Goal: Task Accomplishment & Management: Manage account settings

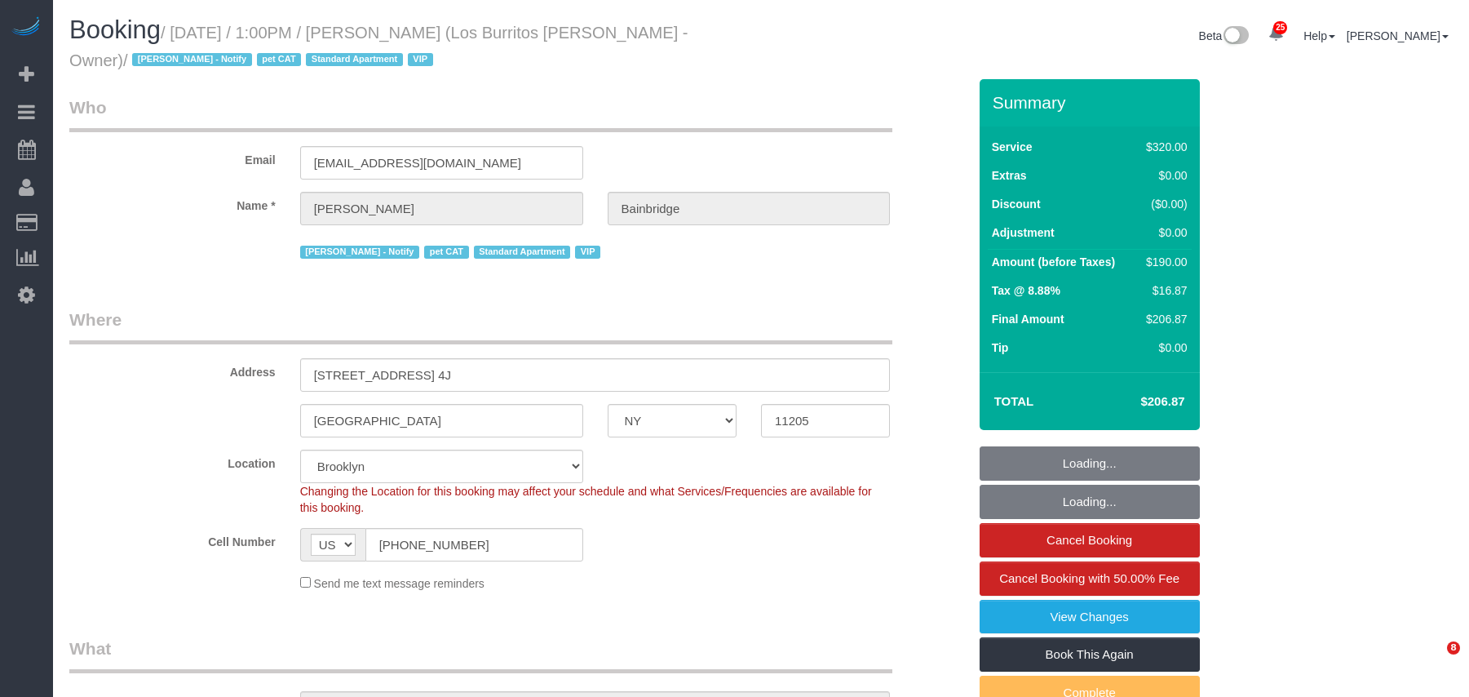
select select "NY"
select select "2"
select select "spot1"
select select "number:89"
select select "number:90"
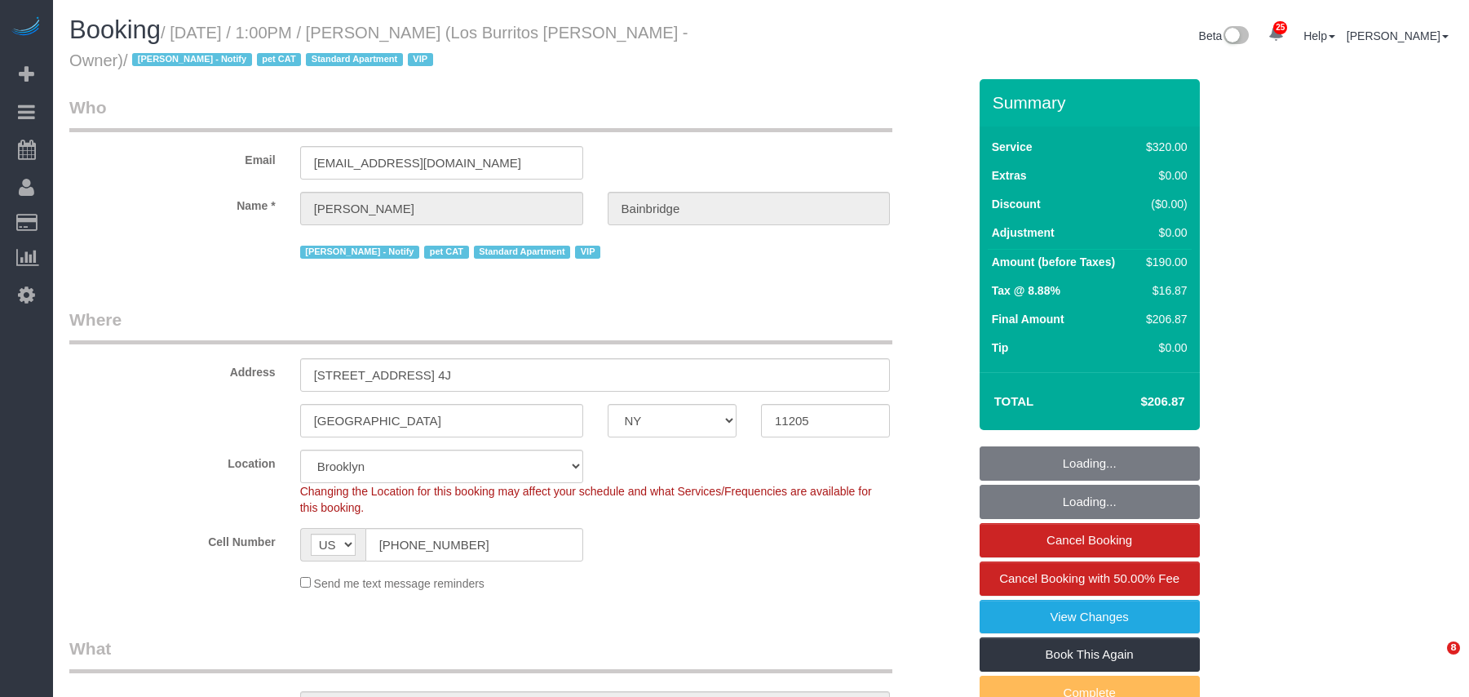
select select "number:14"
select select "number:5"
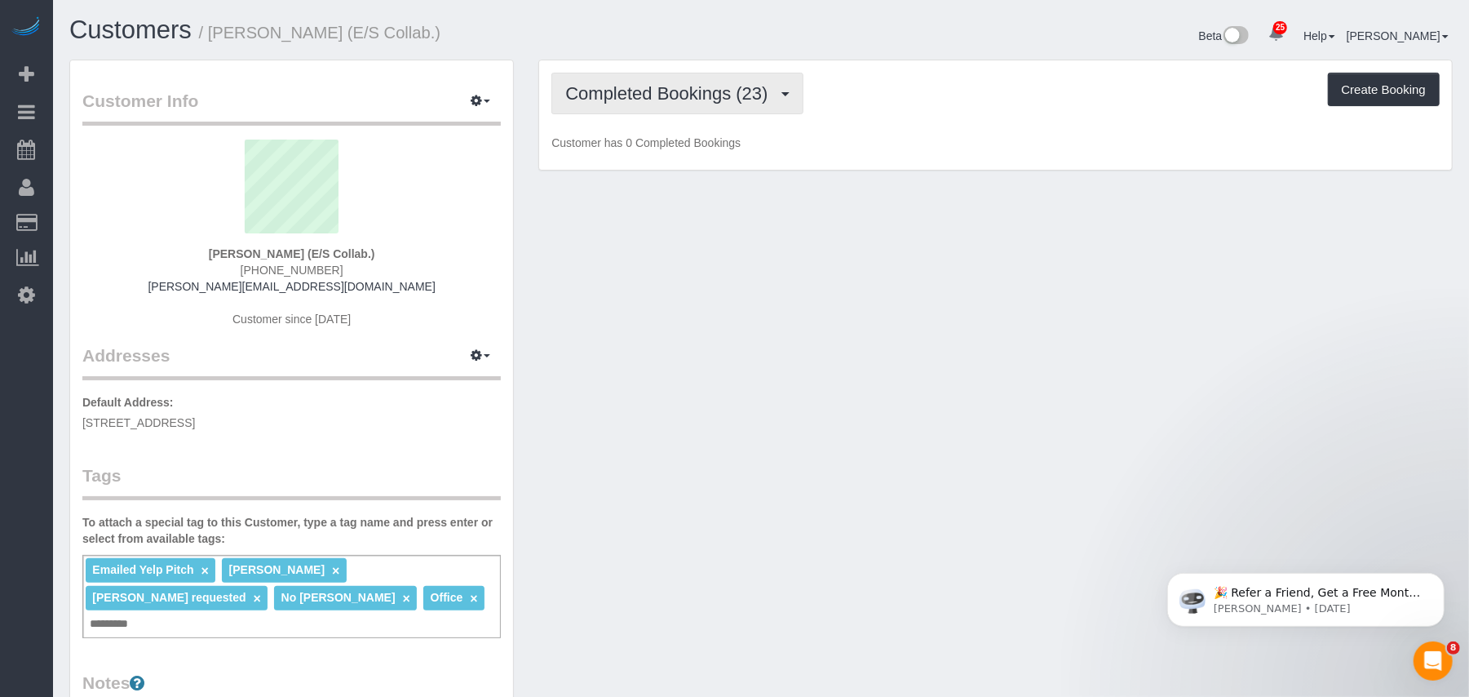
drag, startPoint x: 679, startPoint y: 111, endPoint x: 682, endPoint y: 135, distance: 23.9
click at [679, 109] on button "Completed Bookings (23)" at bounding box center [676, 94] width 251 height 42
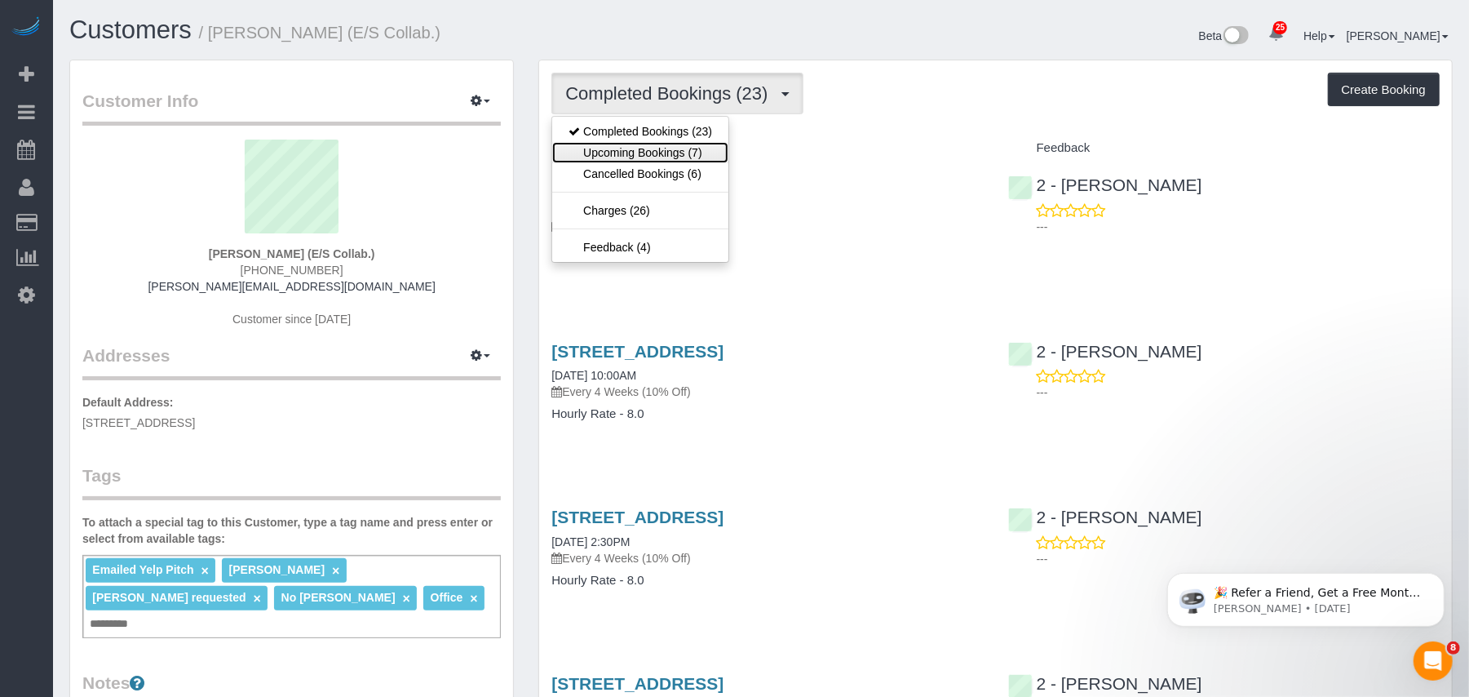
click at [682, 144] on link "Upcoming Bookings (7)" at bounding box center [640, 152] width 176 height 21
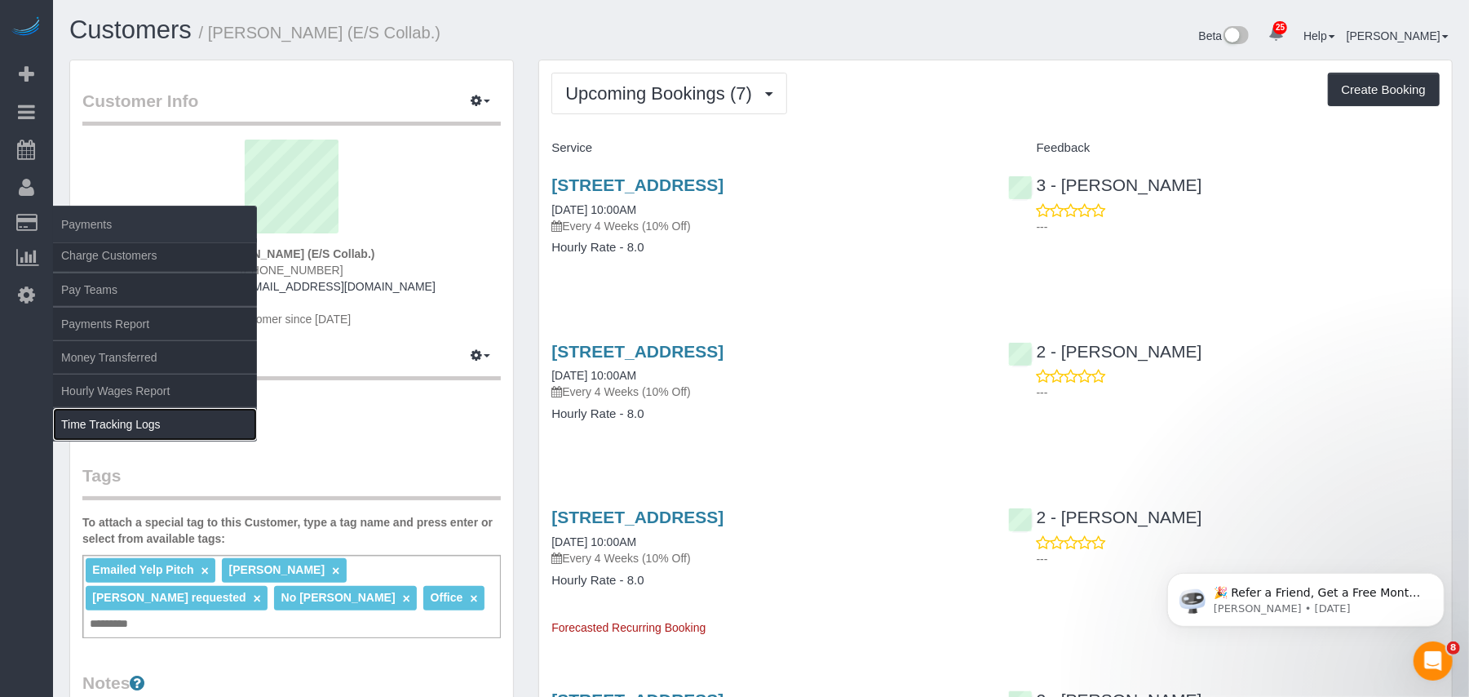
click at [138, 412] on link "Time Tracking Logs" at bounding box center [155, 424] width 204 height 33
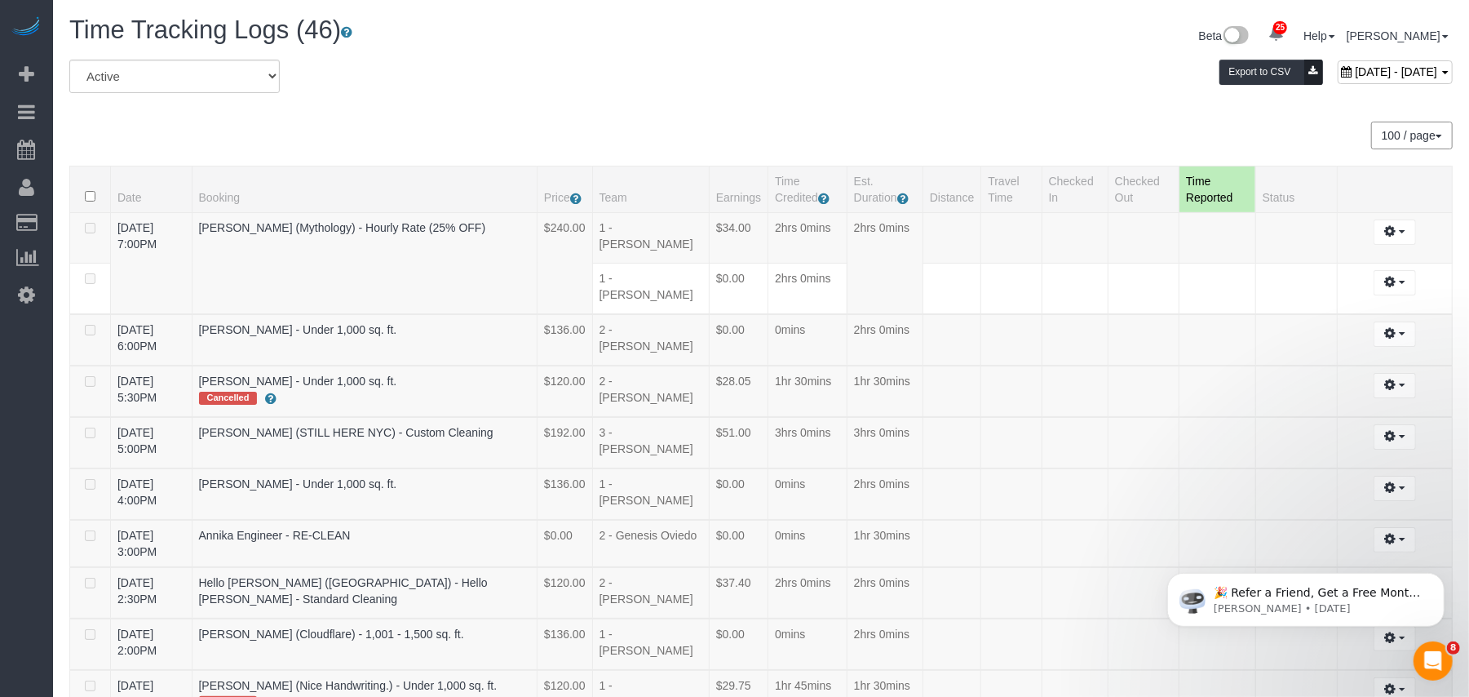
scroll to position [856, 0]
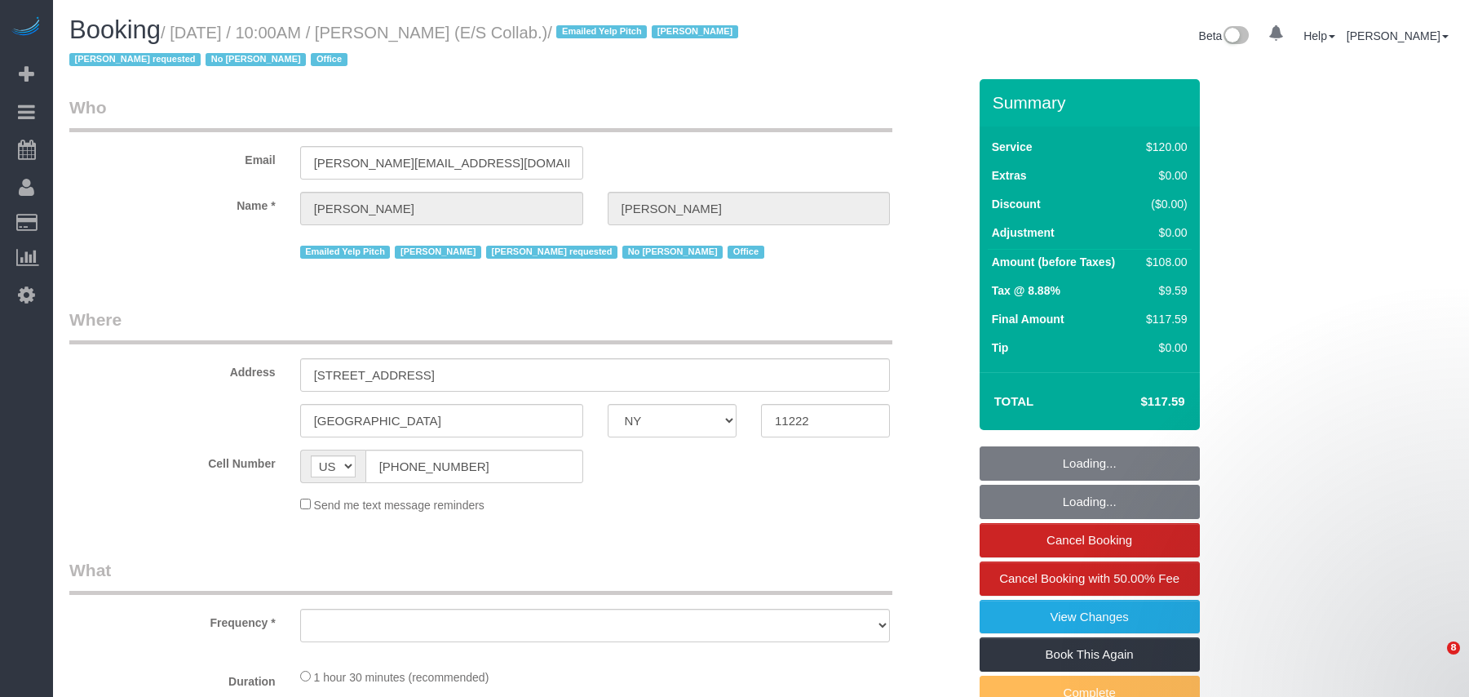
select select "NY"
select select "string:stripe-pm_1L1AQm4VGloSiKo7qcNGVaj1"
select select "number:89"
select select "number:90"
select select "number:15"
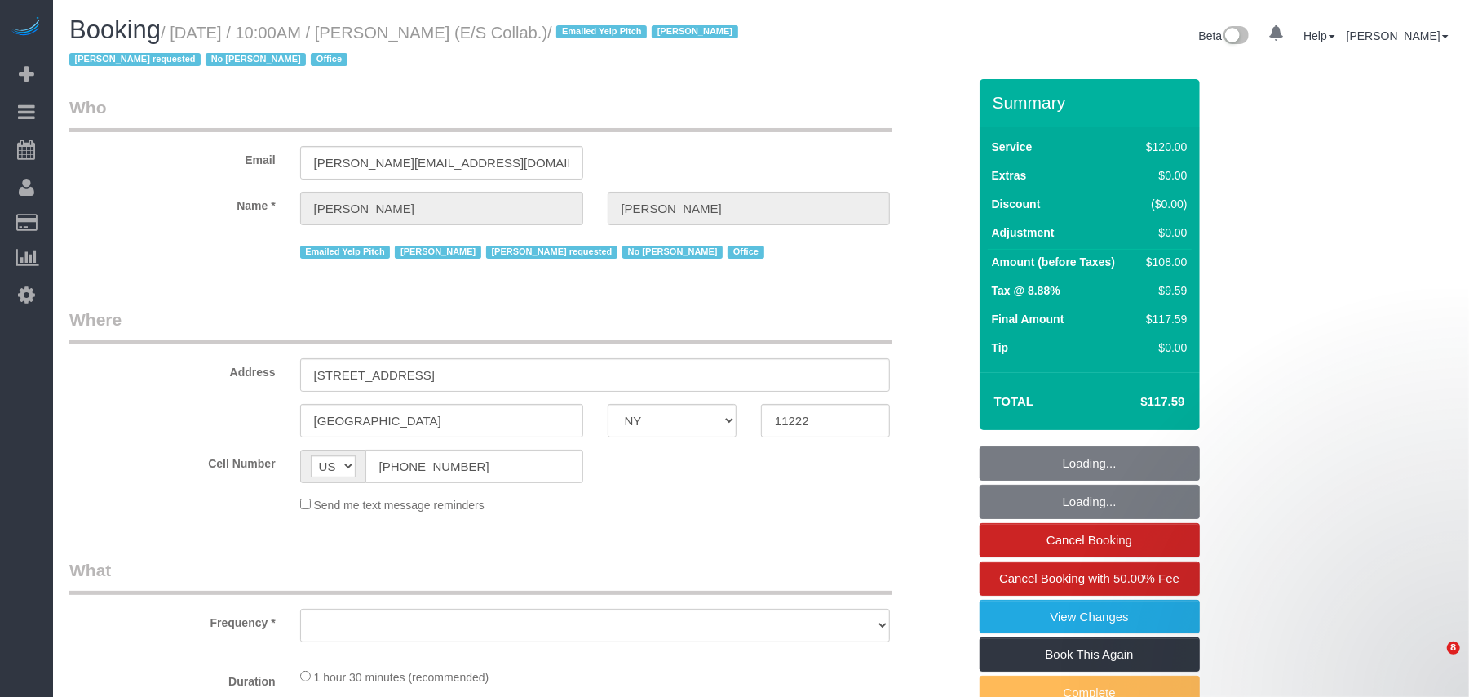
select select "number:7"
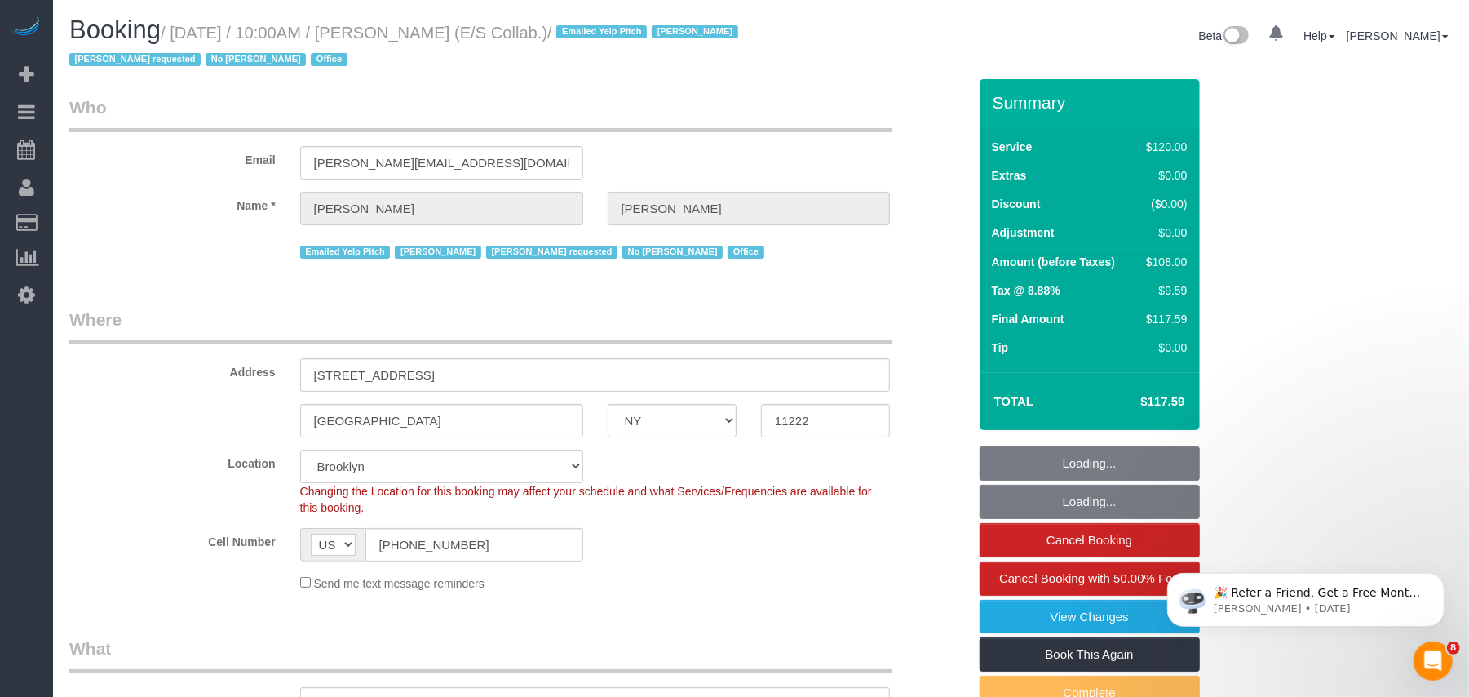
select select "object:991"
select select "33972"
select select "90"
select select "spot1"
select select "object:1544"
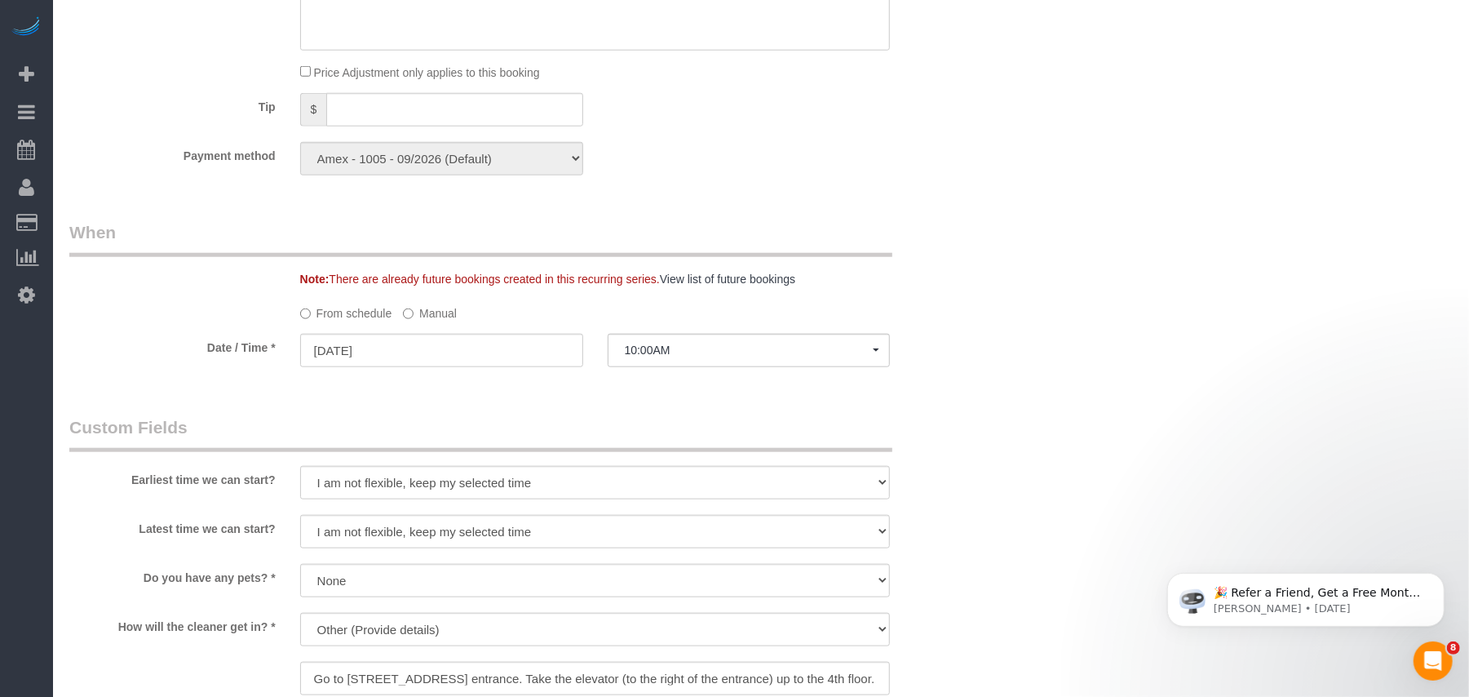
scroll to position [1087, 0]
click at [426, 353] on input "[DATE]" at bounding box center [441, 349] width 283 height 33
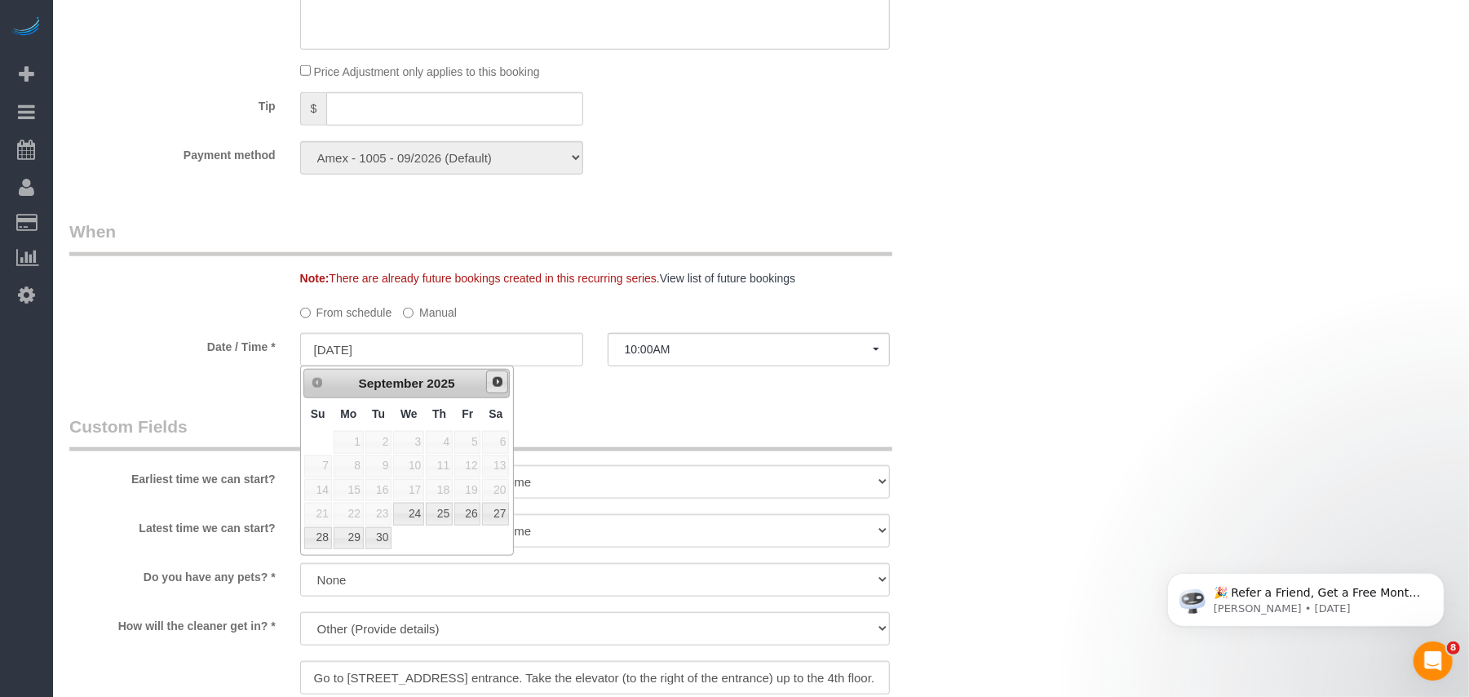
click at [496, 380] on span "Next" at bounding box center [497, 381] width 13 height 13
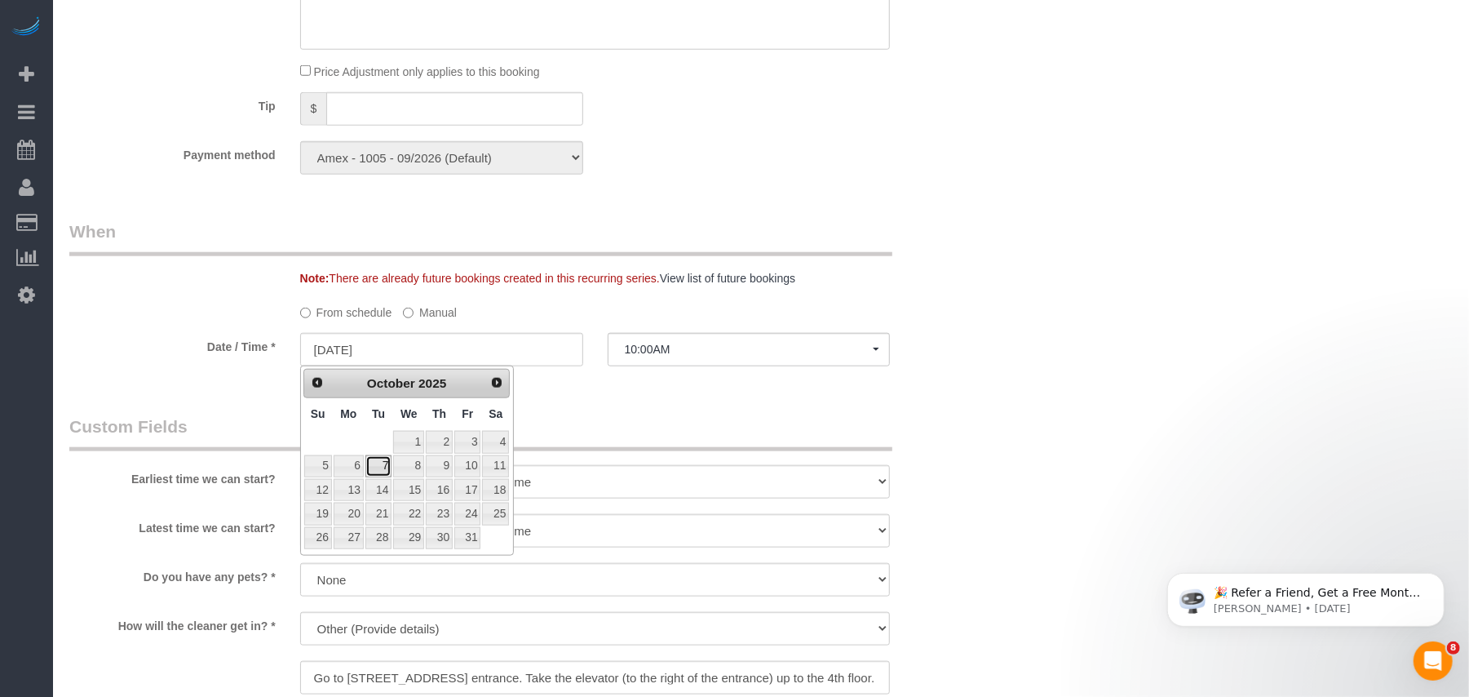
click at [375, 467] on link "7" at bounding box center [378, 466] width 26 height 22
type input "10/07/2025"
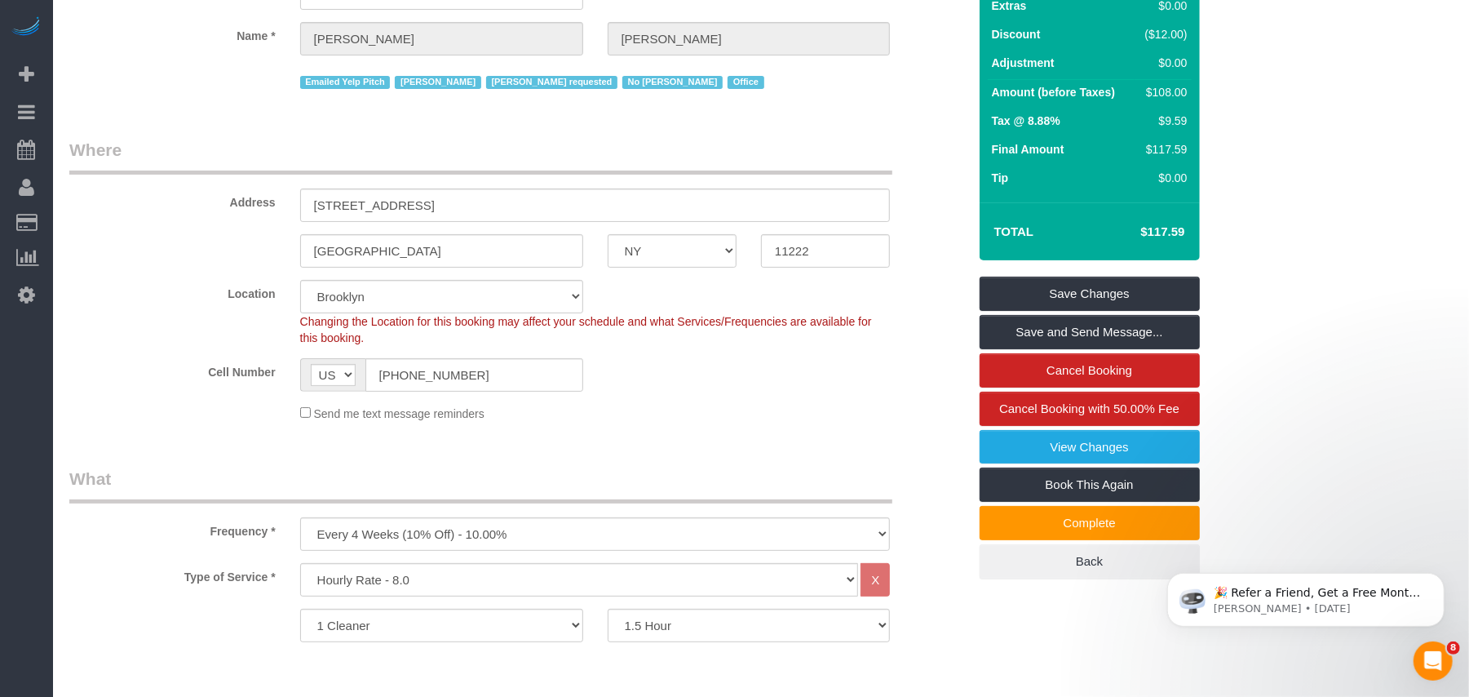
scroll to position [979, 0]
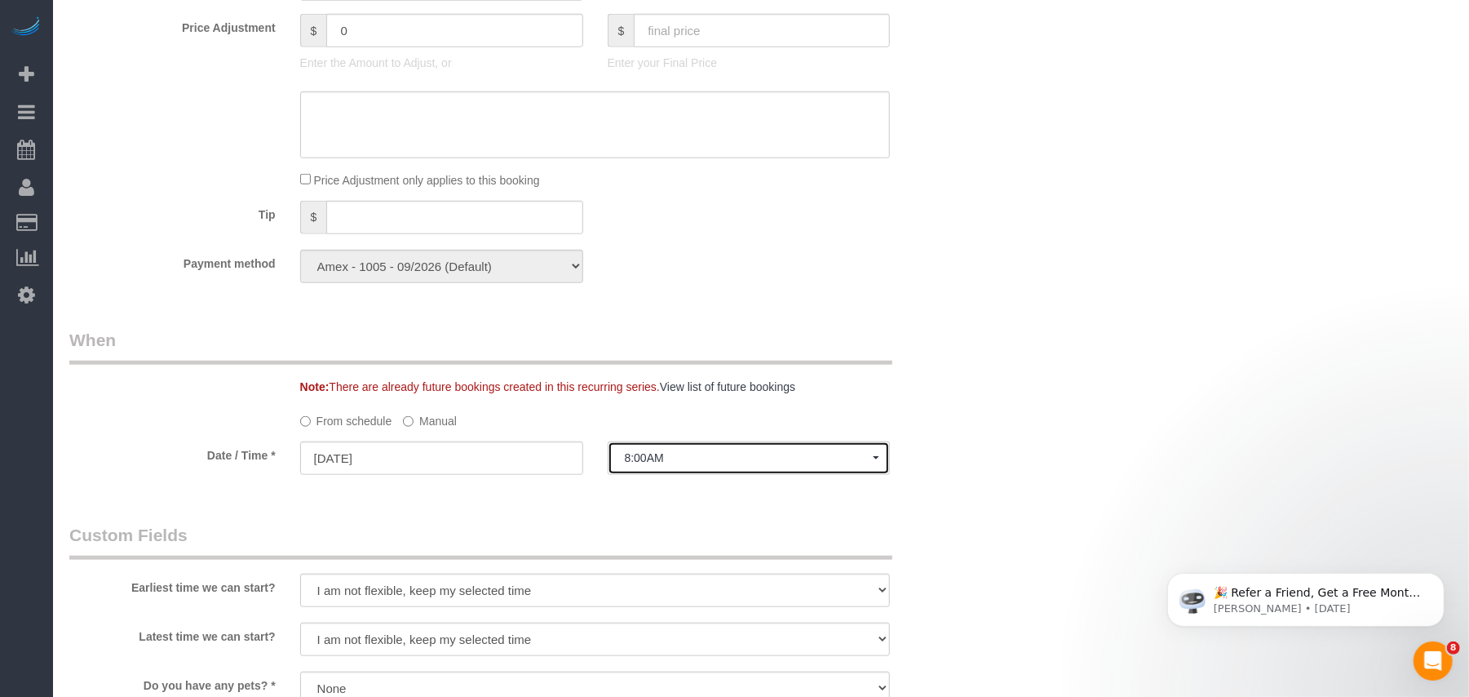
click at [657, 461] on span "8:00AM" at bounding box center [749, 457] width 249 height 13
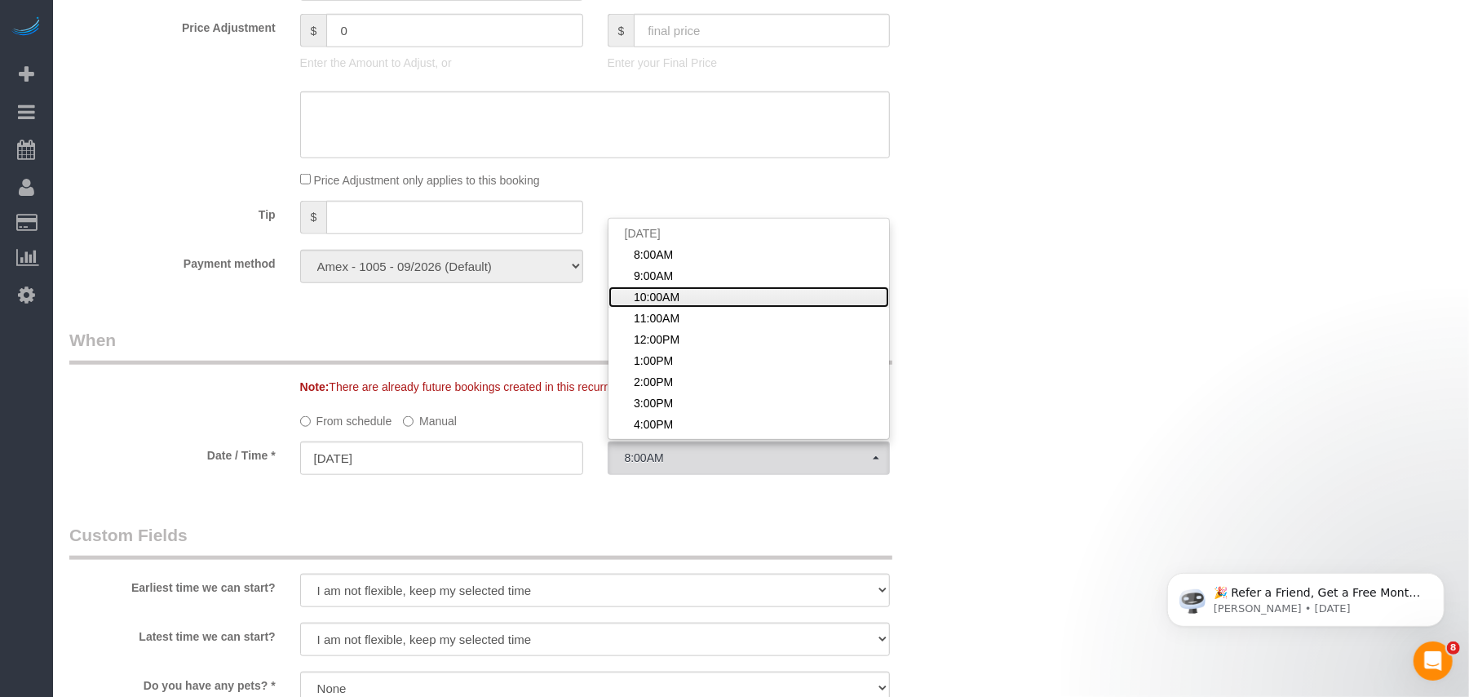
click at [654, 294] on span "10:00AM" at bounding box center [657, 297] width 46 height 16
select select "spot49"
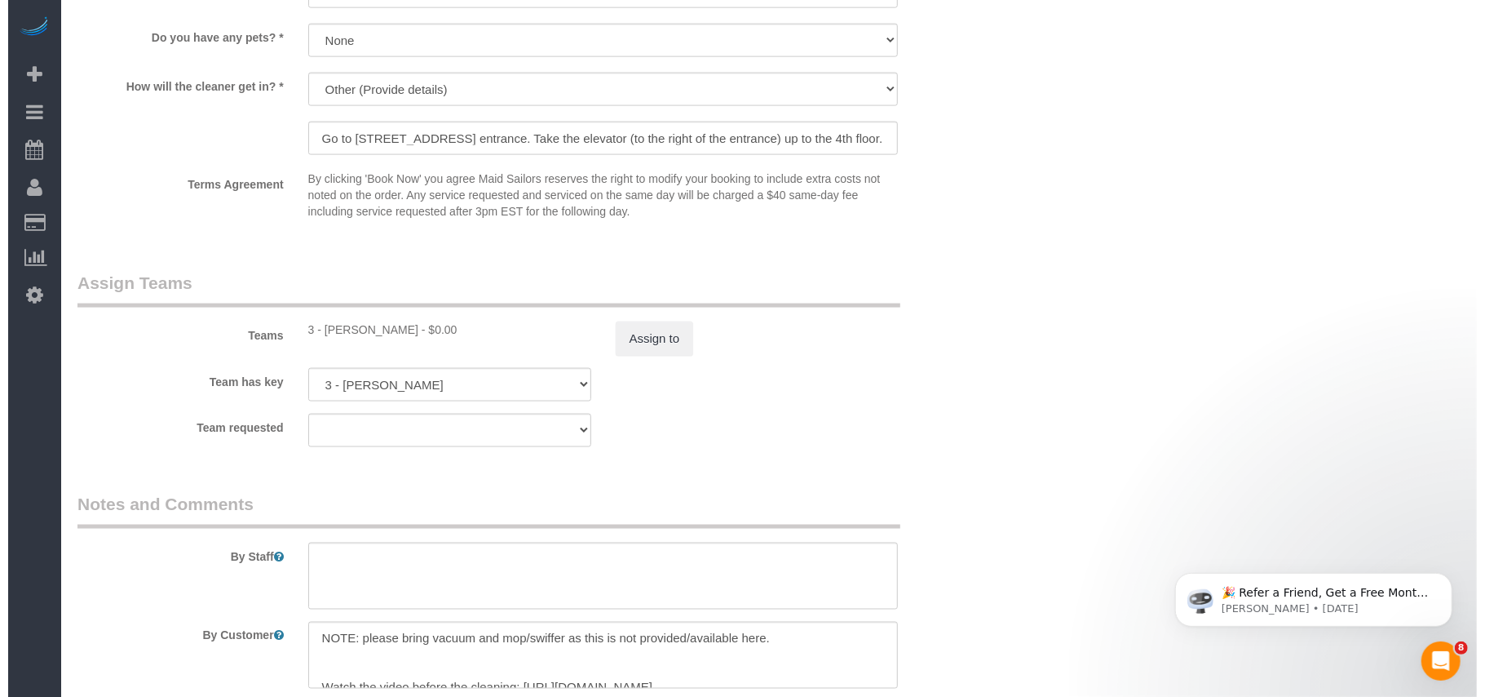
scroll to position [1631, 0]
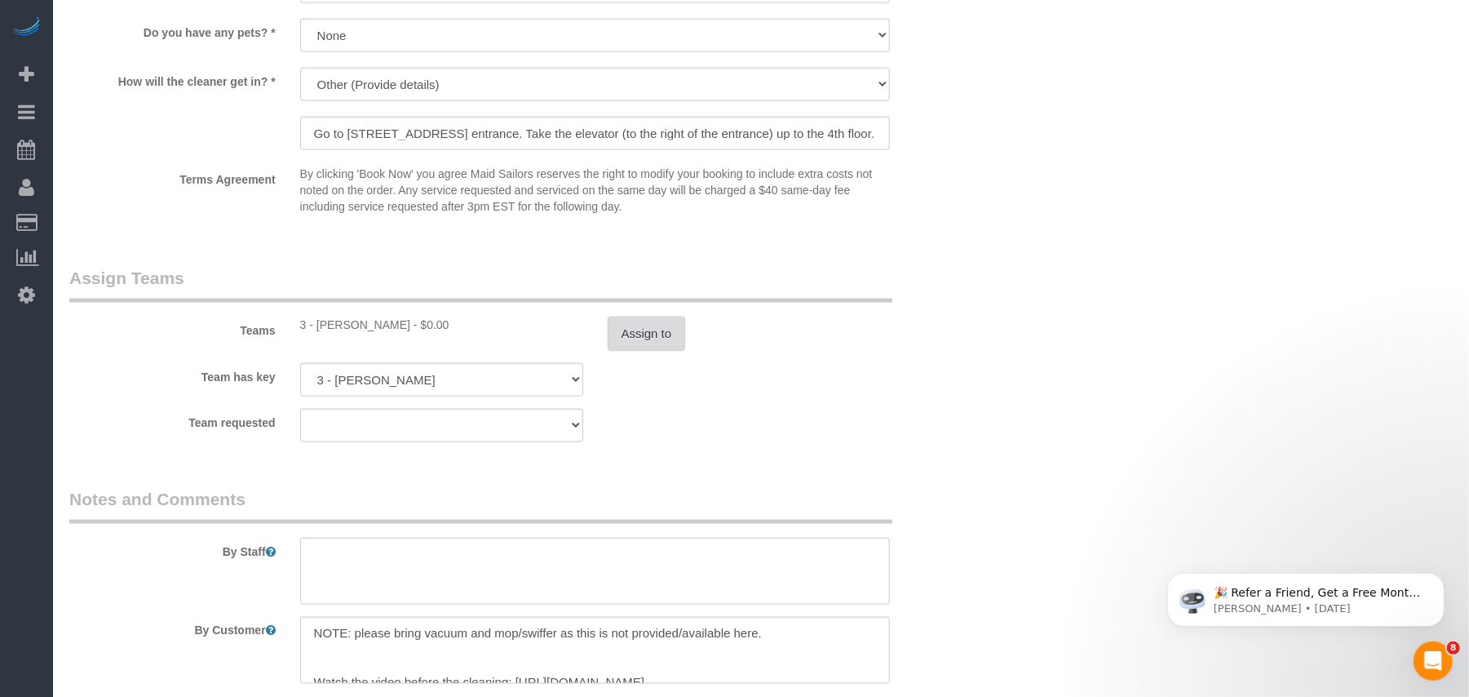
click at [630, 334] on button "Assign to" at bounding box center [647, 333] width 78 height 34
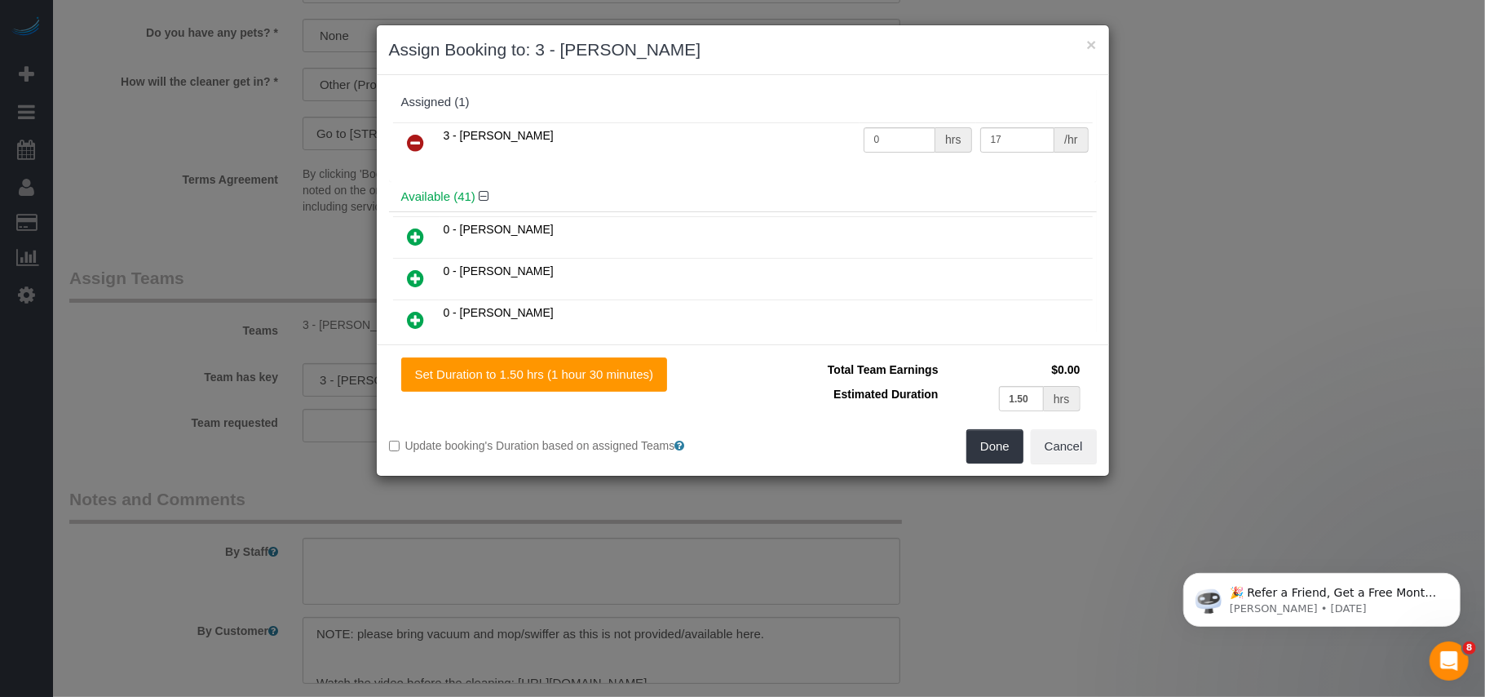
click at [413, 142] on icon at bounding box center [416, 143] width 17 height 20
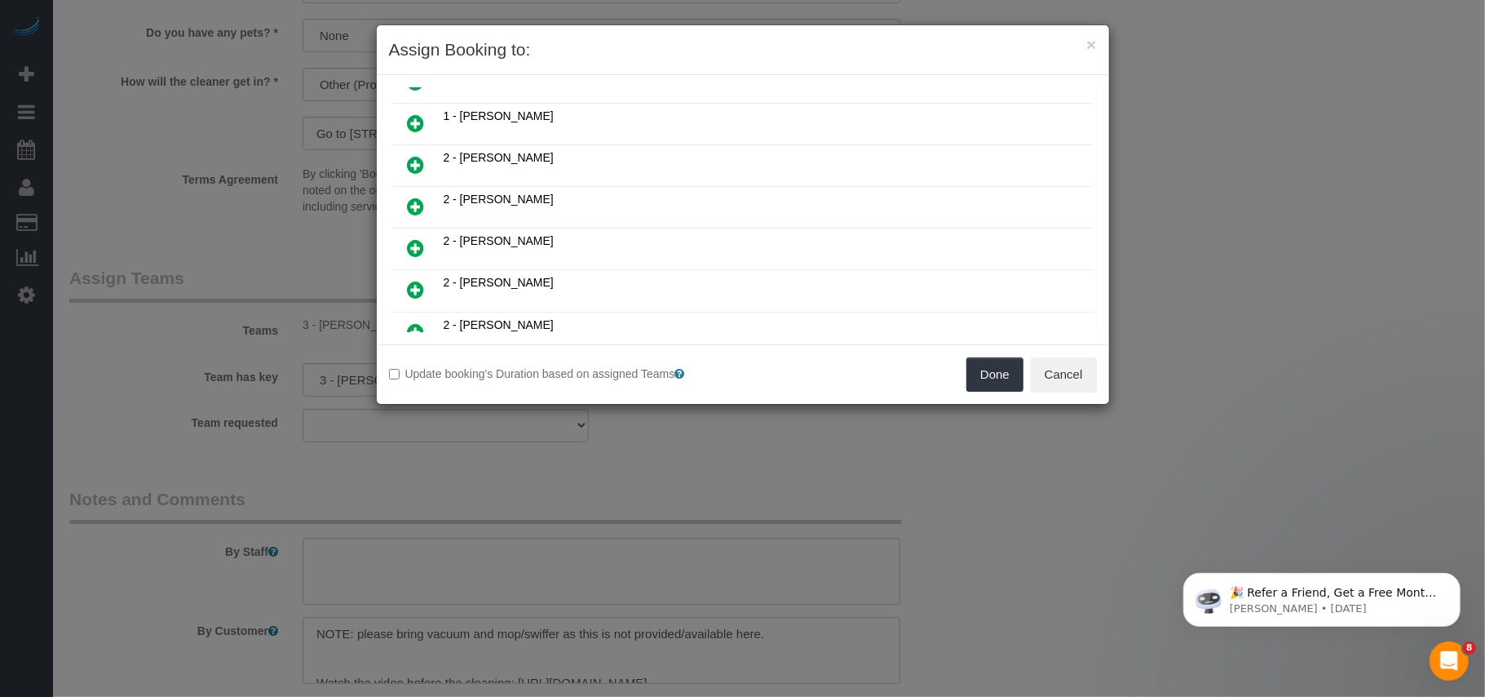
scroll to position [979, 0]
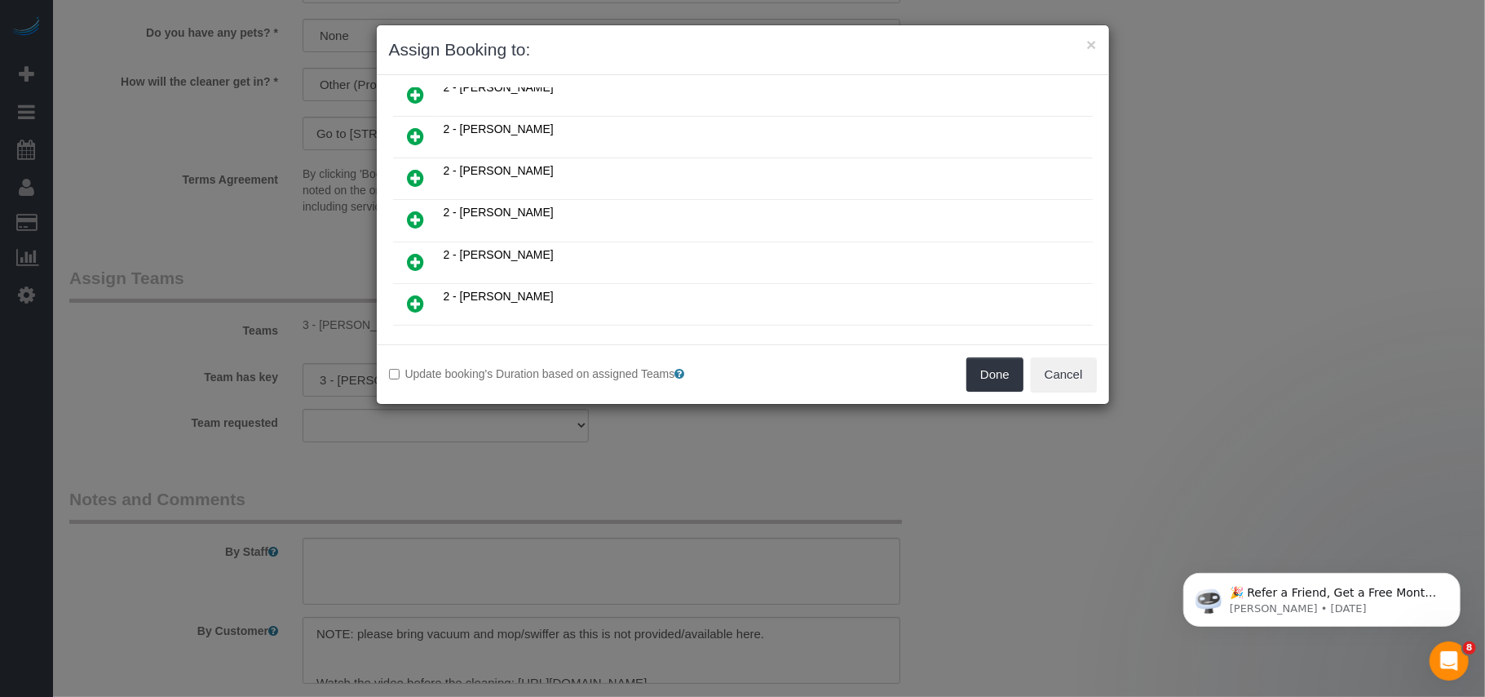
click at [422, 213] on icon at bounding box center [416, 220] width 17 height 20
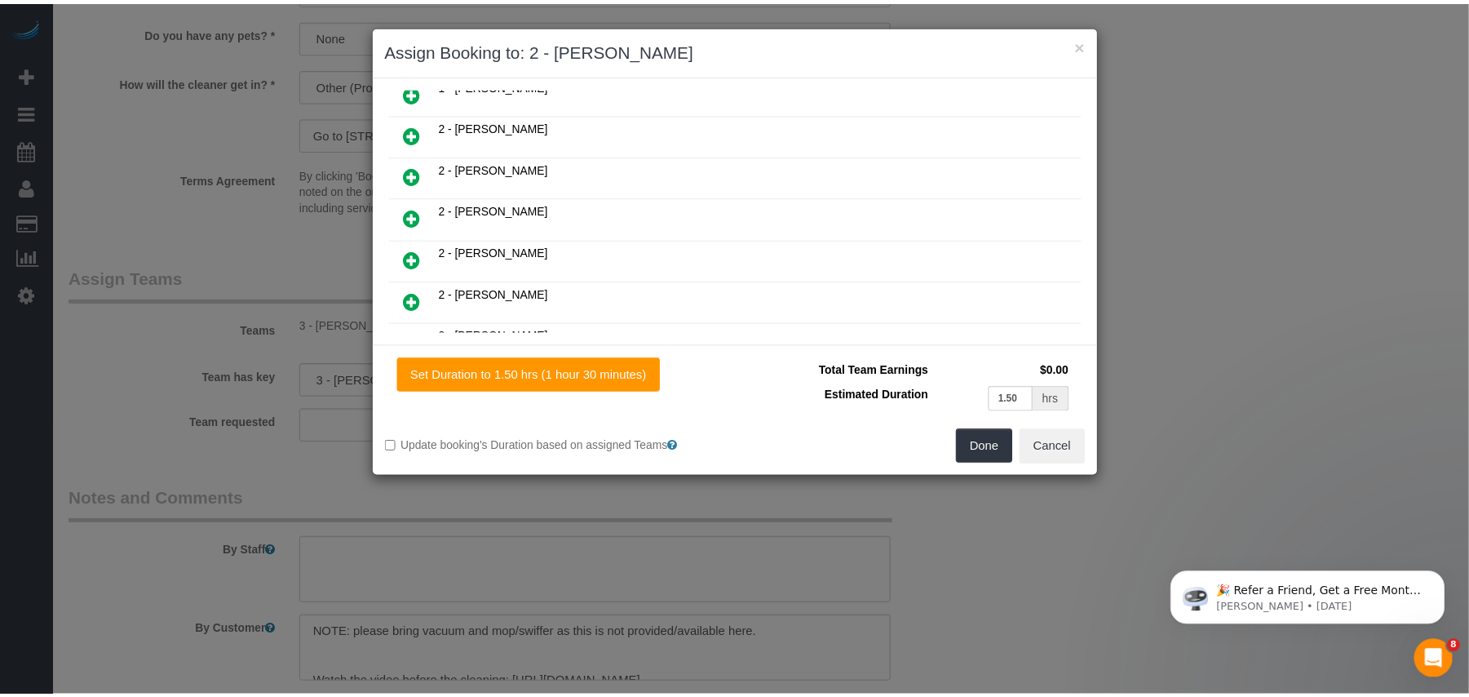
scroll to position [1019, 0]
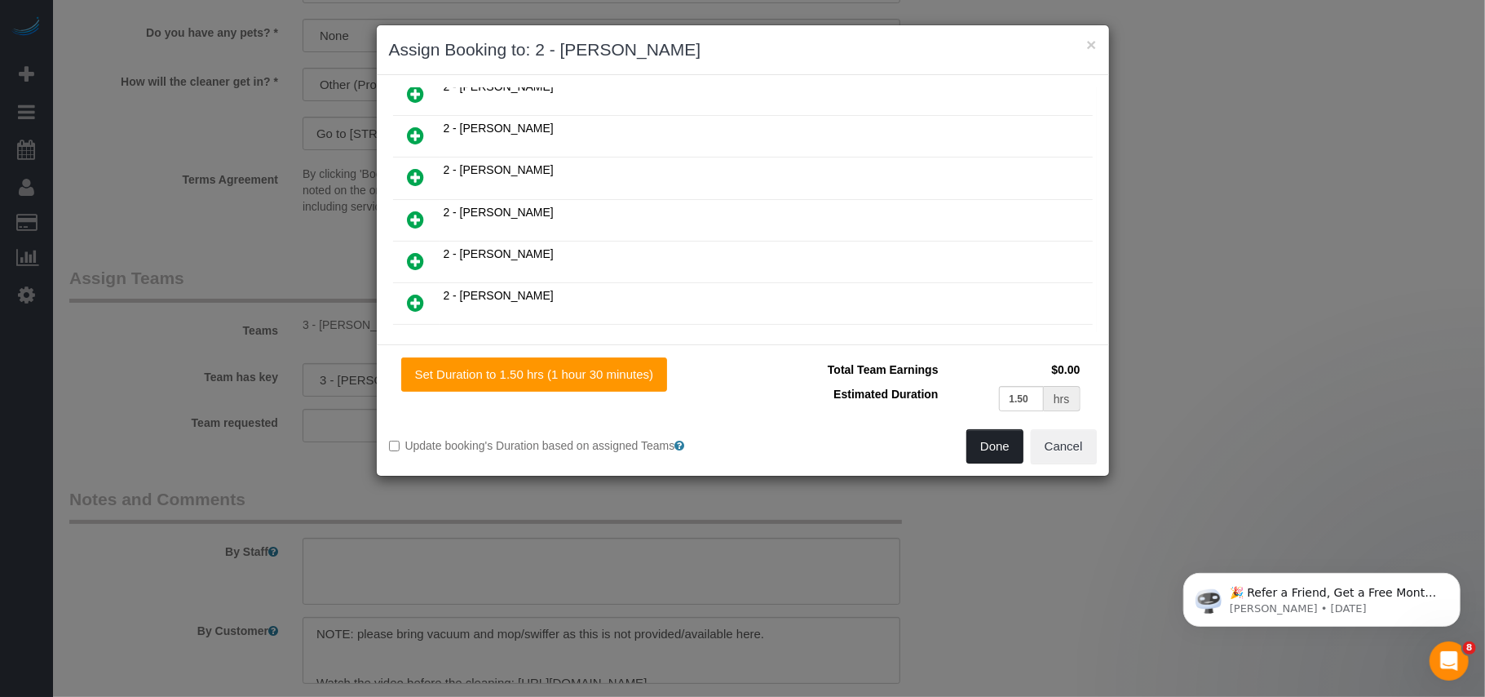
click at [979, 449] on button "Done" at bounding box center [994, 446] width 57 height 34
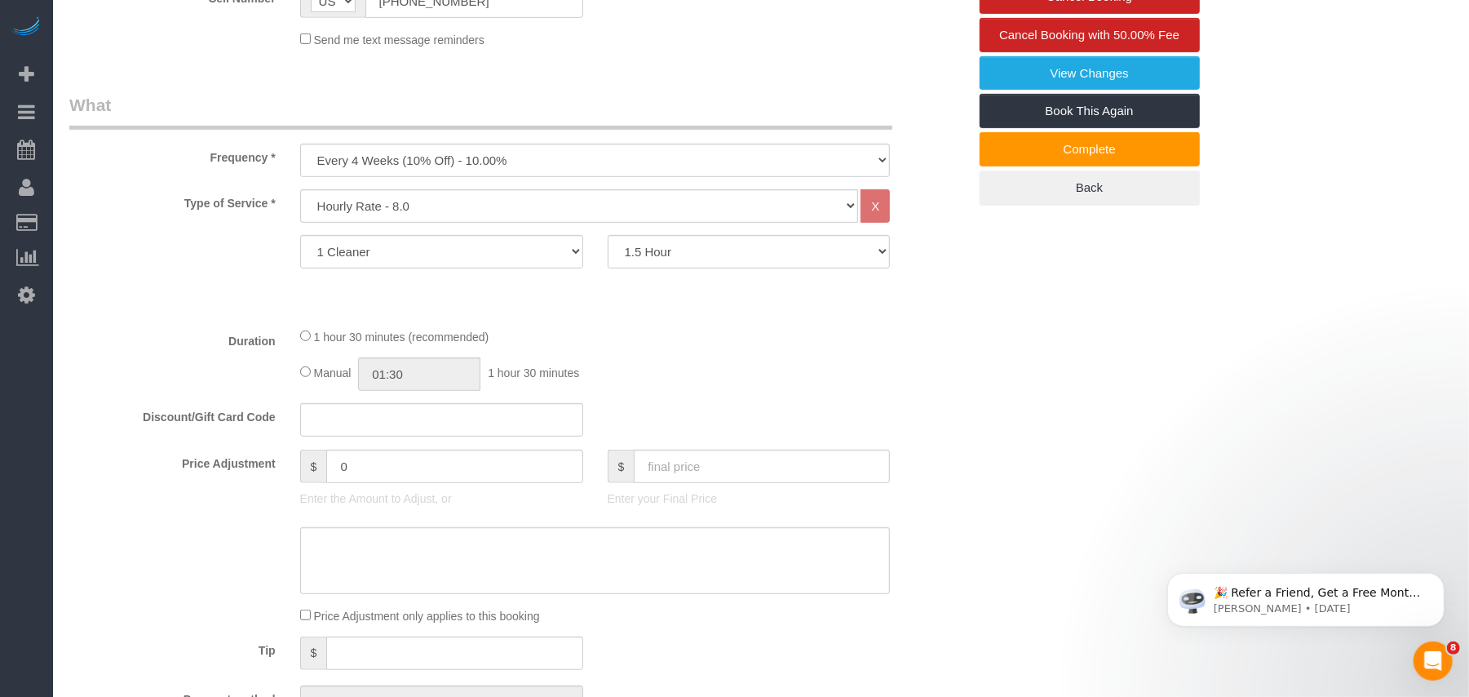
scroll to position [0, 0]
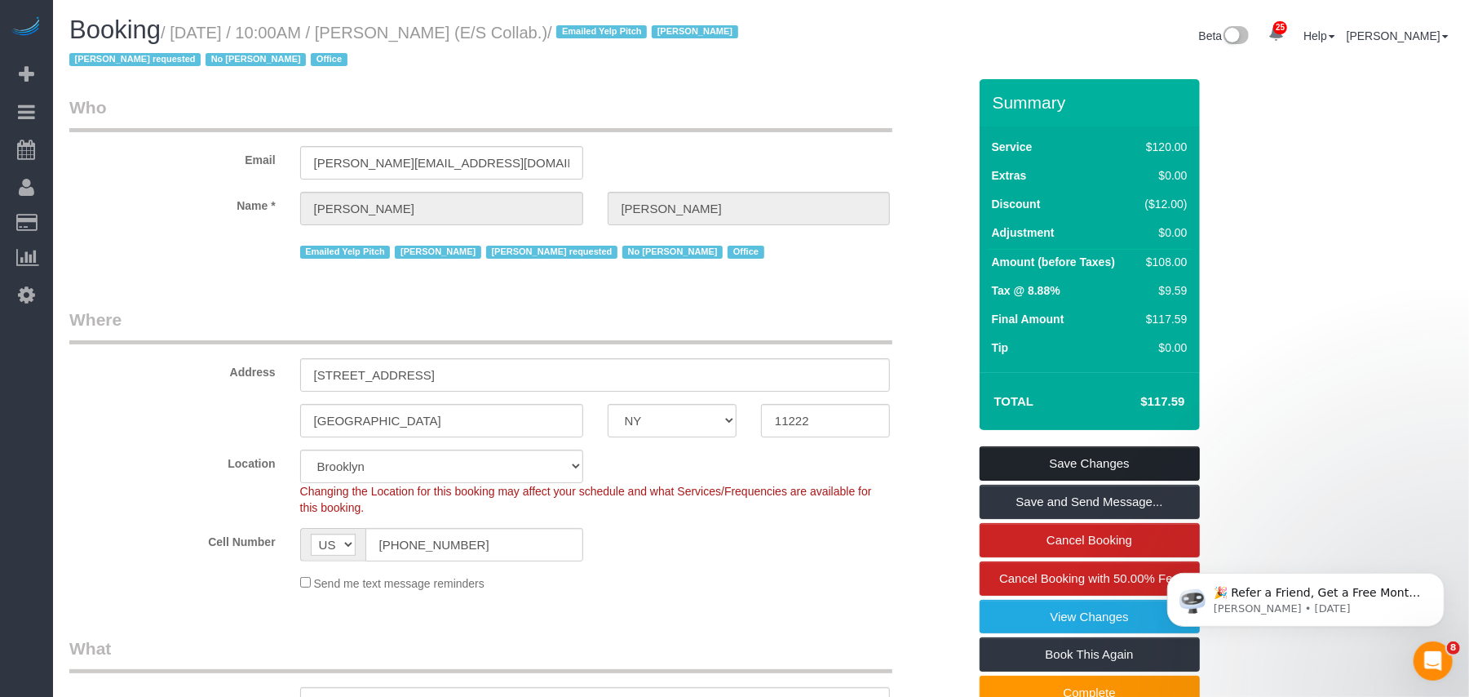
click at [1072, 467] on link "Save Changes" at bounding box center [1090, 463] width 220 height 34
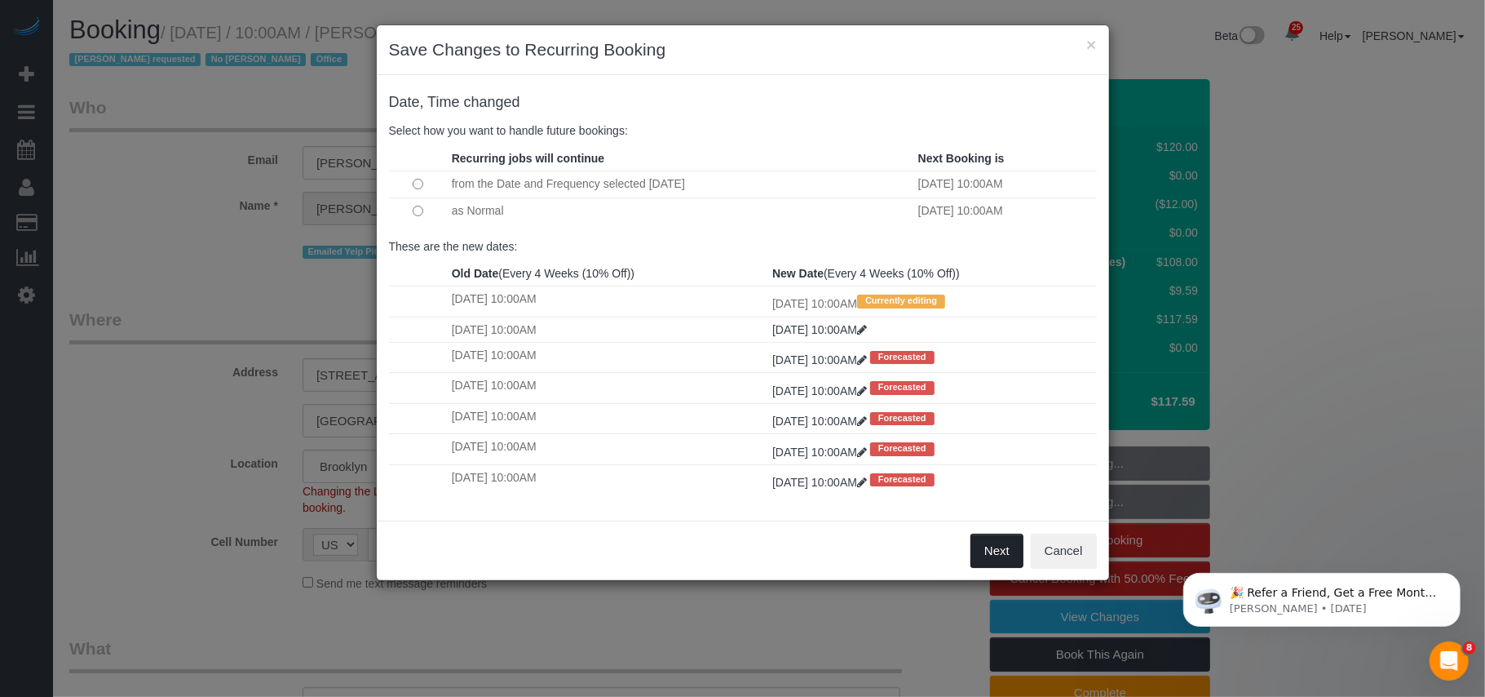
click at [986, 568] on button "Next" at bounding box center [997, 550] width 53 height 34
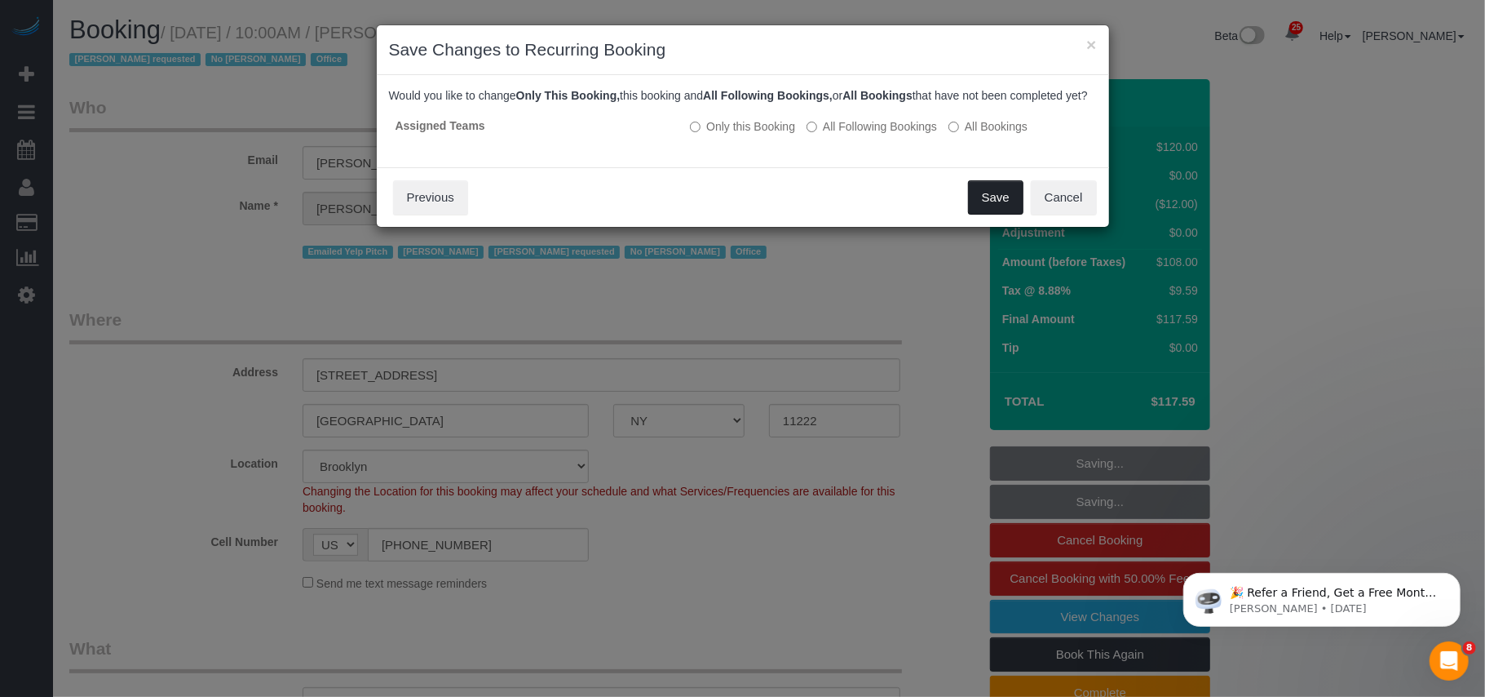
click at [992, 214] on button "Save" at bounding box center [995, 197] width 55 height 34
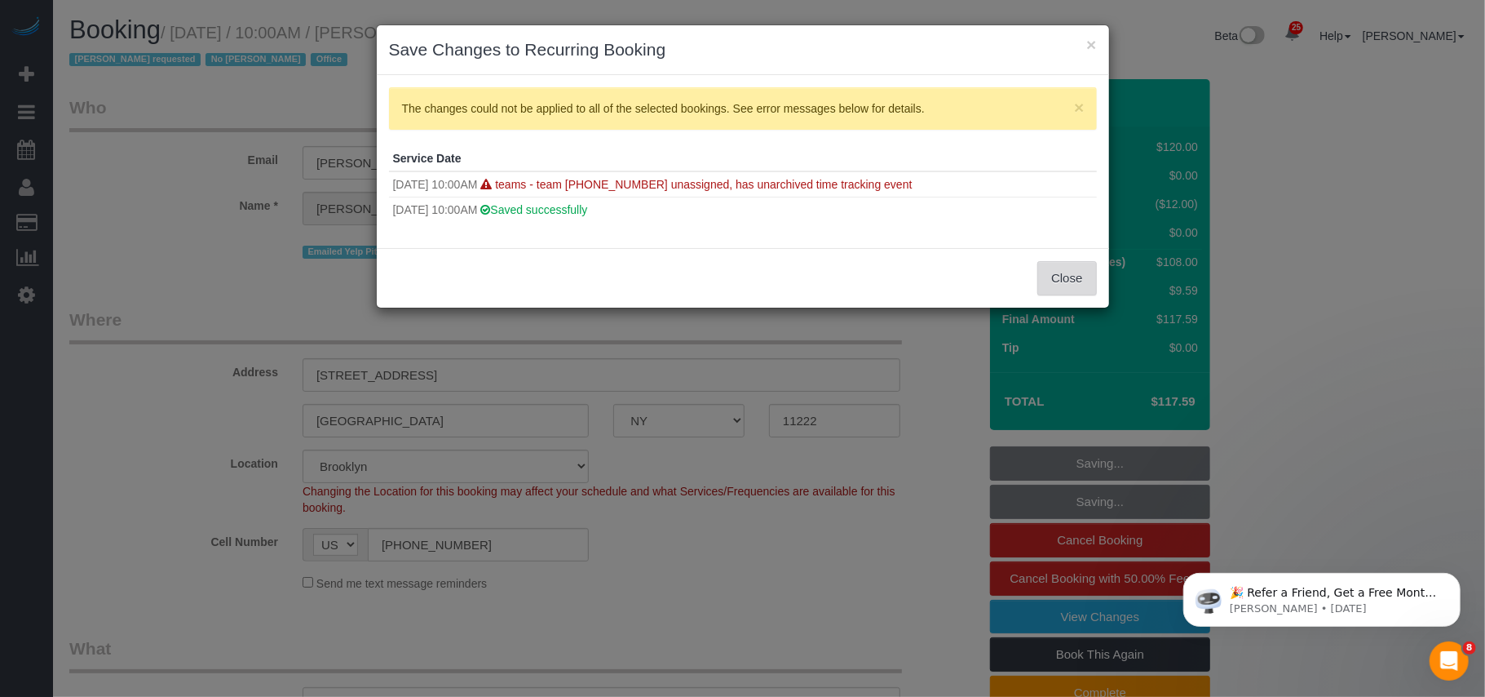
click at [1051, 277] on button "Close" at bounding box center [1066, 278] width 59 height 34
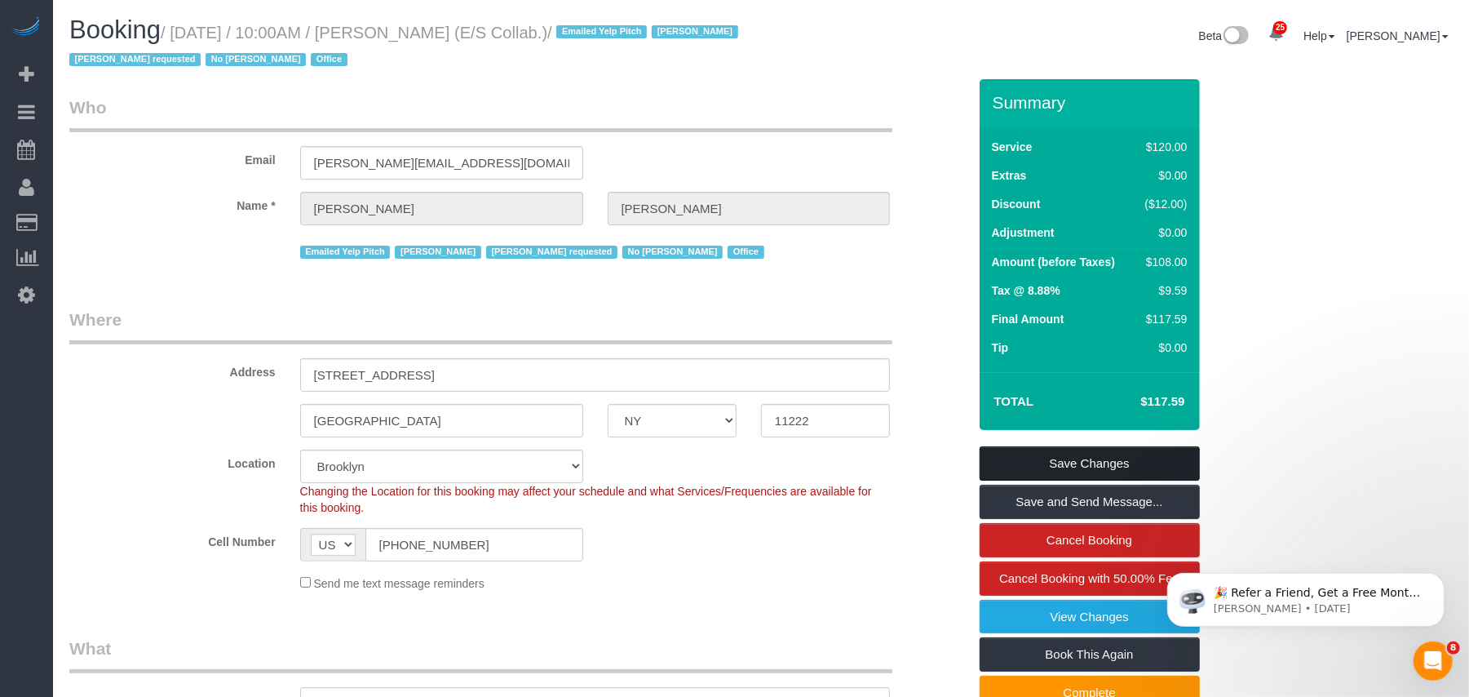
click at [1073, 457] on link "Save Changes" at bounding box center [1090, 463] width 220 height 34
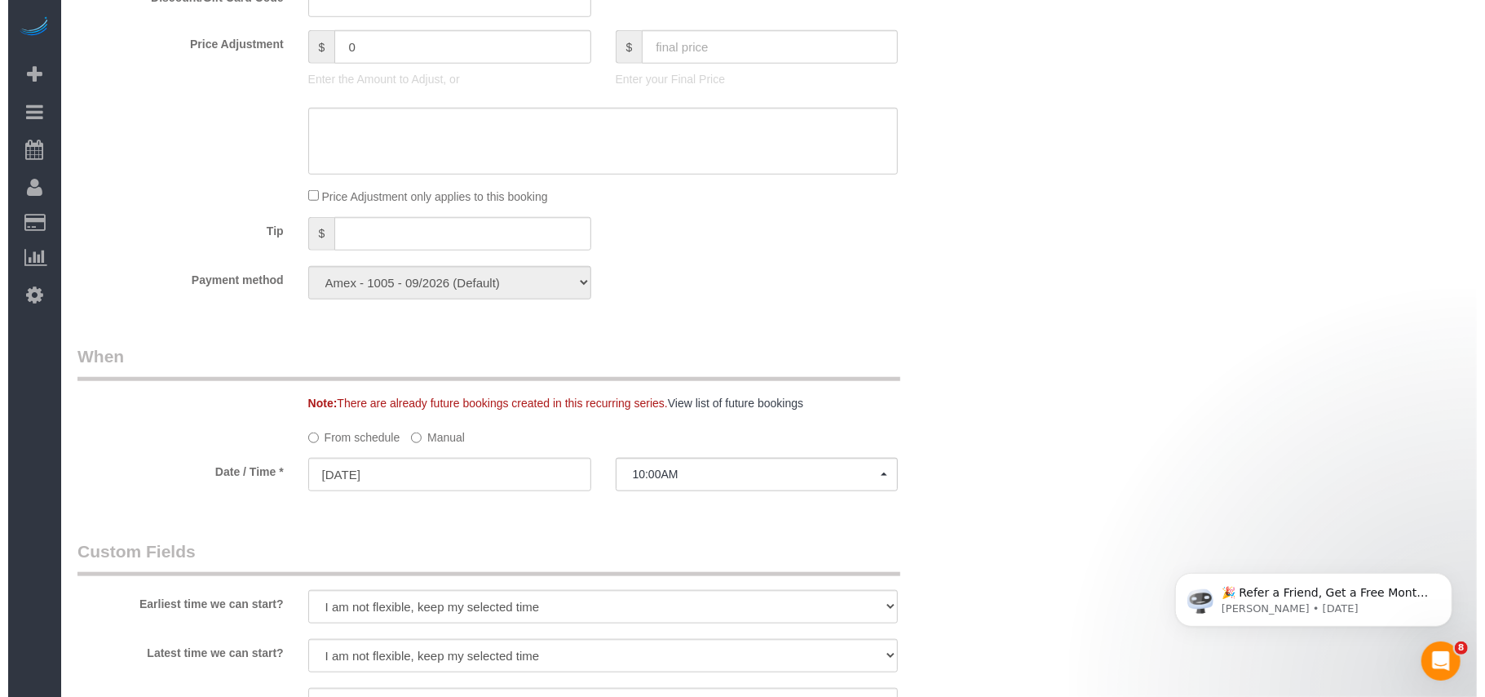
scroll to position [1196, 0]
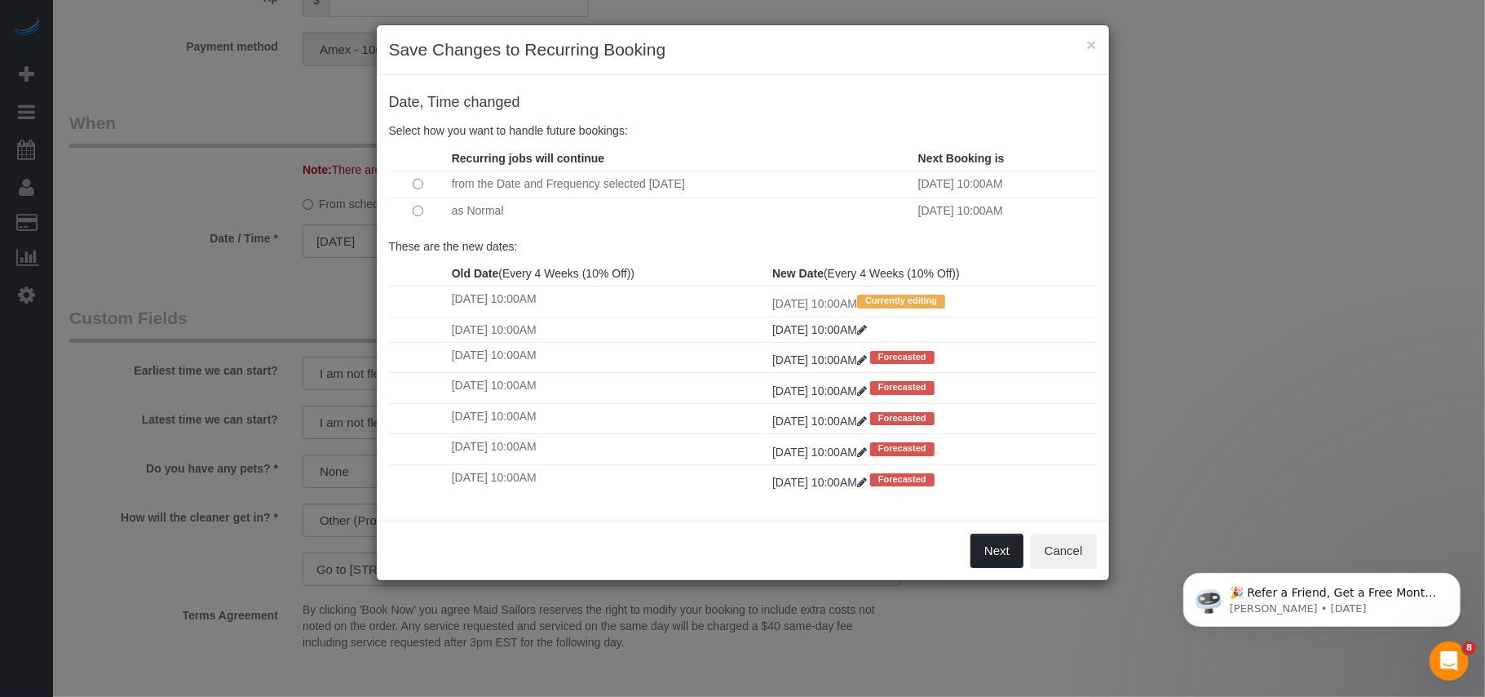
click at [987, 549] on button "Next" at bounding box center [997, 550] width 53 height 34
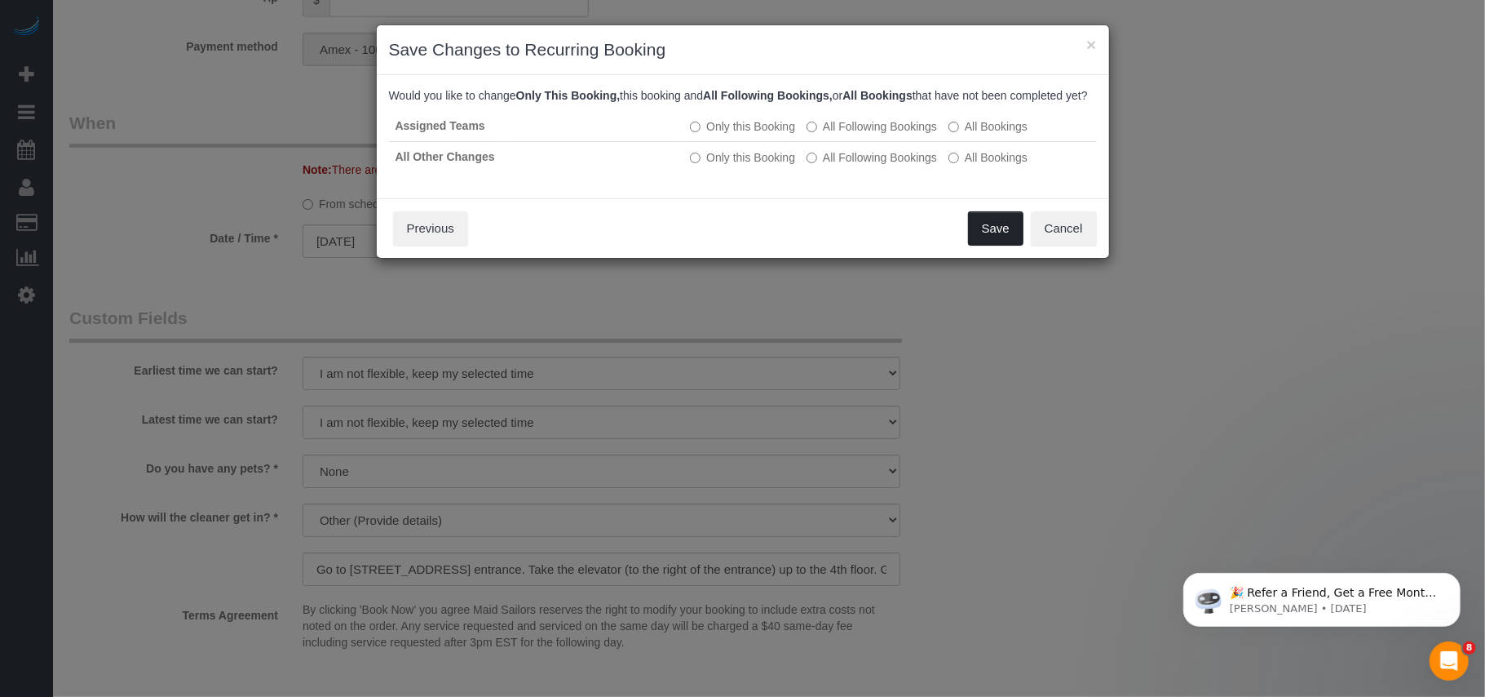
click at [972, 245] on button "Save" at bounding box center [995, 228] width 55 height 34
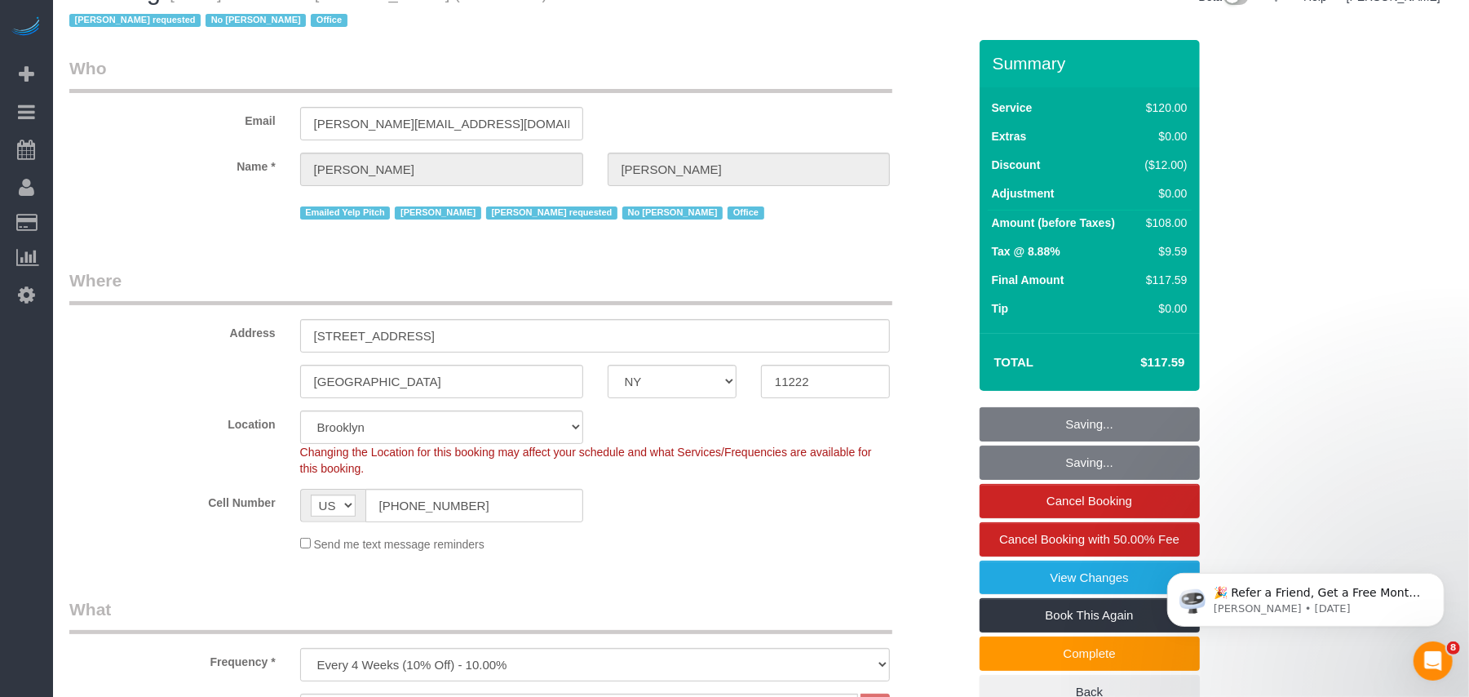
scroll to position [0, 0]
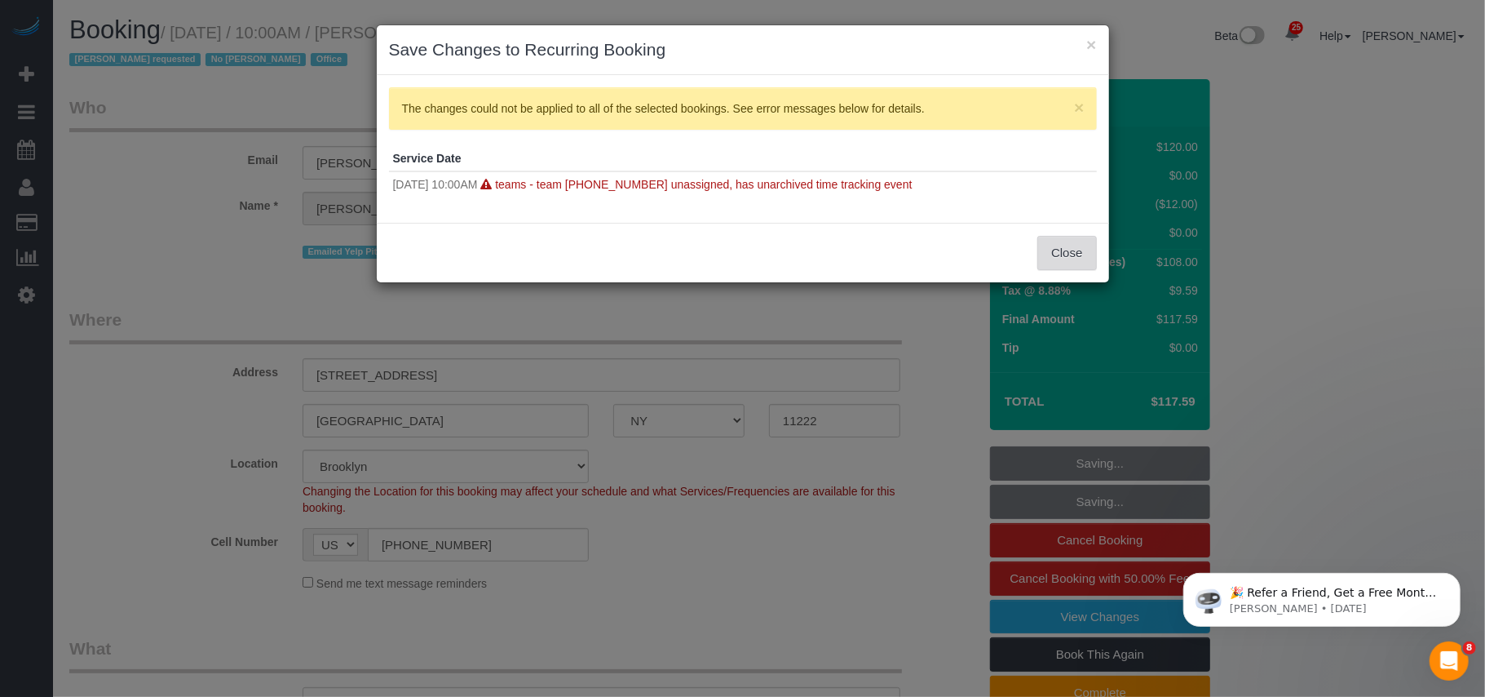
click at [1051, 254] on button "Close" at bounding box center [1066, 253] width 59 height 34
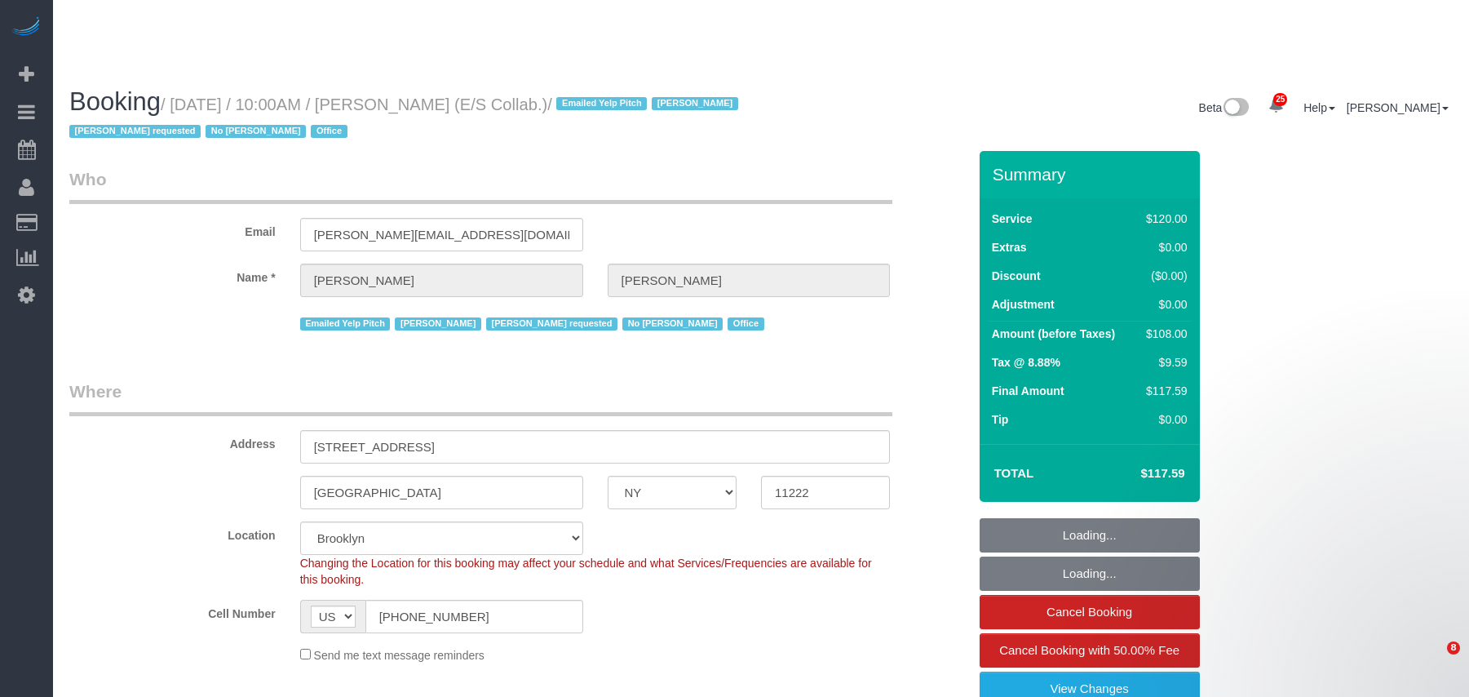
select select "NY"
select select "90"
select select "spot47"
select select "number:89"
select select "number:90"
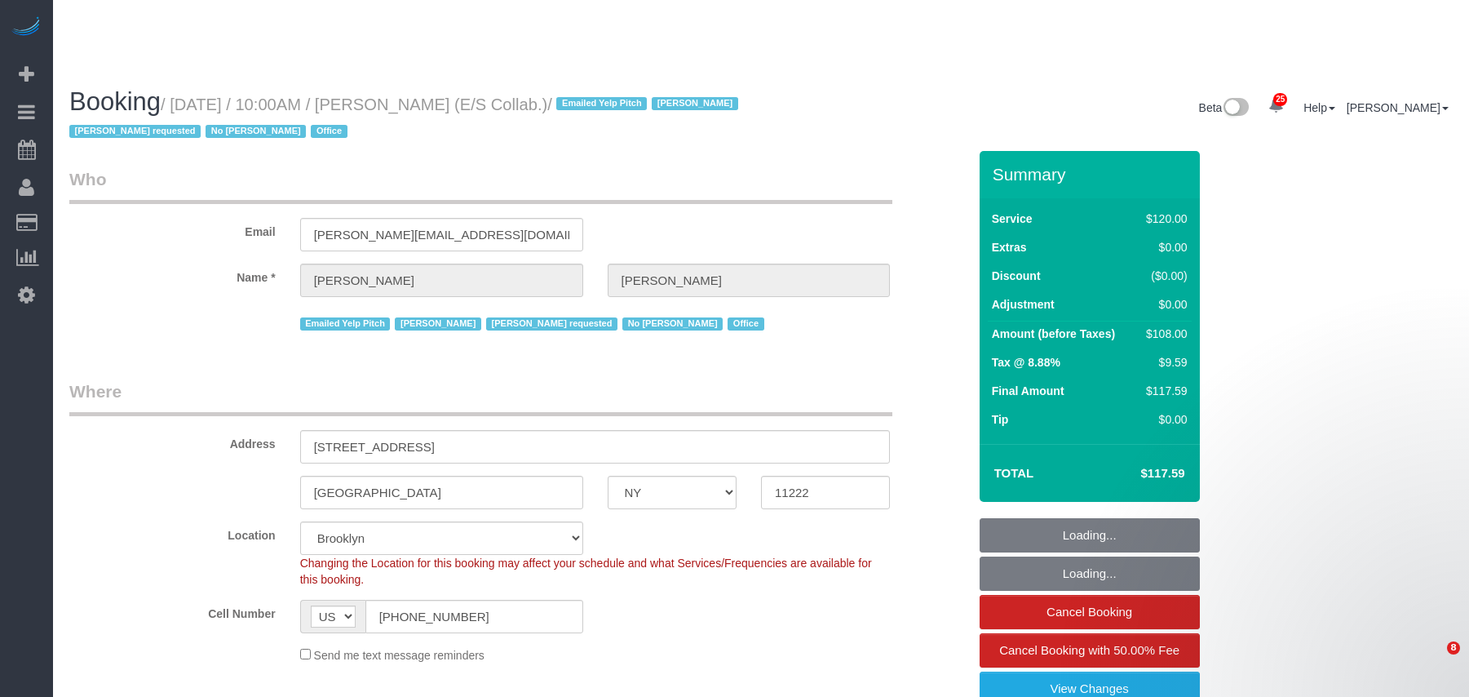
select select "number:15"
select select "number:7"
select select "33972"
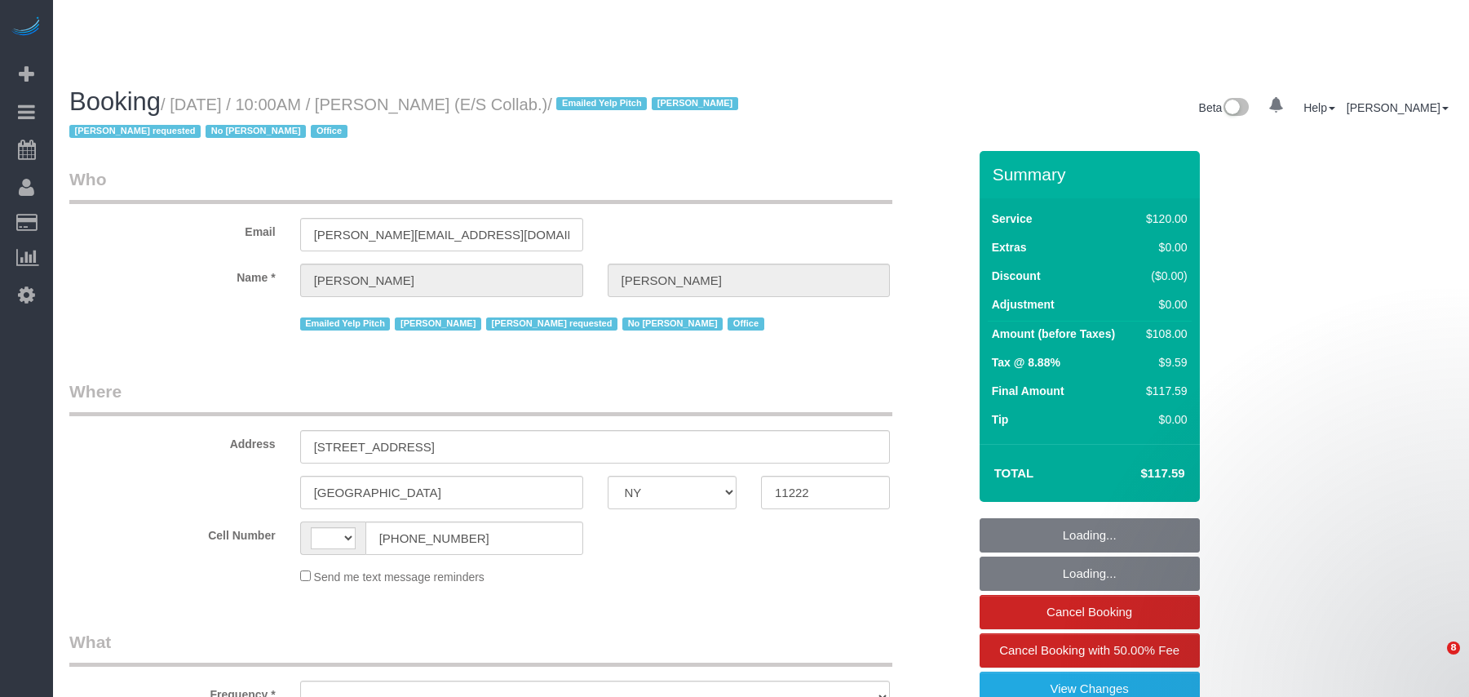
select select "NY"
select select "string:US"
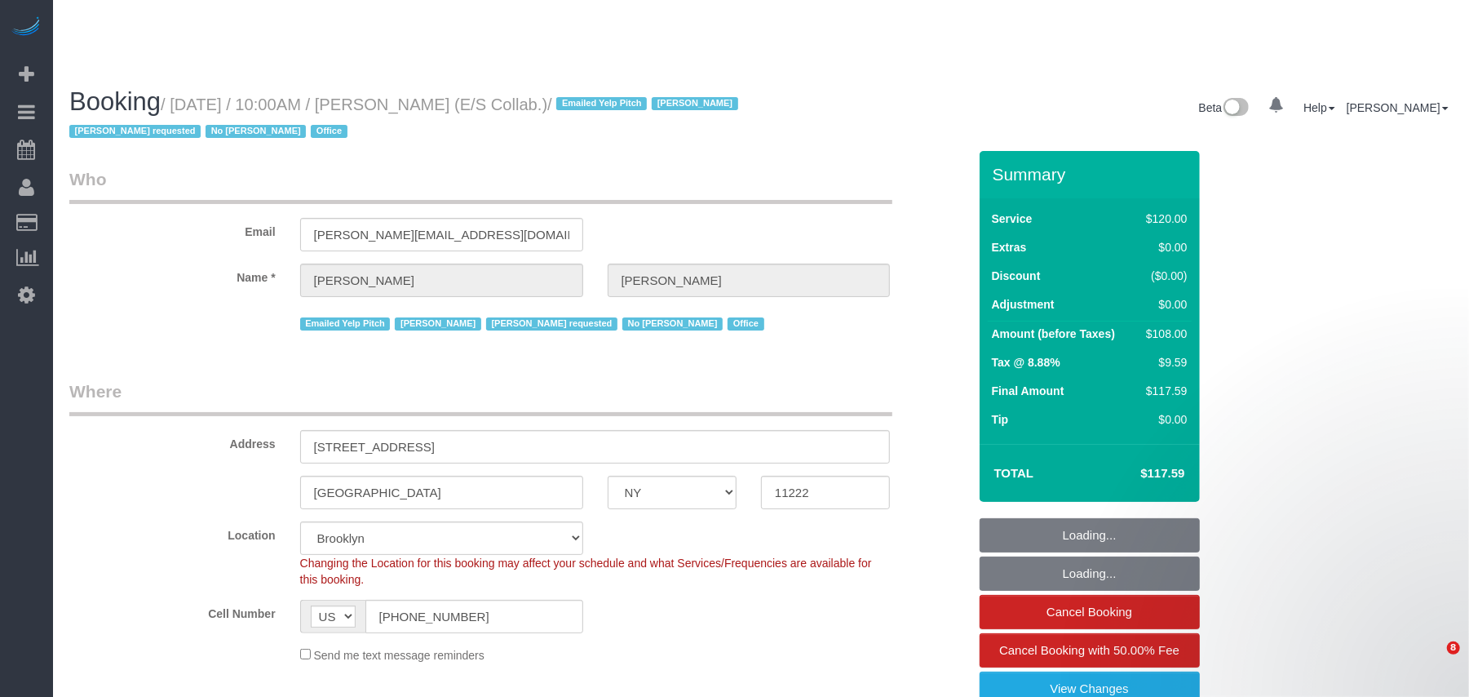
select select "string:stripe-pm_1L1AQm4VGloSiKo7qcNGVaj1"
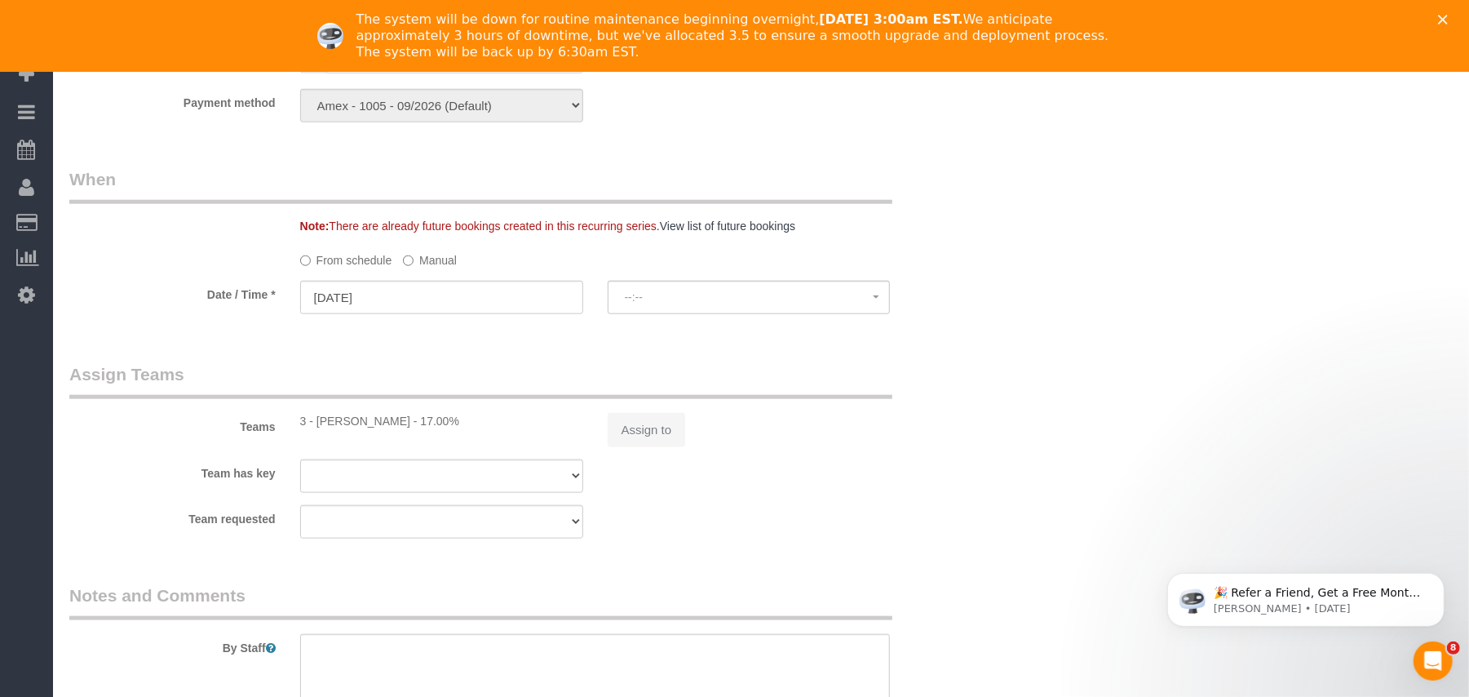
select select "object:854"
select select "spot1"
select select "number:89"
select select "number:90"
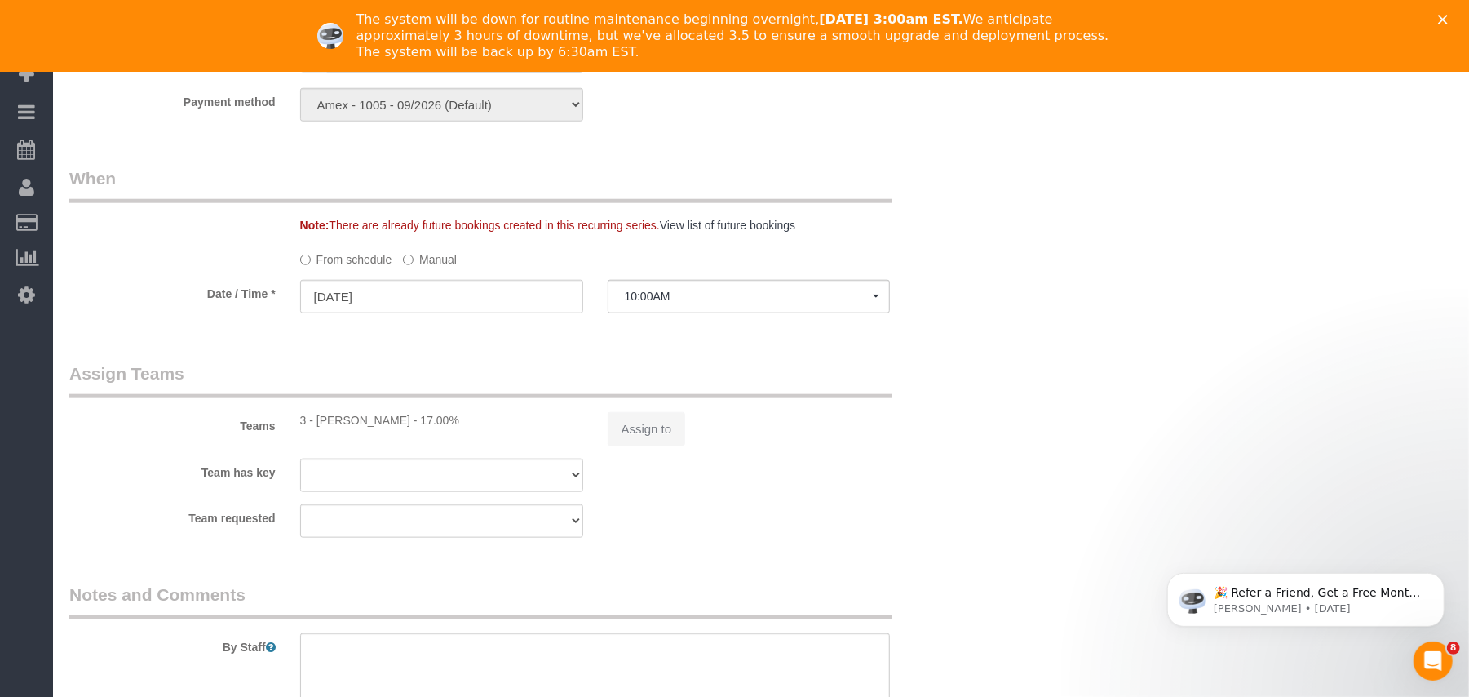
select select "number:15"
select select "number:7"
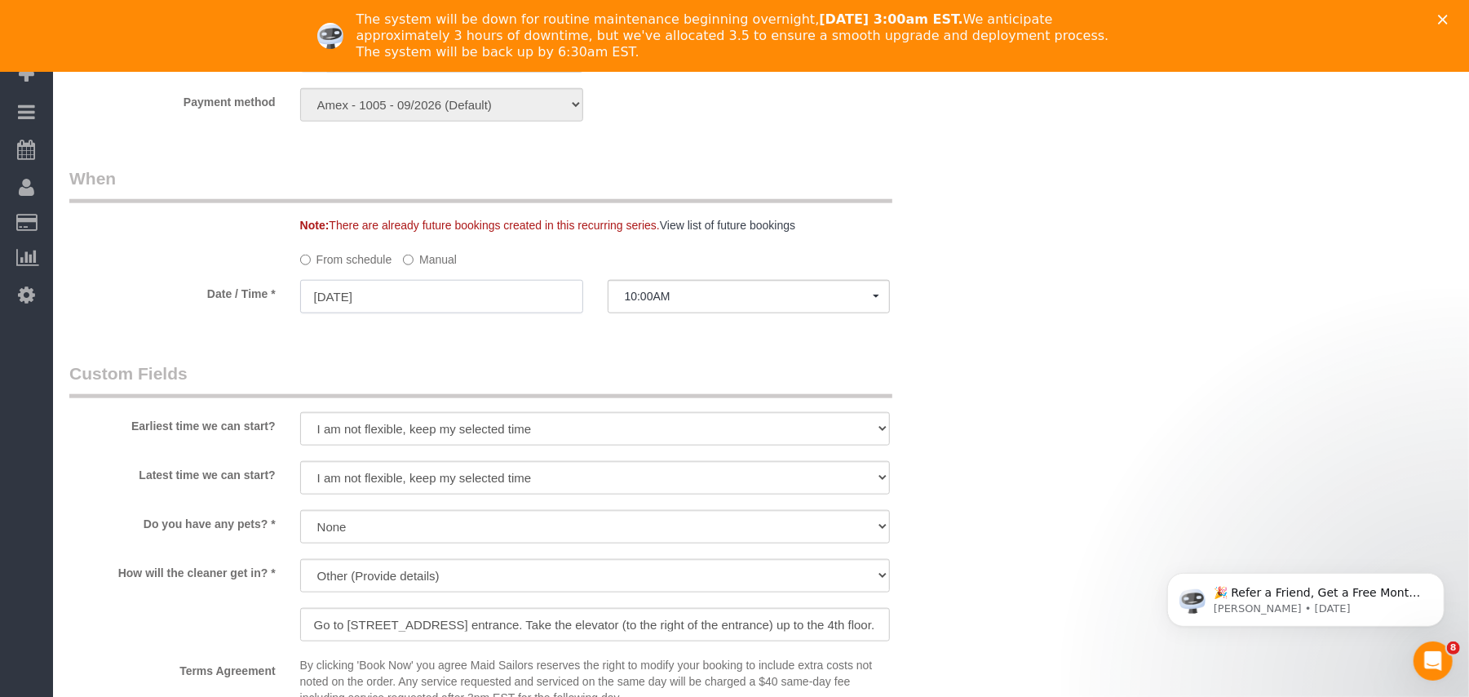
click at [458, 302] on input "09/23/2025" at bounding box center [441, 296] width 283 height 33
select select "33972"
select select "90"
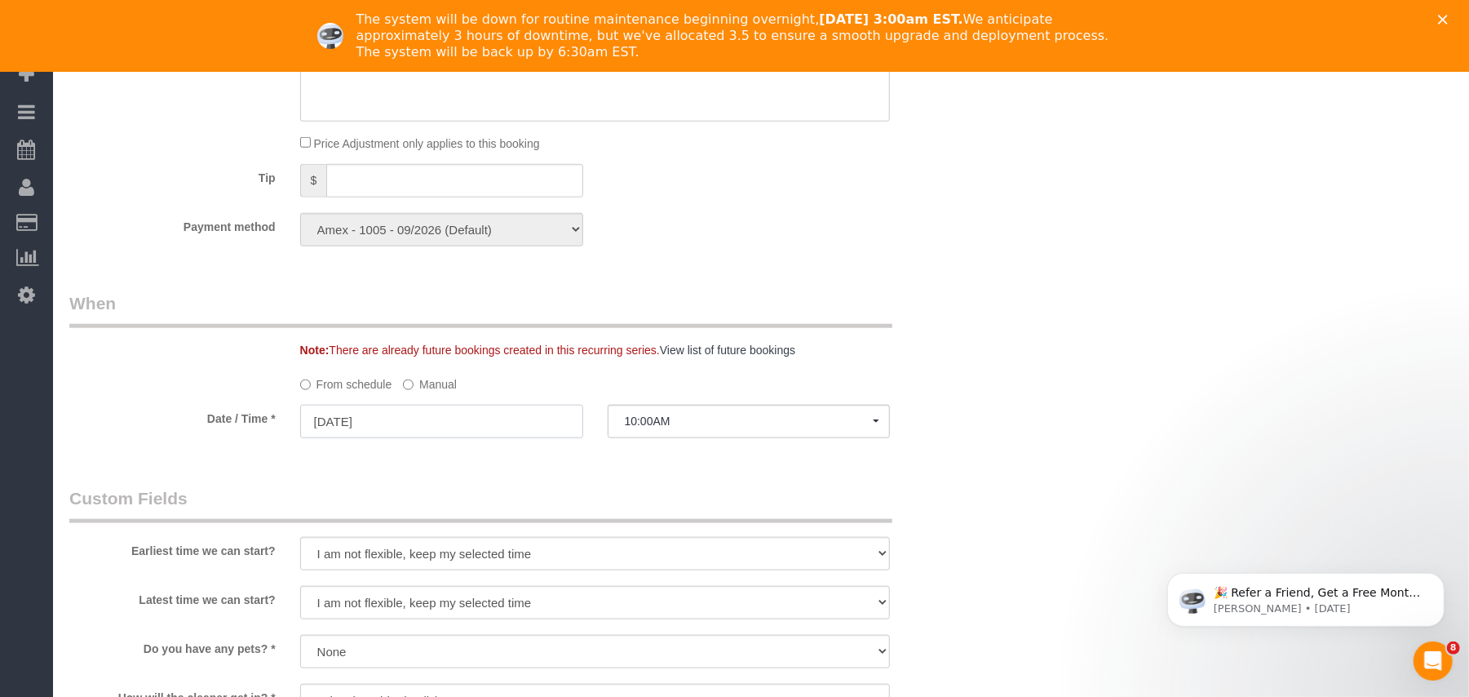
scroll to position [1214, 0]
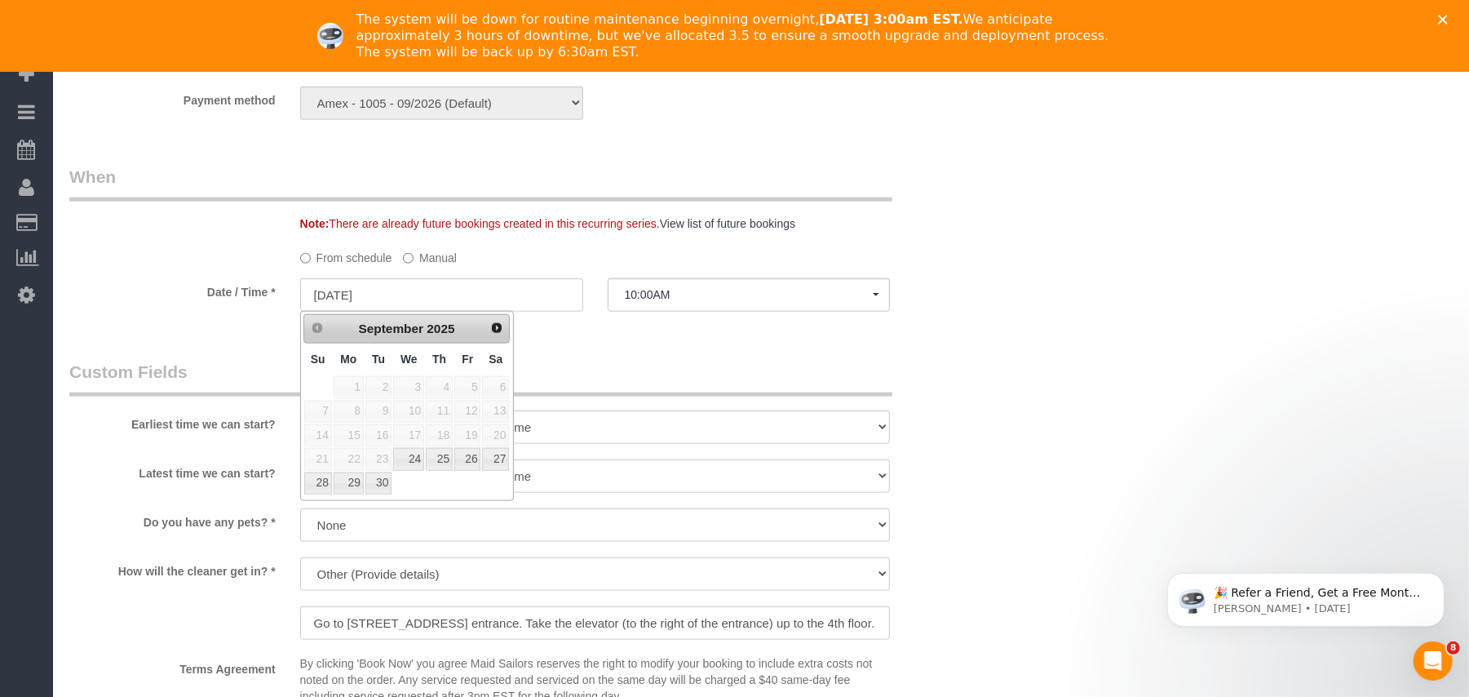
click at [502, 331] on span "Next" at bounding box center [496, 327] width 13 height 13
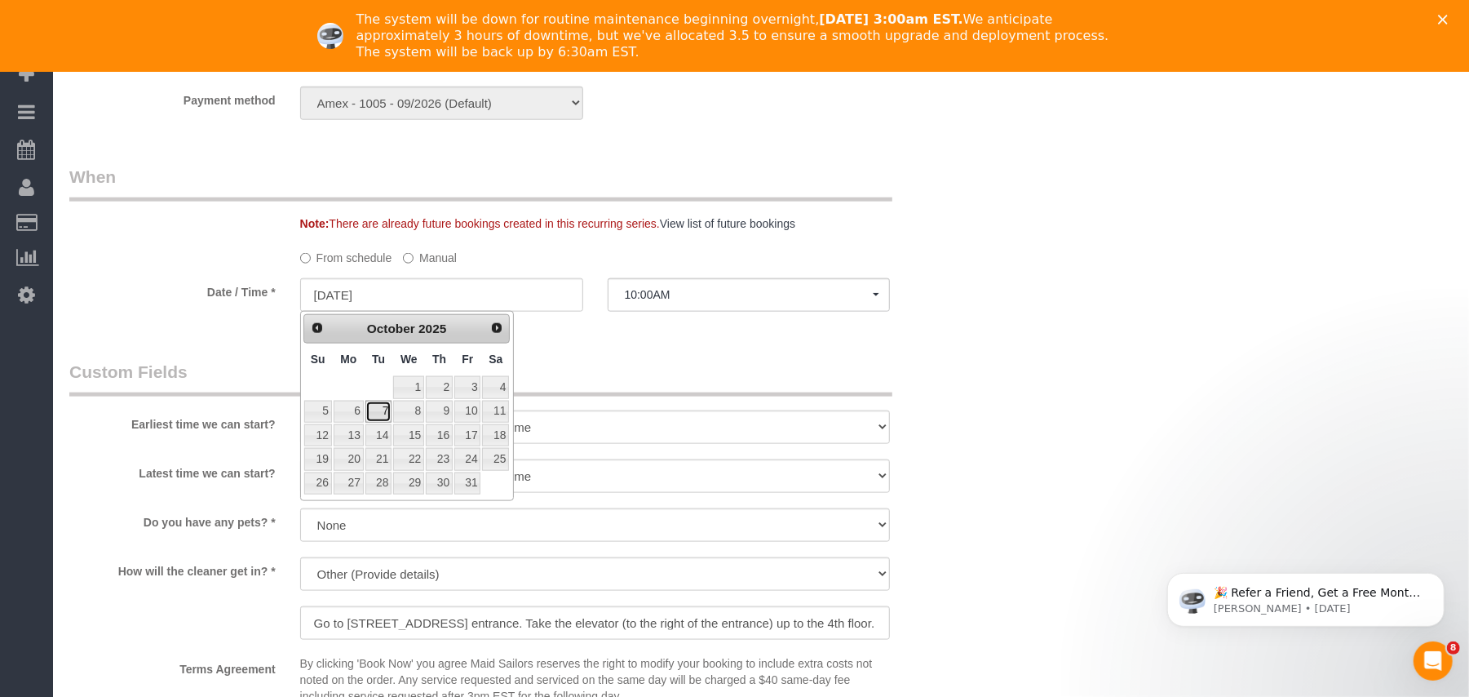
click at [378, 405] on link "7" at bounding box center [378, 411] width 26 height 22
type input "10/07/2025"
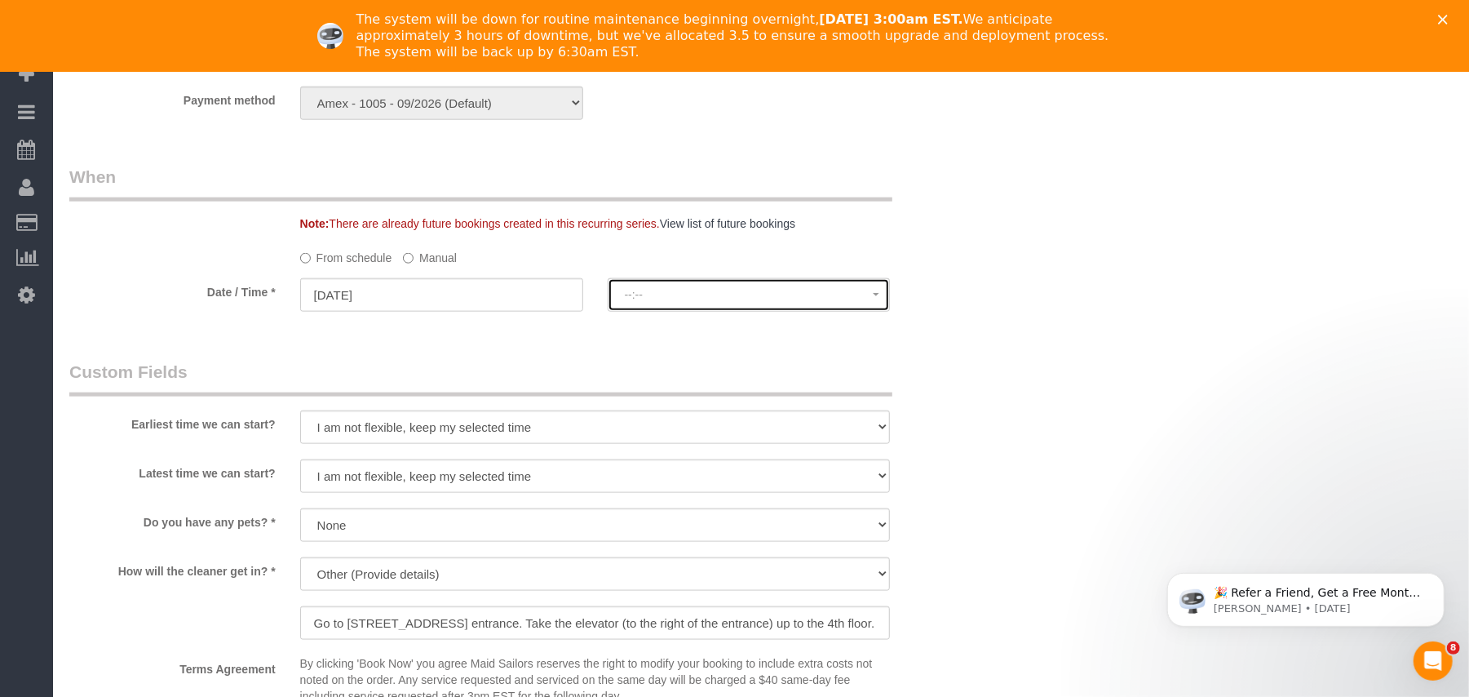
click at [659, 295] on span "--:--" at bounding box center [749, 294] width 249 height 13
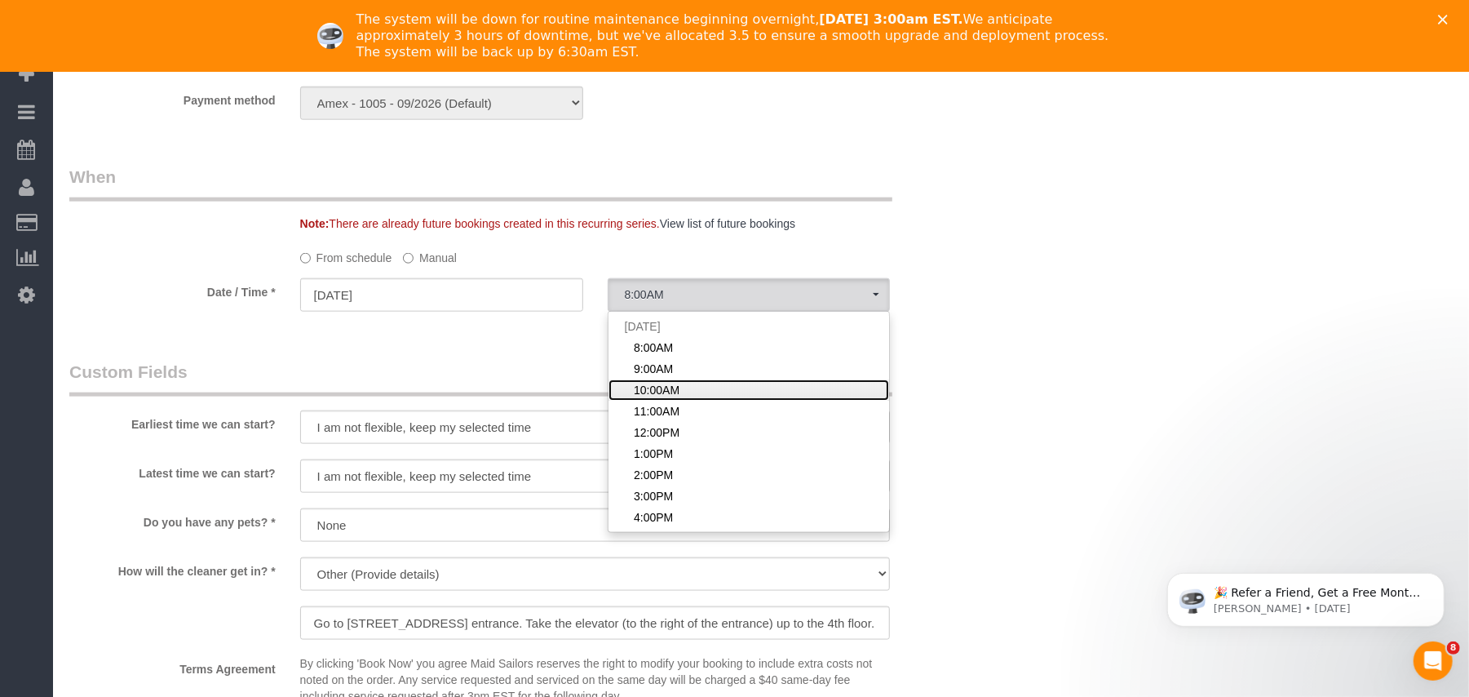
click at [656, 389] on span "10:00AM" at bounding box center [657, 390] width 46 height 16
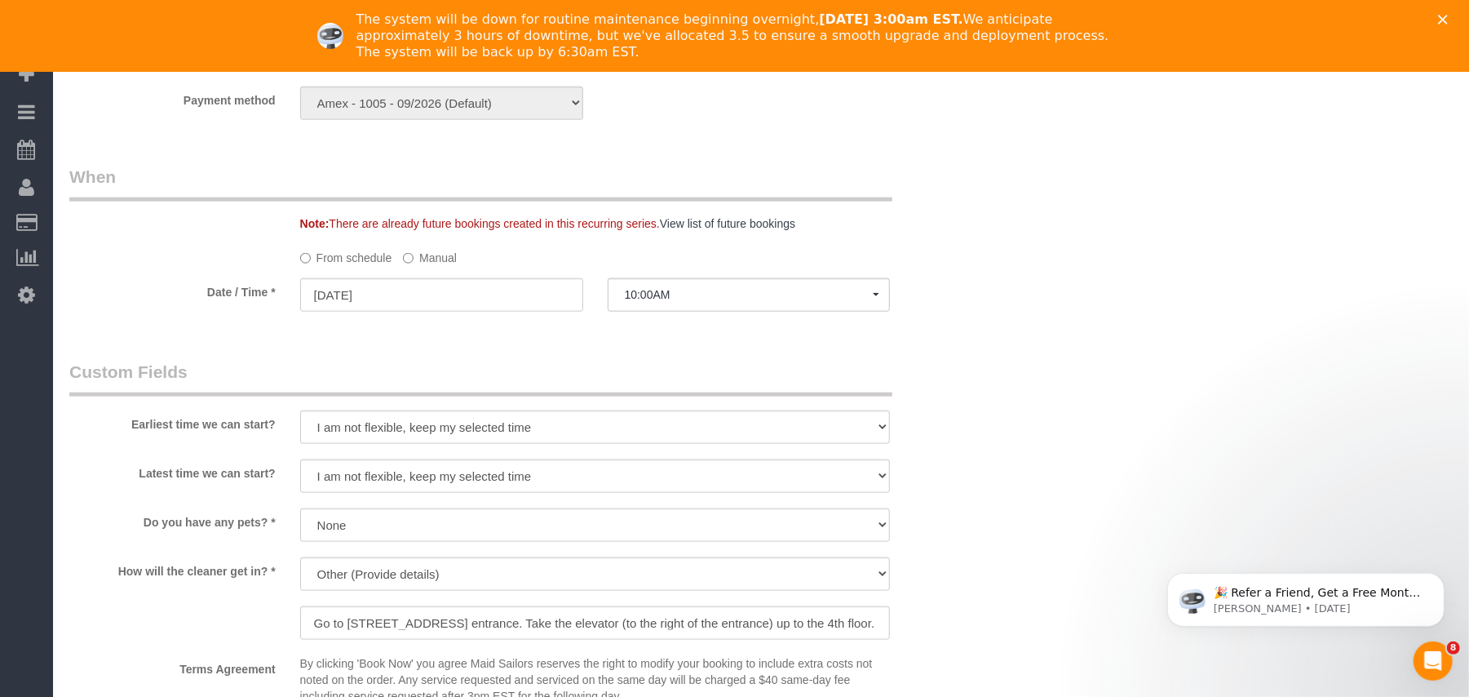
click at [608, 354] on div "Who Email sara@es-collab.com Name * Sara McFarlane Emailed Yelp Pitch Jacky Xu …" at bounding box center [518, 151] width 922 height 2429
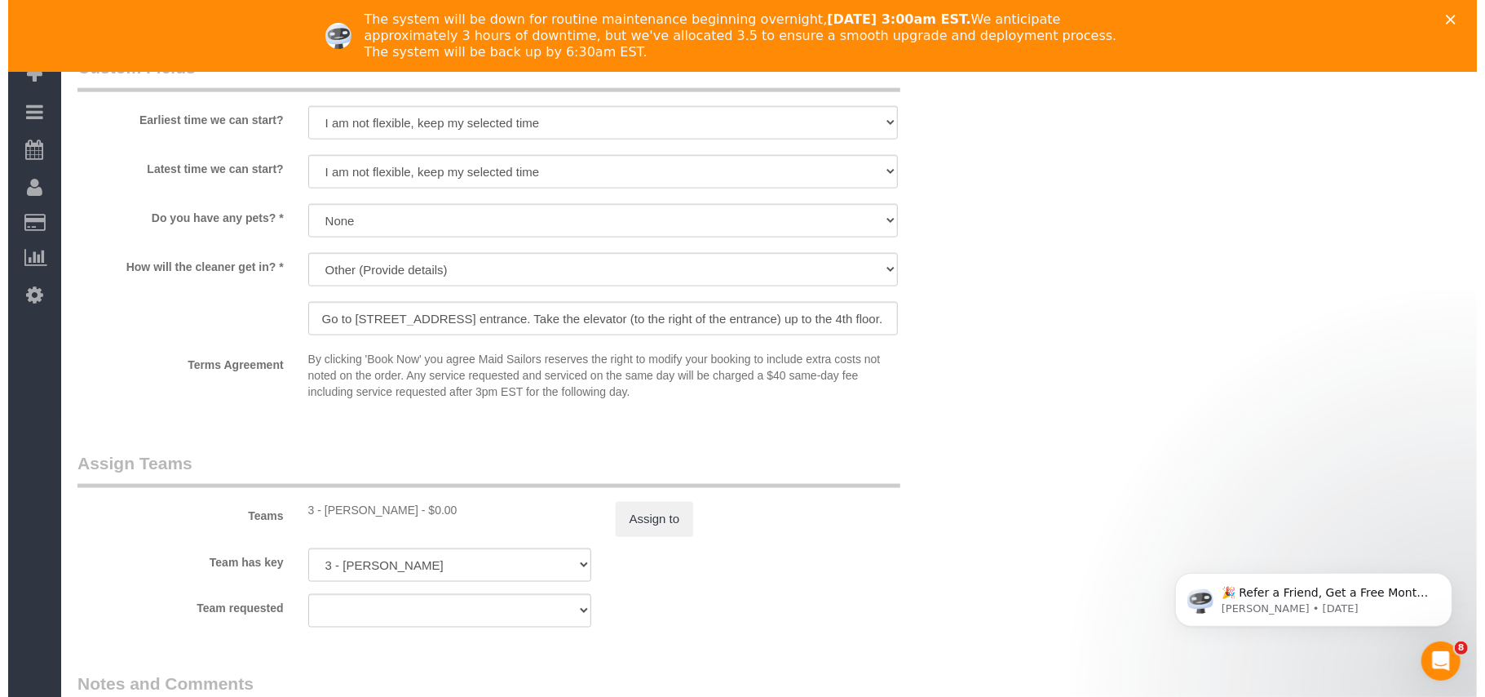
scroll to position [1540, 0]
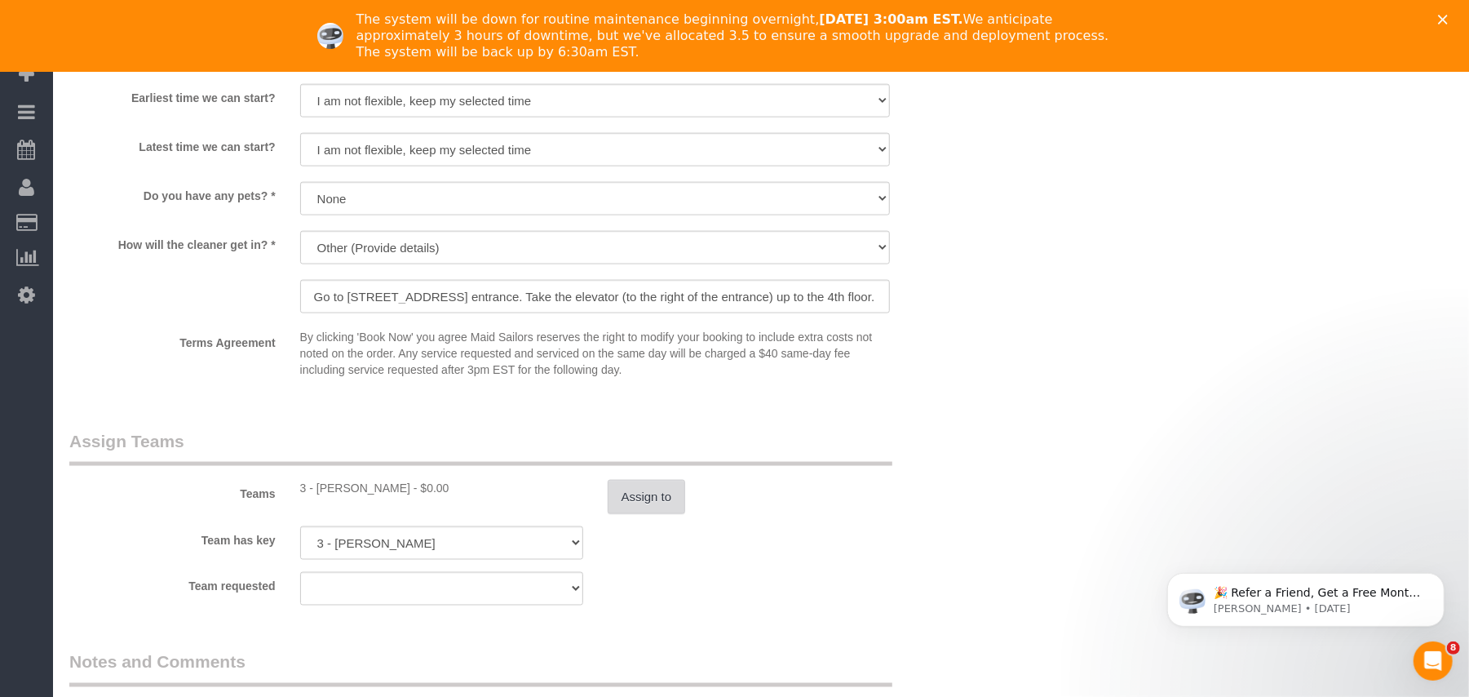
click at [631, 497] on button "Assign to" at bounding box center [647, 497] width 78 height 34
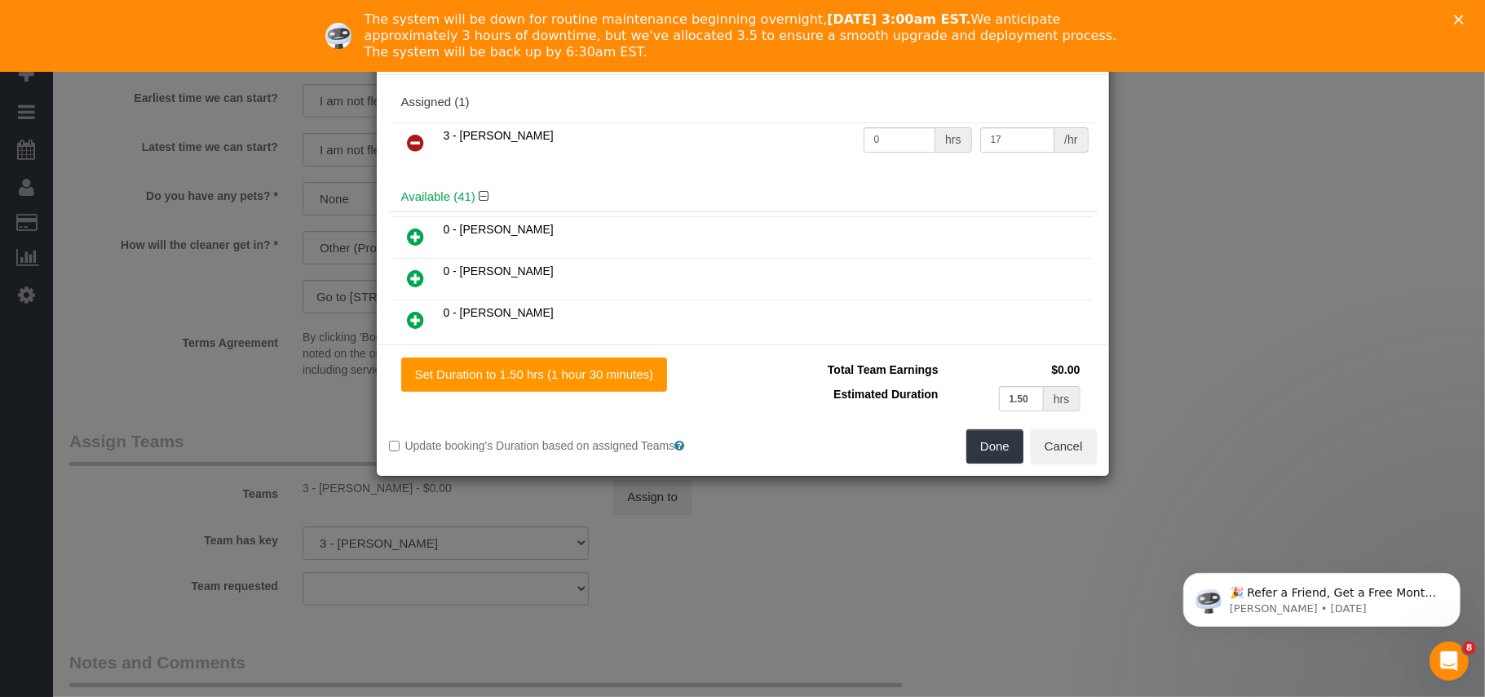
click at [419, 145] on icon at bounding box center [416, 143] width 17 height 20
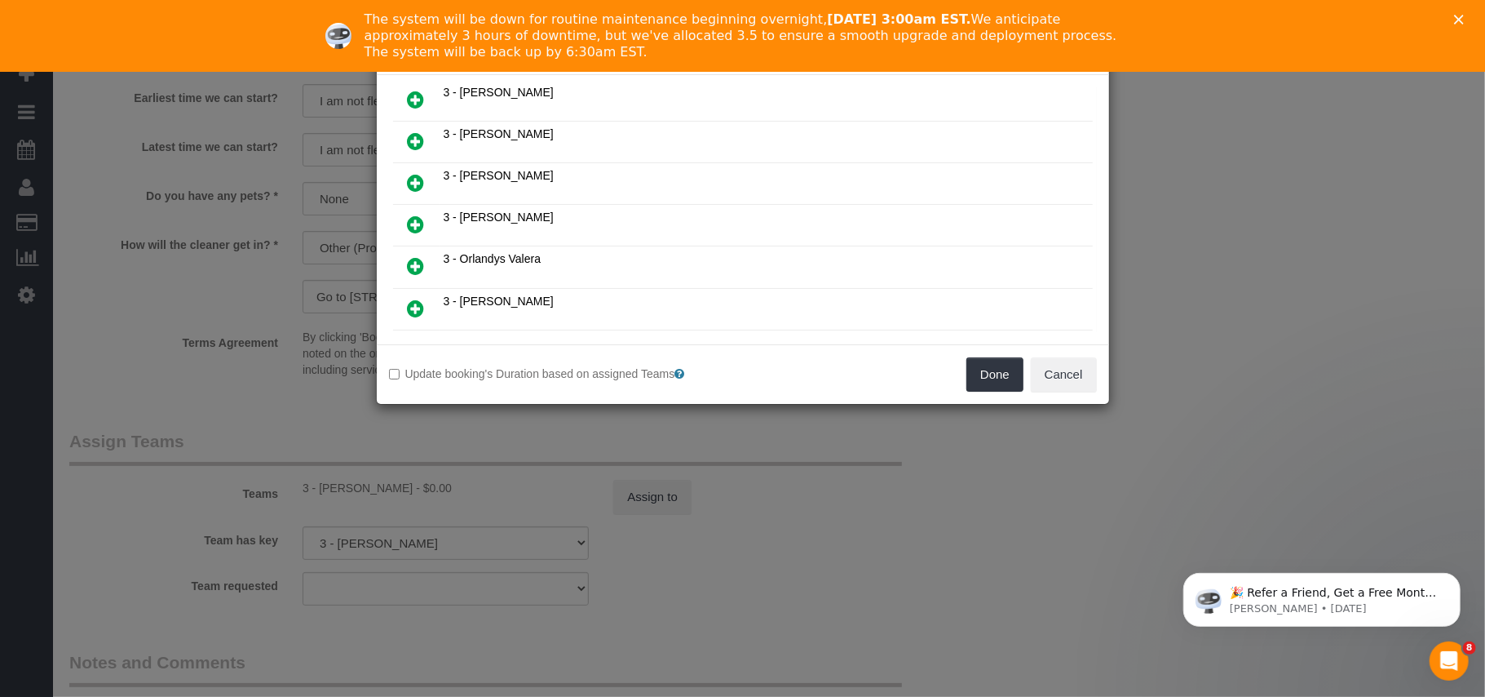
scroll to position [1667, 0]
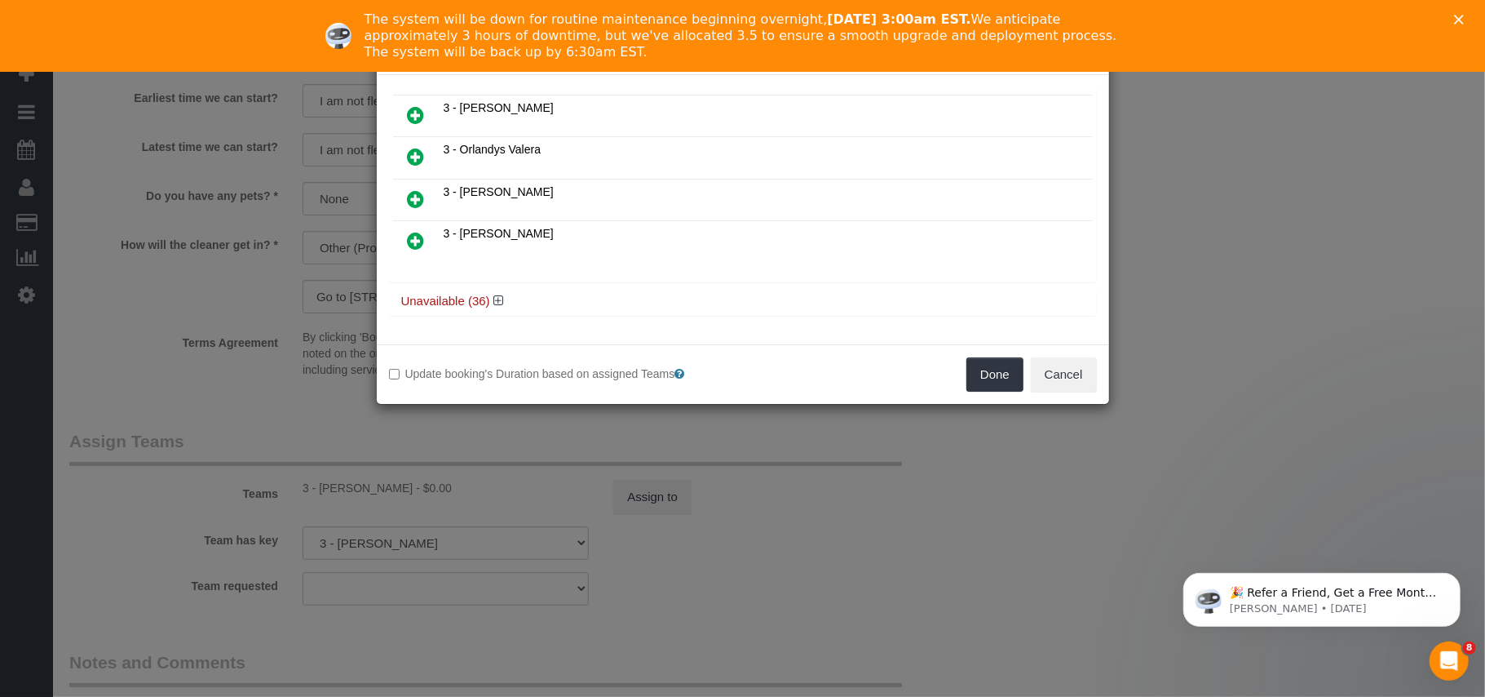
click at [503, 304] on h4 "Unavailable (36)" at bounding box center [742, 301] width 683 height 14
click at [499, 302] on icon at bounding box center [498, 300] width 10 height 12
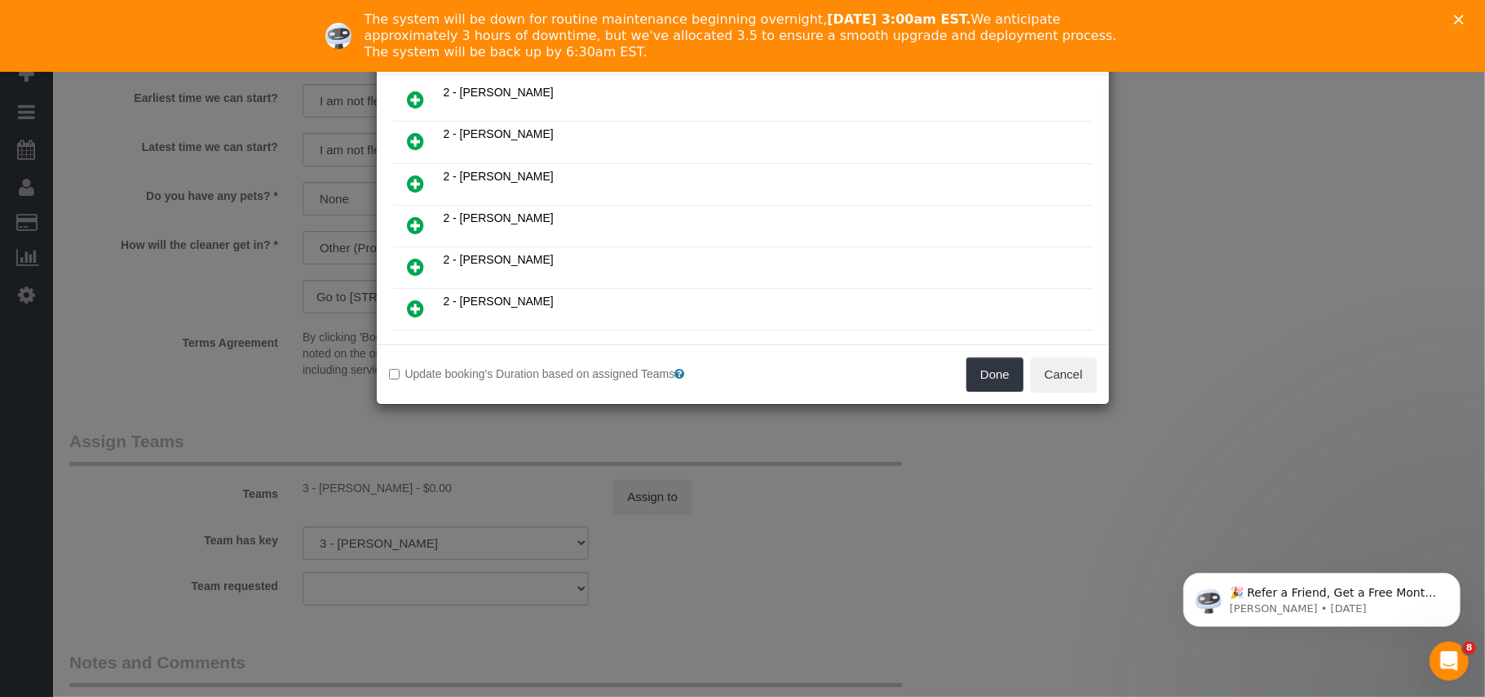
drag, startPoint x: 406, startPoint y: 135, endPoint x: 447, endPoint y: 170, distance: 54.3
click at [406, 137] on link at bounding box center [416, 142] width 38 height 33
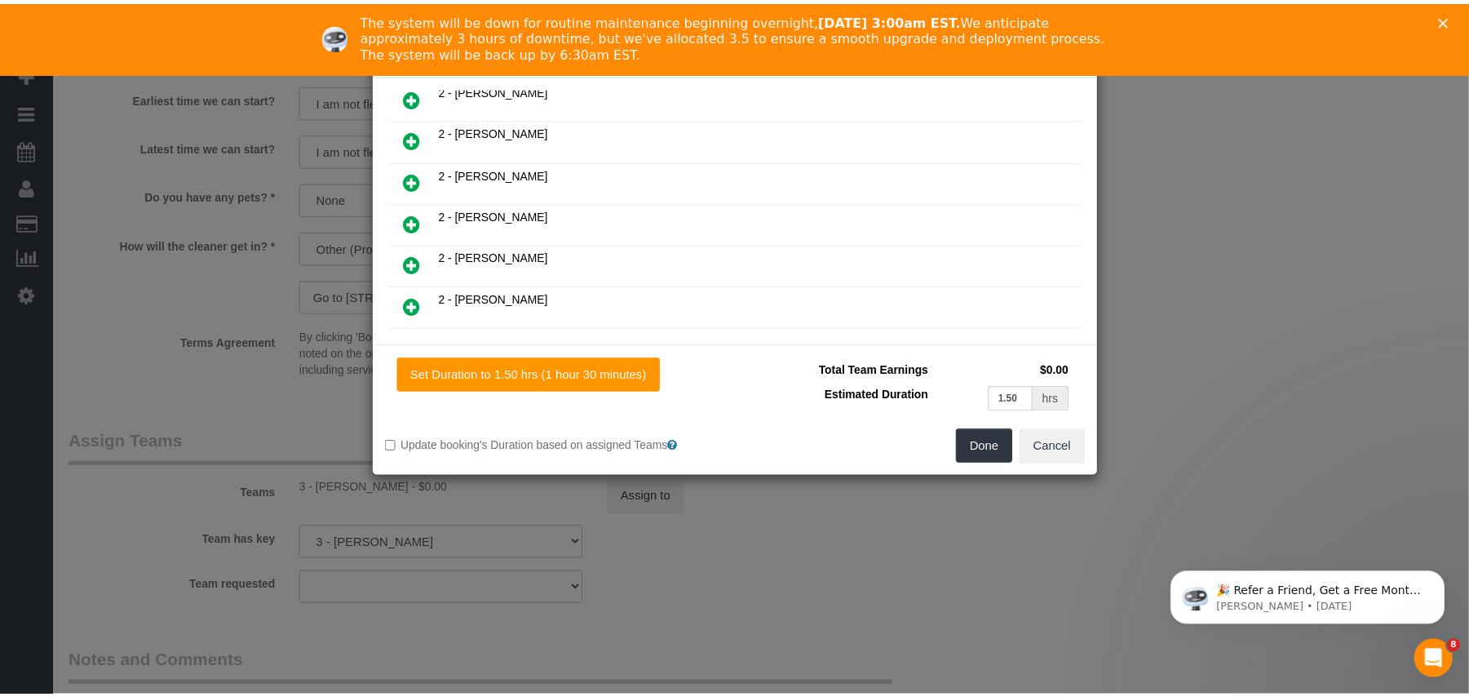
scroll to position [1096, 0]
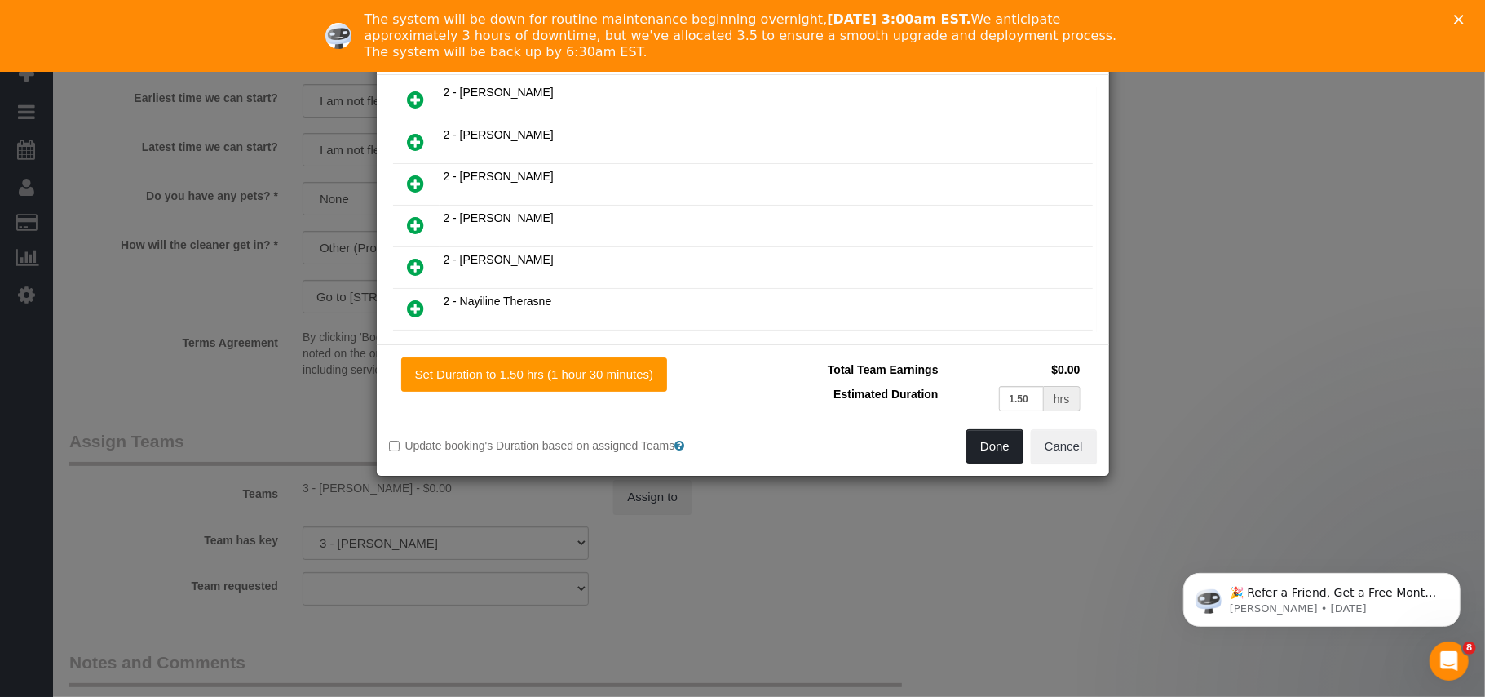
click at [1013, 451] on button "Done" at bounding box center [994, 446] width 57 height 34
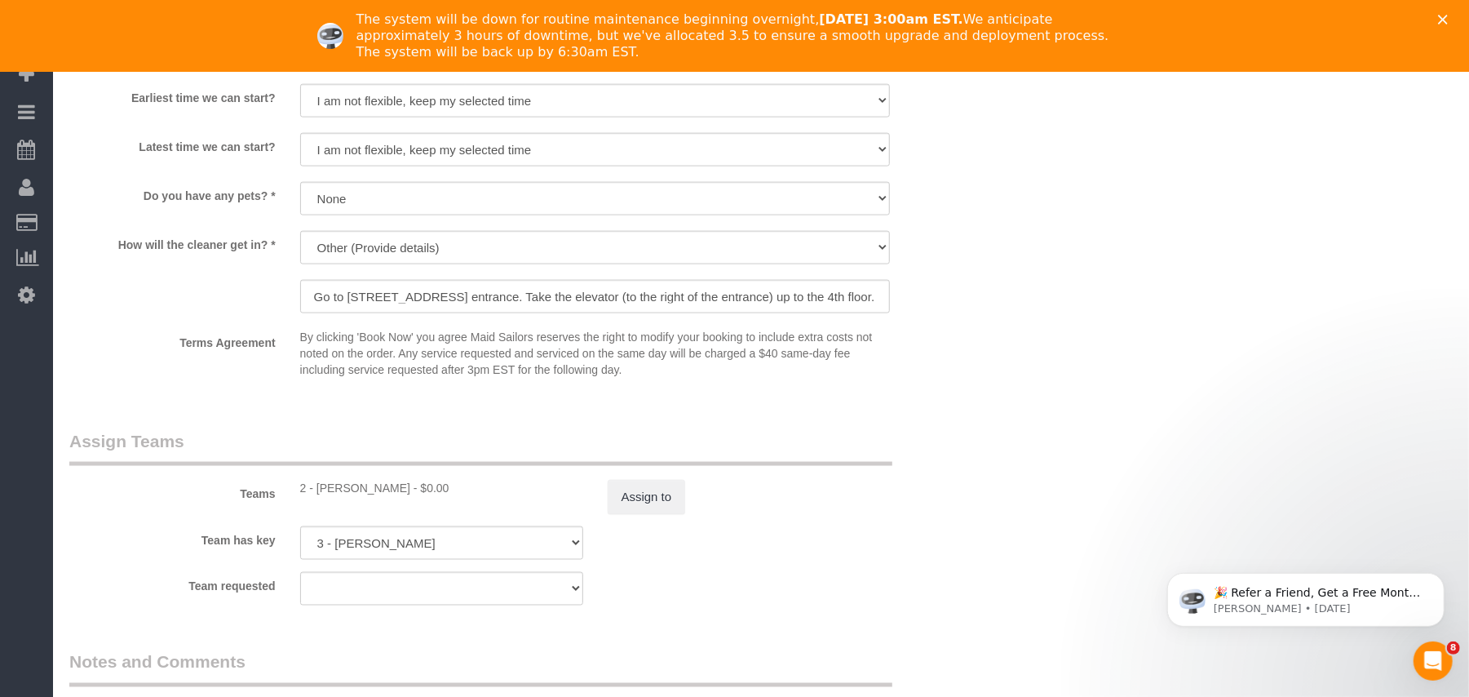
click at [1448, 15] on icon "Close" at bounding box center [1443, 20] width 10 height 10
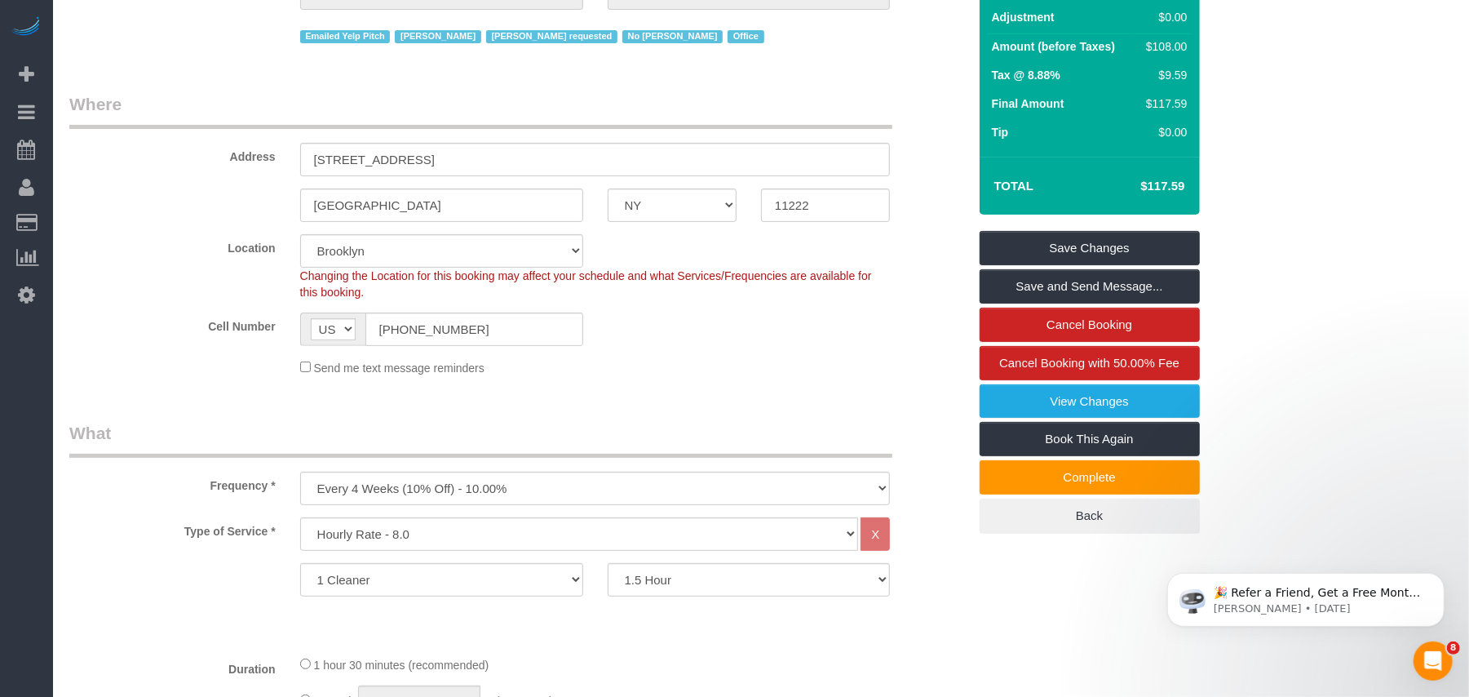
scroll to position [0, 0]
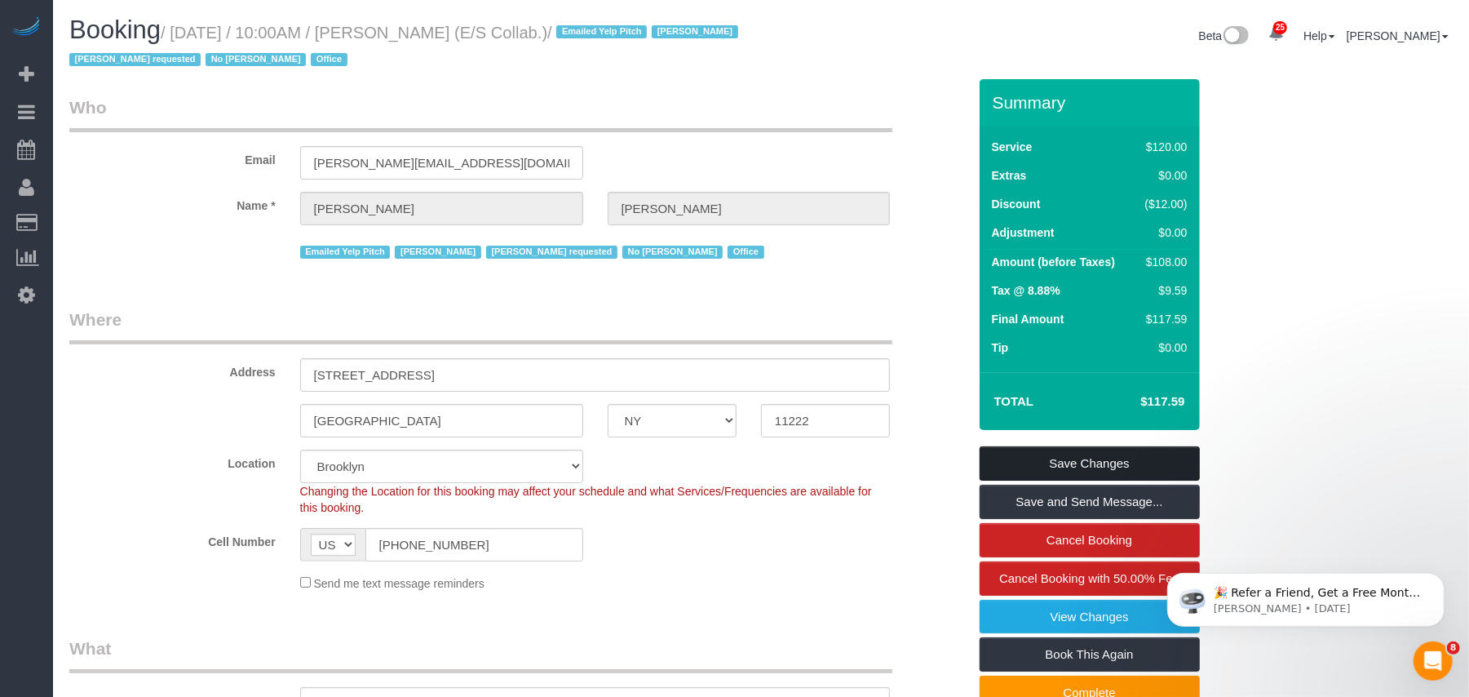
click at [1114, 452] on link "Save Changes" at bounding box center [1090, 463] width 220 height 34
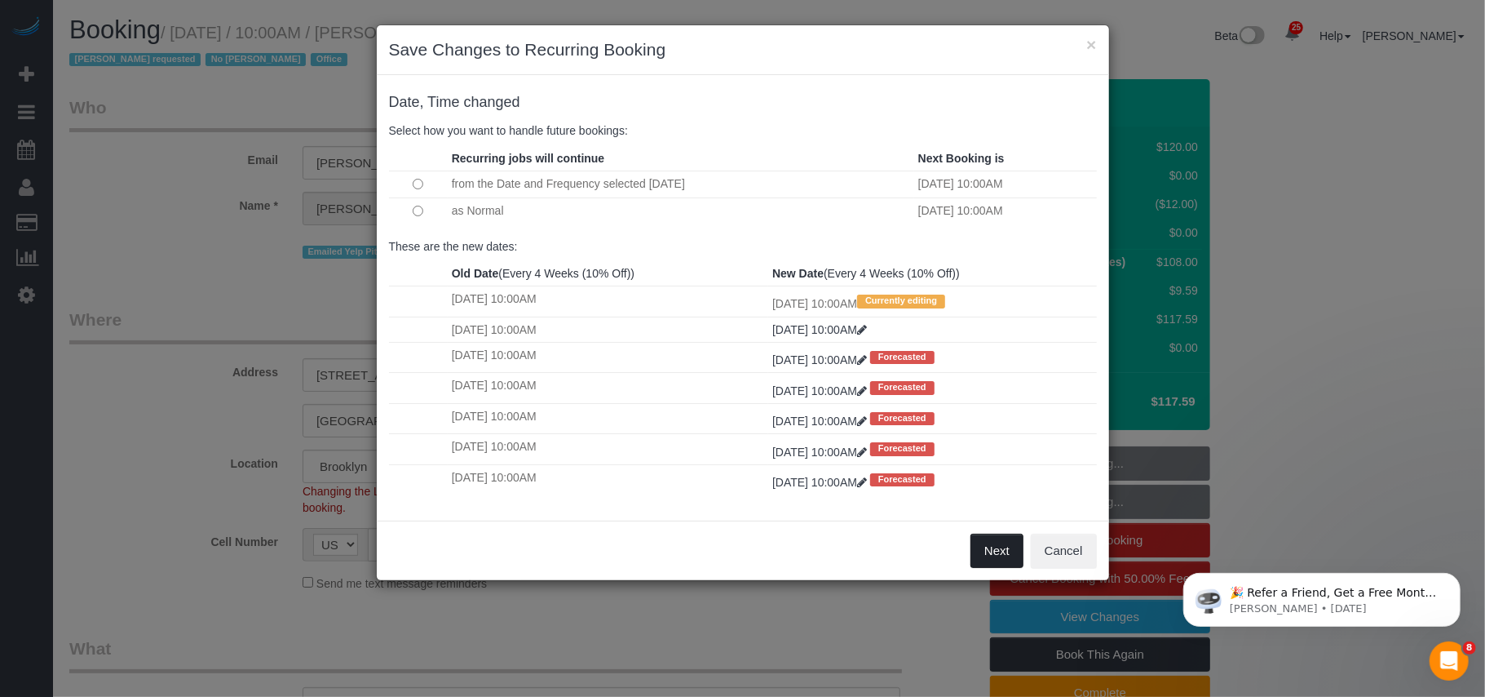
drag, startPoint x: 985, startPoint y: 561, endPoint x: 979, endPoint y: 551, distance: 11.8
click at [984, 562] on button "Next" at bounding box center [997, 550] width 53 height 34
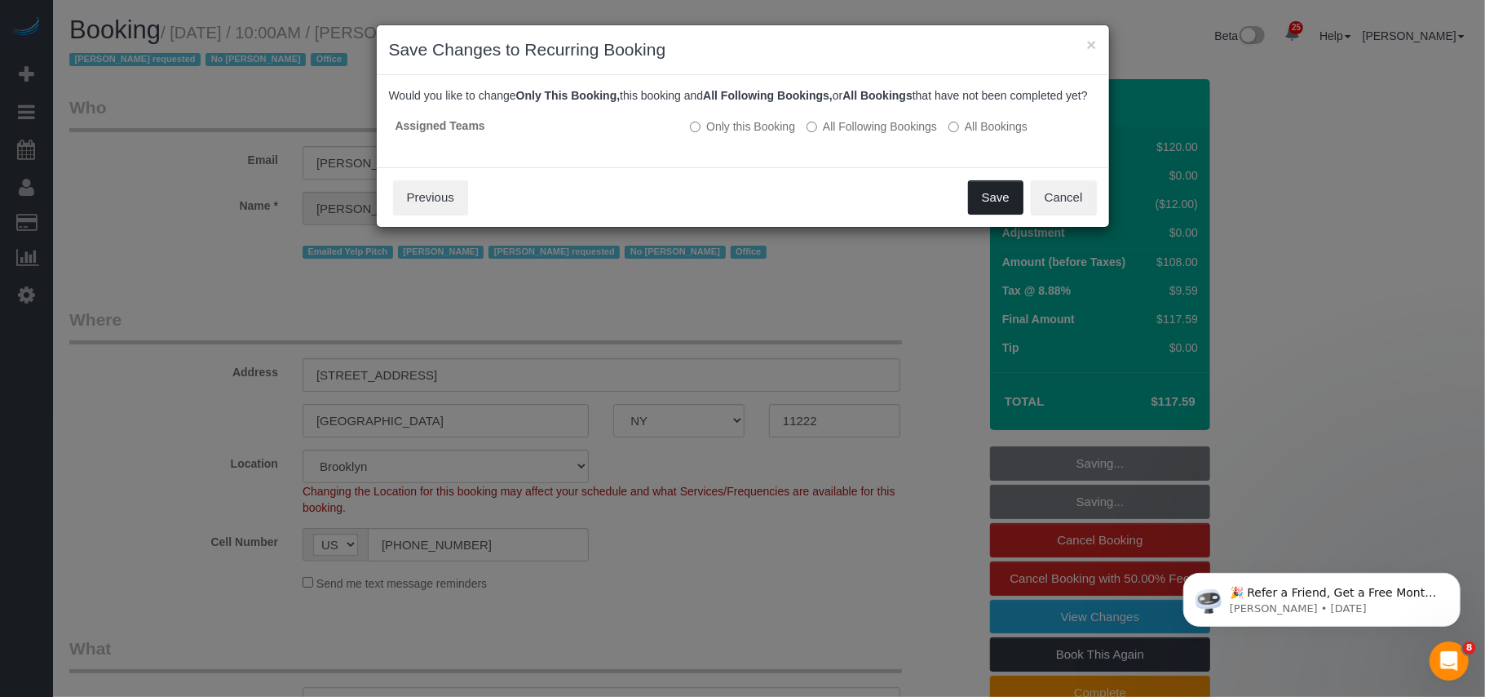
click at [993, 214] on button "Save" at bounding box center [995, 197] width 55 height 34
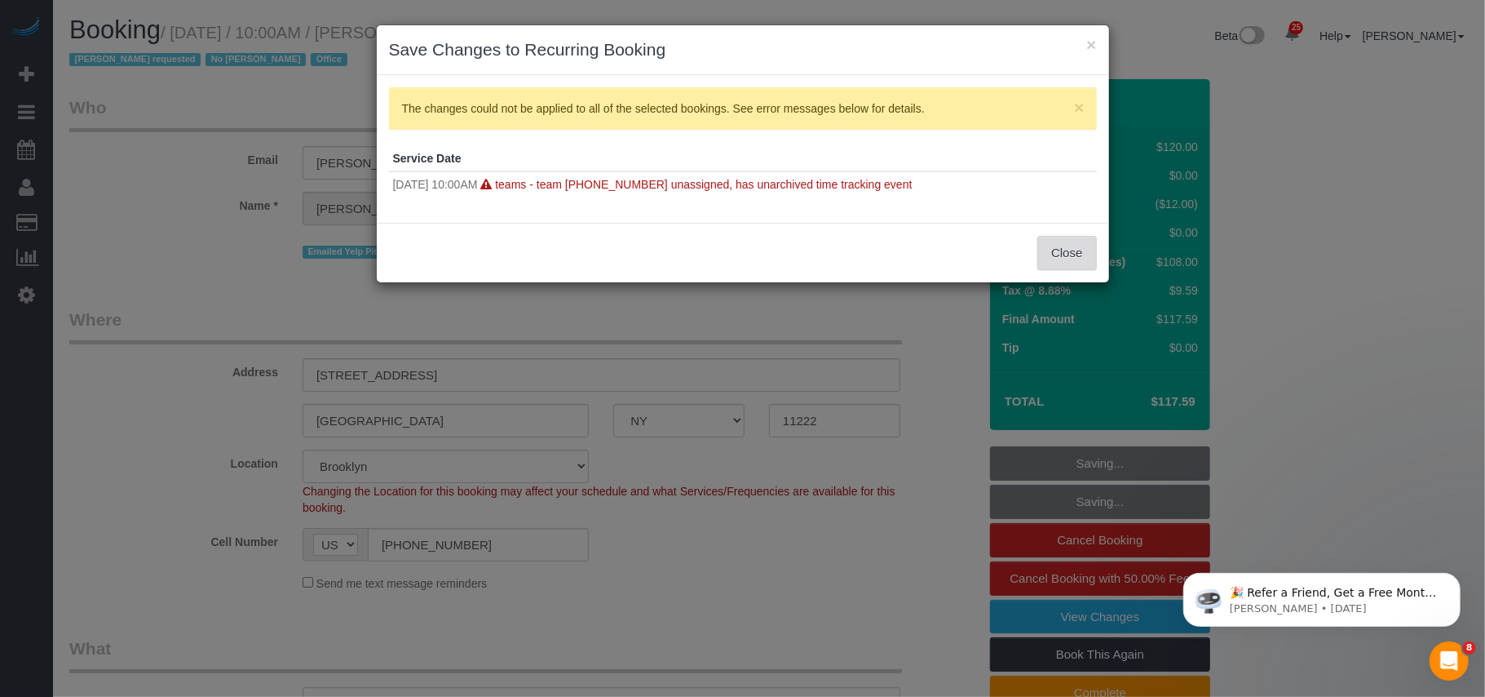
click at [1065, 259] on button "Close" at bounding box center [1066, 253] width 59 height 34
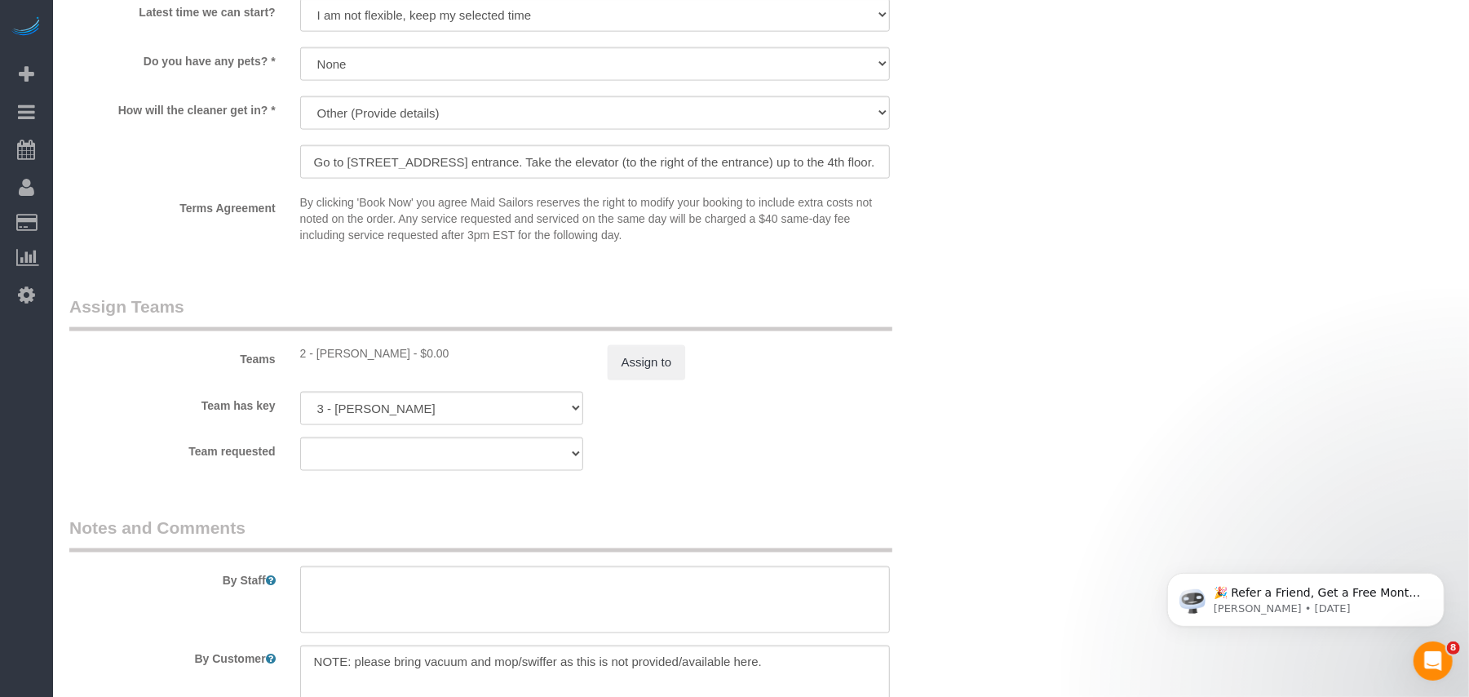
scroll to position [1848, 0]
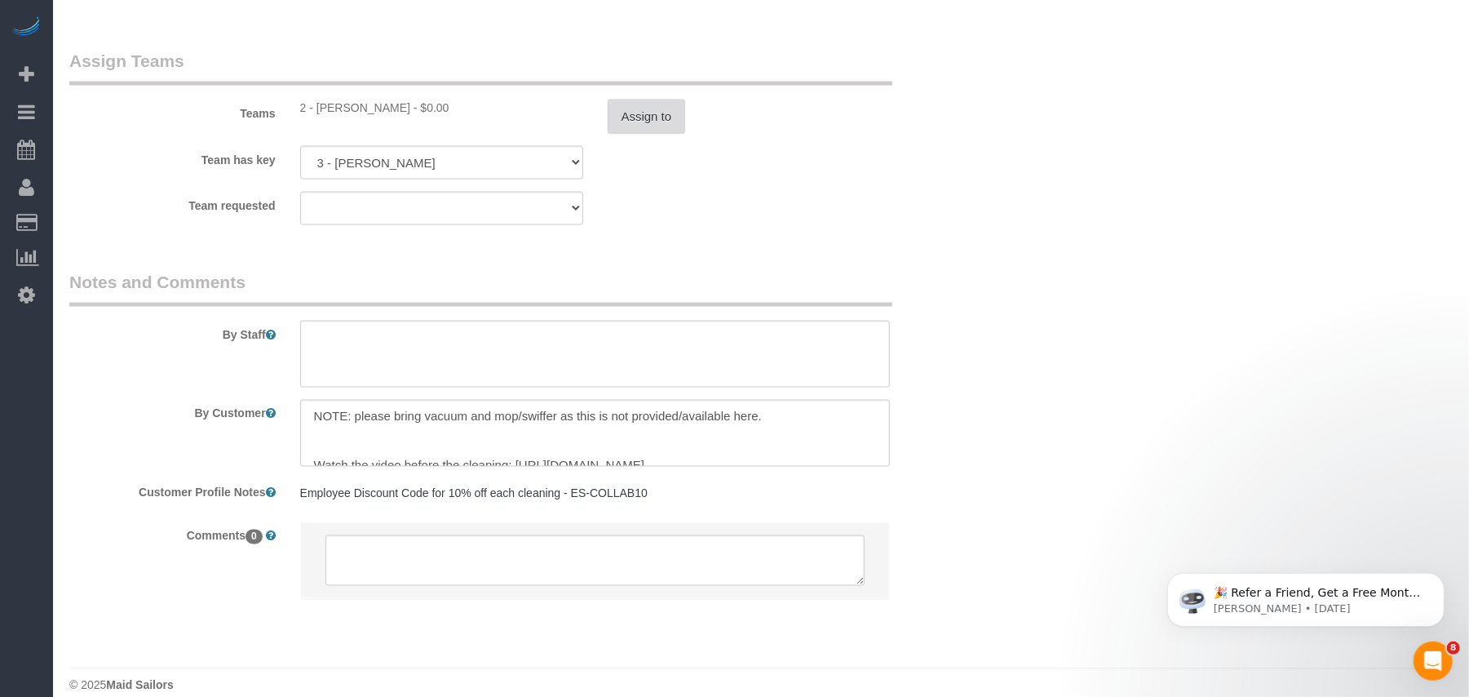
click at [633, 115] on button "Assign to" at bounding box center [647, 117] width 78 height 34
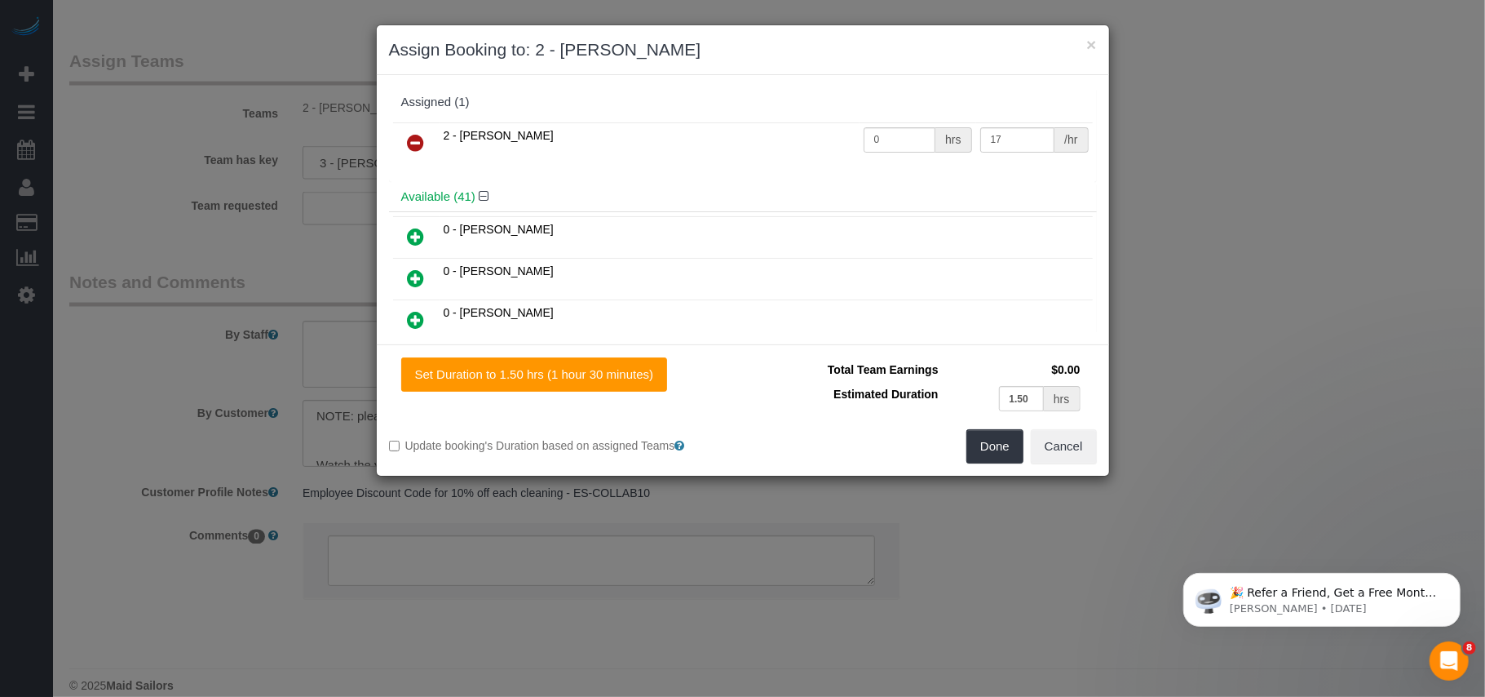
click at [418, 139] on icon at bounding box center [416, 143] width 17 height 20
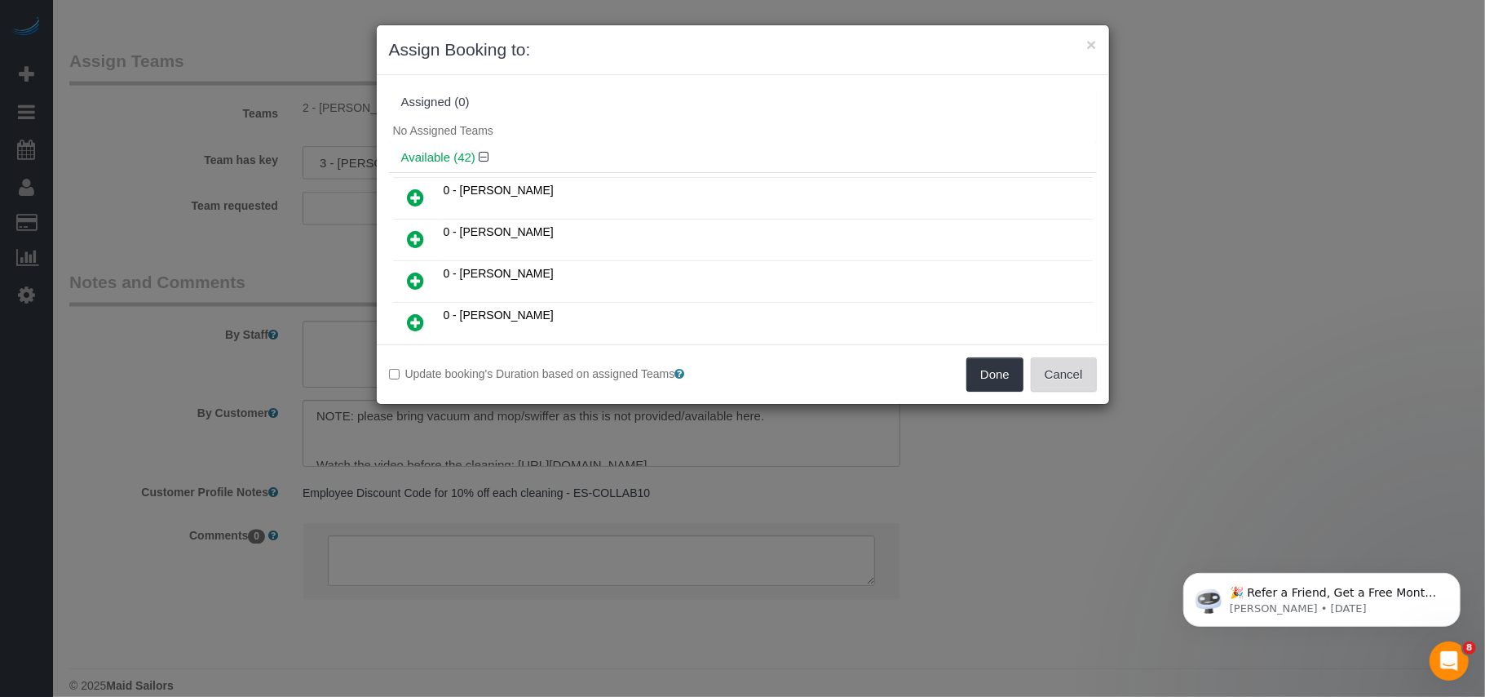
click at [1061, 383] on button "Cancel" at bounding box center [1064, 374] width 66 height 34
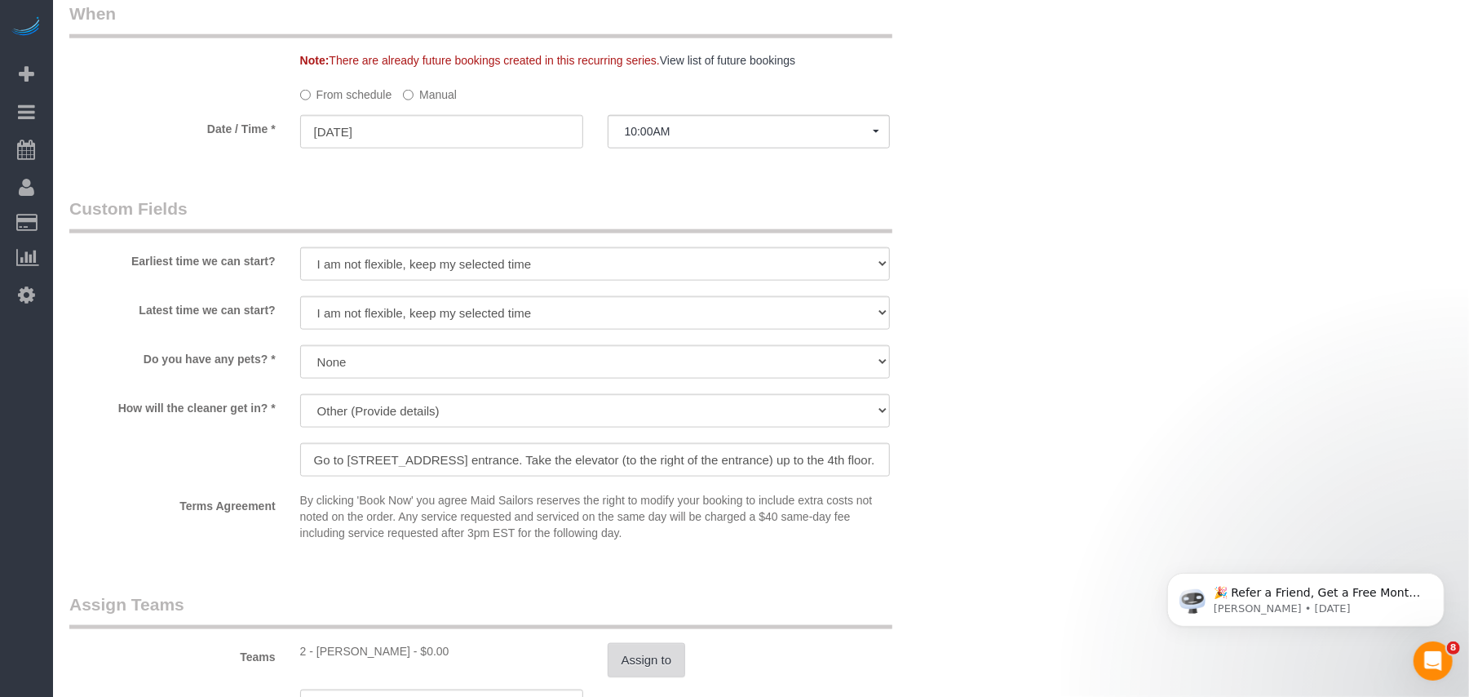
scroll to position [1196, 0]
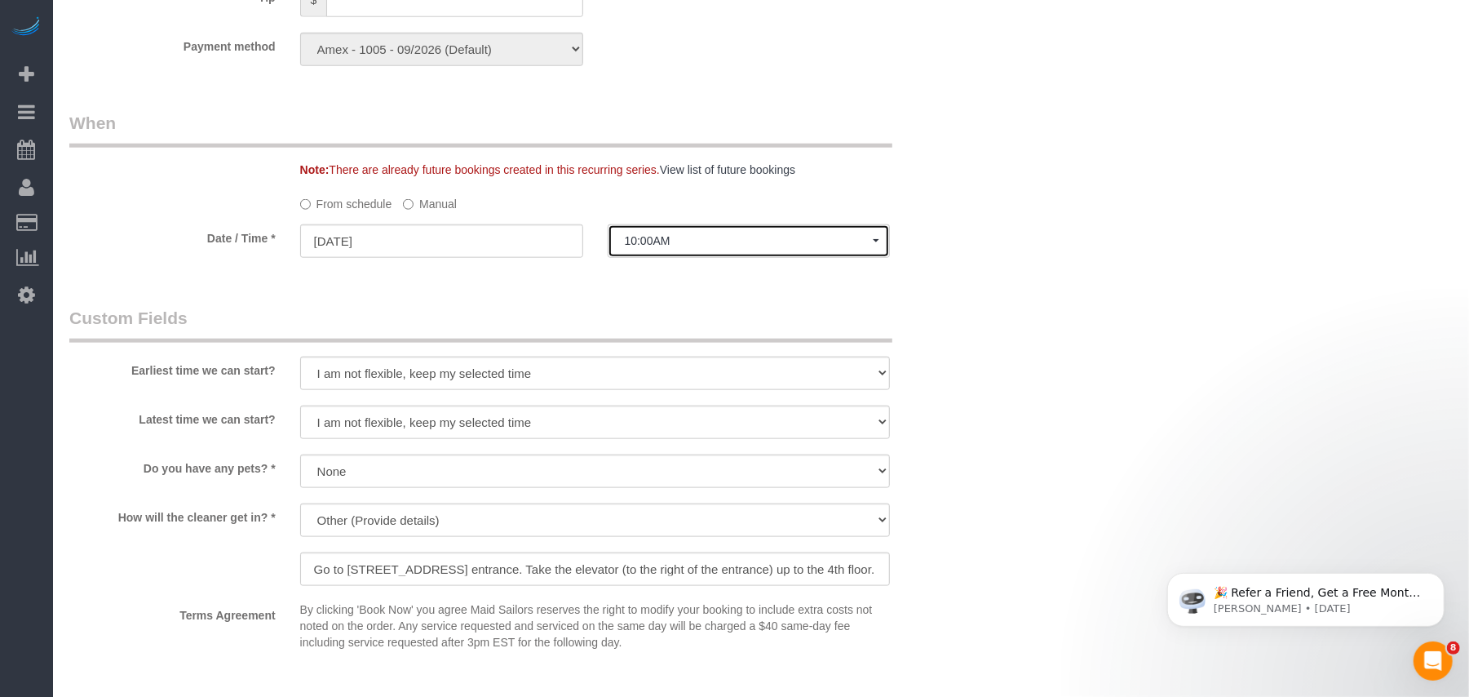
click at [683, 254] on button "10:00AM" at bounding box center [749, 240] width 283 height 33
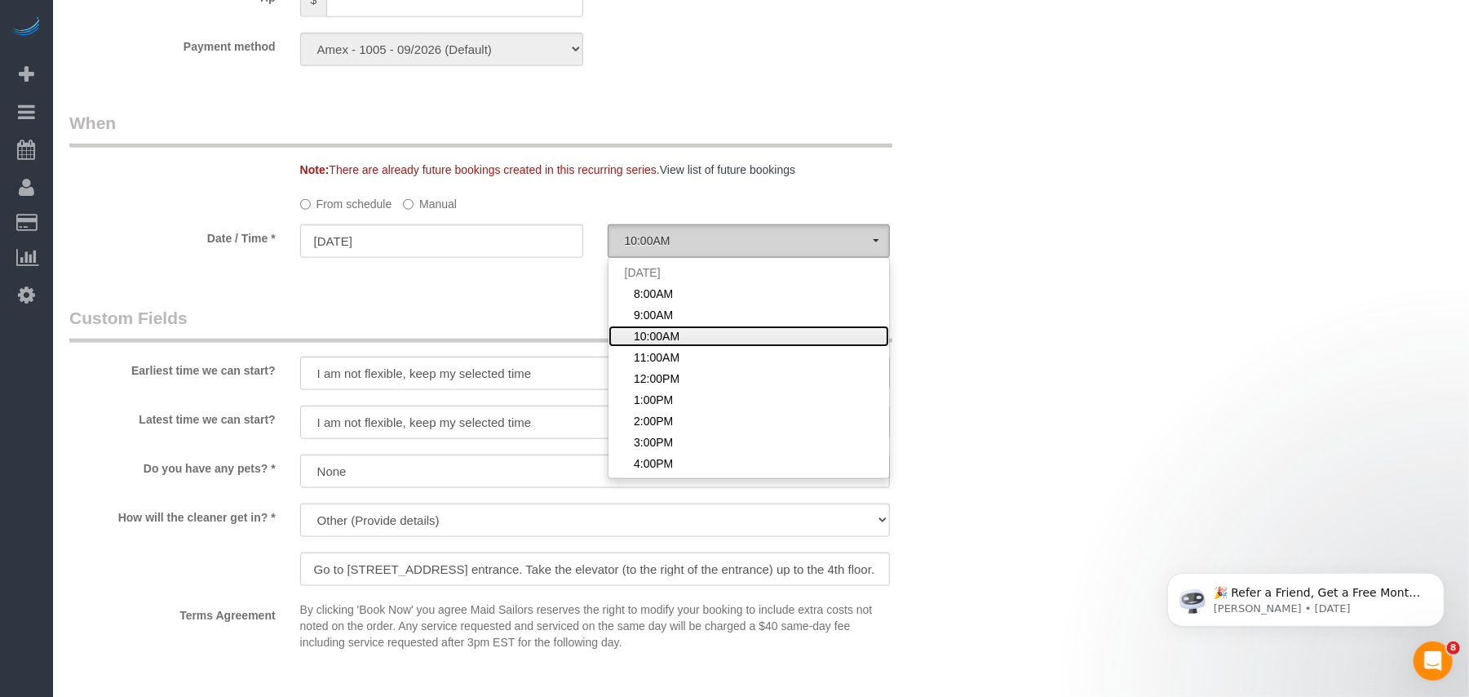
scroll to position [1087, 0]
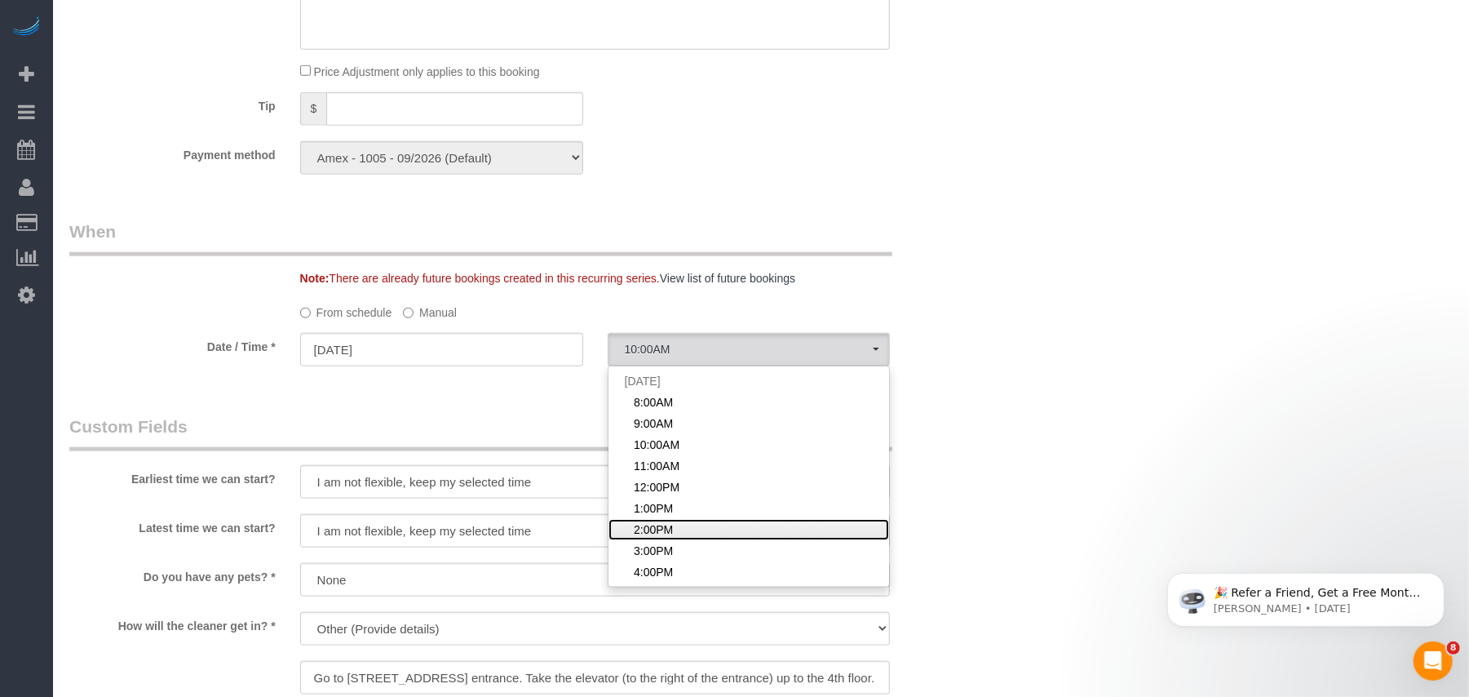
click at [646, 521] on span "2:00PM" at bounding box center [653, 529] width 39 height 16
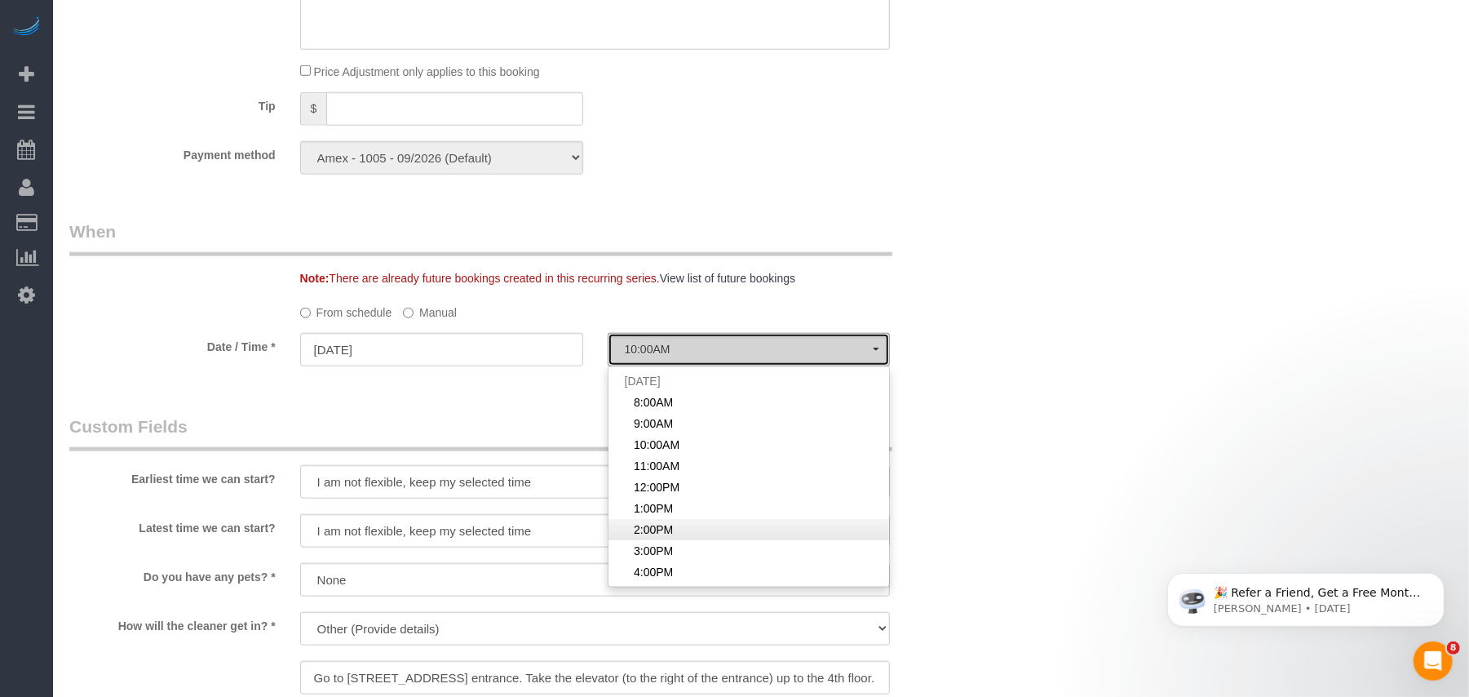
select select "spot53"
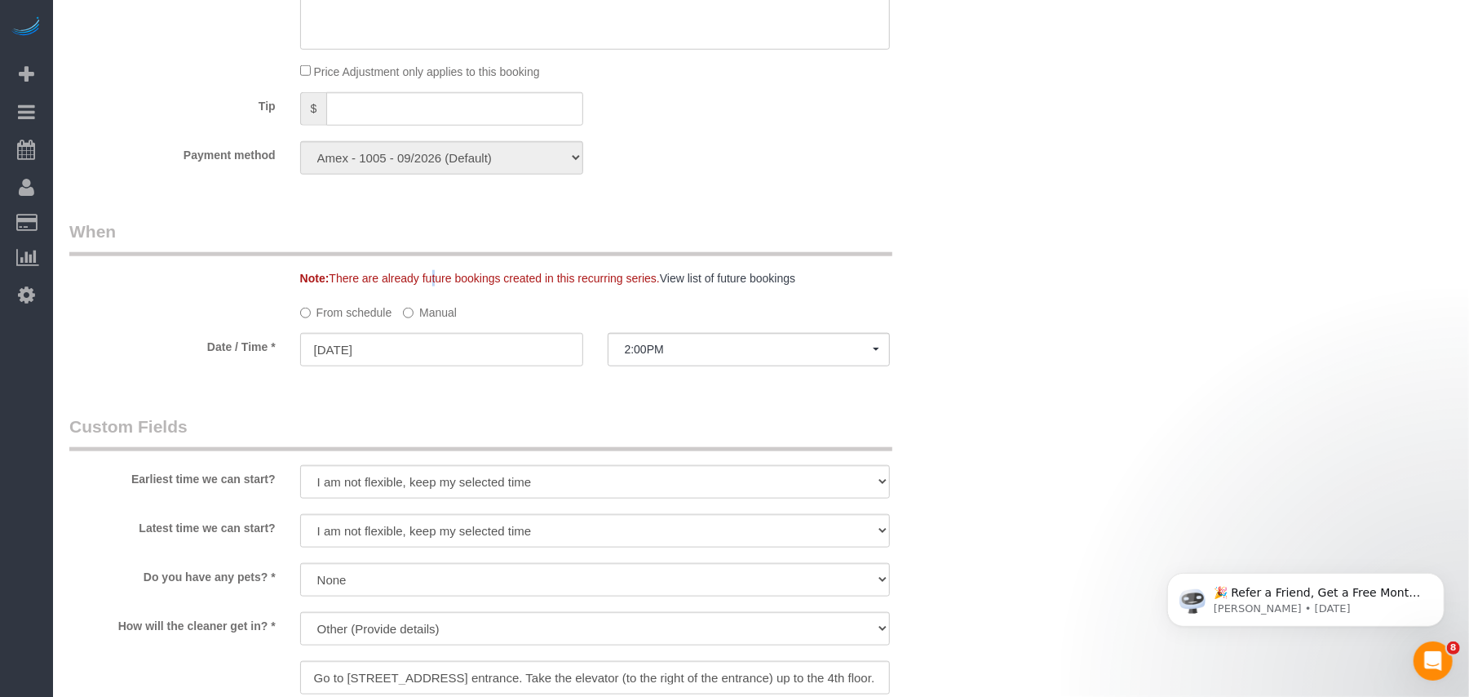
click at [389, 325] on sui-booking-spot "From schedule Manual Date / Time * 10/07/2025 2:00PM Tue October 7th 8:00AM 9:0…" at bounding box center [518, 334] width 898 height 71
click at [392, 347] on input "10/07/2025" at bounding box center [441, 349] width 283 height 33
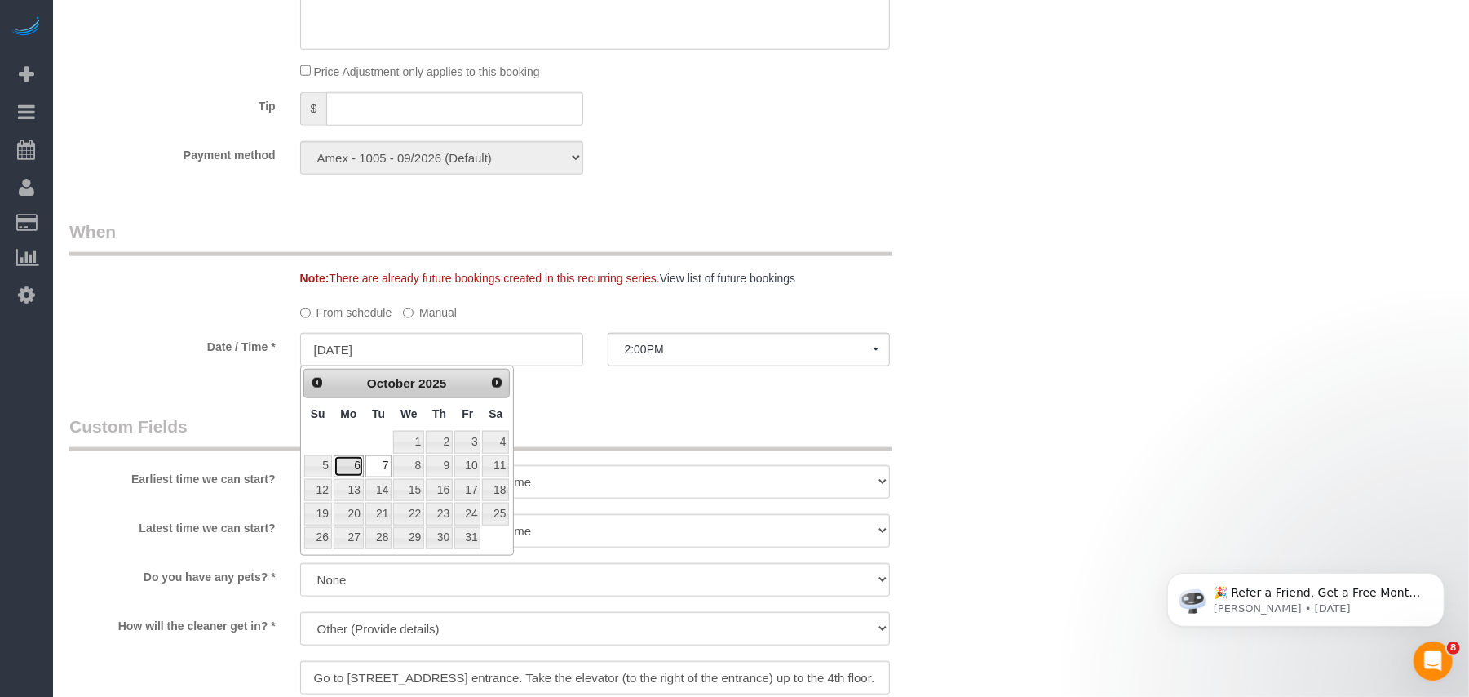
click at [357, 465] on link "6" at bounding box center [349, 466] width 30 height 22
type input "[DATE]"
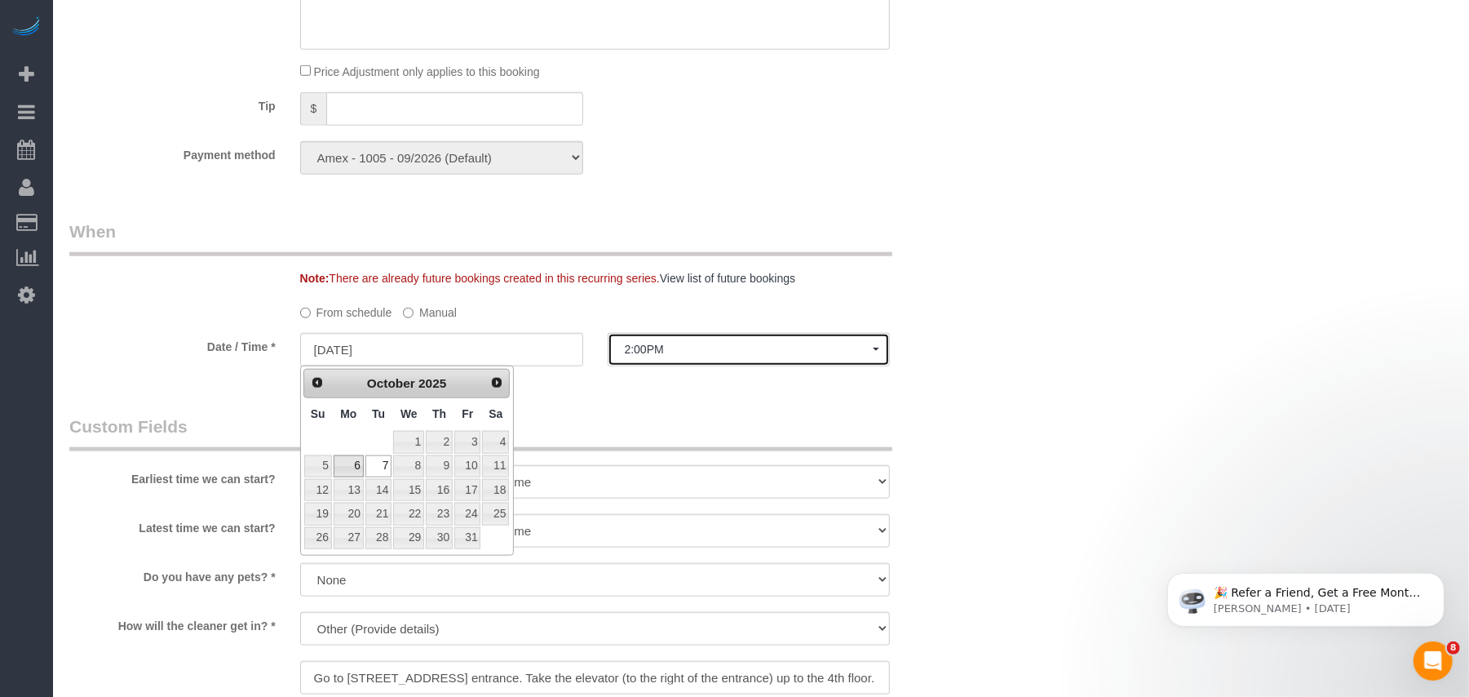
click at [643, 356] on button "2:00PM" at bounding box center [749, 349] width 283 height 33
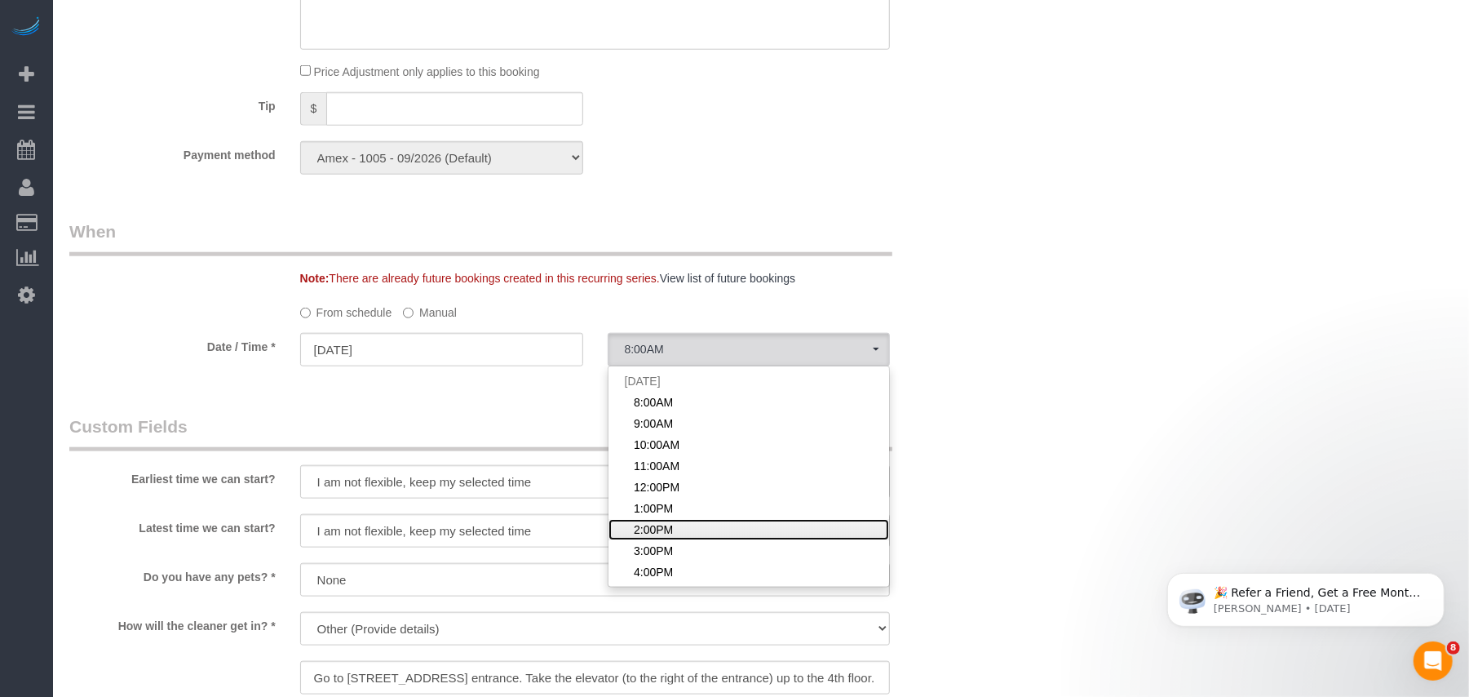
click at [643, 519] on link "2:00PM" at bounding box center [748, 529] width 281 height 21
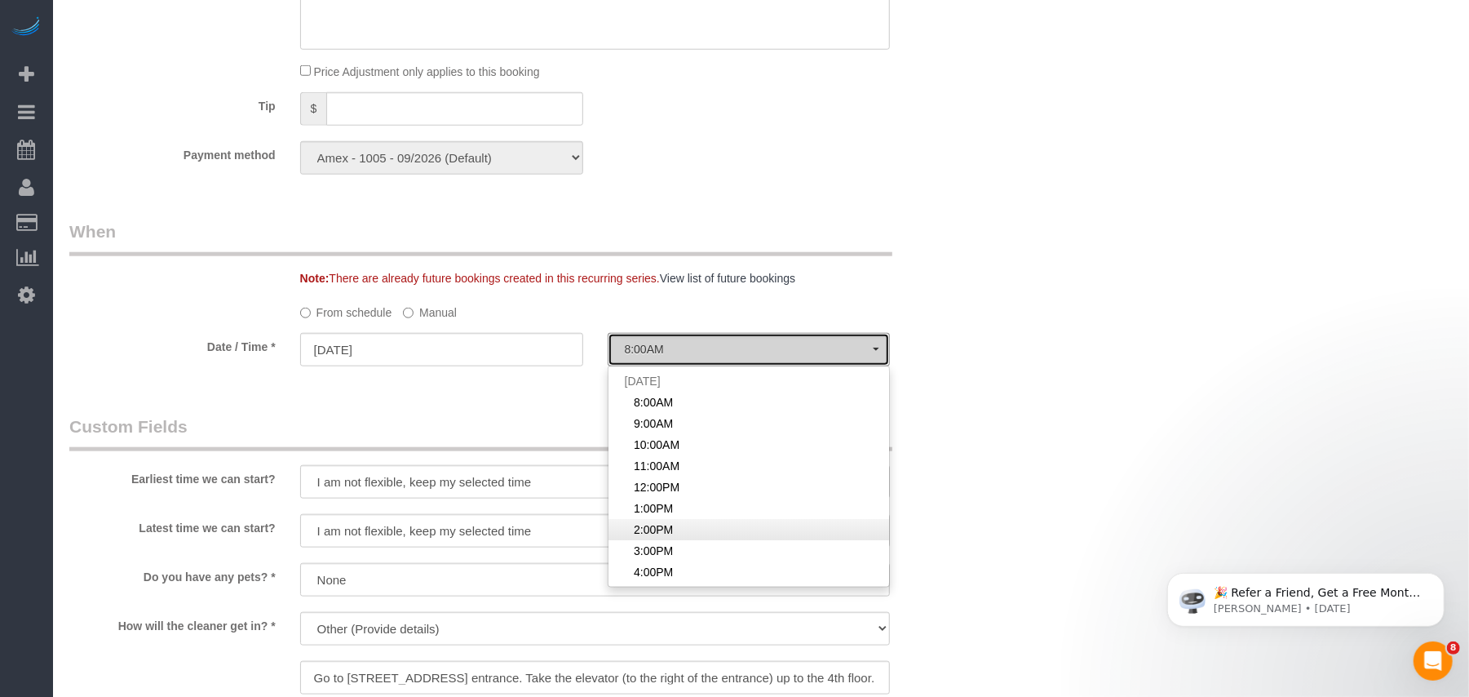
select select "spot113"
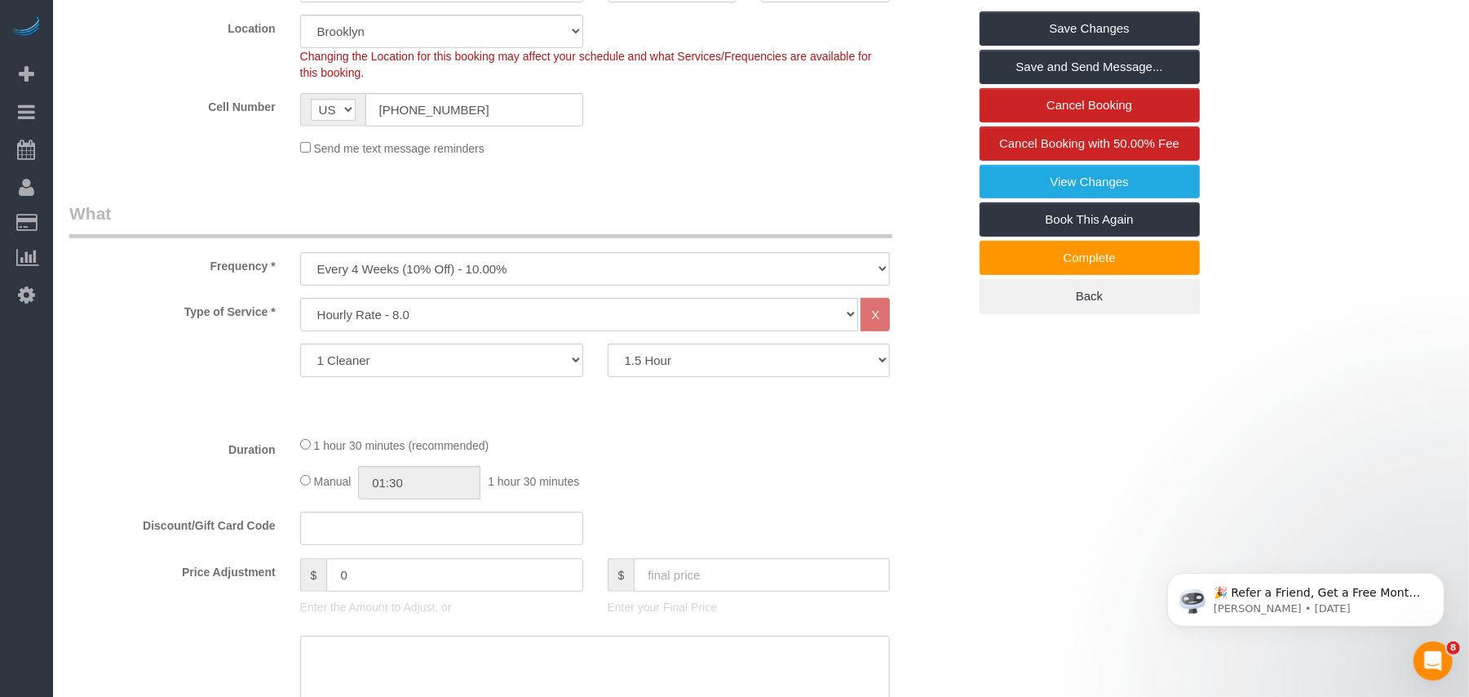
scroll to position [0, 0]
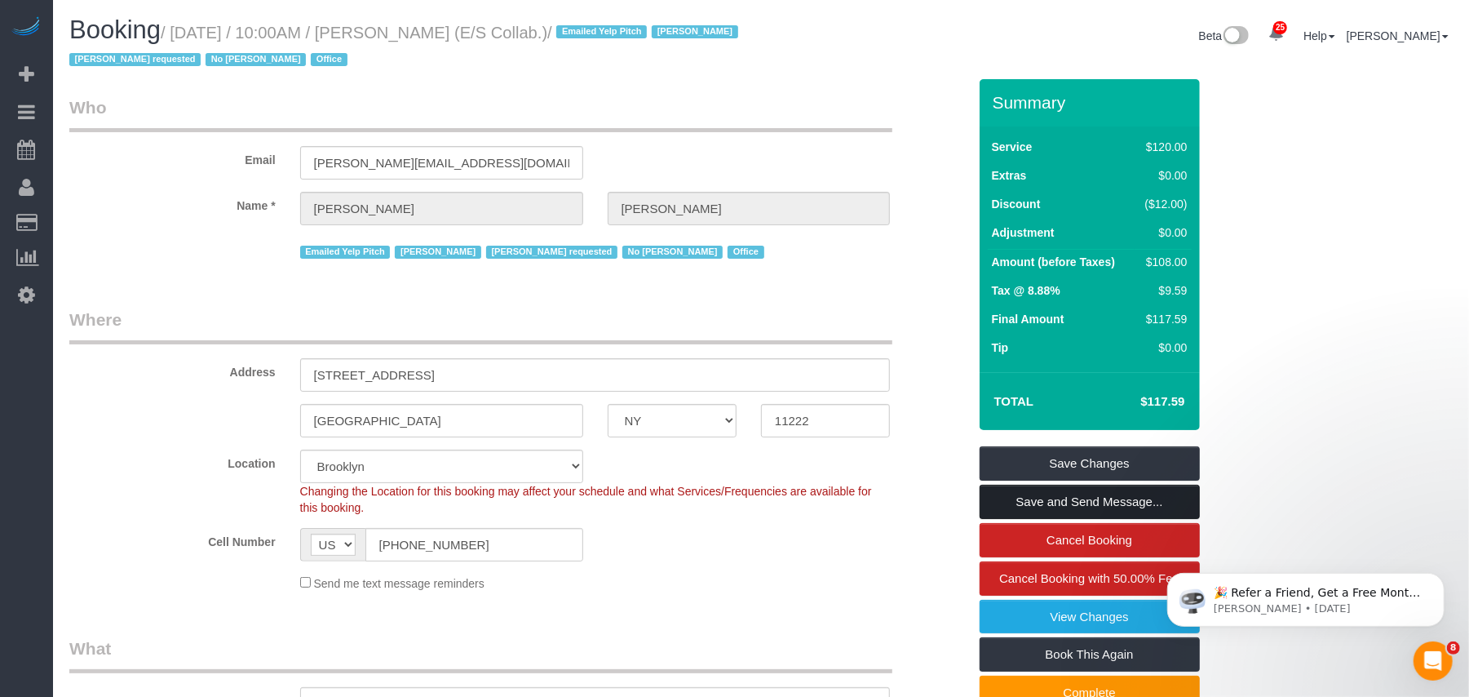
click at [1044, 502] on link "Save and Send Message..." at bounding box center [1090, 501] width 220 height 34
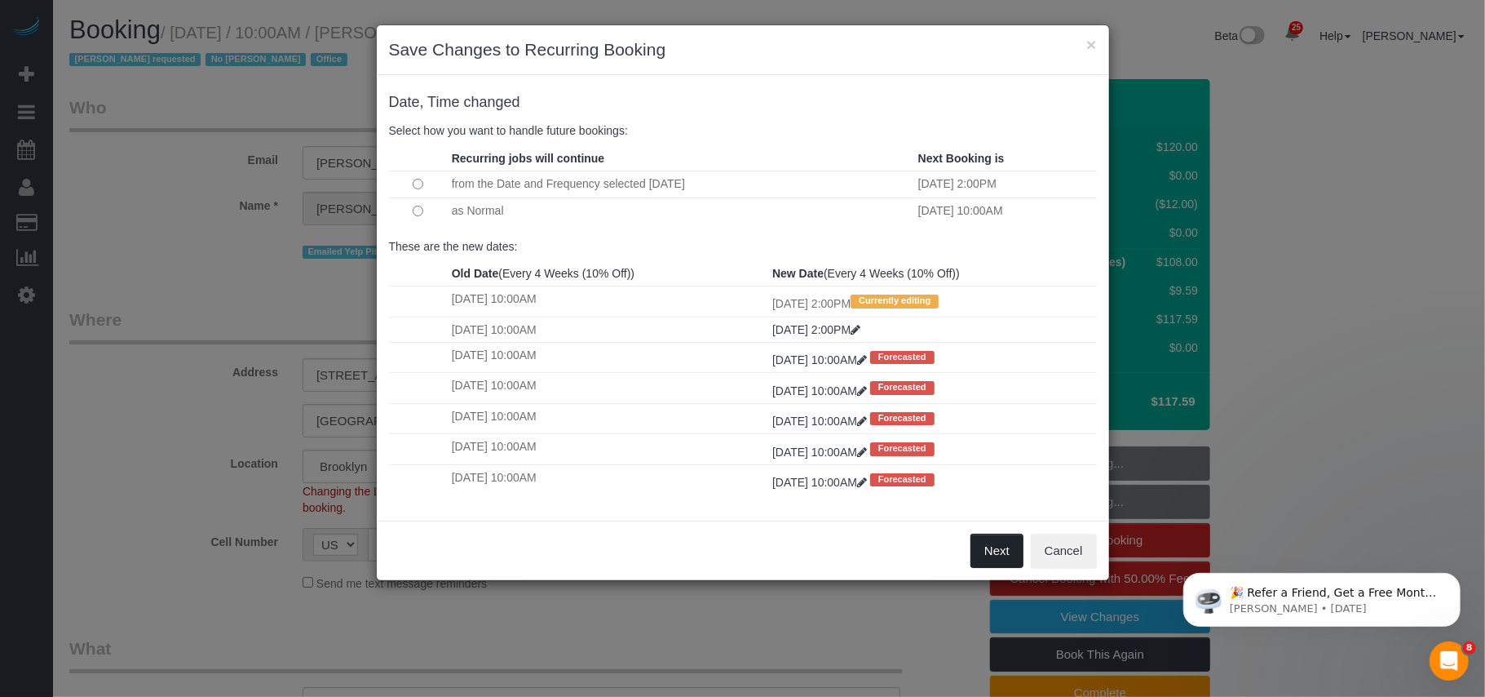
click at [999, 548] on button "Next" at bounding box center [997, 550] width 53 height 34
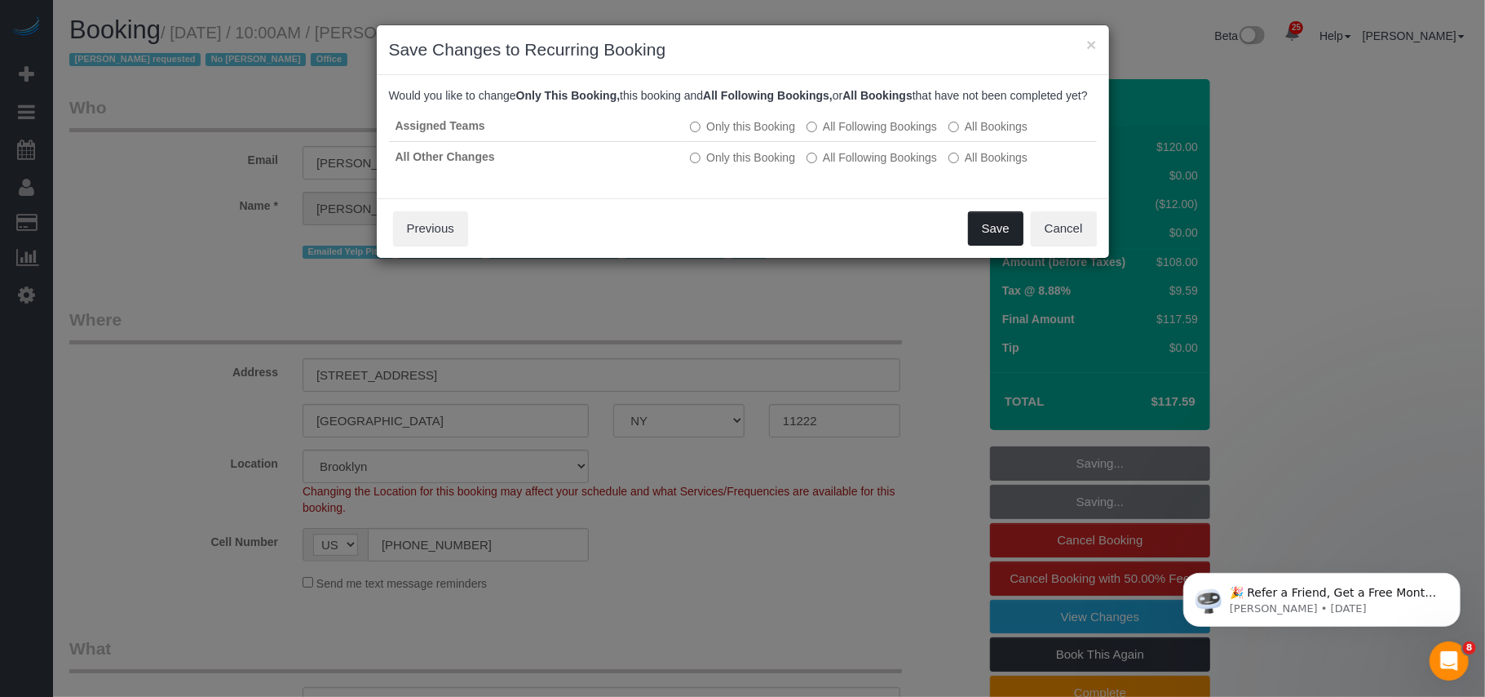
drag, startPoint x: 979, startPoint y: 253, endPoint x: 970, endPoint y: 258, distance: 10.2
click at [980, 245] on button "Save" at bounding box center [995, 228] width 55 height 34
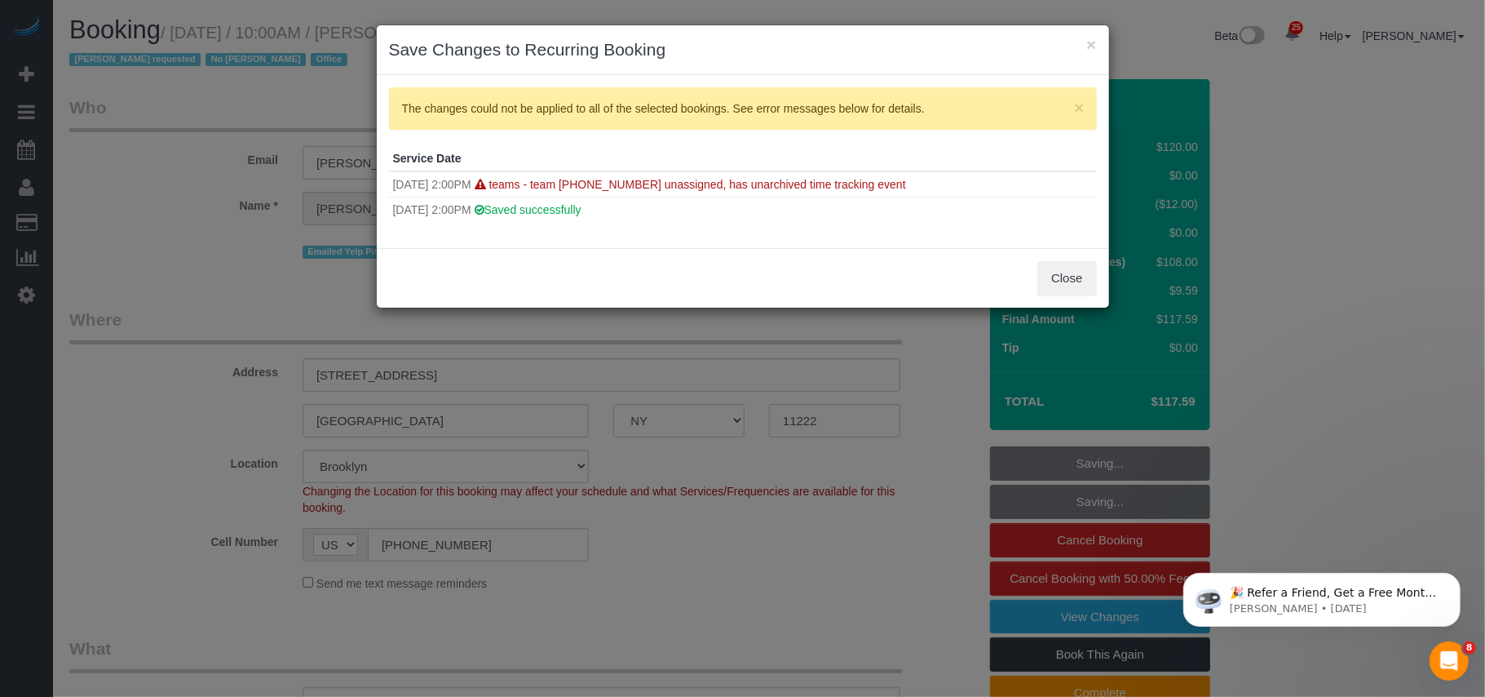
click at [1073, 259] on div "Close" at bounding box center [743, 278] width 732 height 60
click at [1073, 269] on button "Close" at bounding box center [1066, 278] width 59 height 34
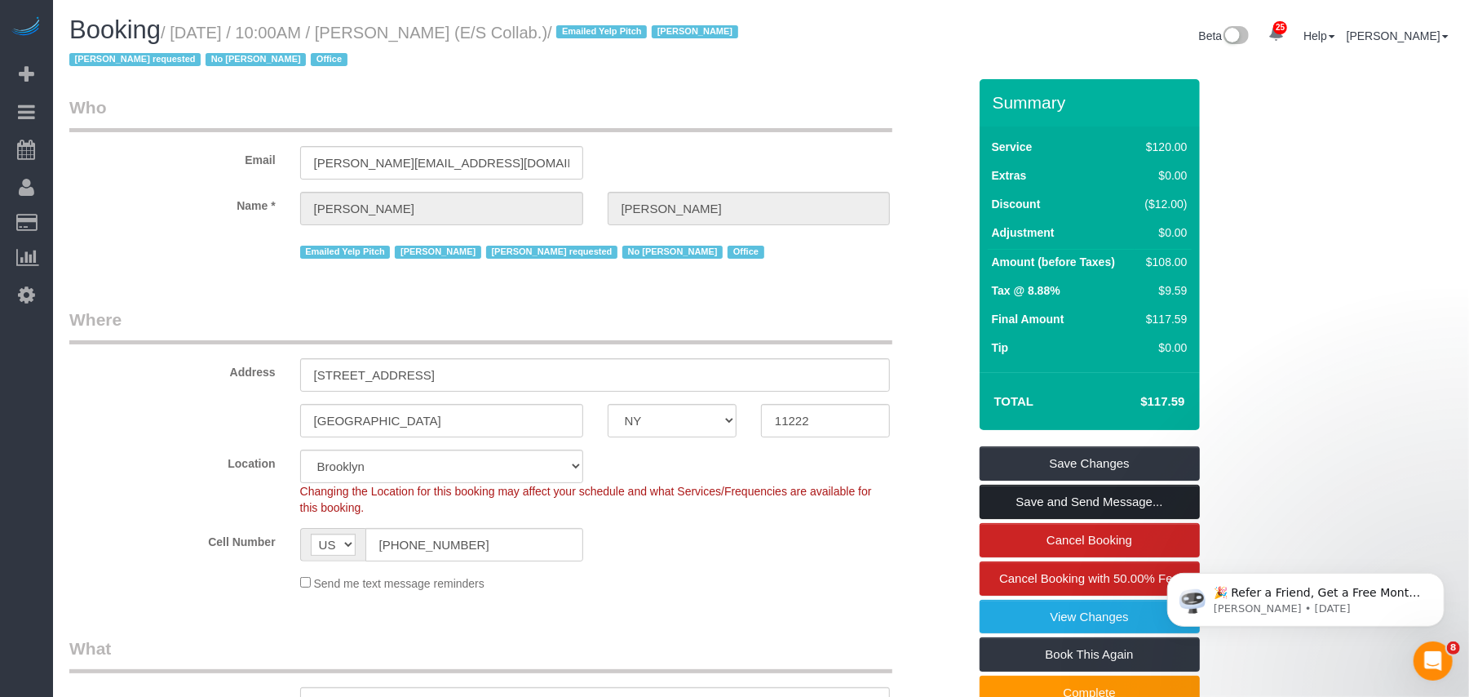
click at [1054, 496] on link "Save and Send Message..." at bounding box center [1090, 501] width 220 height 34
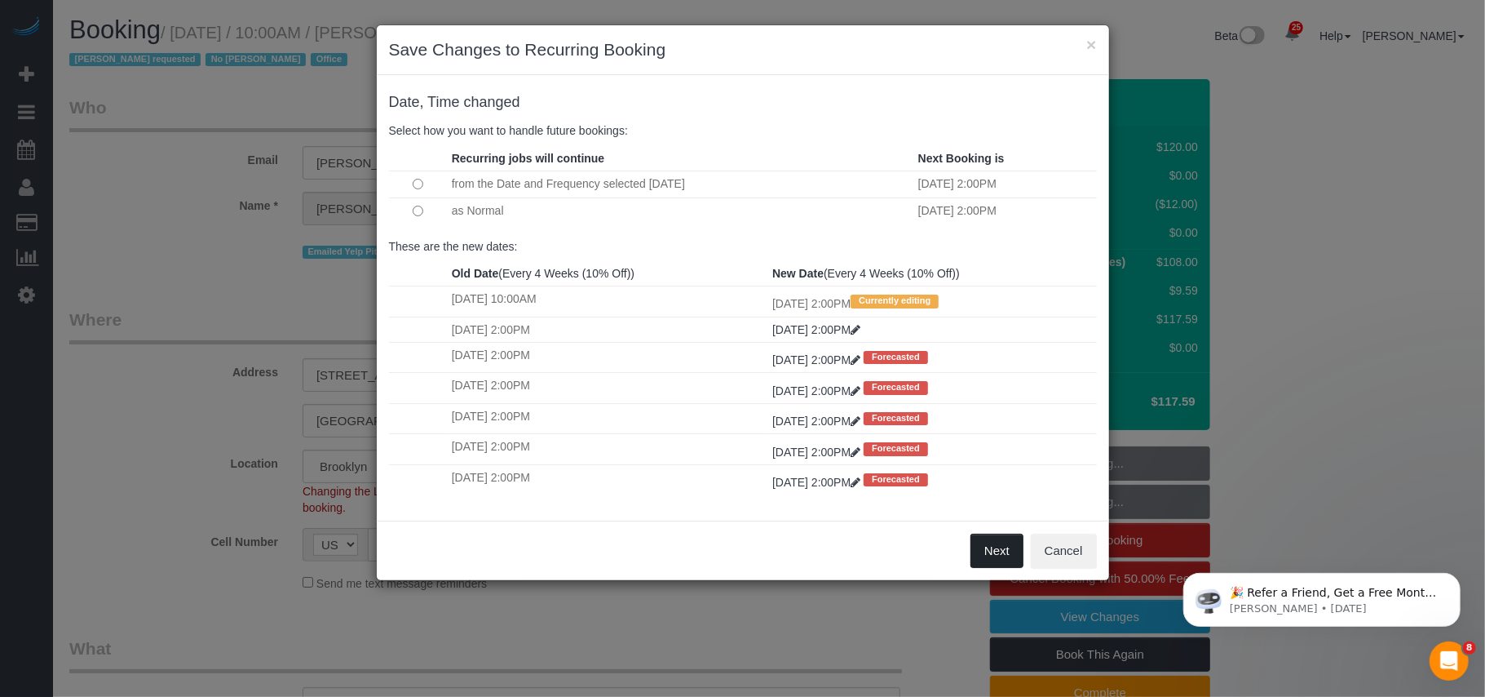
click at [988, 551] on button "Next" at bounding box center [997, 550] width 53 height 34
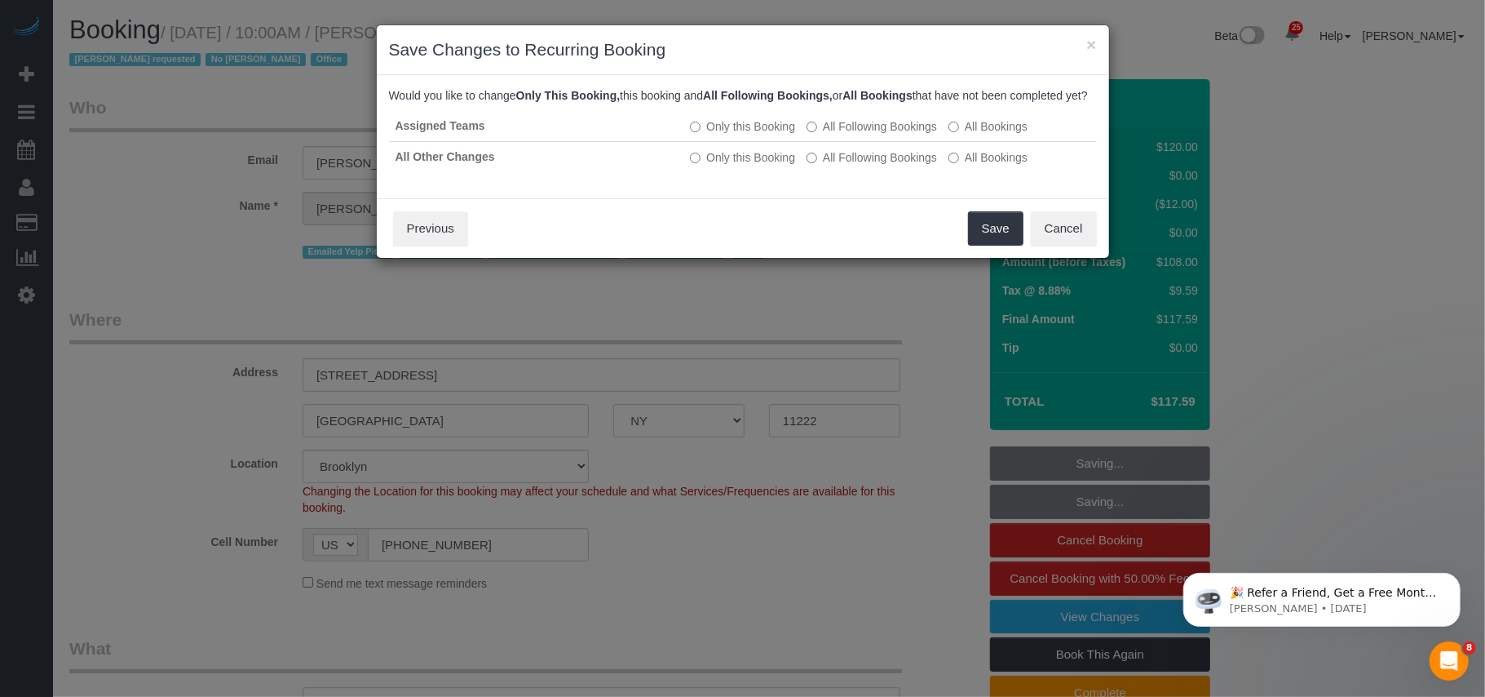
click at [993, 258] on div "Save Cancel Previous" at bounding box center [743, 228] width 732 height 60
click at [993, 245] on button "Save" at bounding box center [995, 228] width 55 height 34
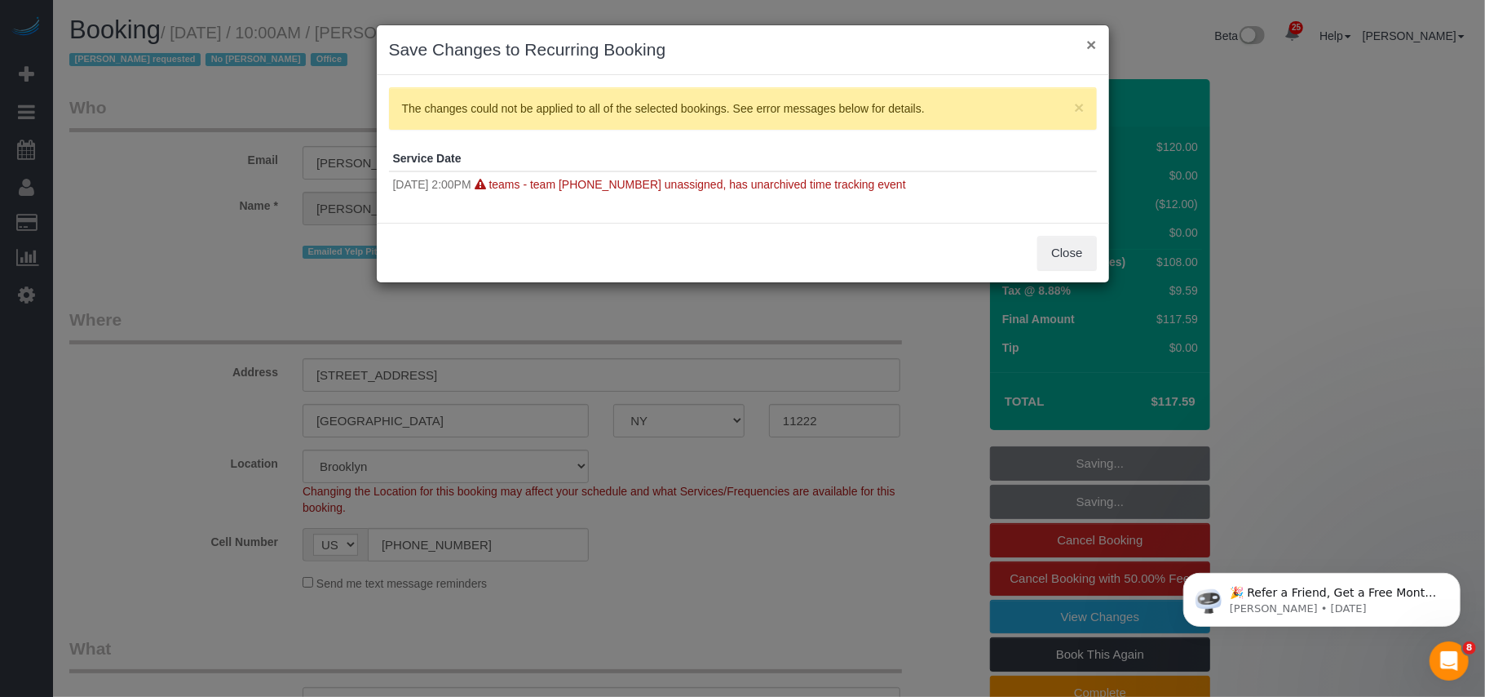
click at [1095, 42] on button "×" at bounding box center [1091, 44] width 10 height 17
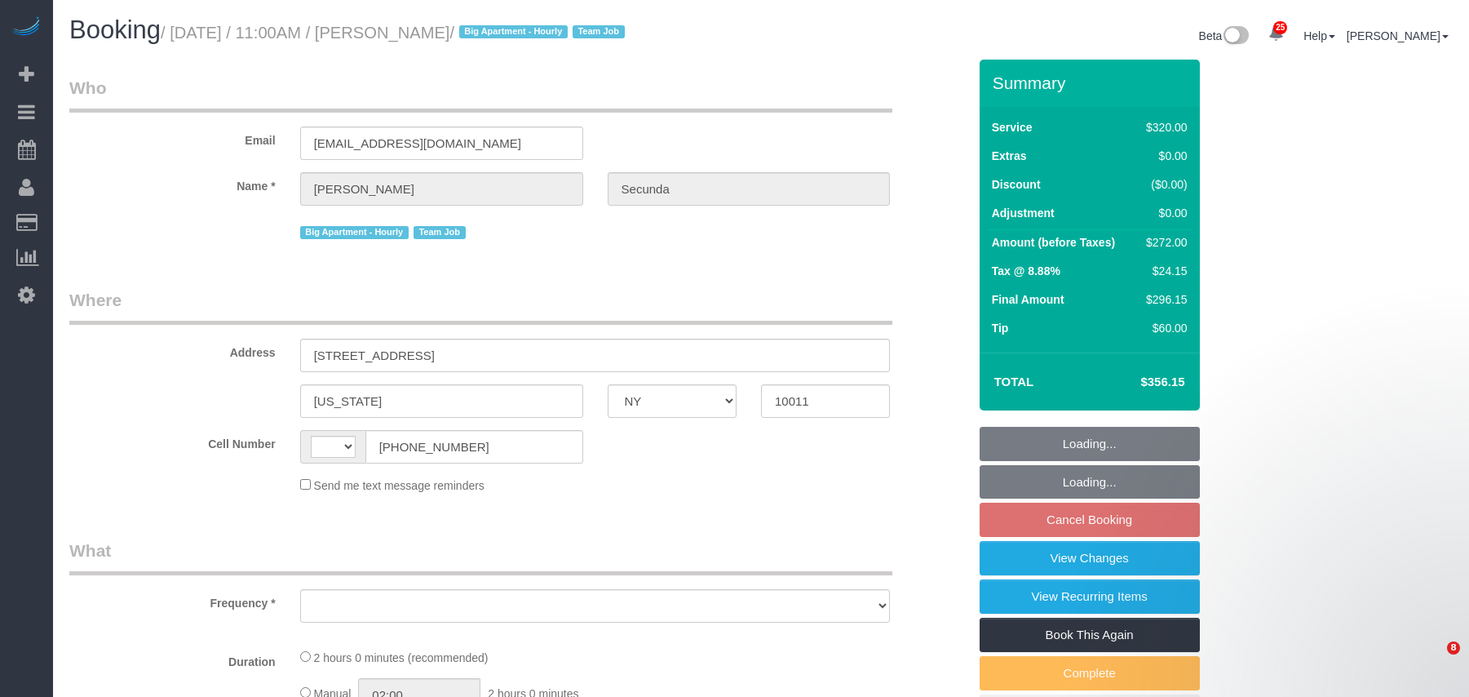
select select "NY"
select select "string:[GEOGRAPHIC_DATA]"
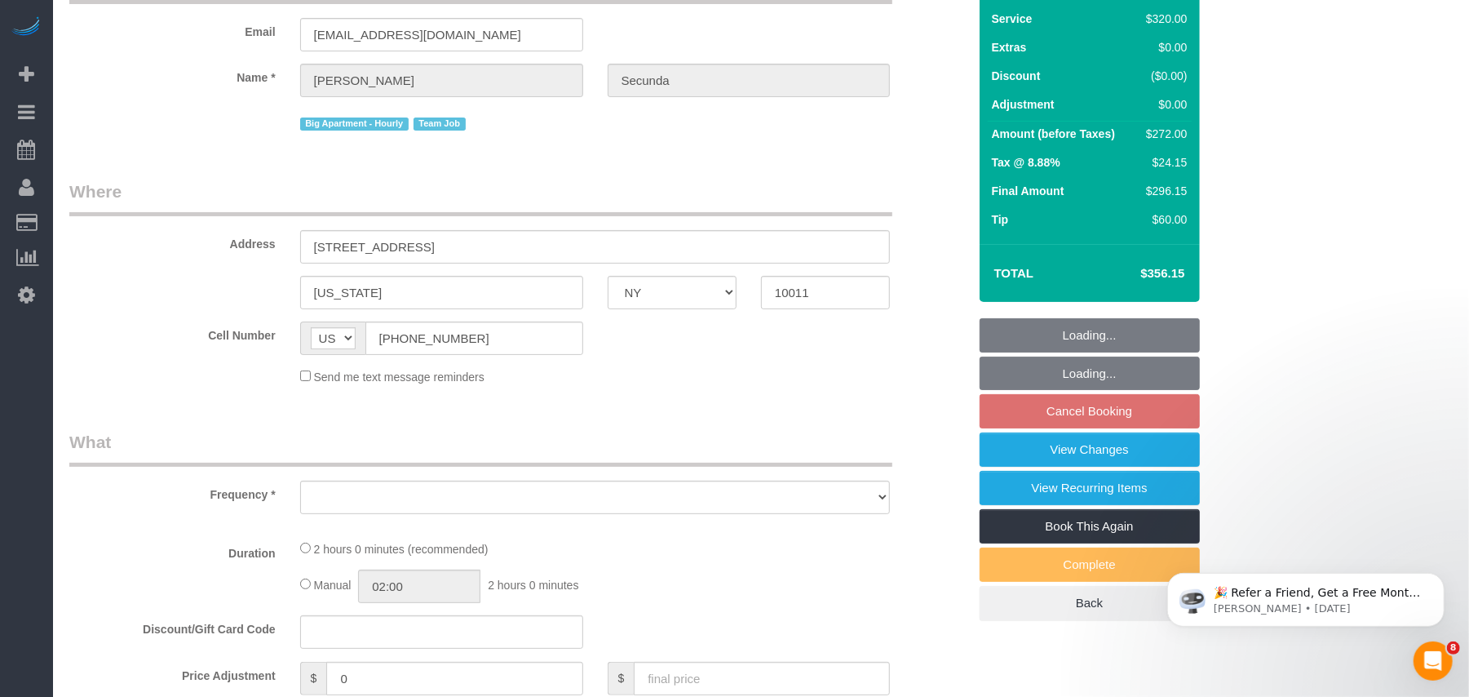
scroll to position [217, 0]
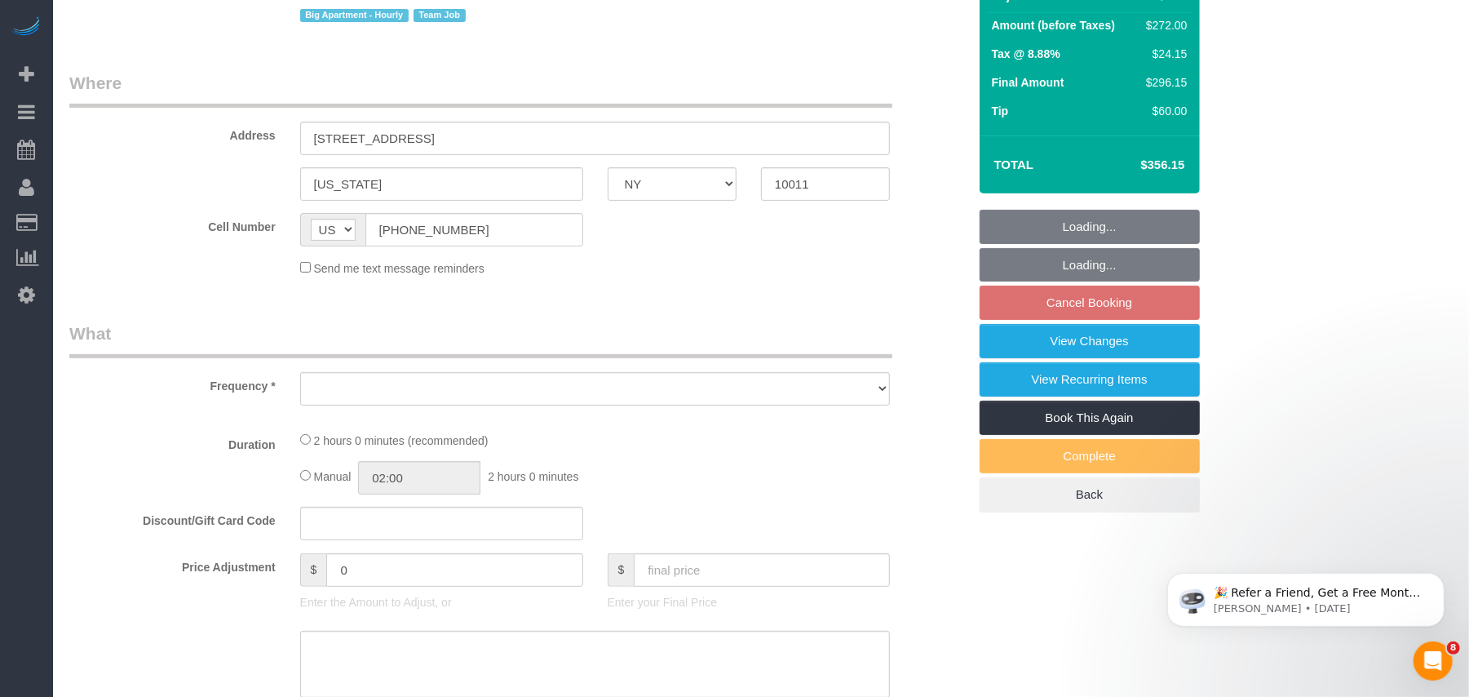
select select "object:3687"
select select "number:89"
select select "number:90"
select select "number:15"
select select "number:6"
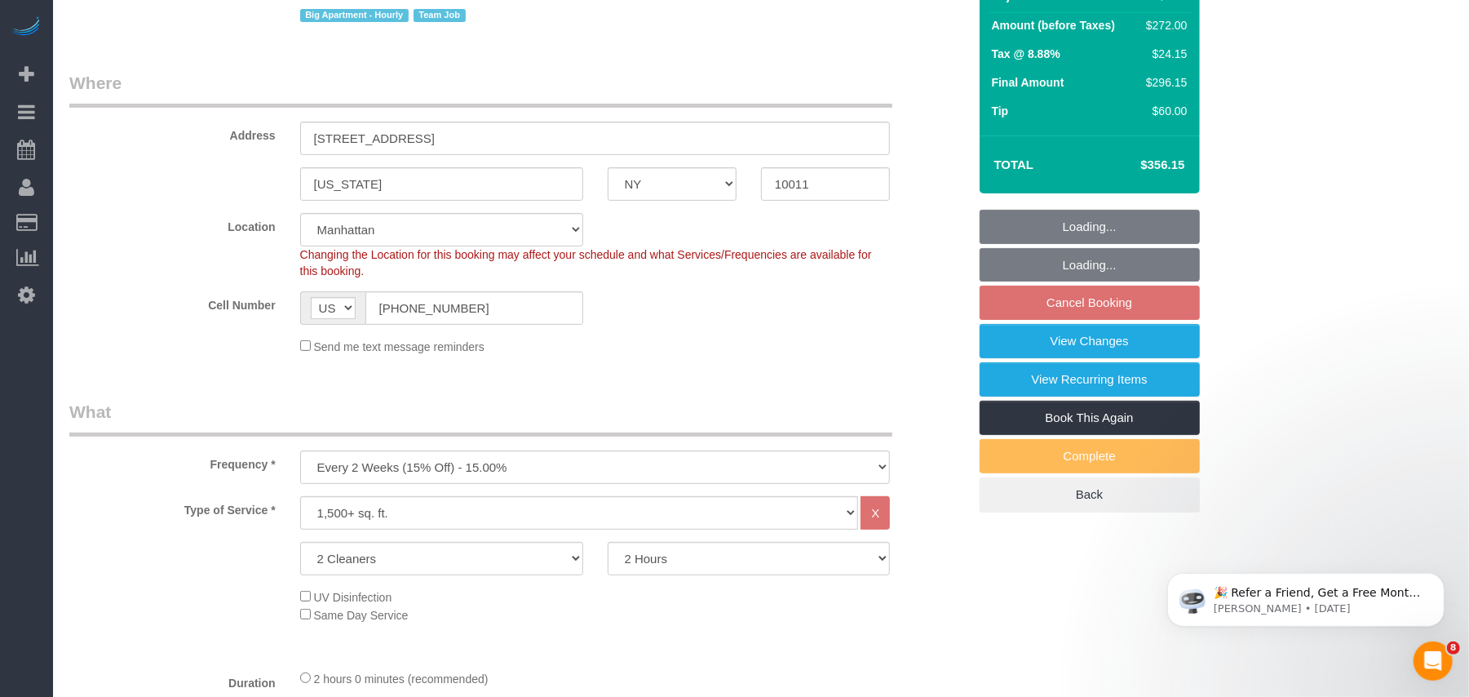
select select "string:stripe-pm_1PydV54VGloSiKo7AVca8xIs"
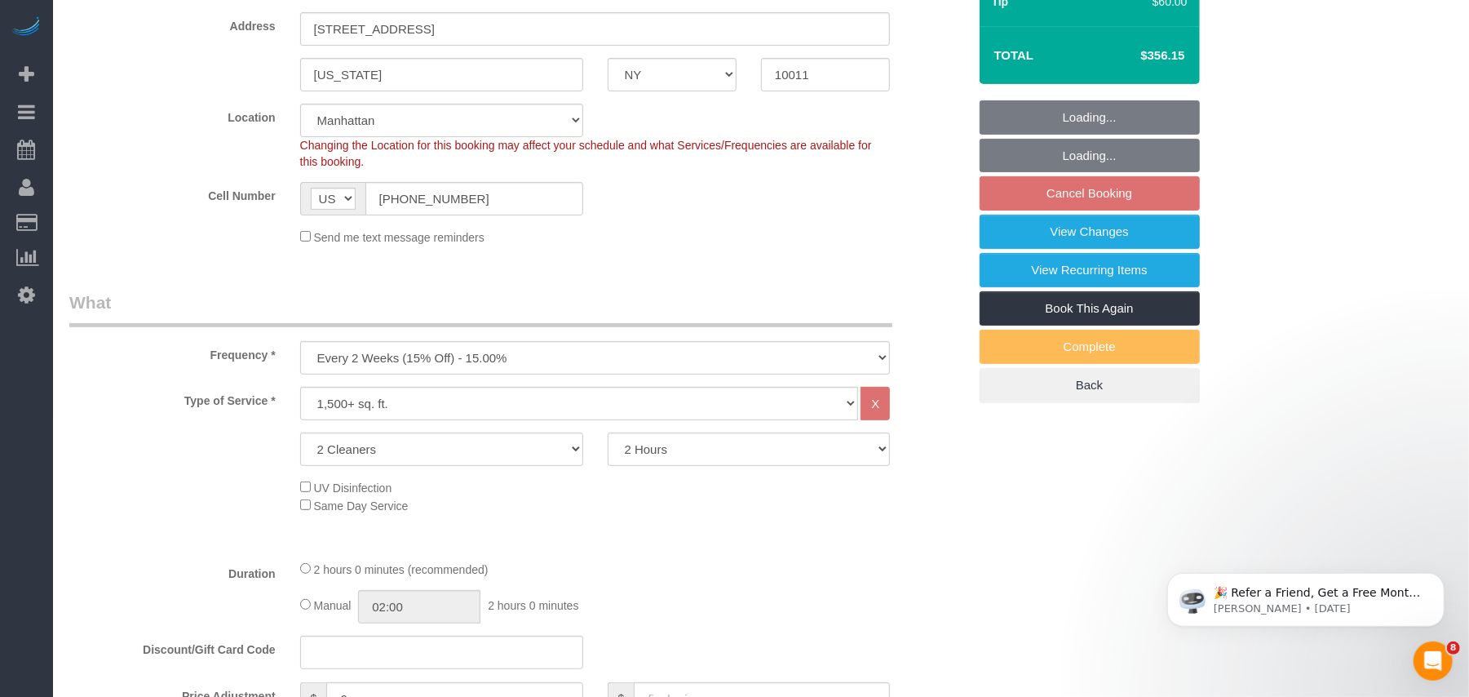
select select "object:4366"
select select "spot2"
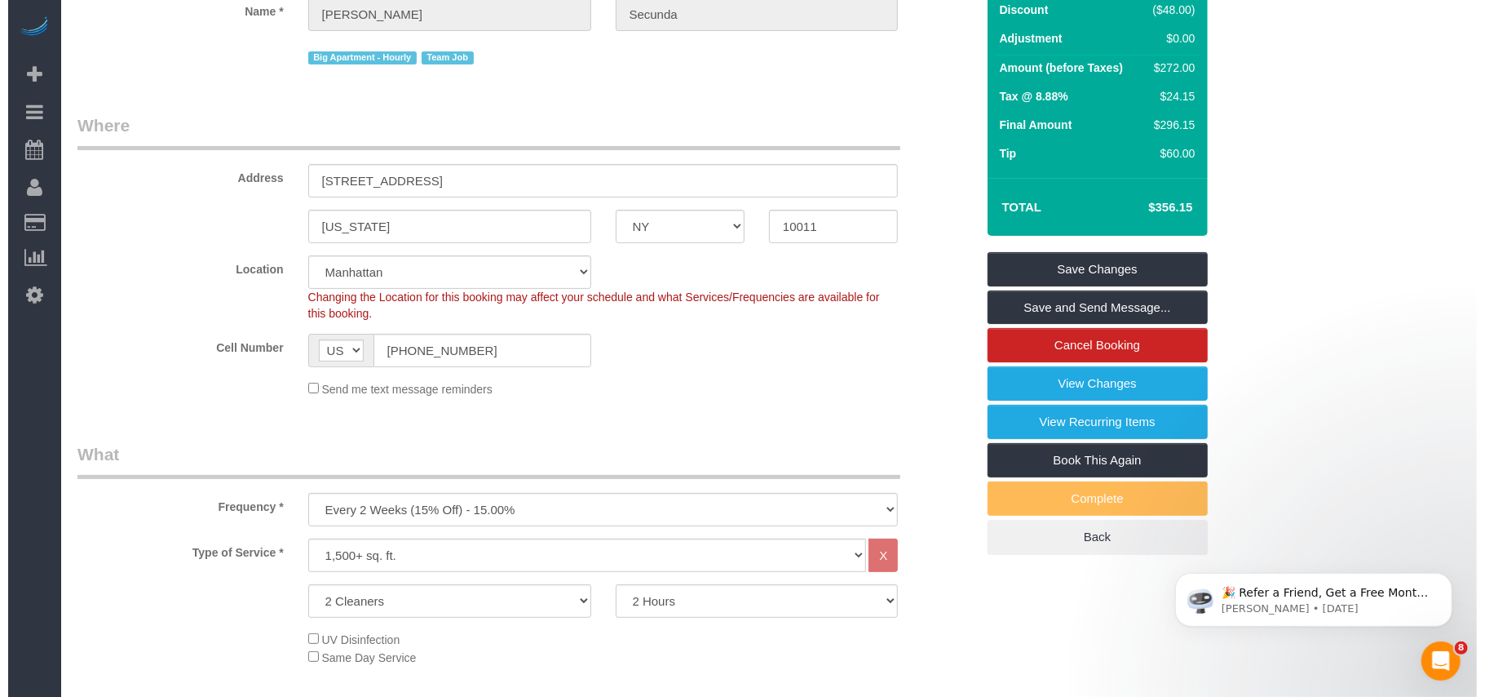
scroll to position [0, 0]
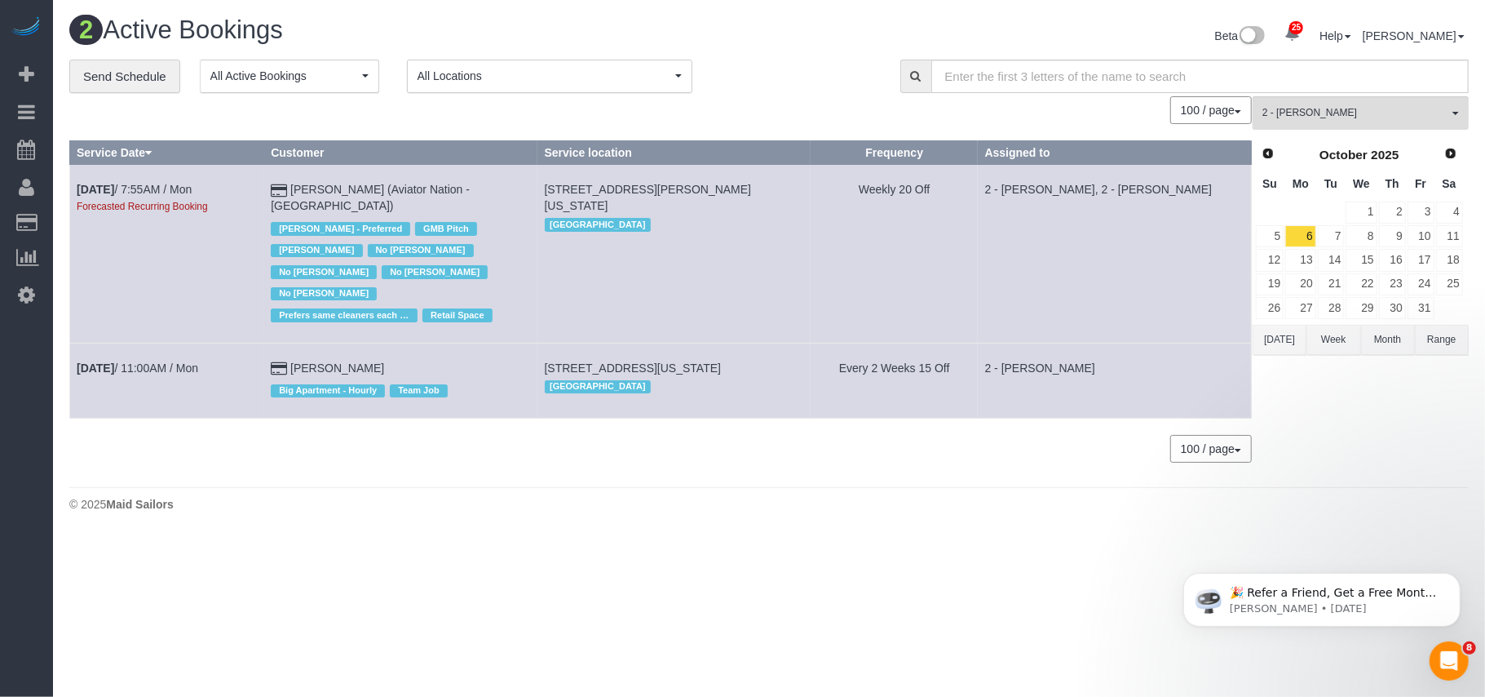
scroll to position [501, 1485]
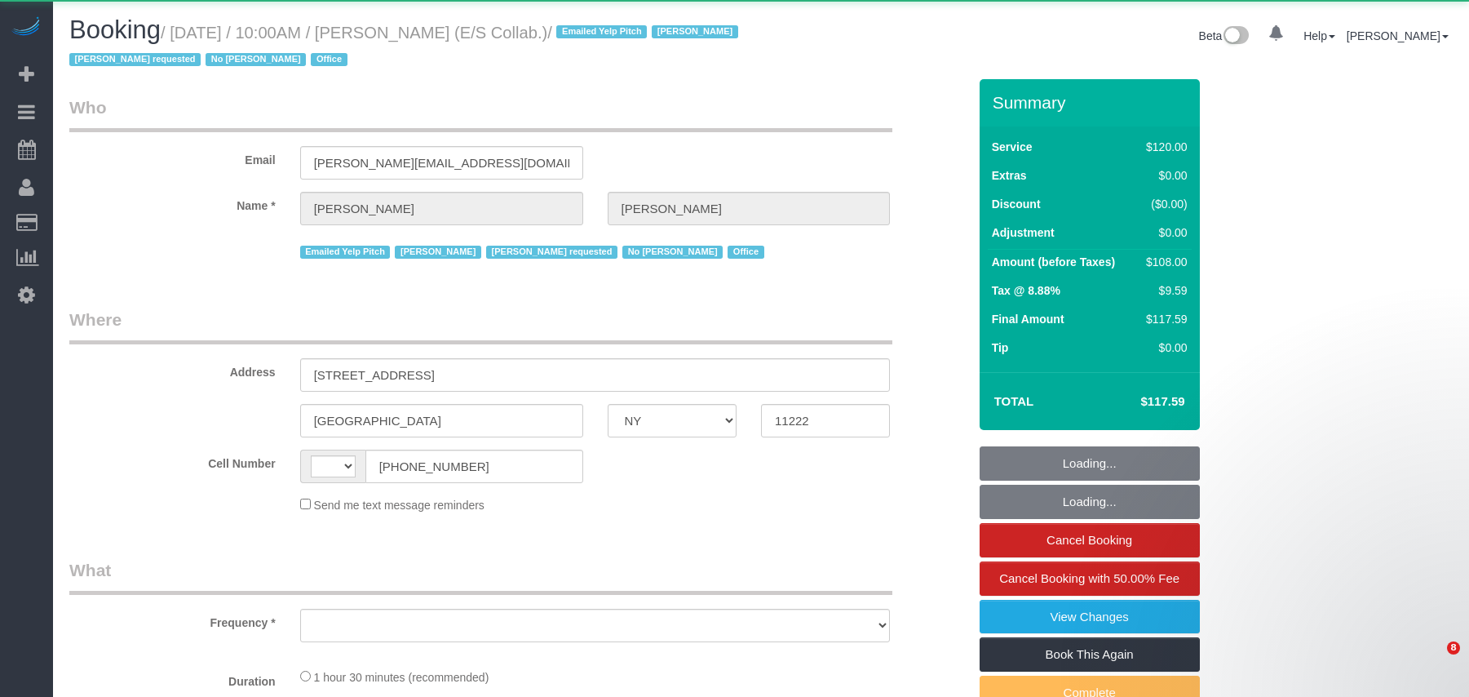
select select "NY"
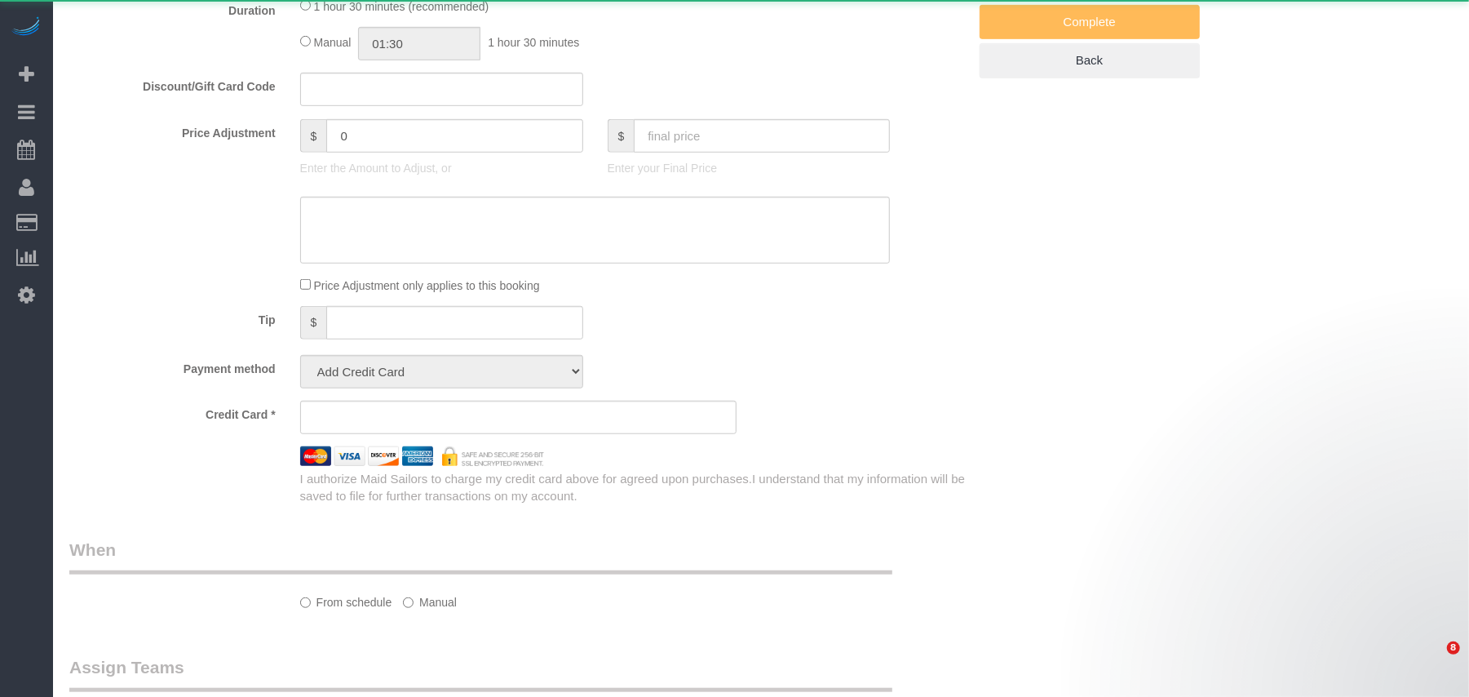
select select "object:518"
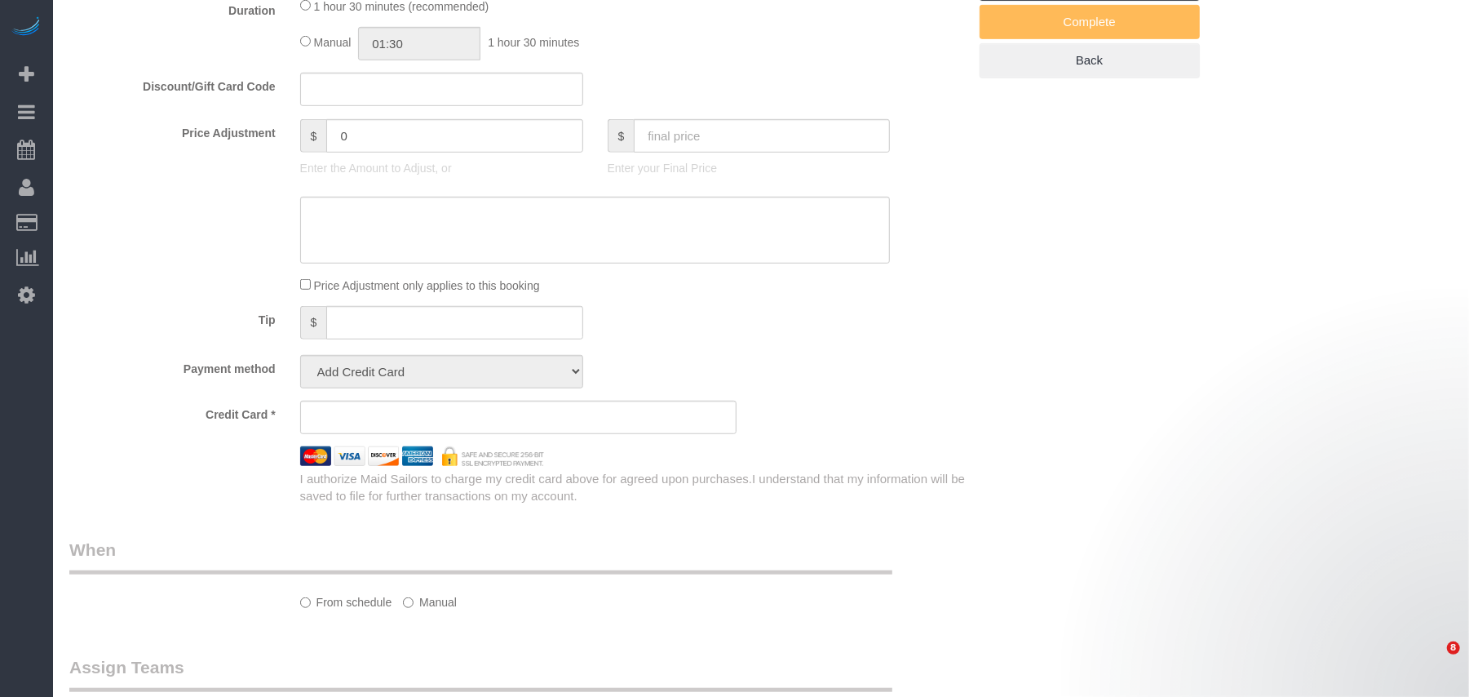
select select "string:[GEOGRAPHIC_DATA]"
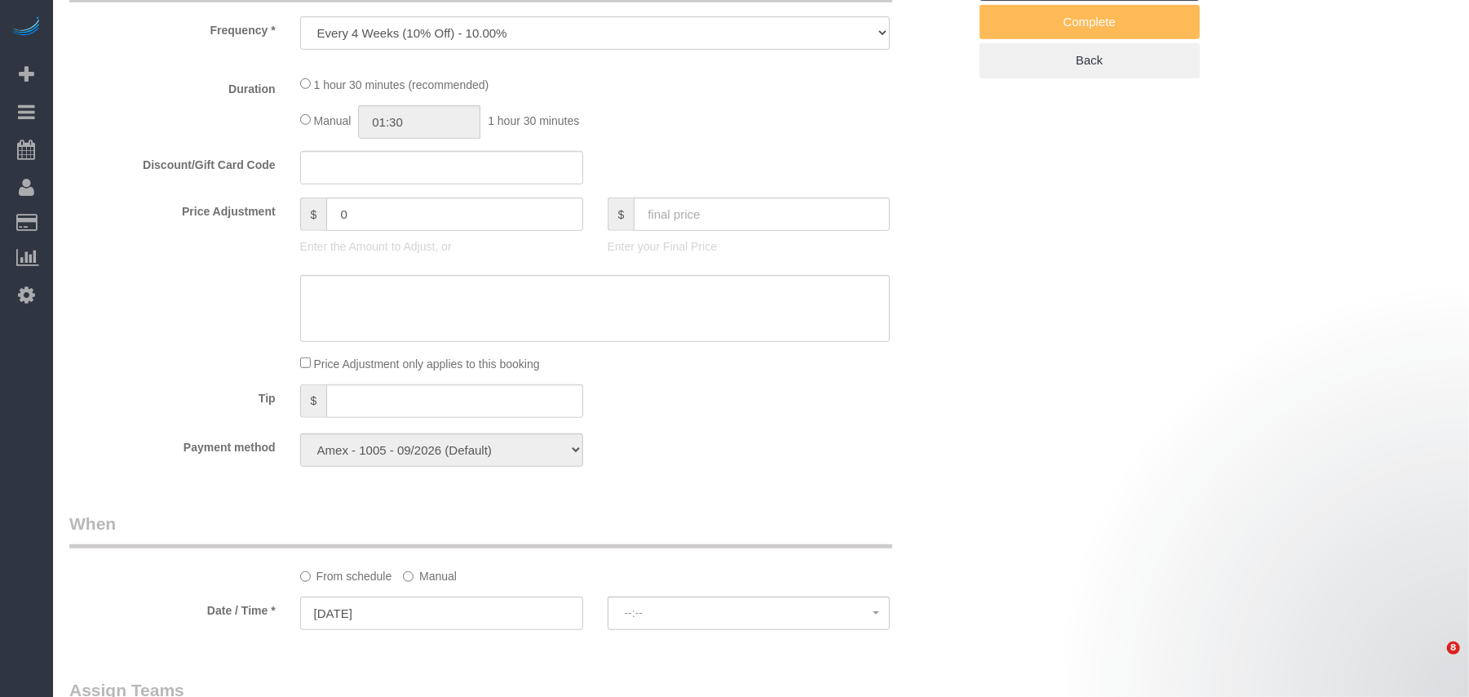
select select "string:stripe-pm_1L1AQm4VGloSiKo7qcNGVaj1"
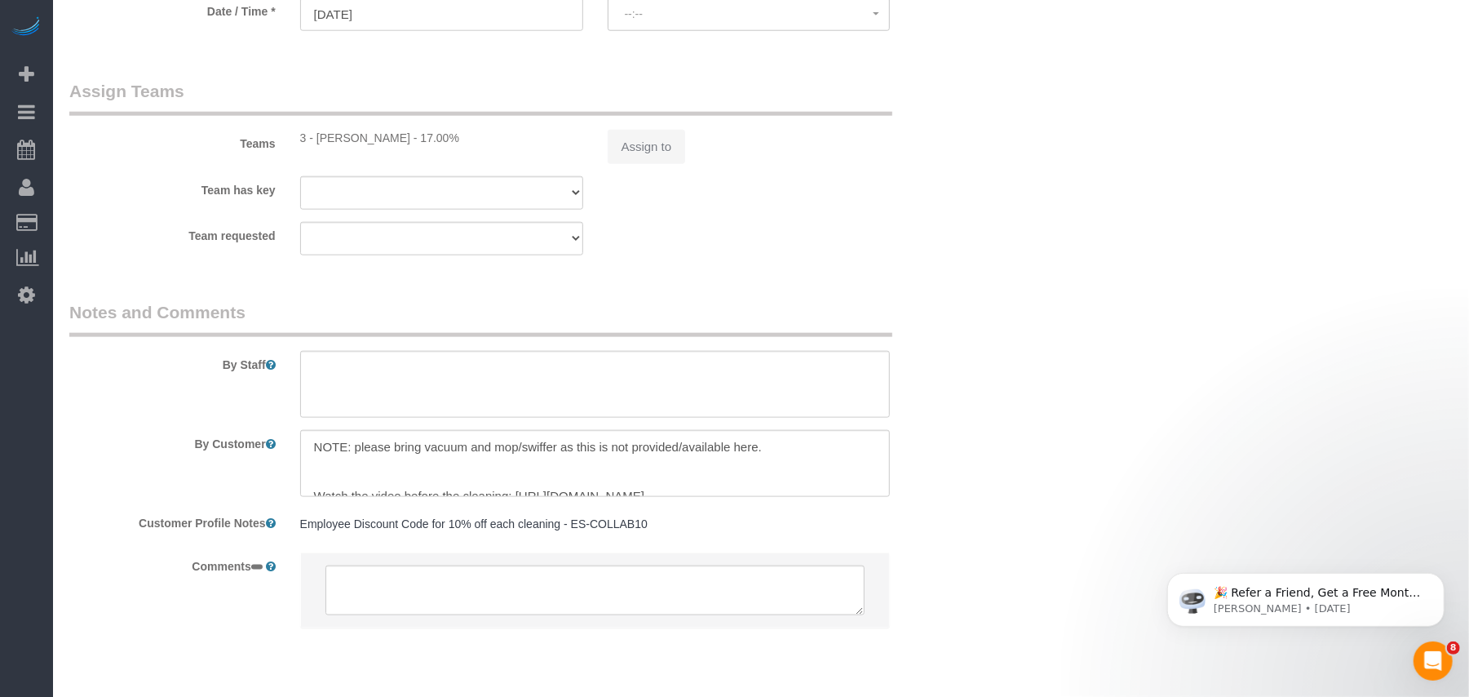
select select "spot1"
select select "number:89"
select select "number:90"
select select "number:15"
select select "number:7"
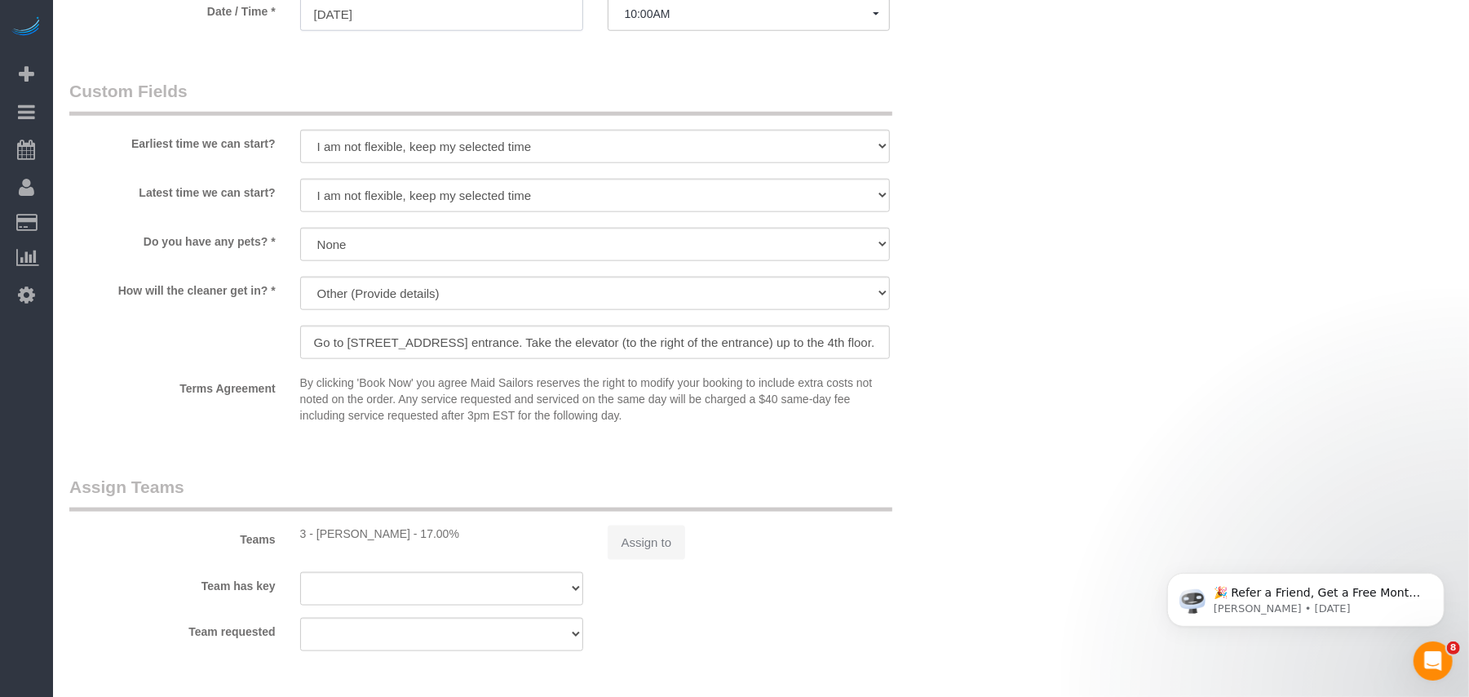
select select "object:996"
click at [437, 31] on input "[DATE]" at bounding box center [441, 14] width 283 height 33
select select "90"
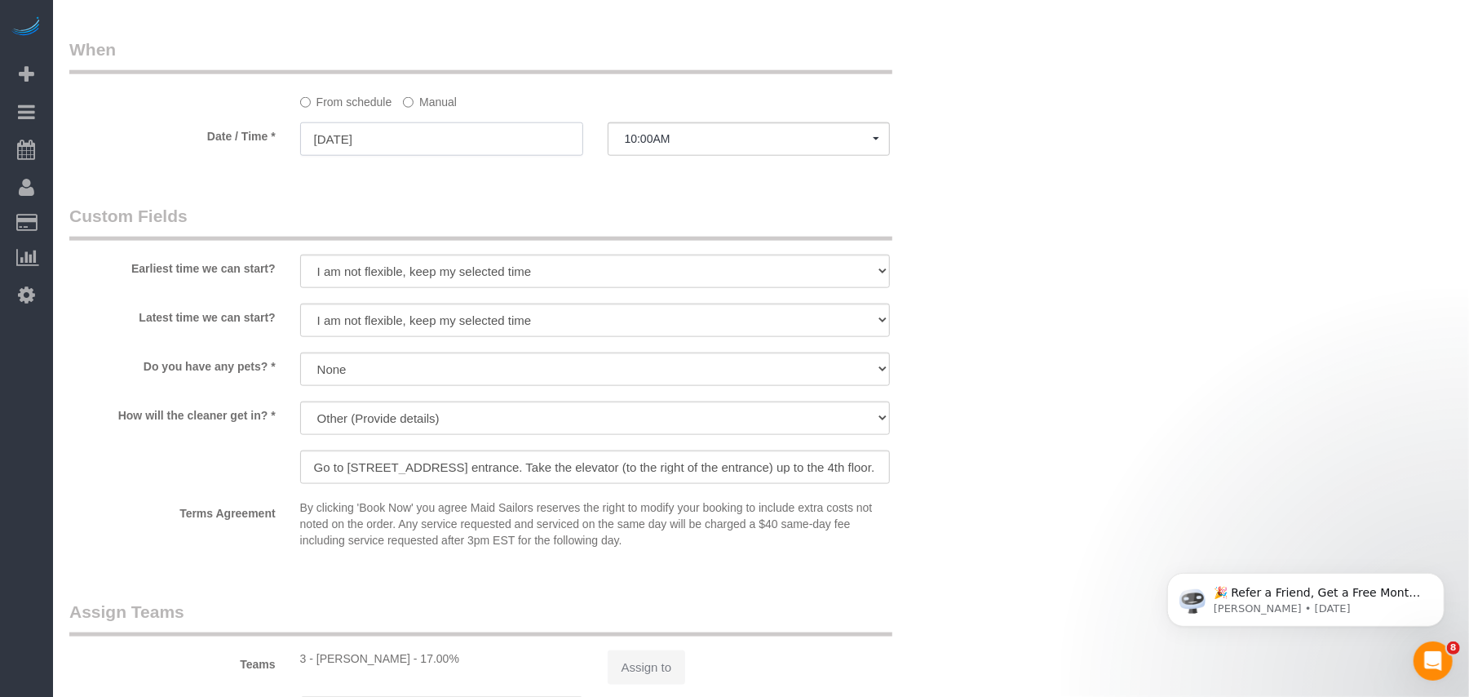
scroll to position [0, 0]
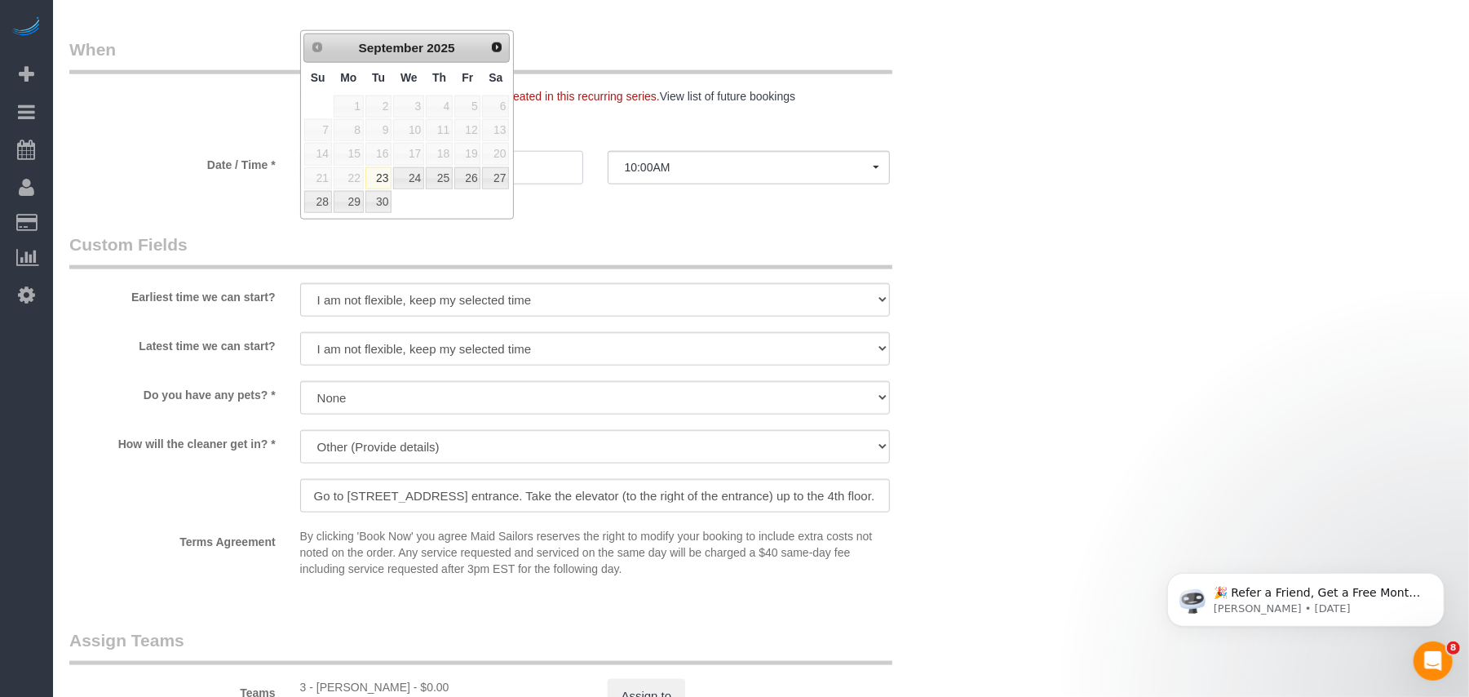
select select "33972"
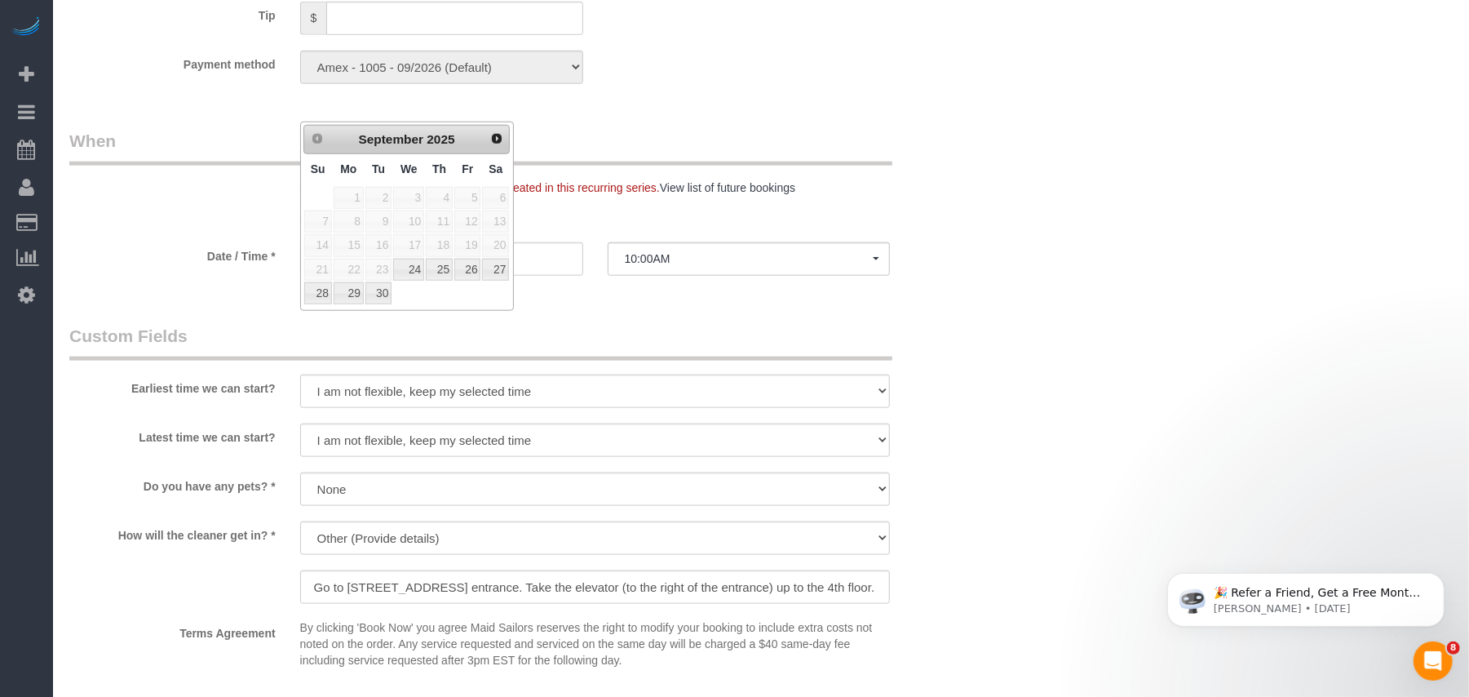
click at [497, 128] on link "Next" at bounding box center [496, 138] width 23 height 23
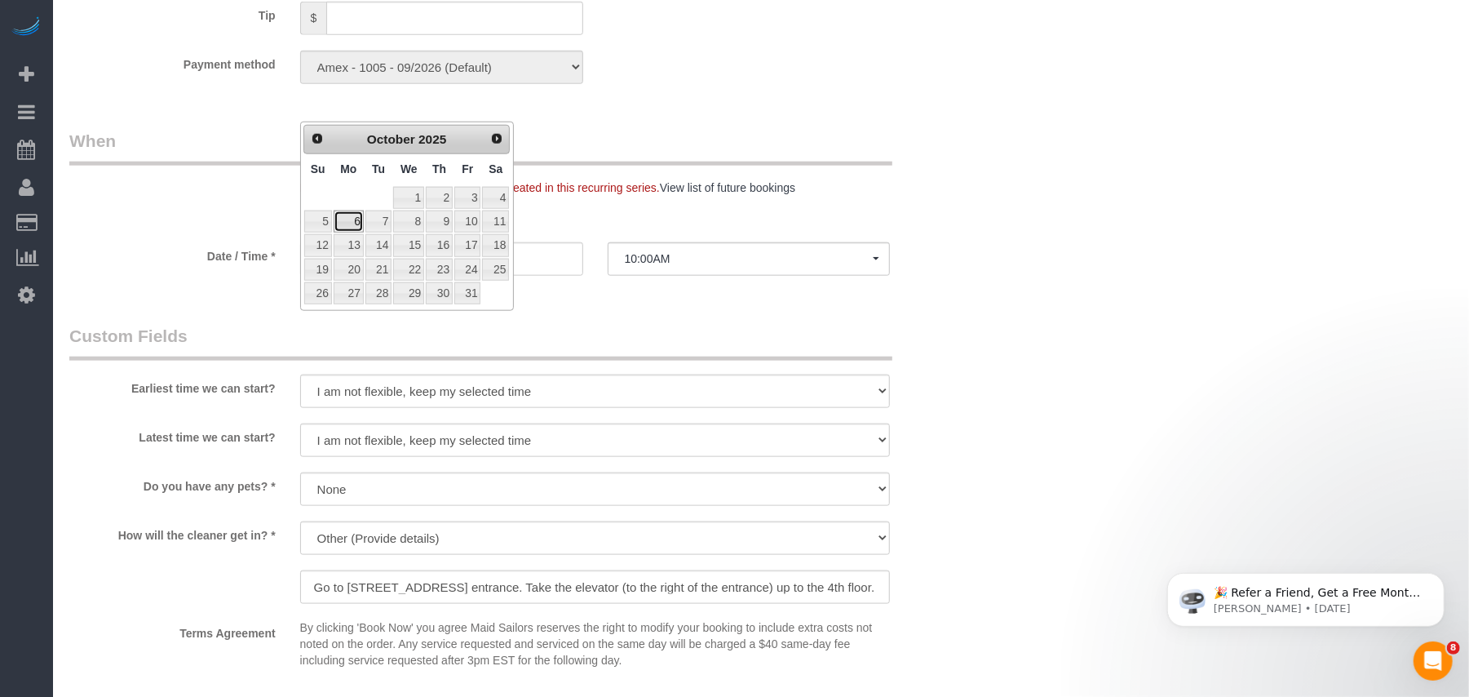
click at [359, 225] on link "6" at bounding box center [349, 221] width 30 height 22
type input "[DATE]"
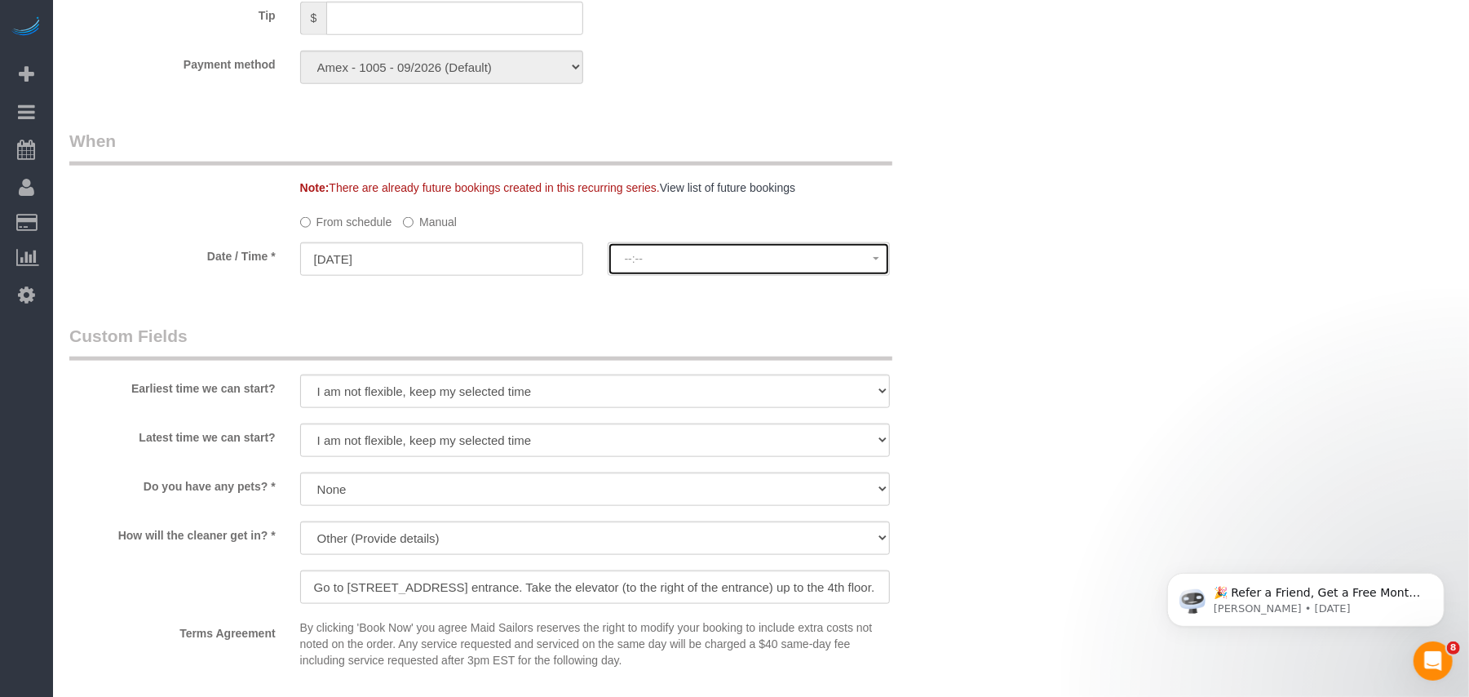
click at [688, 254] on span "--:--" at bounding box center [749, 258] width 249 height 13
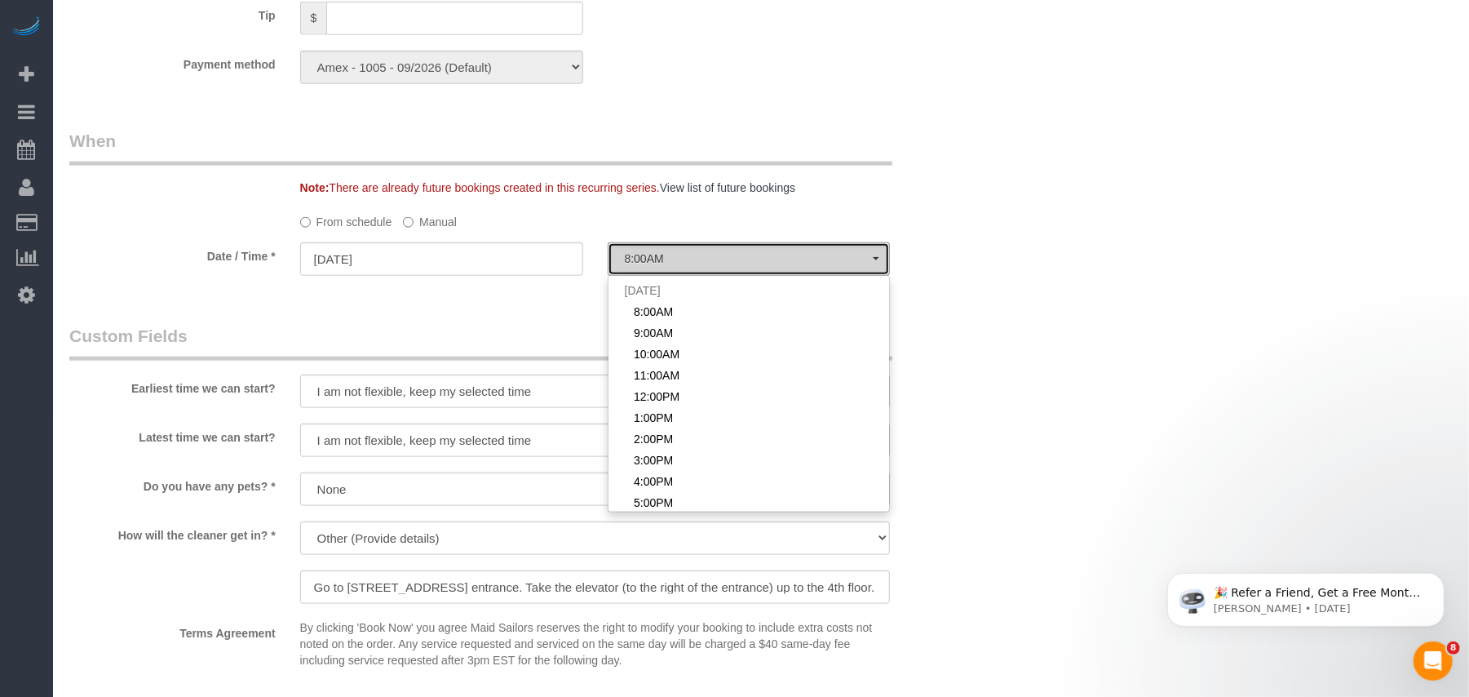
scroll to position [108, 0]
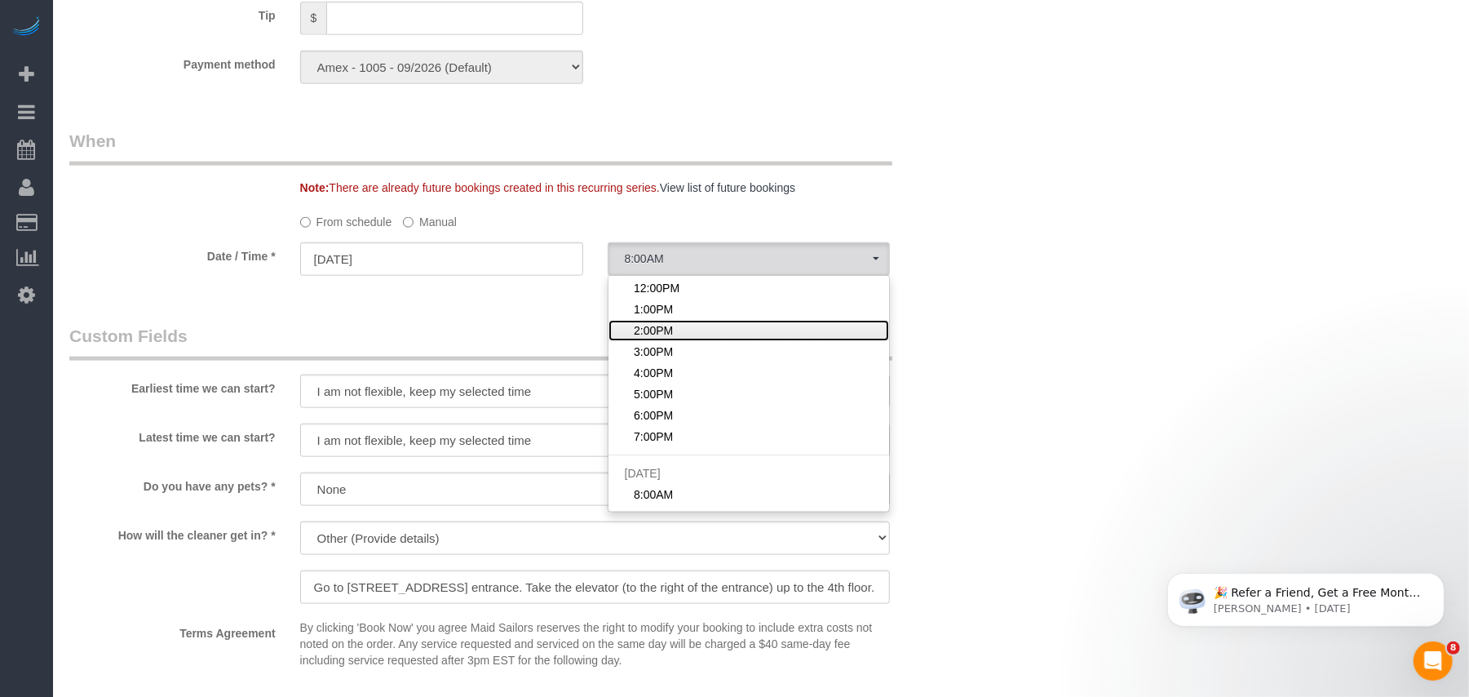
click at [663, 334] on span "2:00PM" at bounding box center [653, 330] width 39 height 16
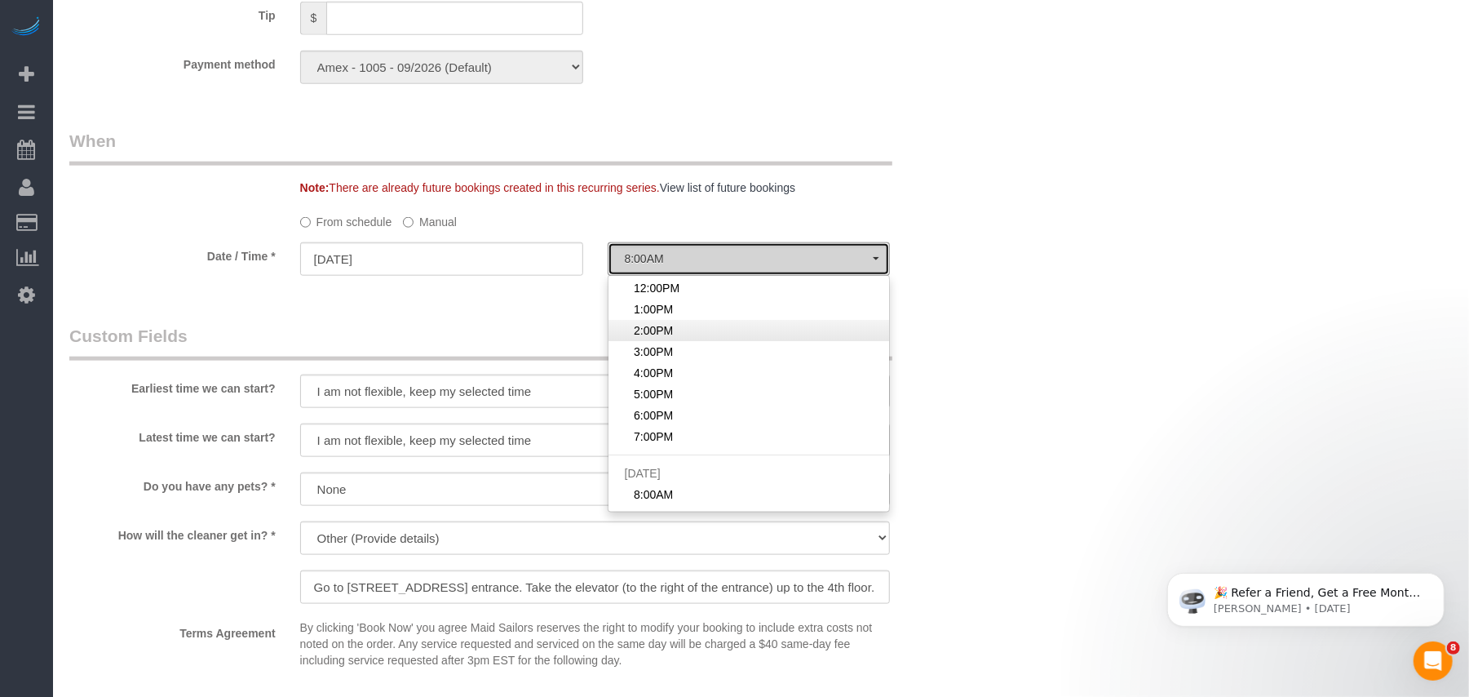
select select "spot53"
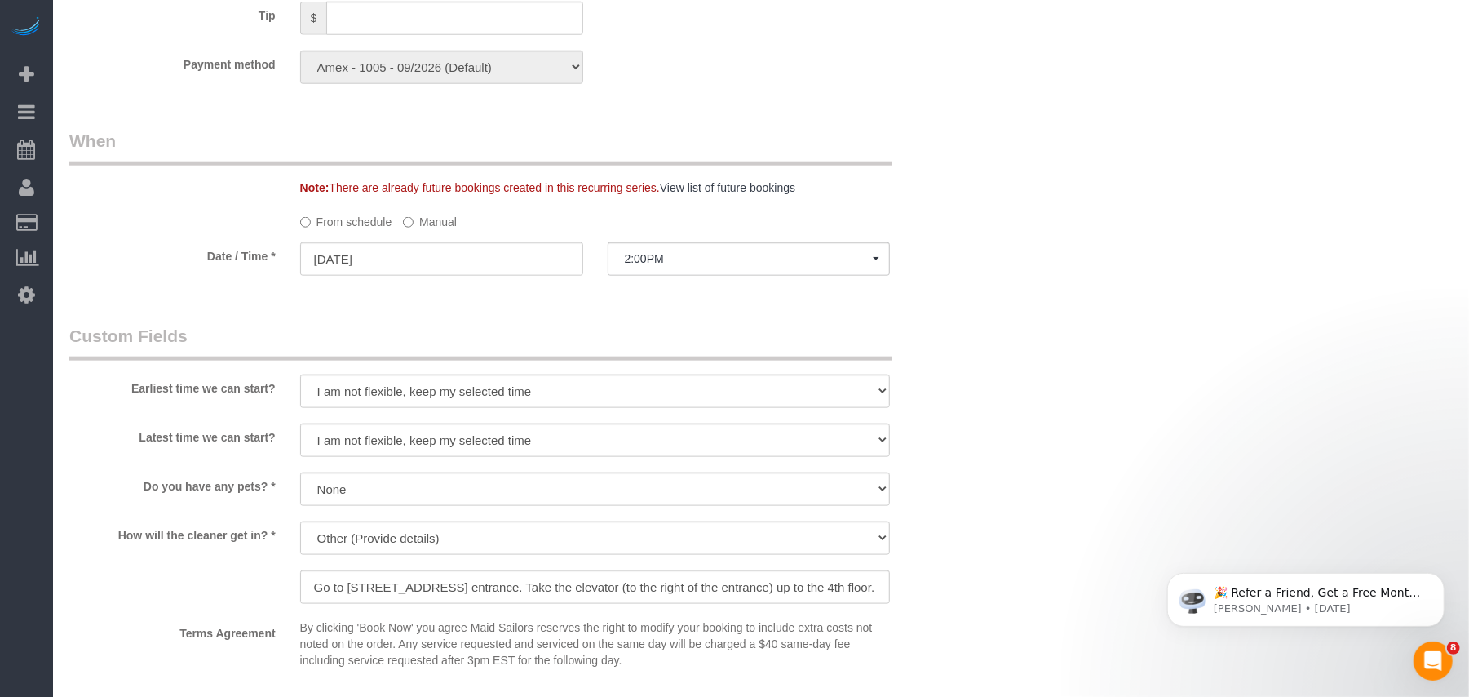
click at [498, 334] on legend "Custom Fields" at bounding box center [480, 342] width 823 height 37
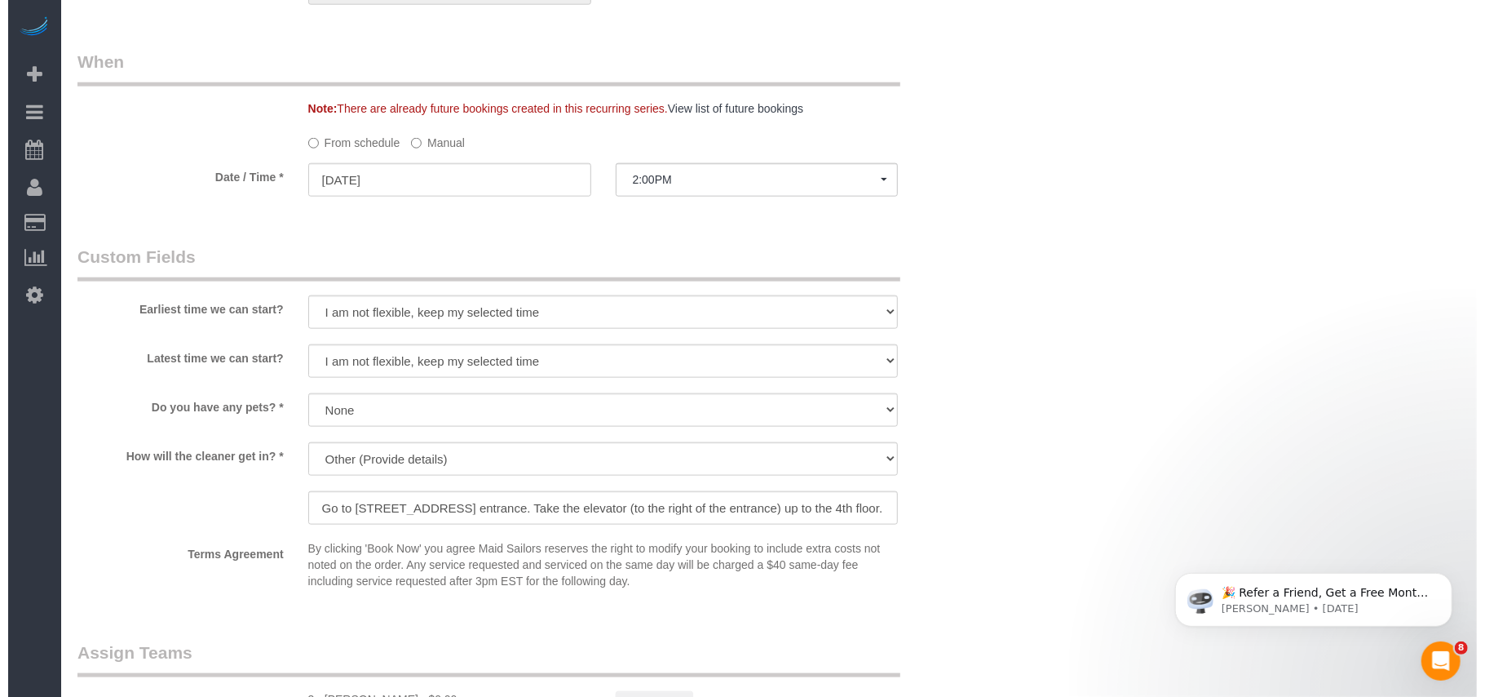
scroll to position [1504, 0]
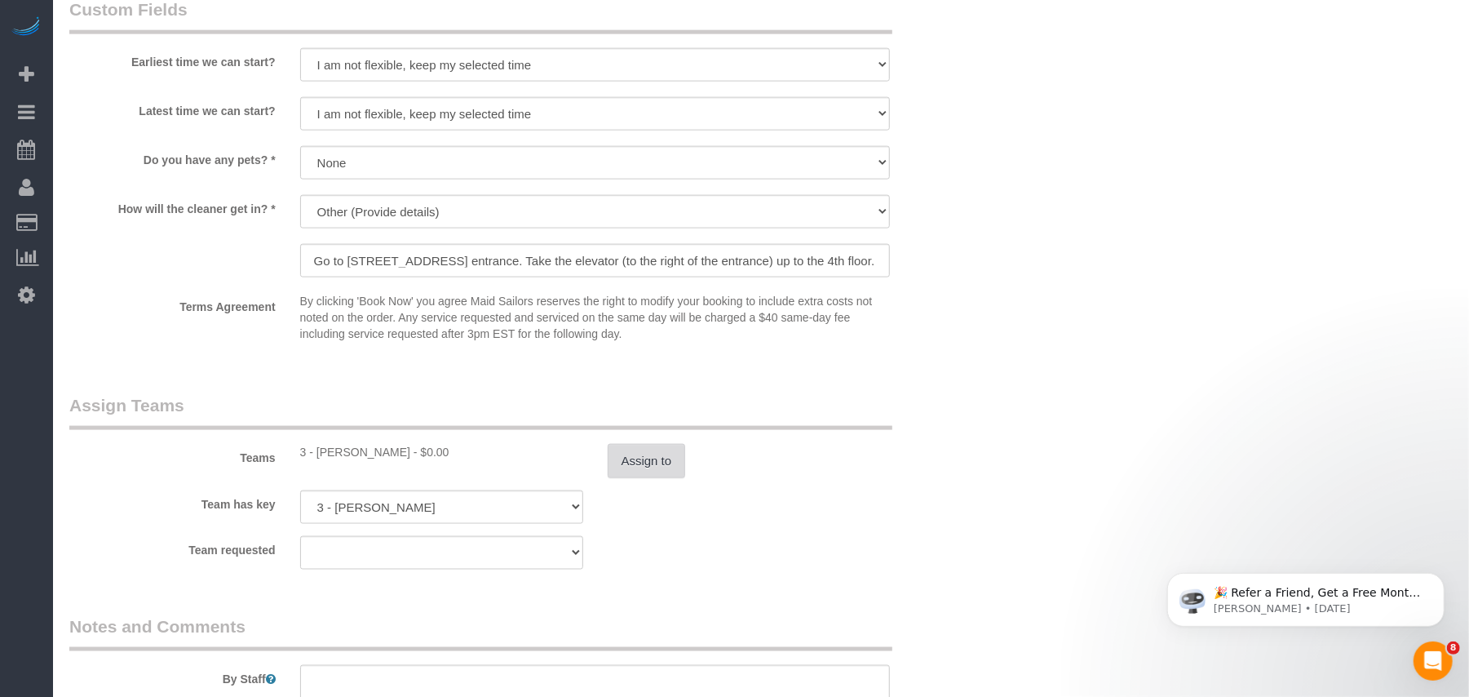
click at [650, 455] on button "Assign to" at bounding box center [647, 461] width 78 height 34
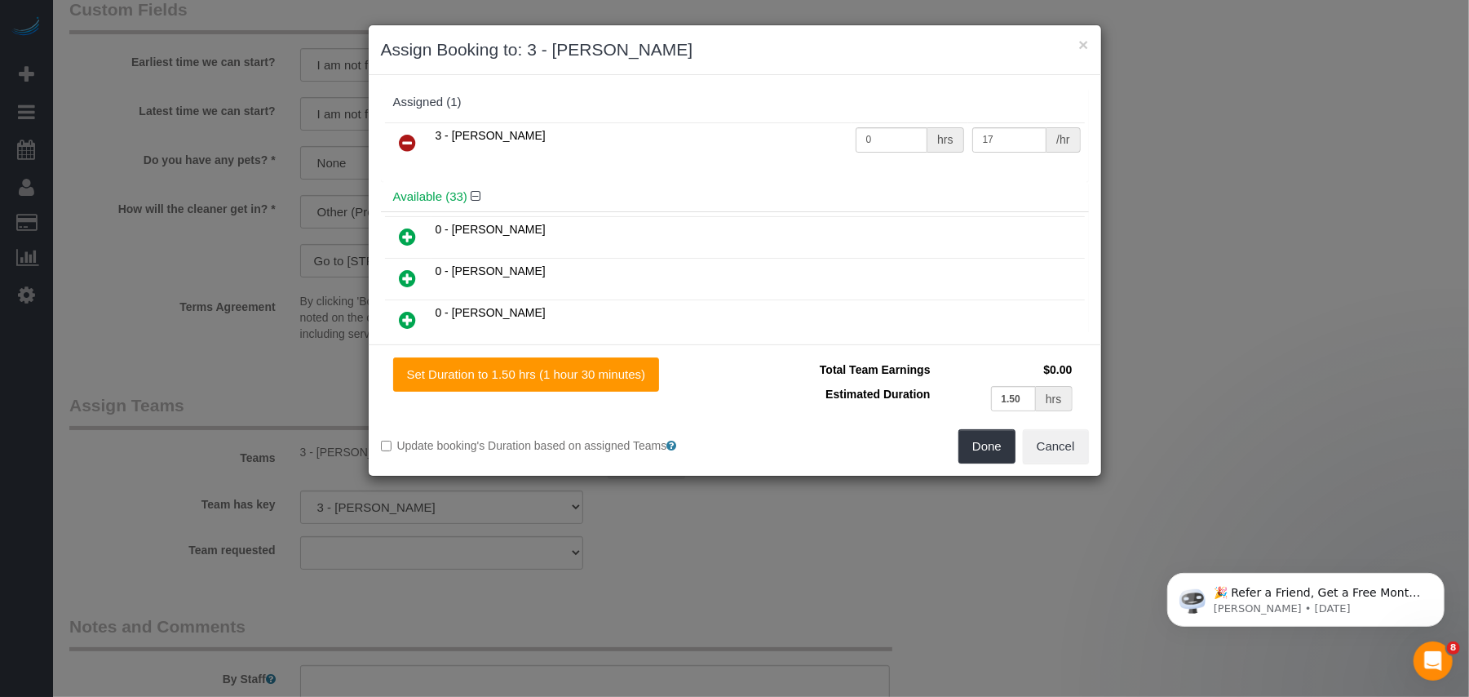
click at [414, 140] on icon at bounding box center [408, 143] width 17 height 20
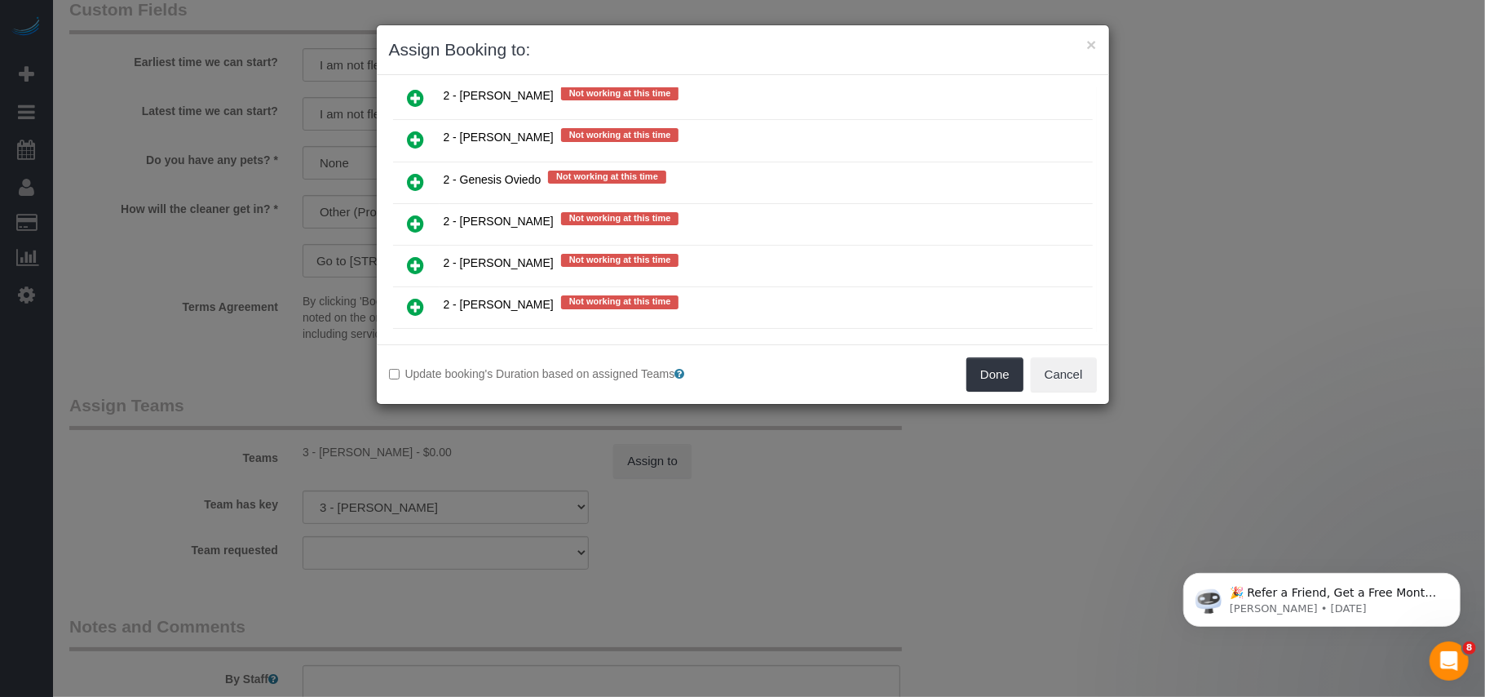
scroll to position [2392, 0]
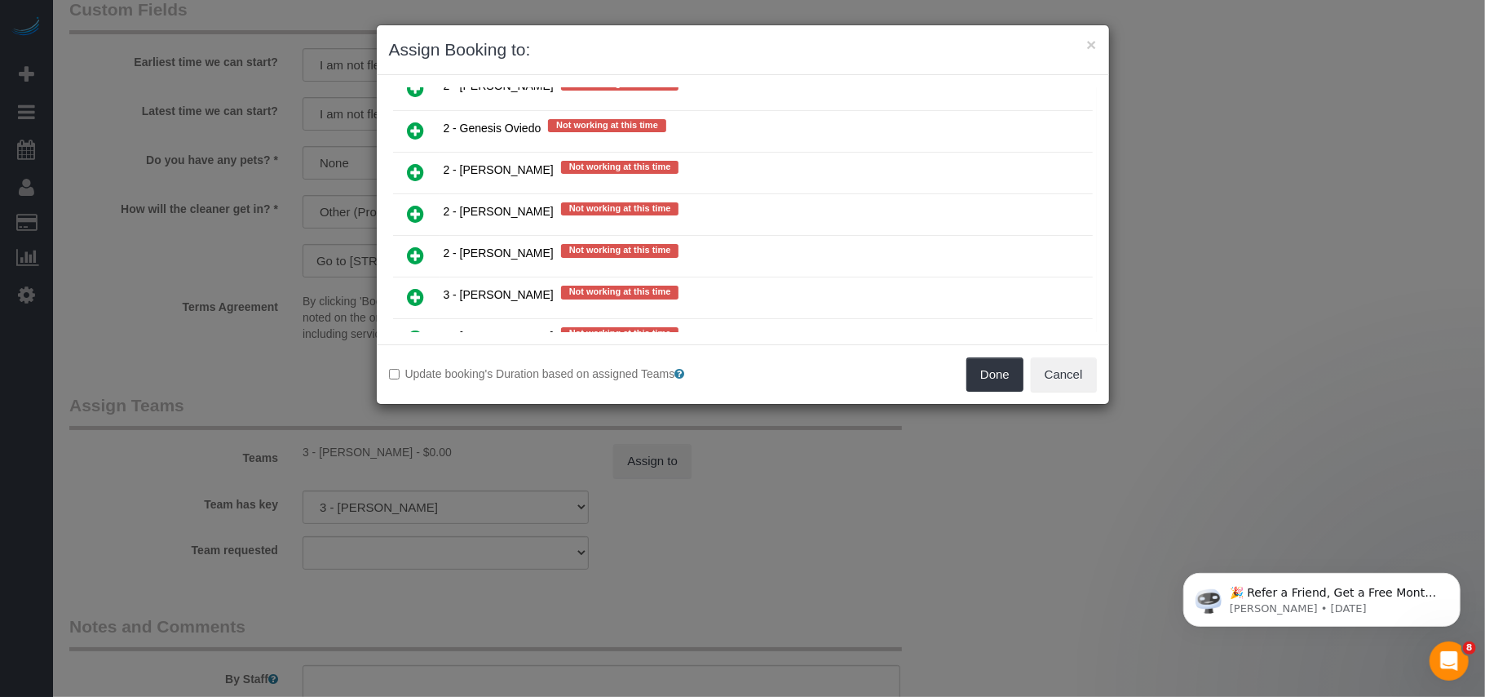
click at [422, 262] on icon at bounding box center [416, 255] width 17 height 20
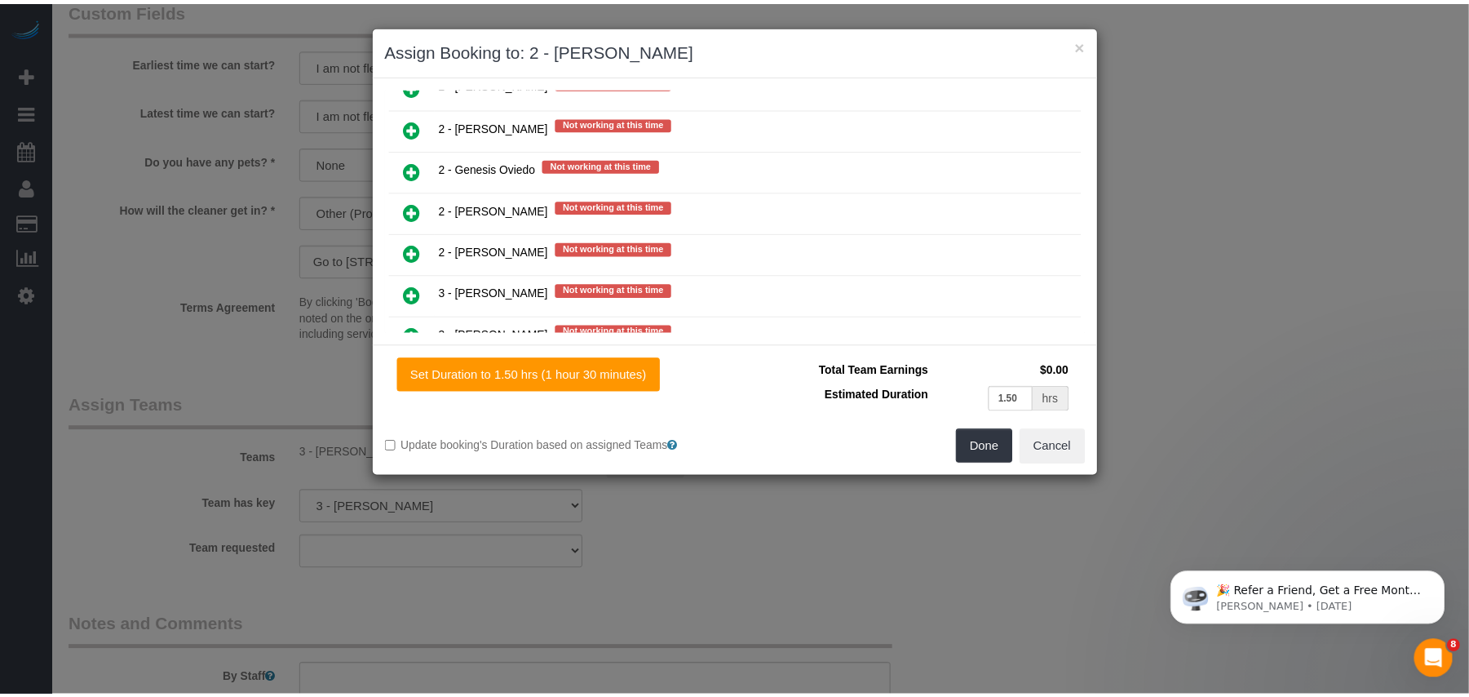
scroll to position [2432, 0]
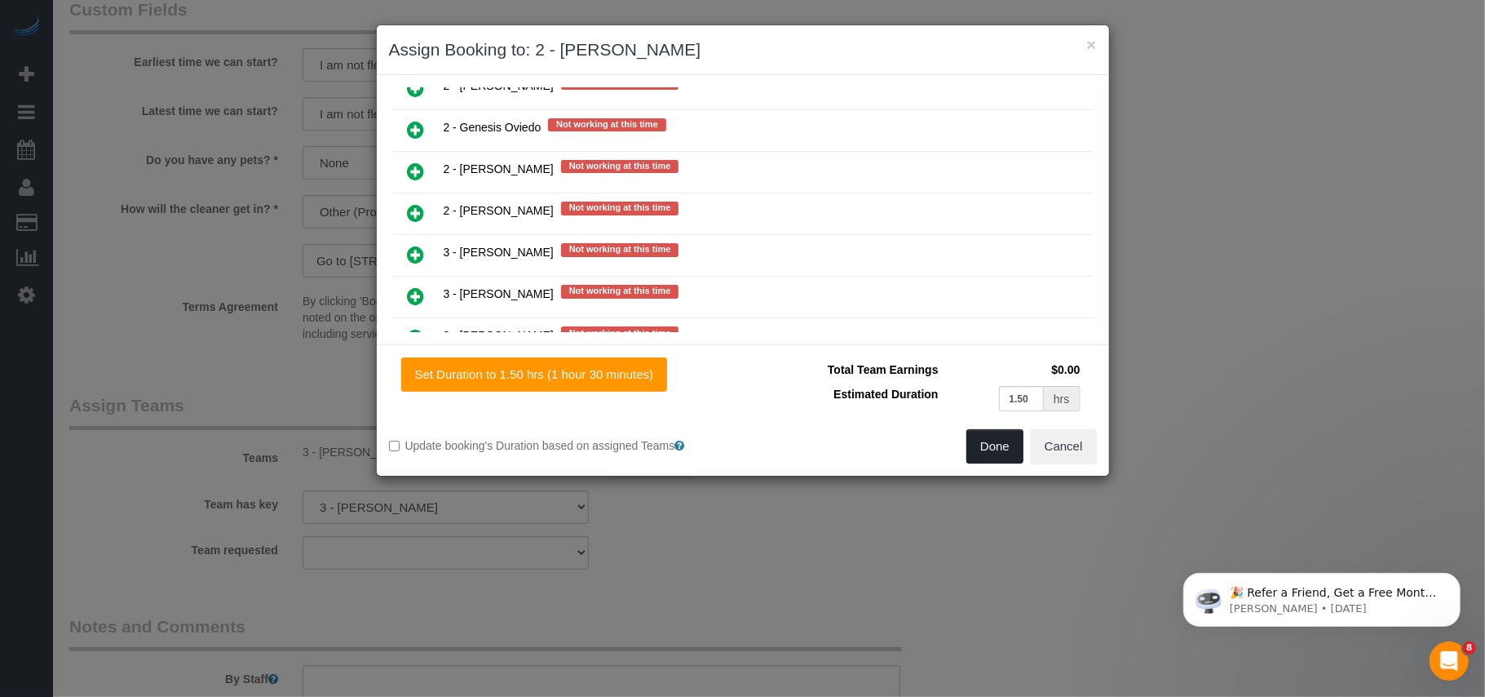
click at [987, 449] on button "Done" at bounding box center [994, 446] width 57 height 34
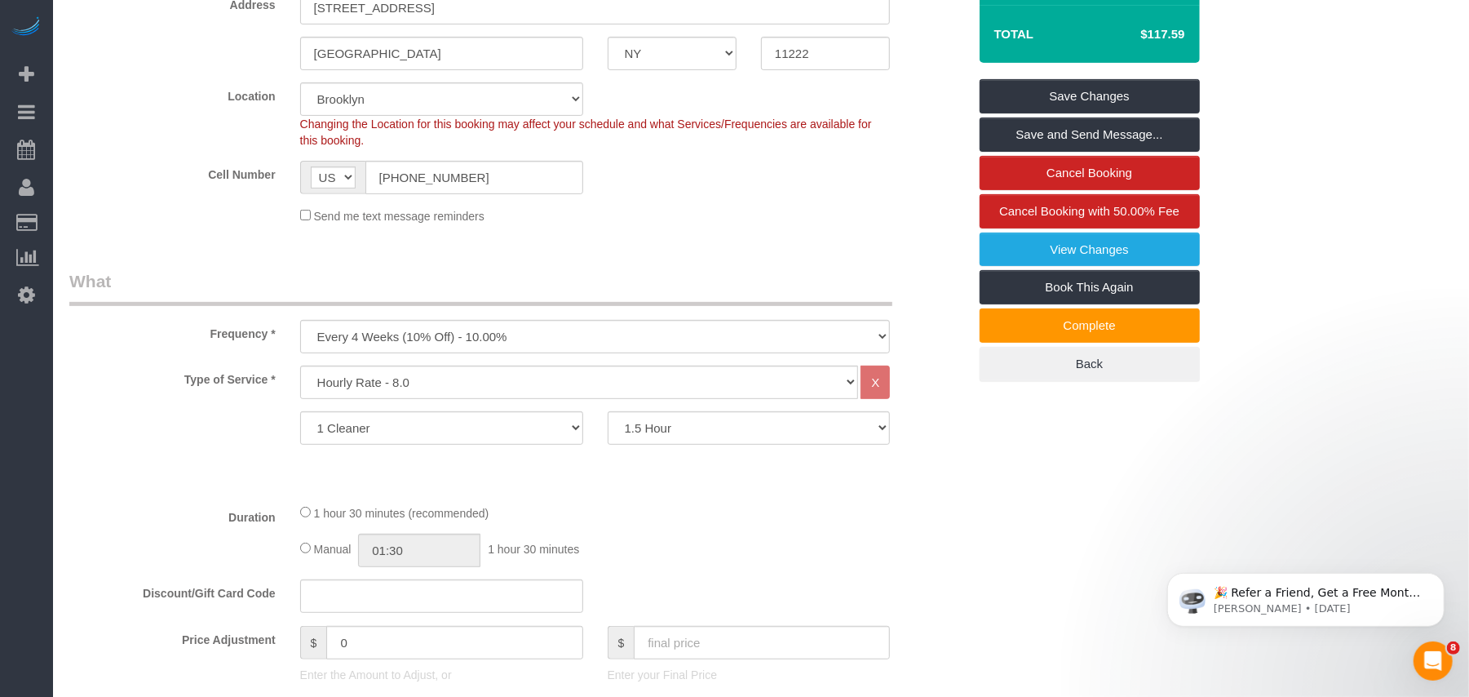
scroll to position [236, 0]
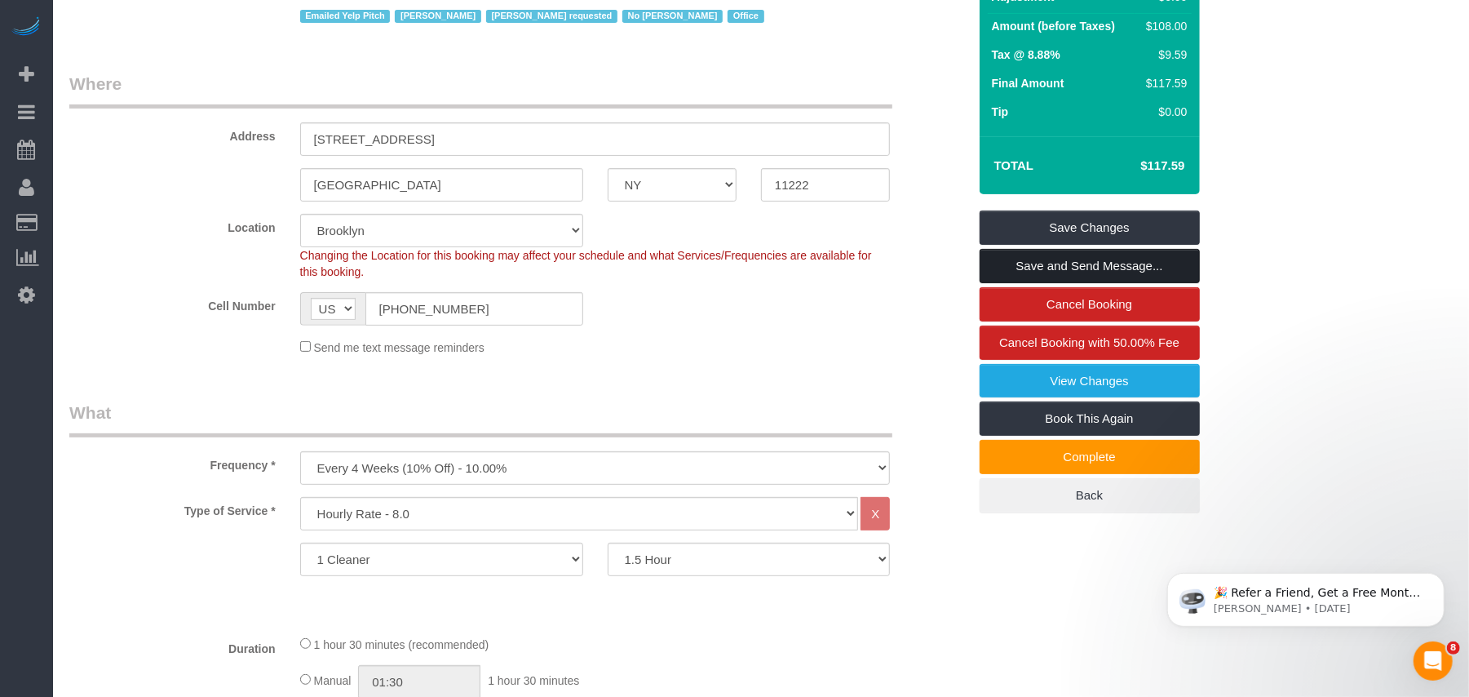
click at [1095, 262] on link "Save and Send Message..." at bounding box center [1090, 266] width 220 height 34
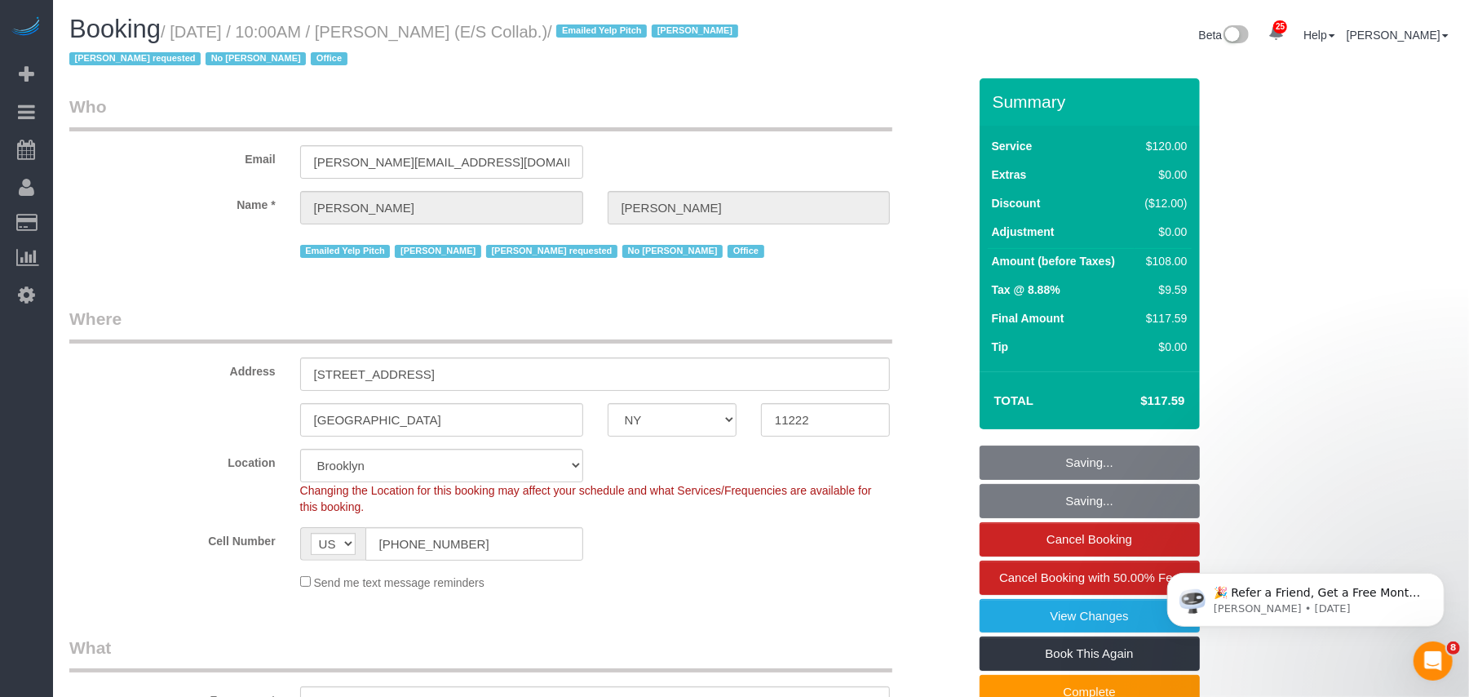
scroll to position [0, 0]
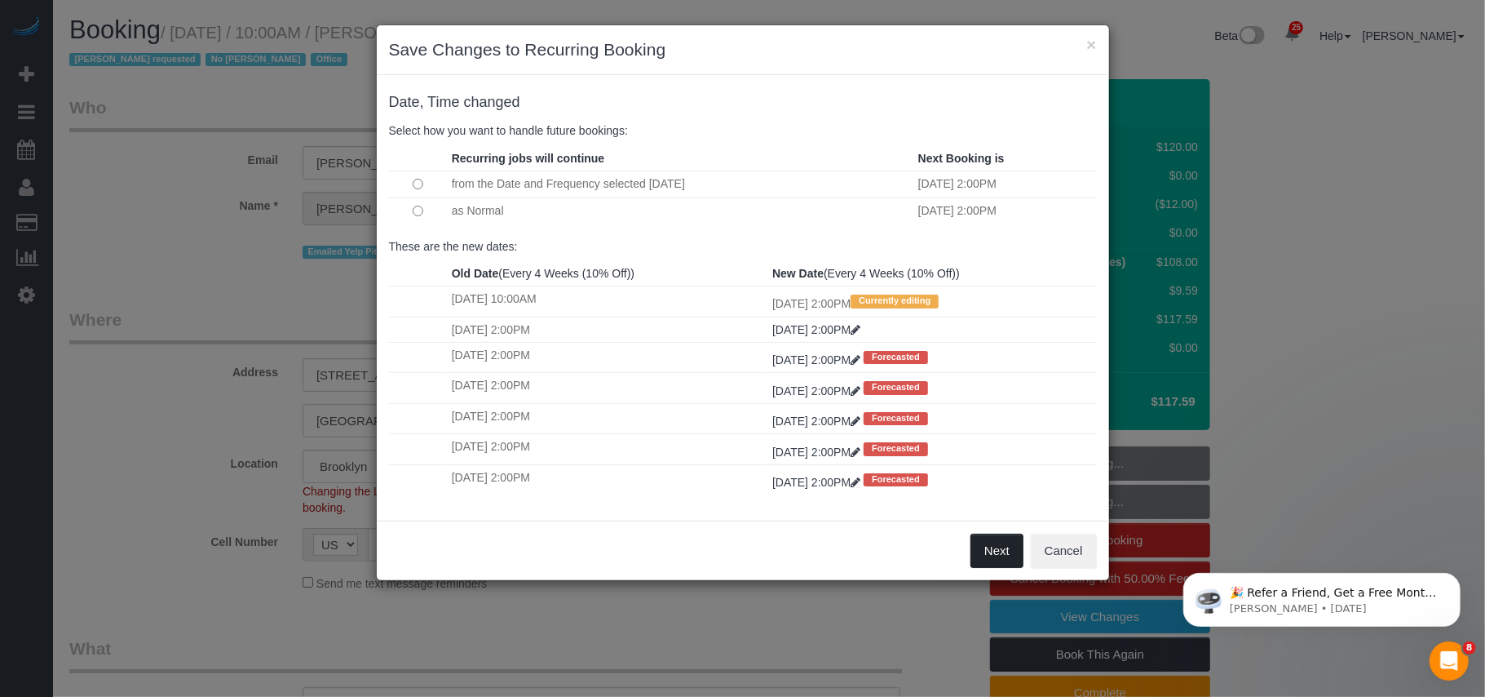
click at [971, 546] on button "Next" at bounding box center [997, 550] width 53 height 34
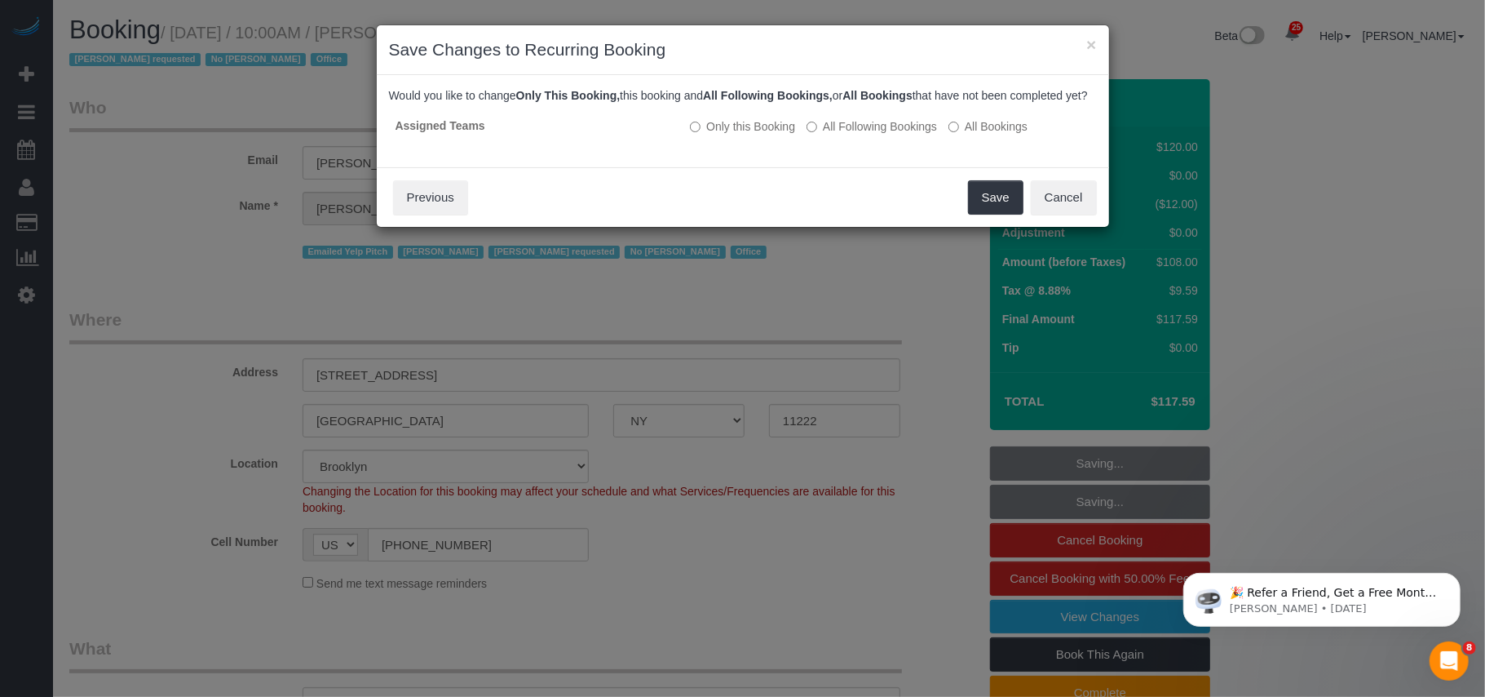
click at [971, 549] on div "× Save Changes to Recurring Booking Date, Time changed Select how you want to h…" at bounding box center [742, 348] width 1485 height 697
click at [1000, 214] on button "Save" at bounding box center [995, 197] width 55 height 34
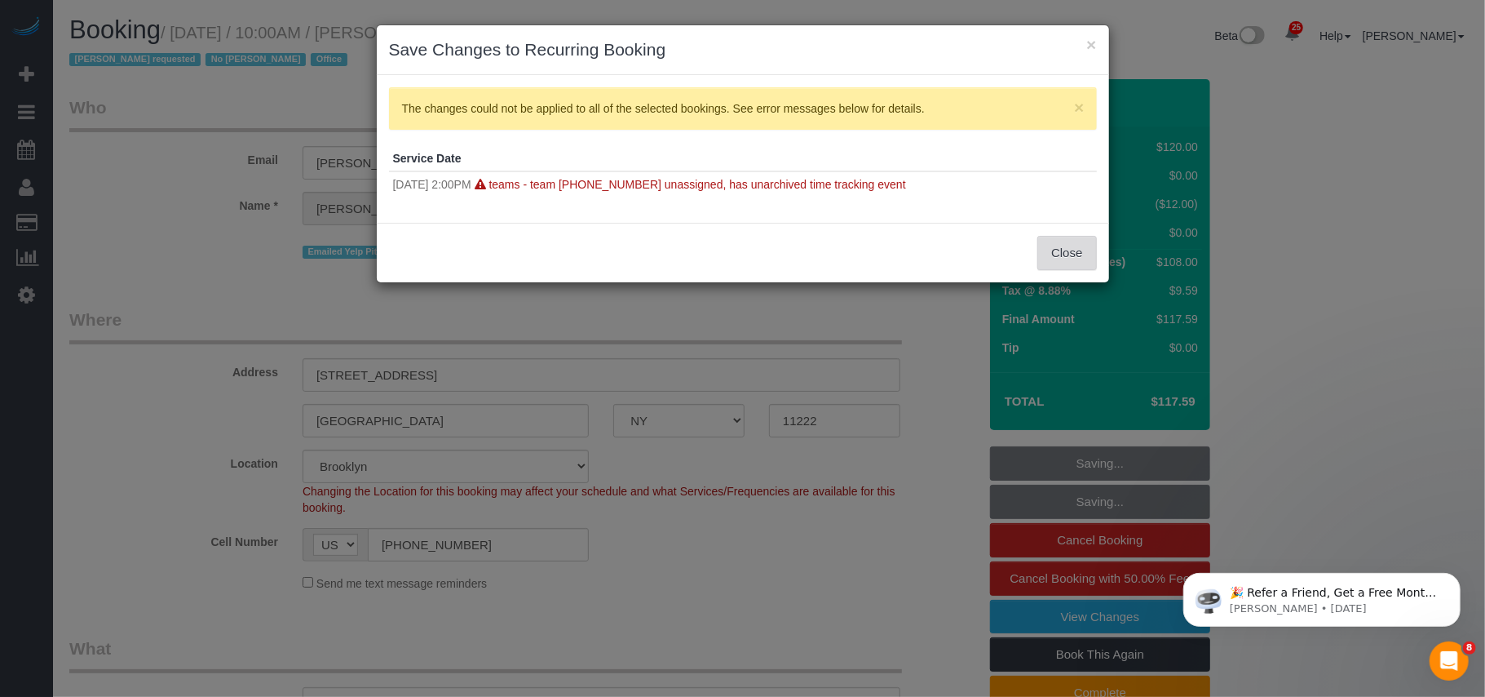
click at [1064, 250] on button "Close" at bounding box center [1066, 253] width 59 height 34
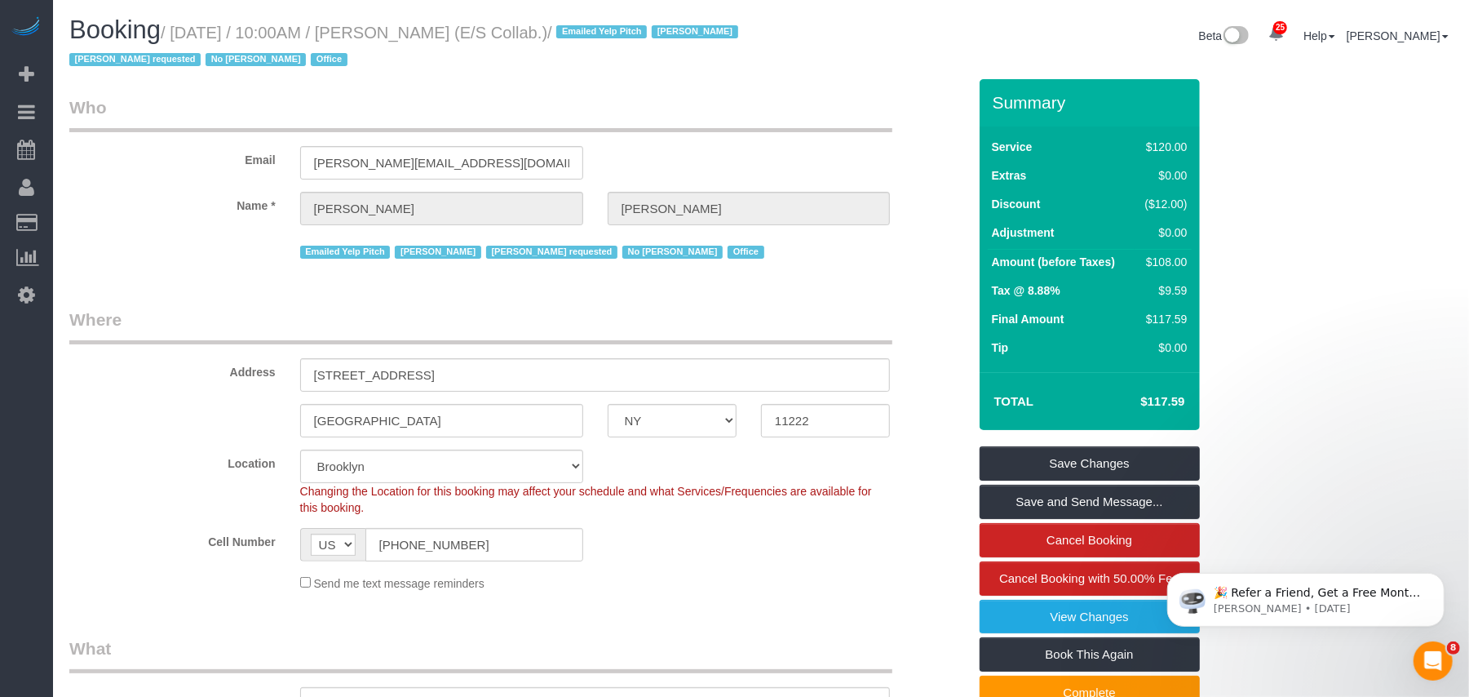
drag, startPoint x: 638, startPoint y: 33, endPoint x: 183, endPoint y: 31, distance: 455.1
click at [183, 31] on small "/ September 23, 2025 / 10:00AM / Sara McFarlane (E/S Collab.) / Emailed Yelp Pi…" at bounding box center [406, 47] width 674 height 46
drag, startPoint x: 175, startPoint y: 33, endPoint x: 631, endPoint y: 30, distance: 456.7
click at [631, 30] on small "/ September 23, 2025 / 10:00AM / Sara McFarlane (E/S Collab.) / Emailed Yelp Pi…" at bounding box center [406, 47] width 674 height 46
copy small "September 23, 2025 / 10:00AM / Sara McFarlane (E/S Collab.)"
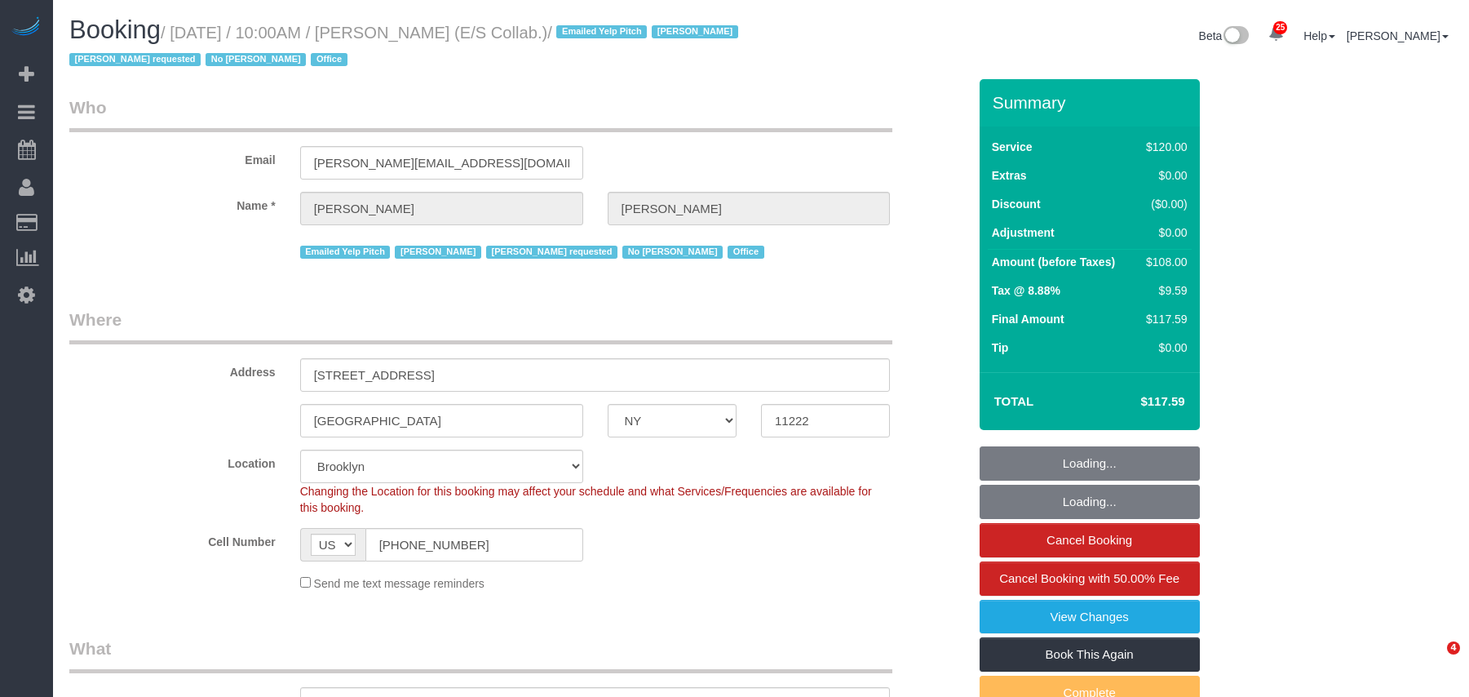
select select "NY"
select select "90"
select select "spot1"
select select "number:89"
select select "number:90"
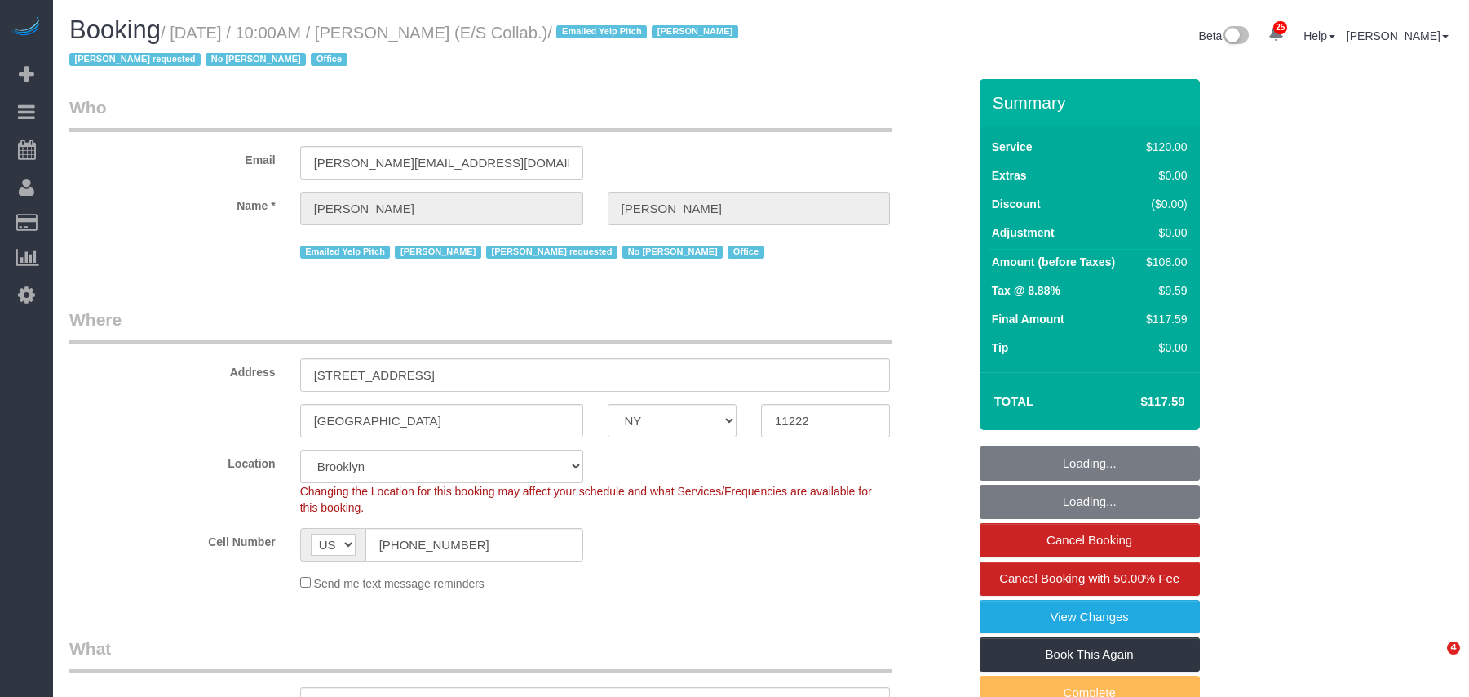
select select "number:15"
select select "number:7"
select select "33972"
select select "object:1544"
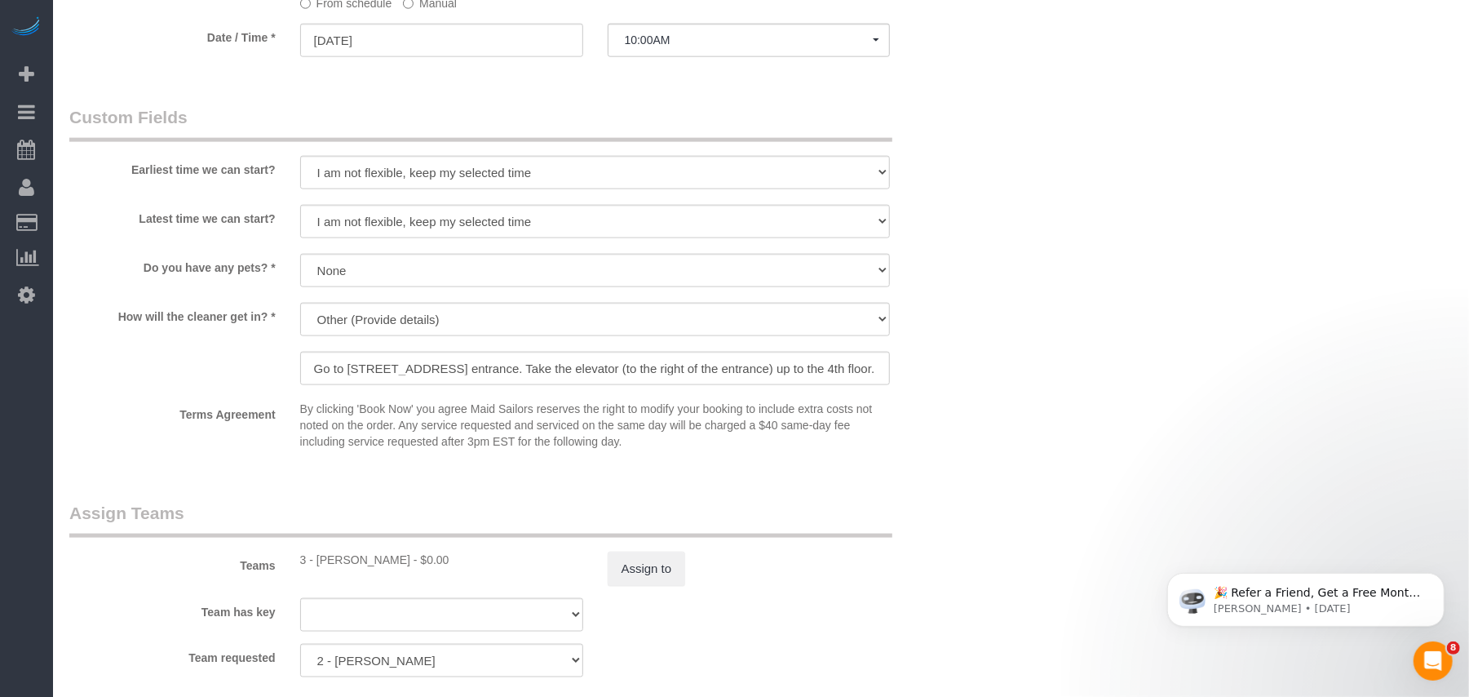
scroll to position [1322, 0]
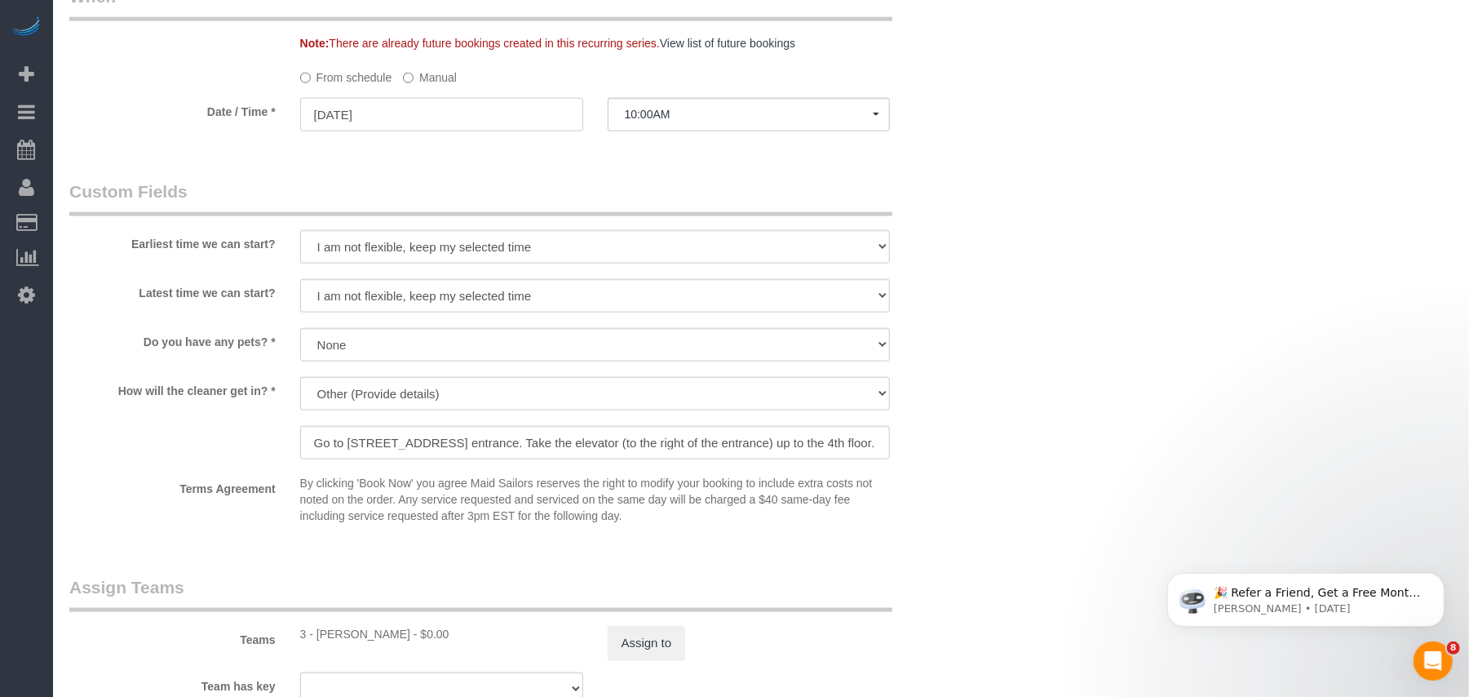
click at [412, 121] on input "[DATE]" at bounding box center [441, 114] width 283 height 33
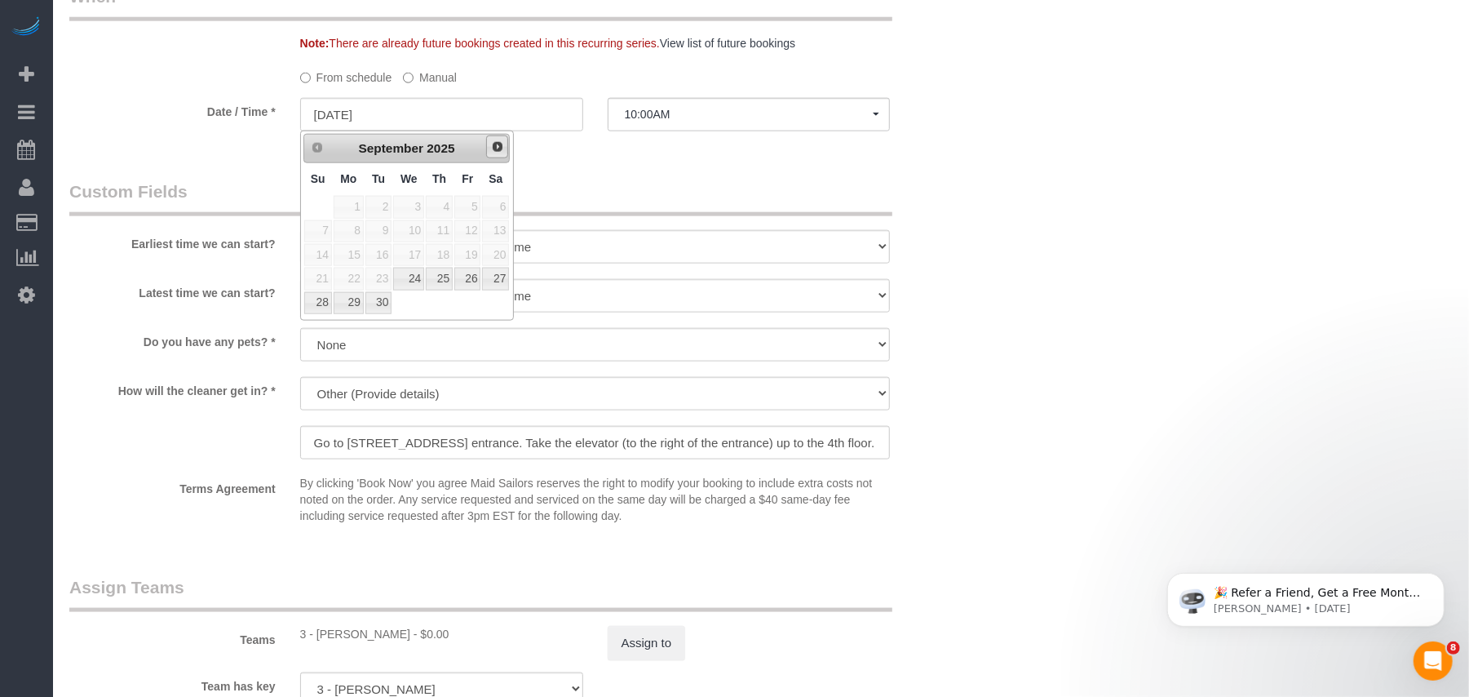
click at [503, 144] on link "Next" at bounding box center [497, 146] width 23 height 23
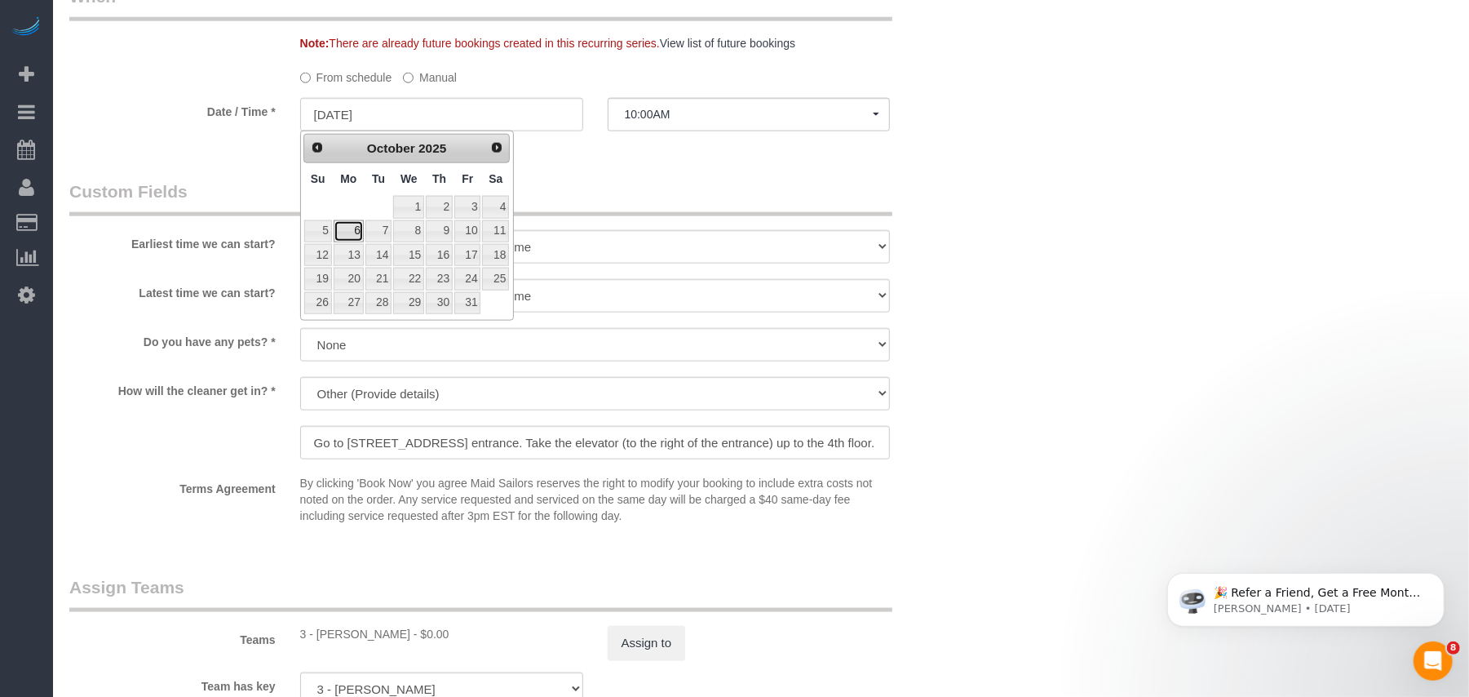
click at [356, 228] on link "6" at bounding box center [349, 231] width 30 height 22
type input "[DATE]"
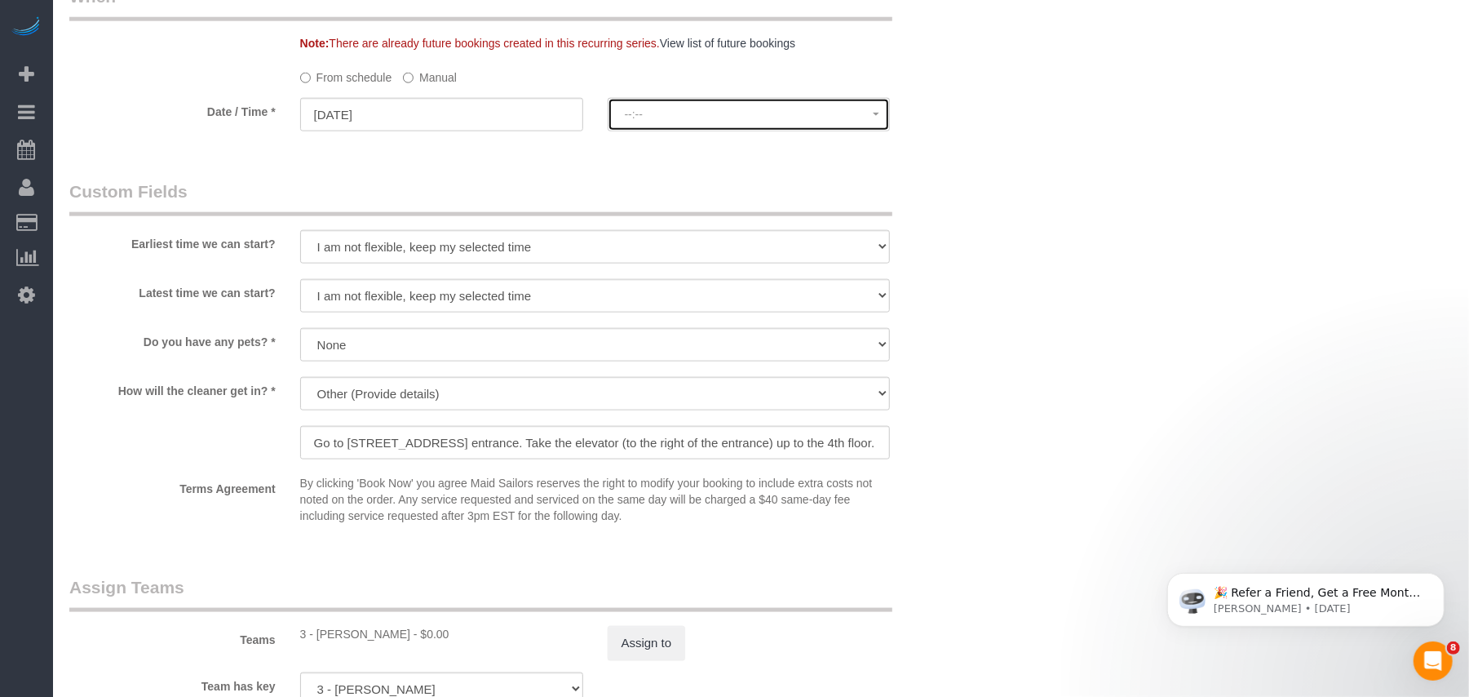
click at [710, 108] on span "--:--" at bounding box center [749, 114] width 249 height 13
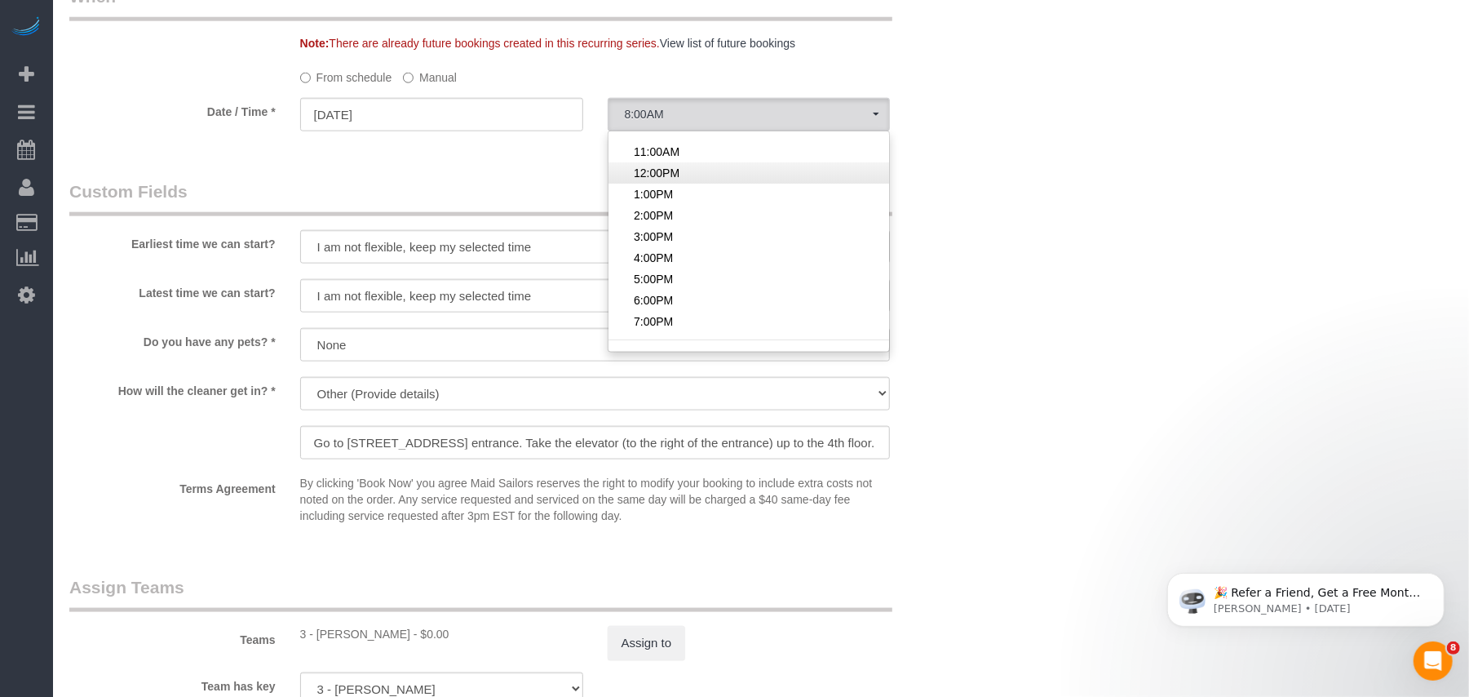
scroll to position [108, 0]
click at [659, 183] on span "2:00PM" at bounding box center [653, 186] width 39 height 16
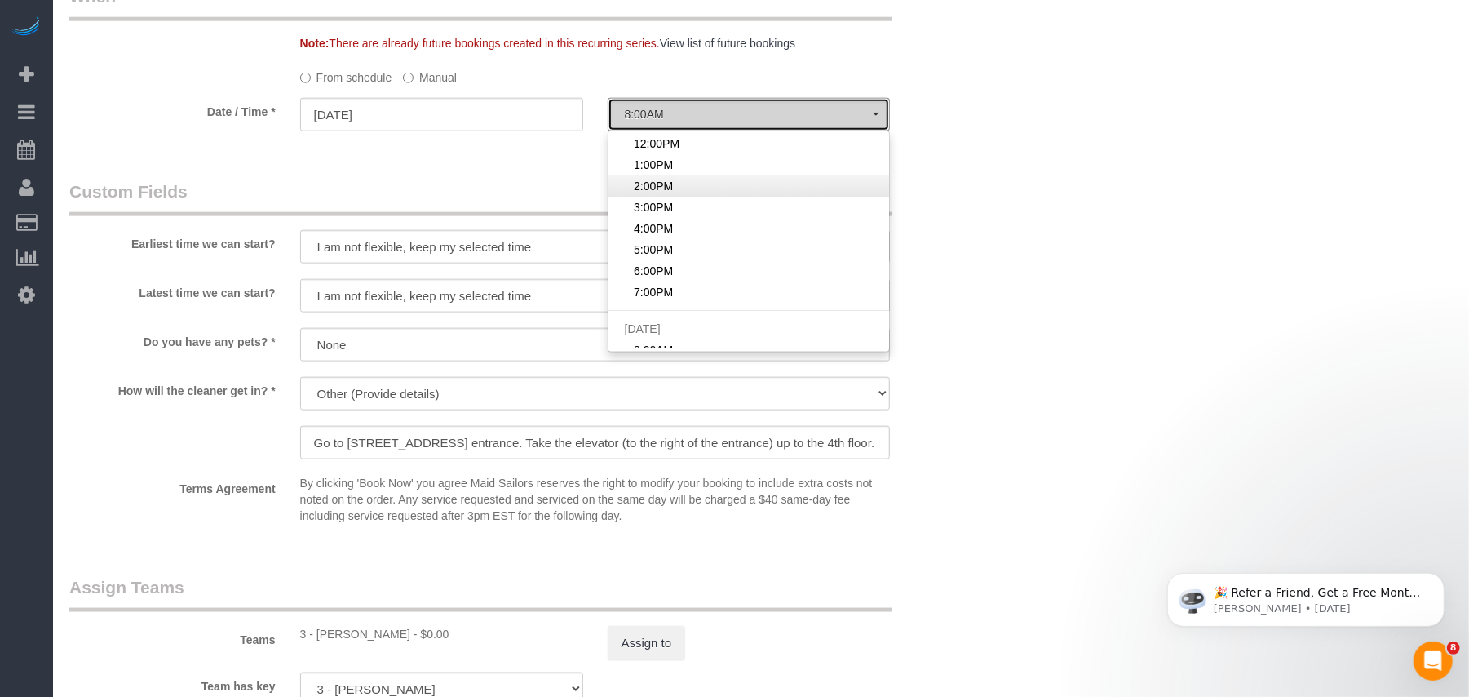
select select "spot53"
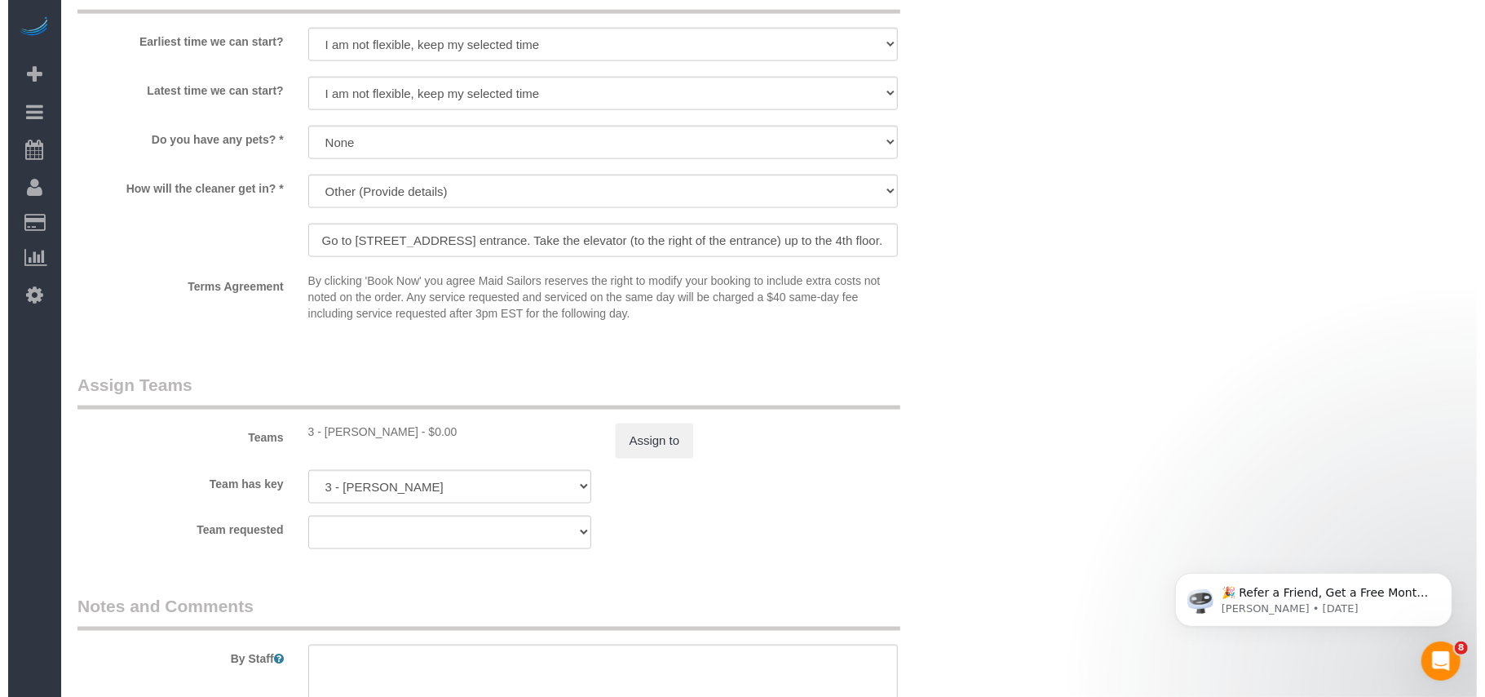
scroll to position [1540, 0]
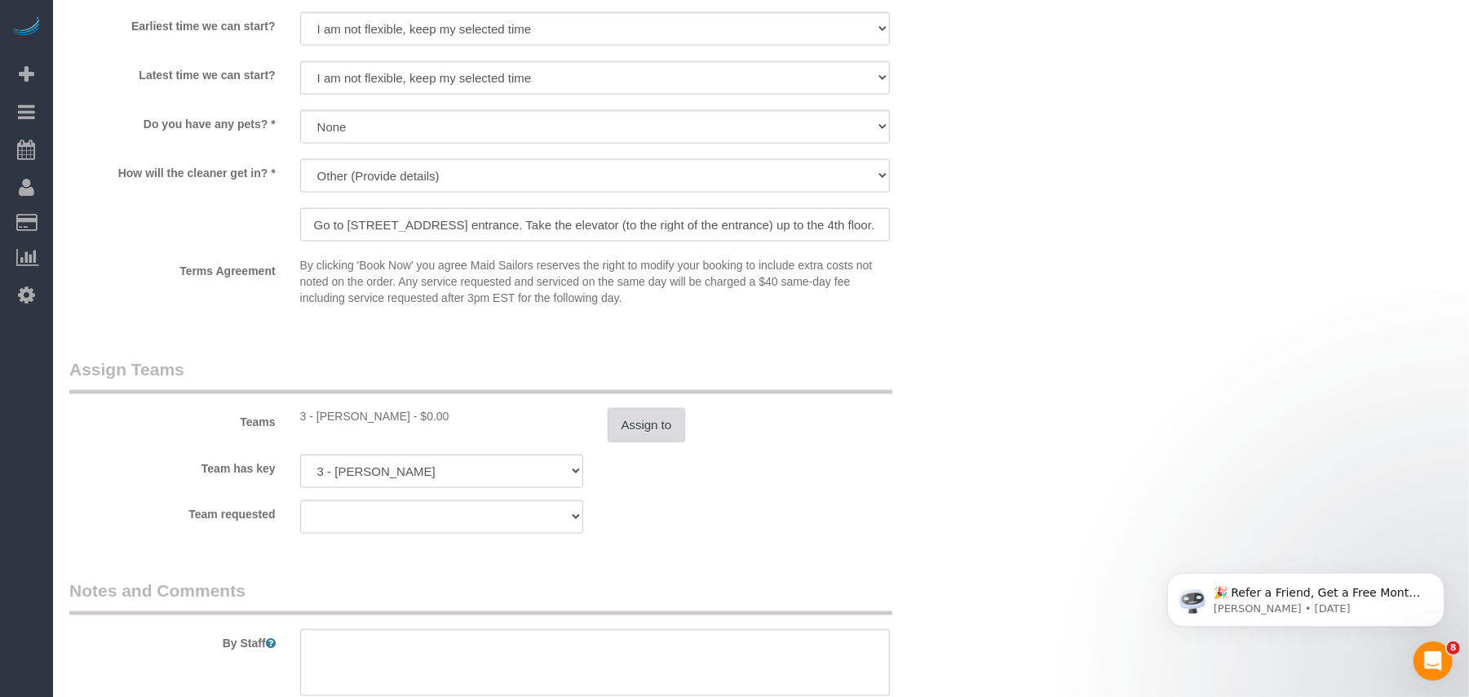
click at [623, 408] on button "Assign to" at bounding box center [647, 425] width 78 height 34
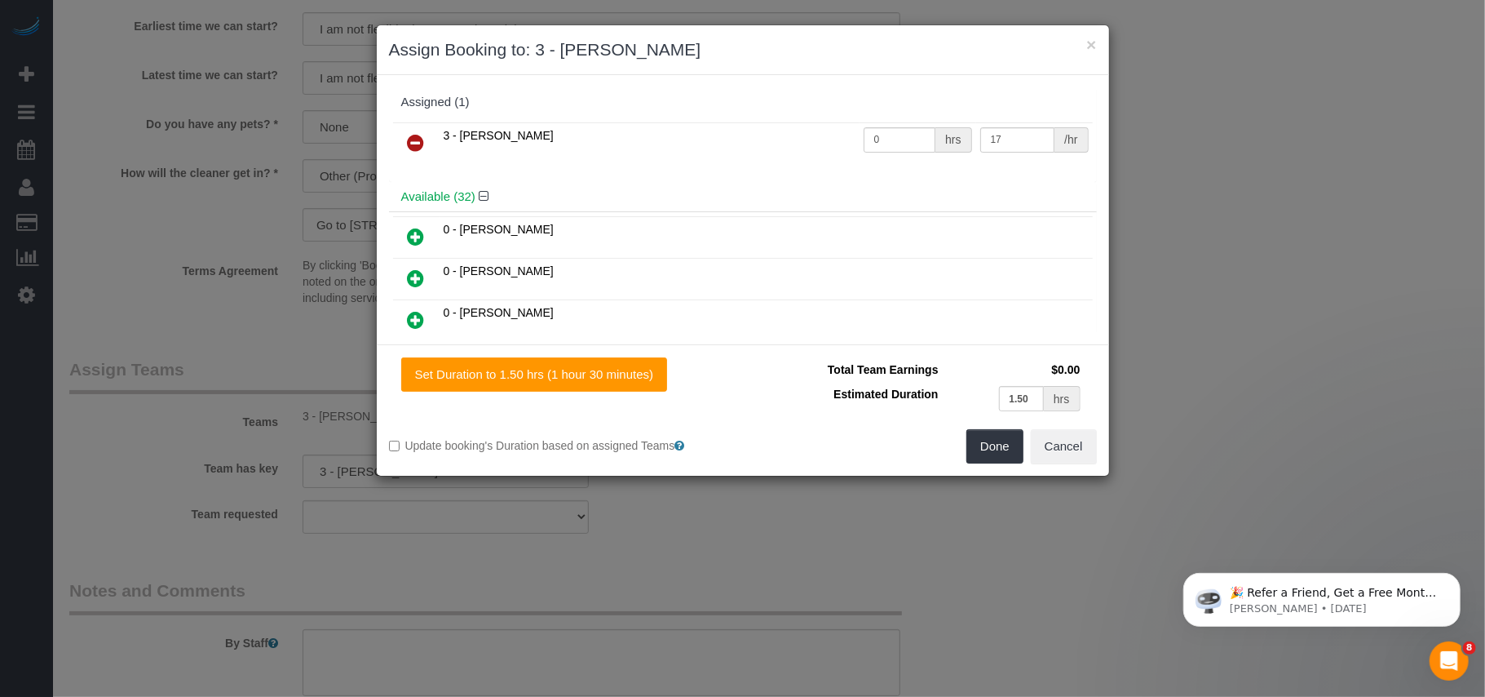
click at [403, 140] on link at bounding box center [416, 143] width 38 height 33
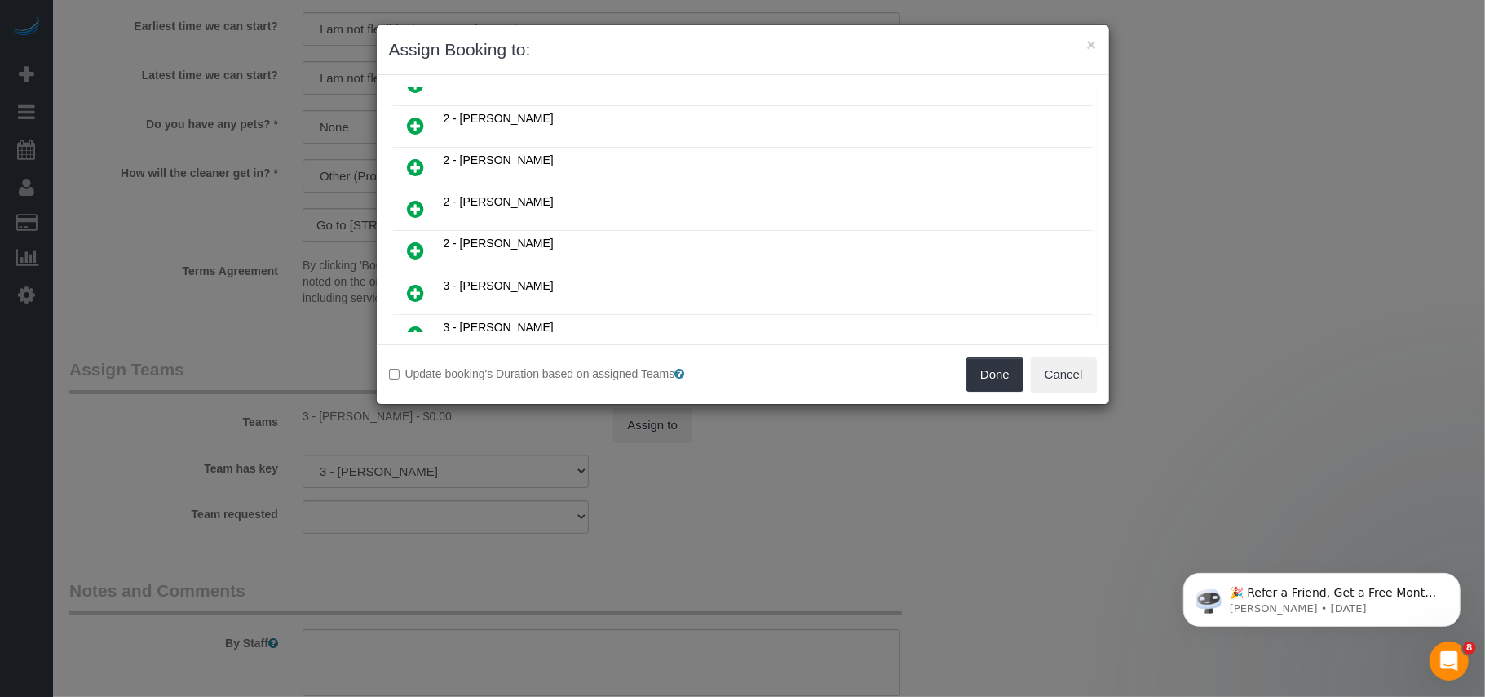
scroll to position [839, 0]
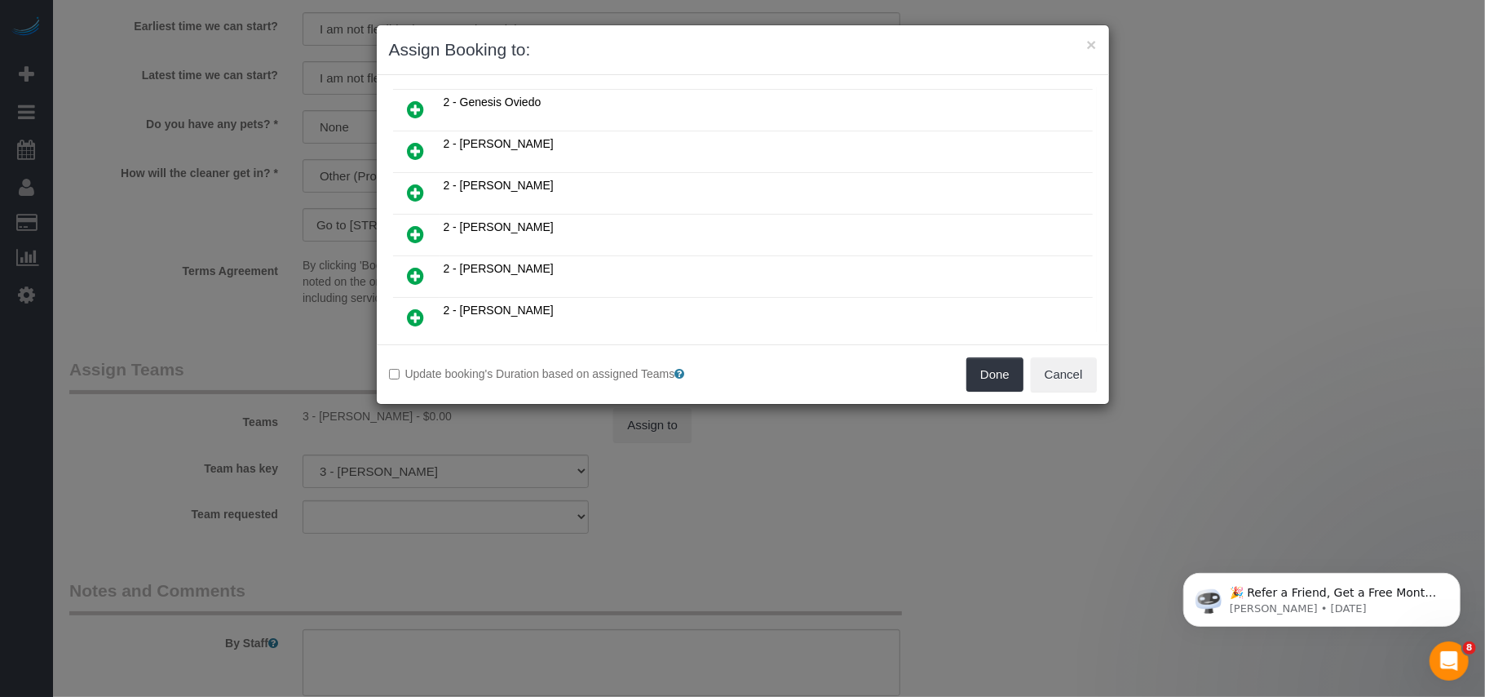
click at [419, 199] on icon at bounding box center [416, 193] width 17 height 20
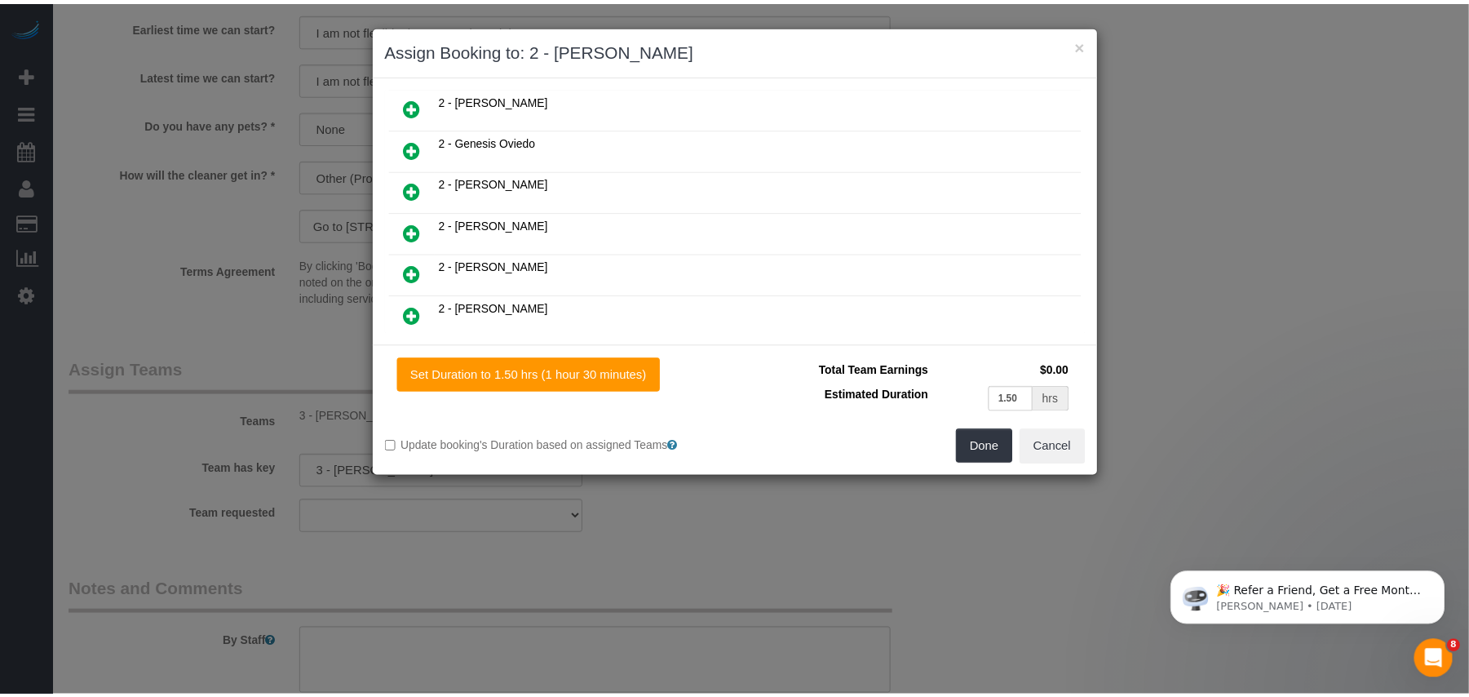
scroll to position [878, 0]
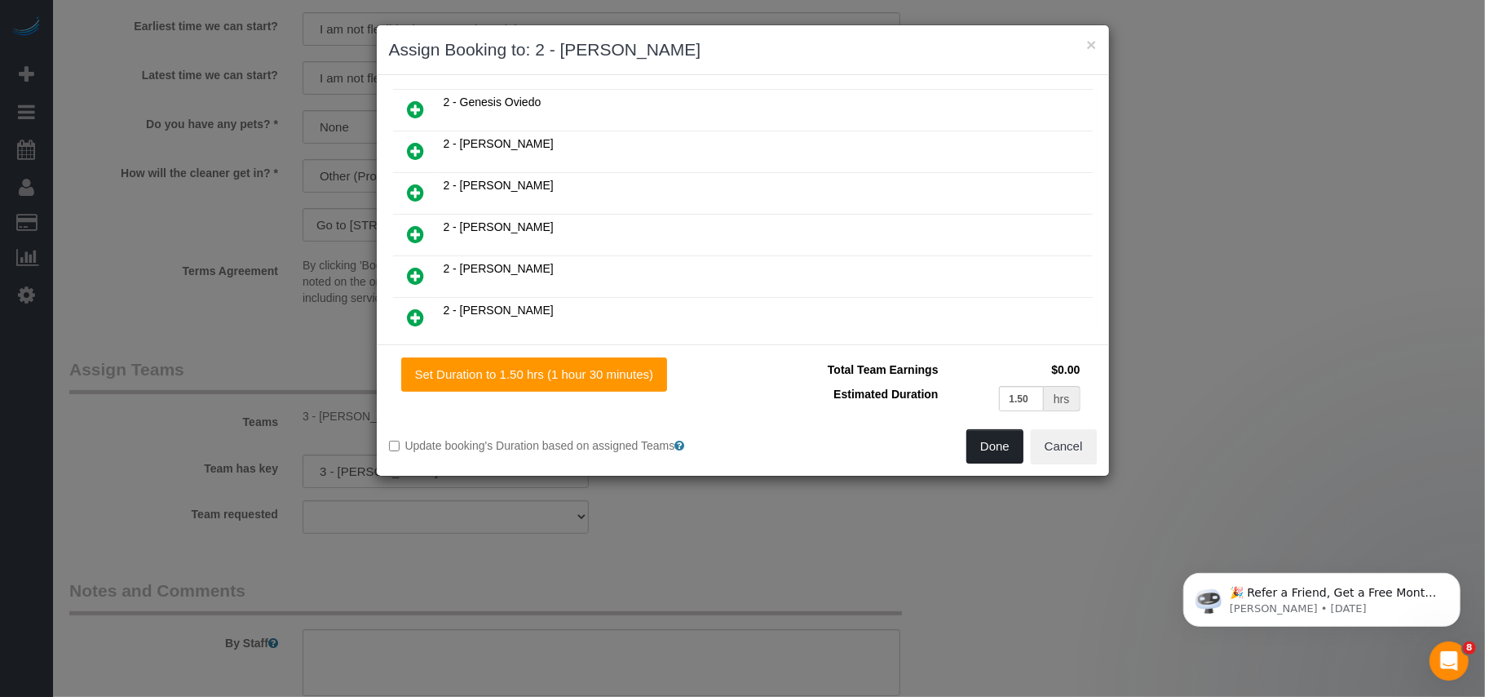
click at [996, 441] on button "Done" at bounding box center [994, 446] width 57 height 34
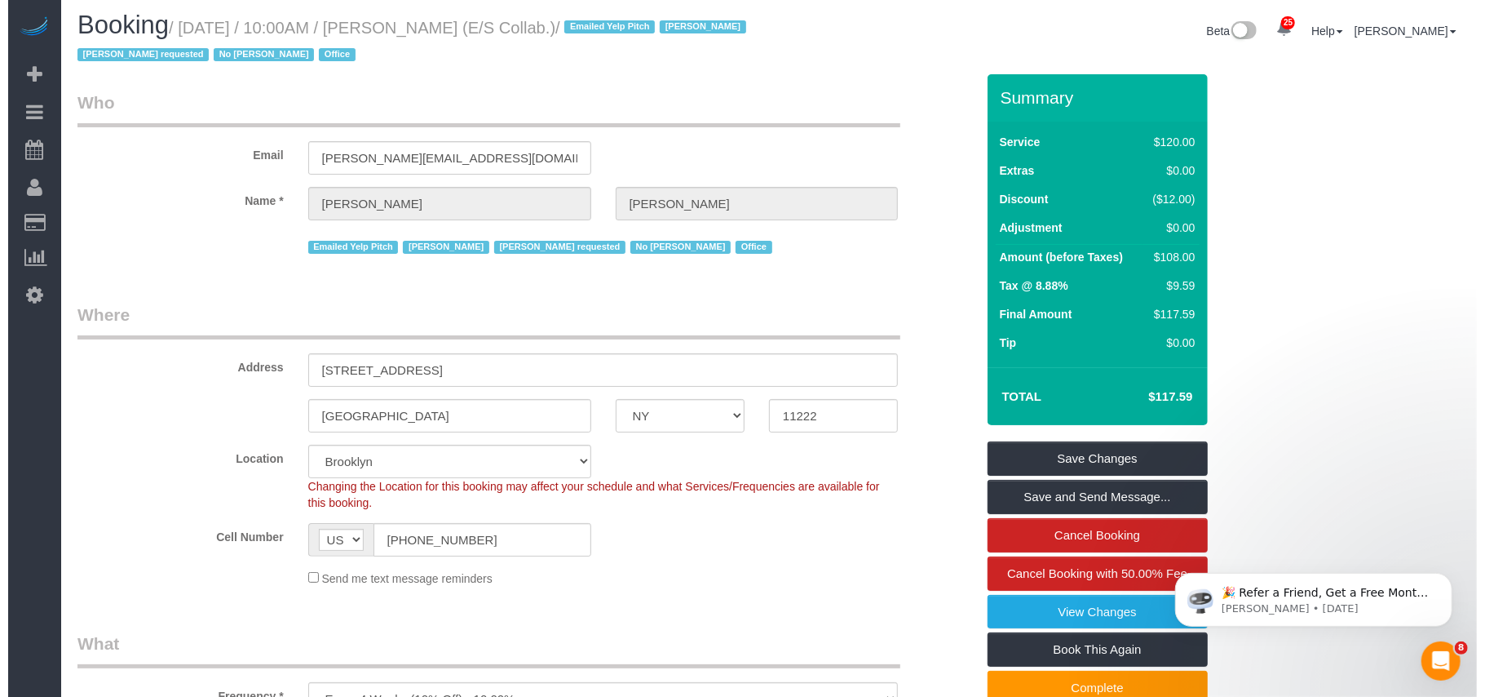
scroll to position [0, 0]
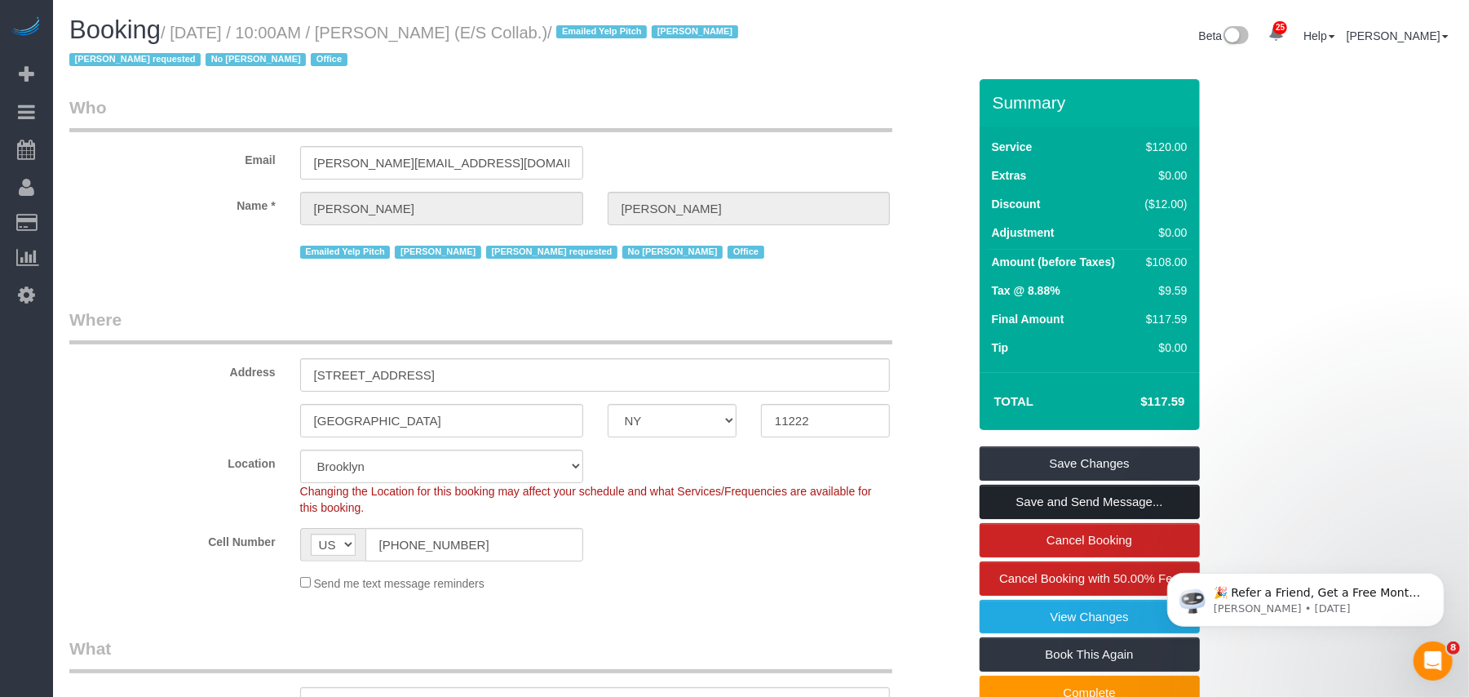
click at [1098, 499] on link "Save and Send Message..." at bounding box center [1090, 501] width 220 height 34
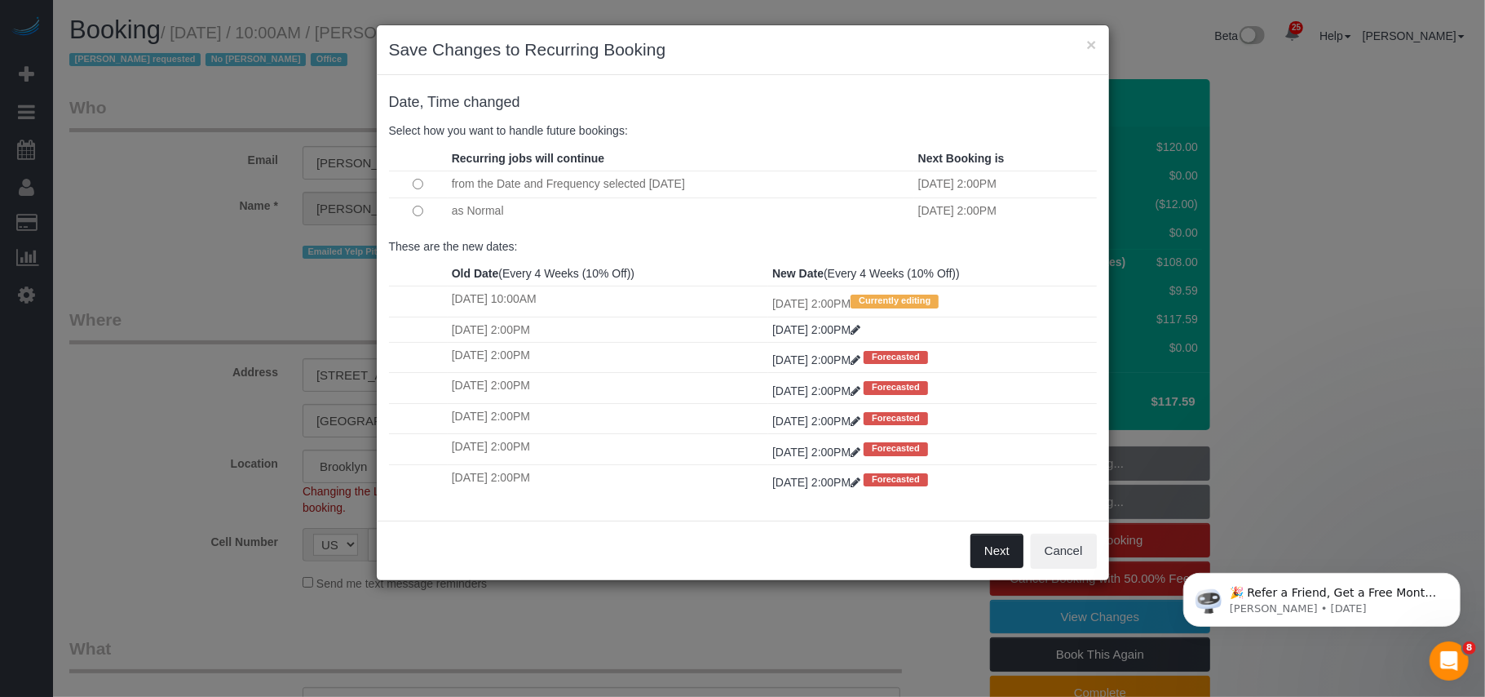
click at [984, 555] on button "Next" at bounding box center [997, 550] width 53 height 34
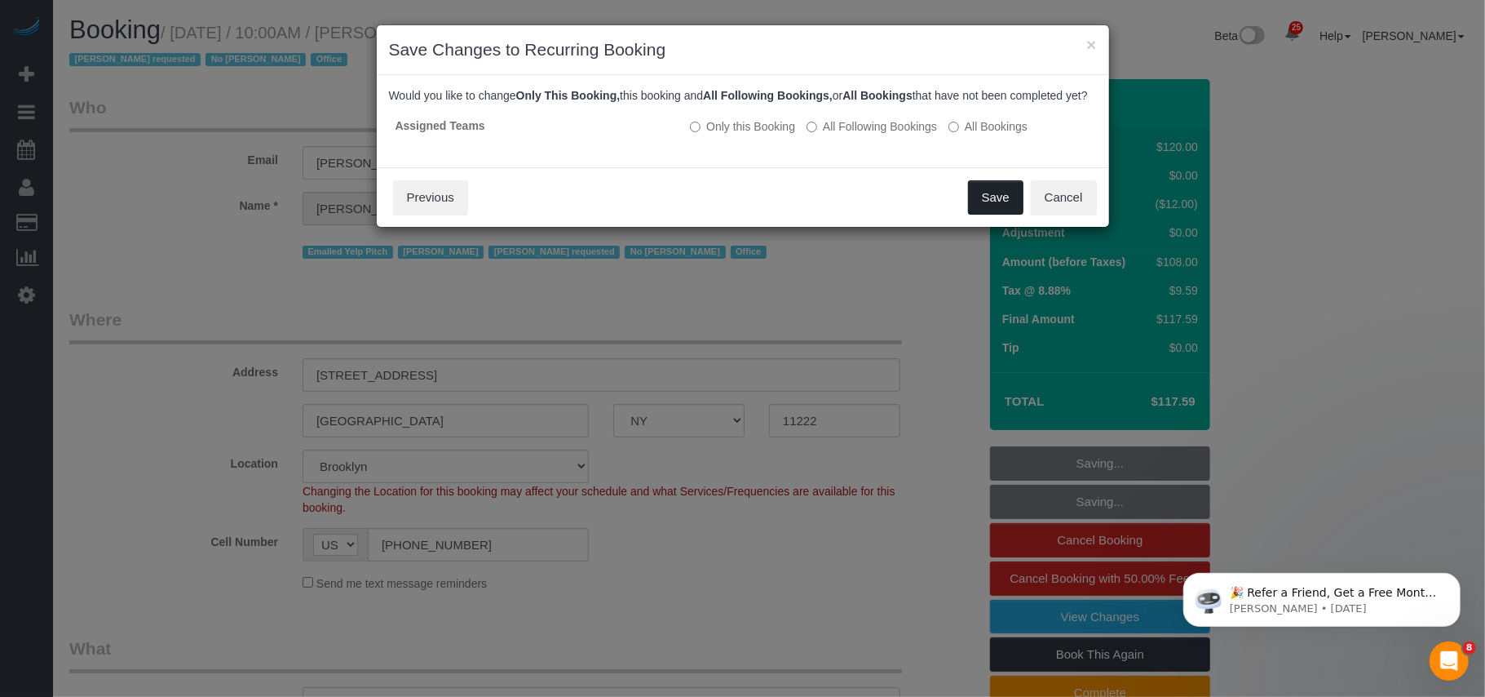
click at [985, 214] on button "Save" at bounding box center [995, 197] width 55 height 34
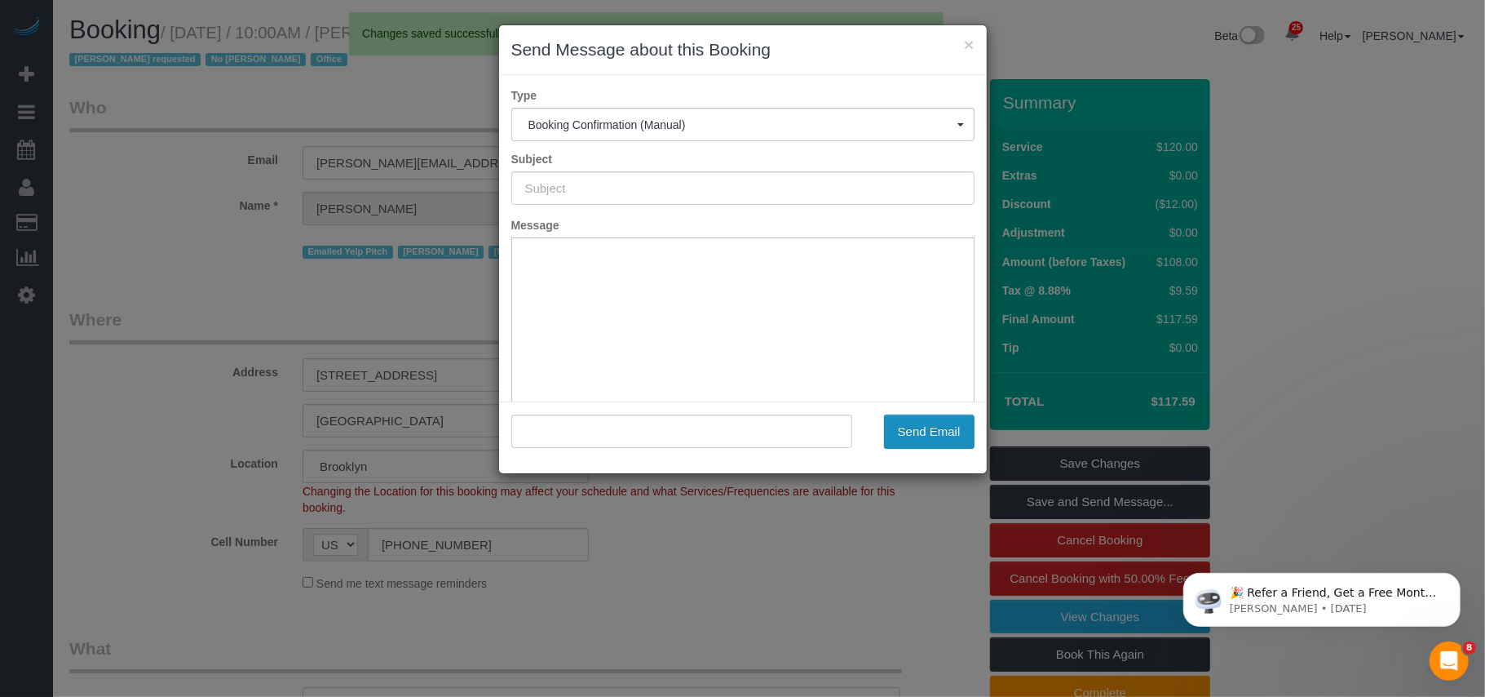
type input "Cleaning Confirmed for 10/06/2025 at 2:00pm"
type input ""Sara McFarlane" <sara@es-collab.com>"
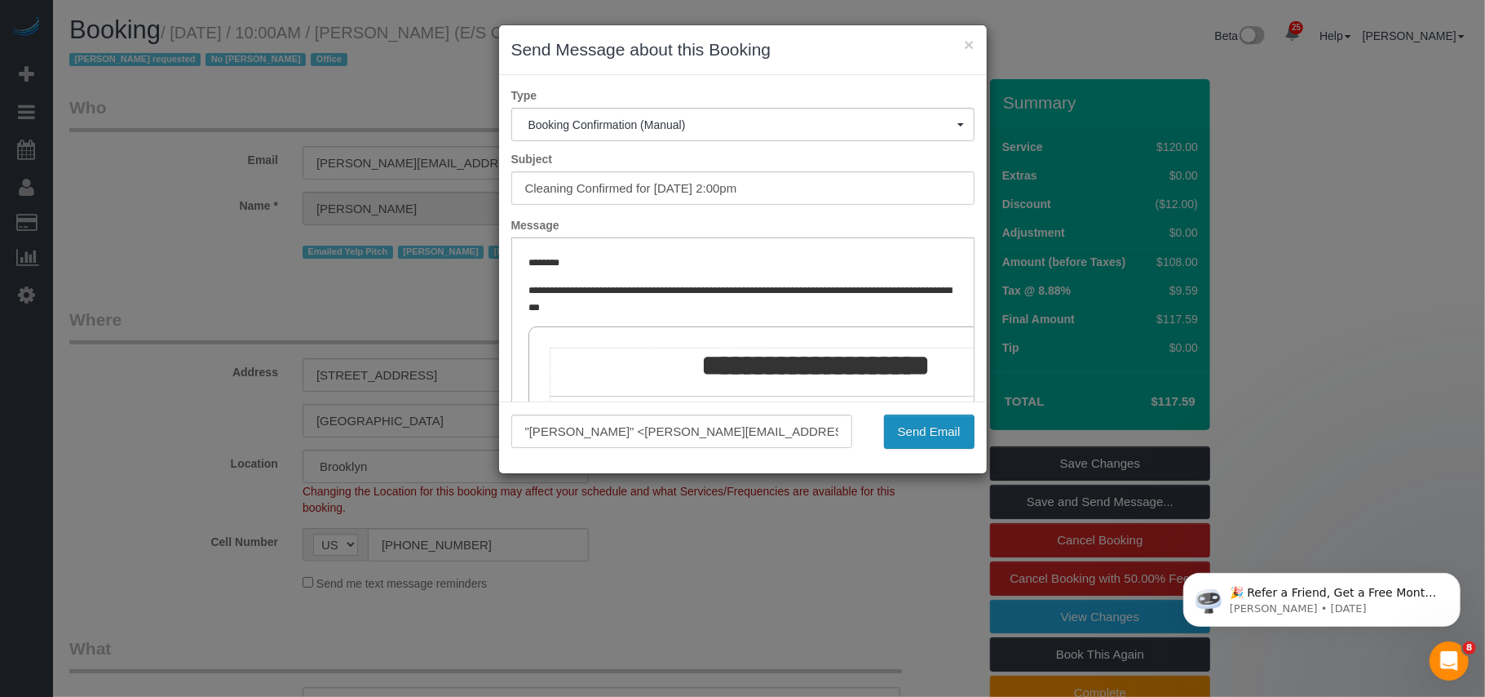
click at [943, 425] on button "Send Email" at bounding box center [929, 431] width 91 height 34
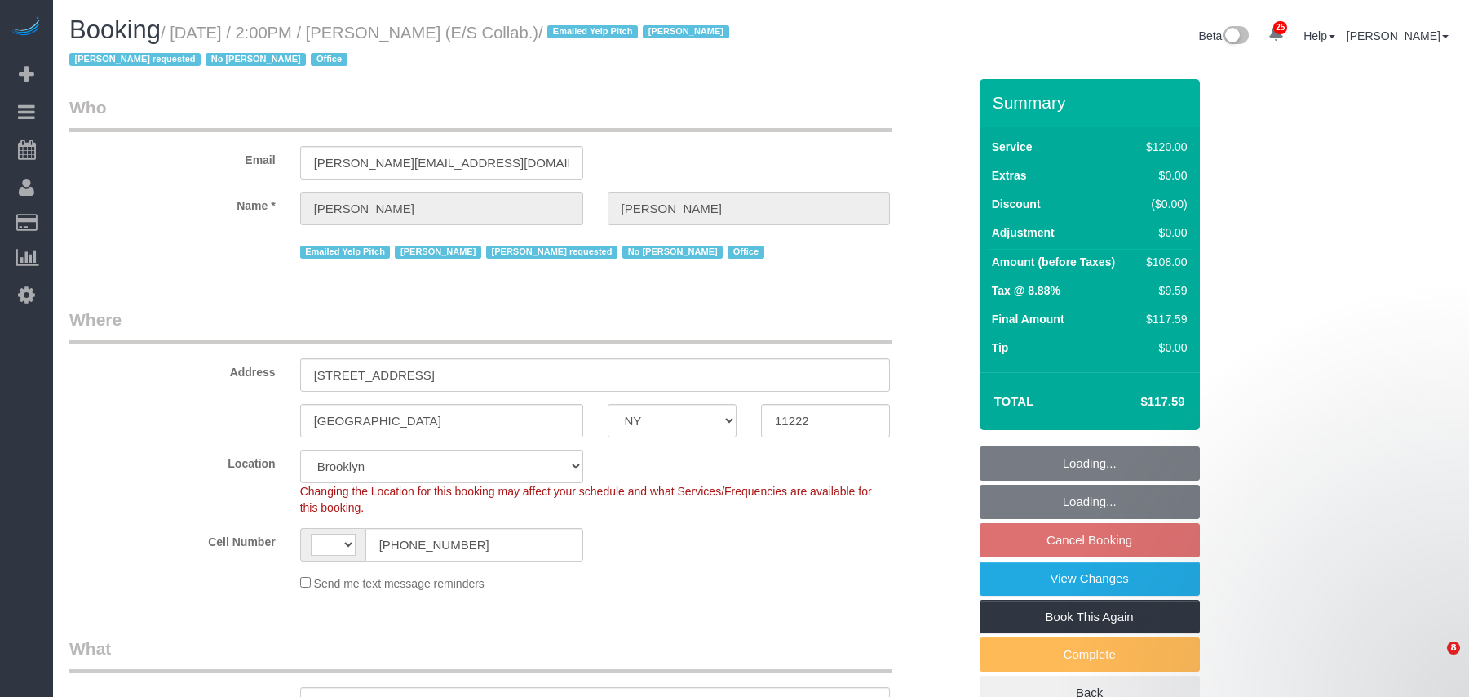
select select "NY"
select select "number:89"
select select "number:90"
select select "number:15"
select select "number:7"
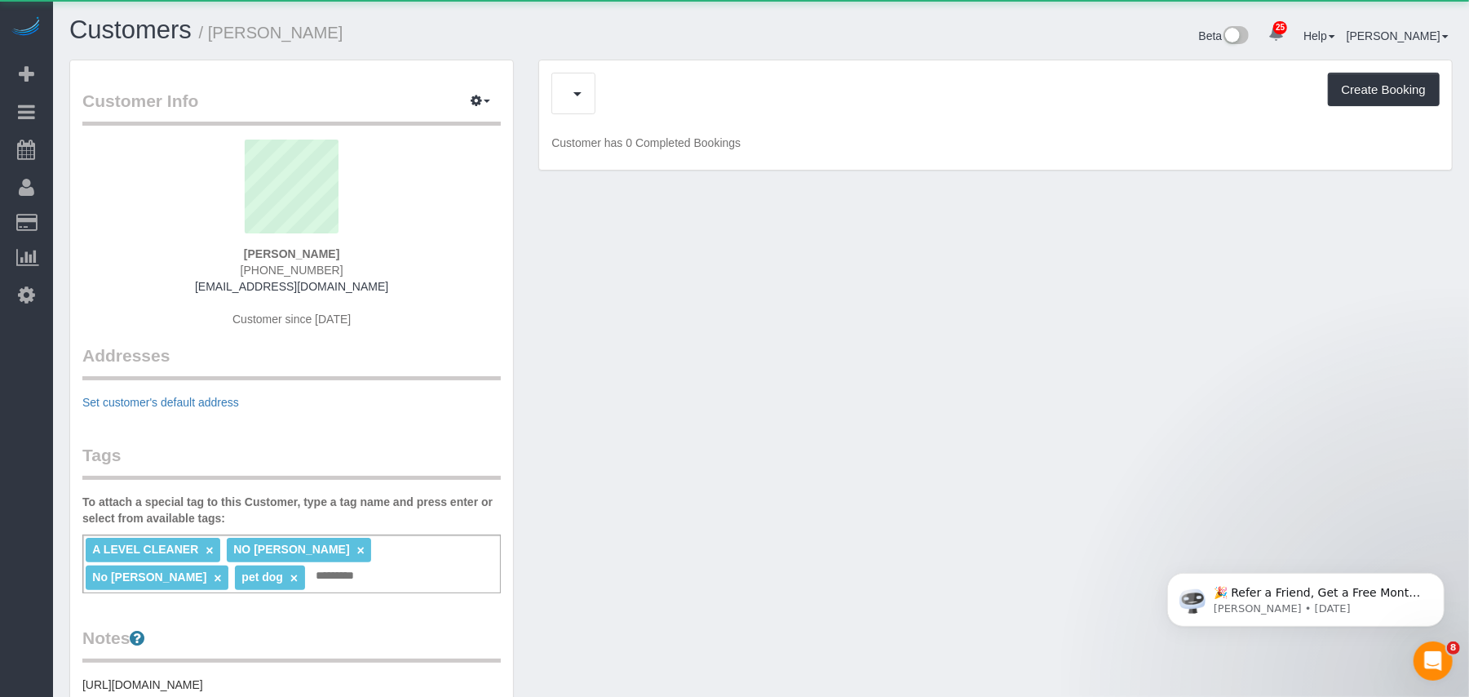
click at [615, 101] on div "Create Booking" at bounding box center [995, 94] width 888 height 42
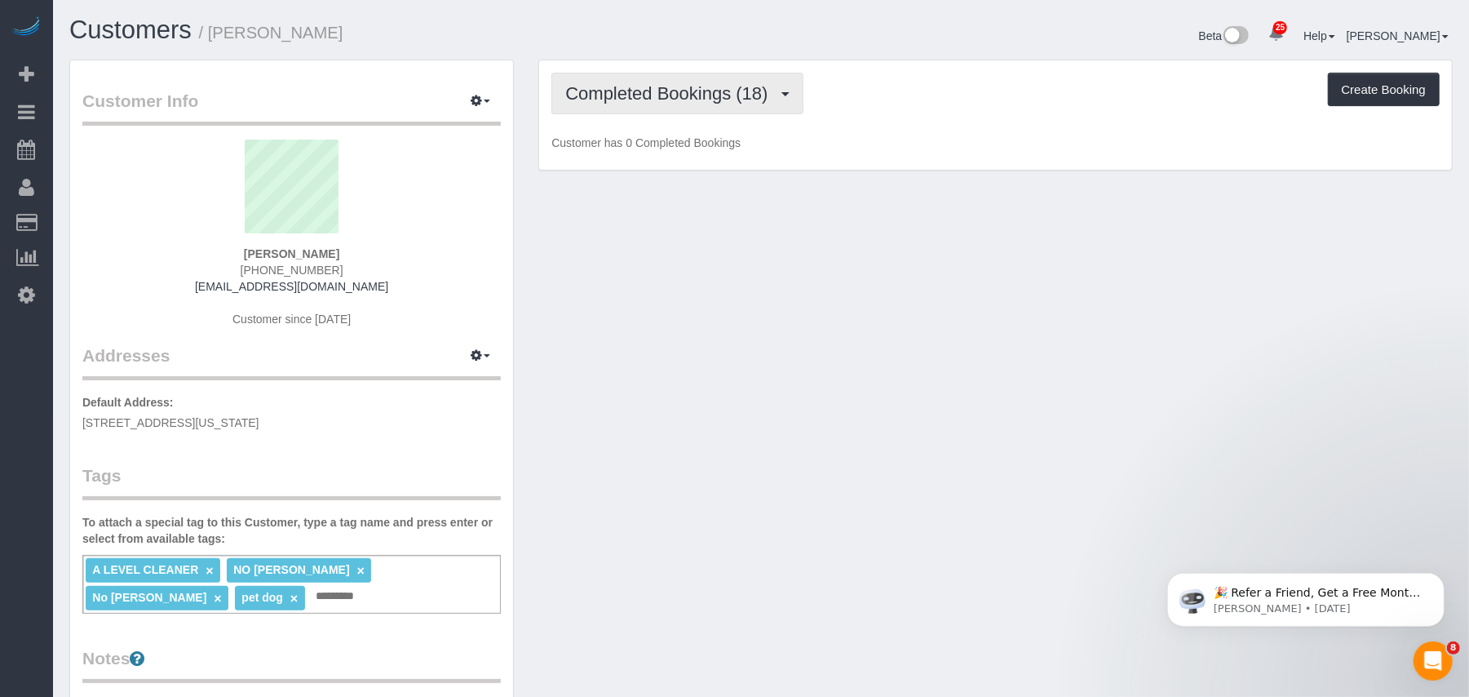
click at [611, 105] on button "Completed Bookings (18)" at bounding box center [676, 94] width 251 height 42
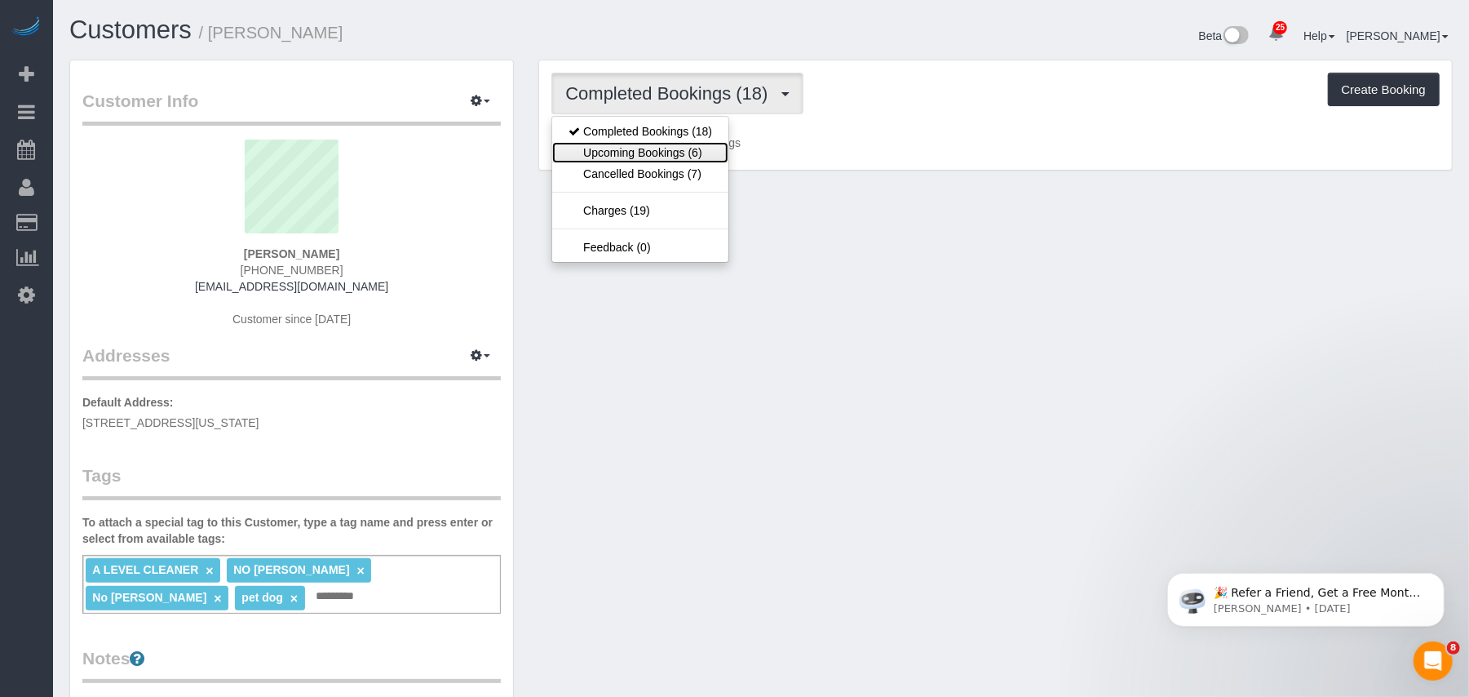
click at [630, 154] on link "Upcoming Bookings (6)" at bounding box center [640, 152] width 176 height 21
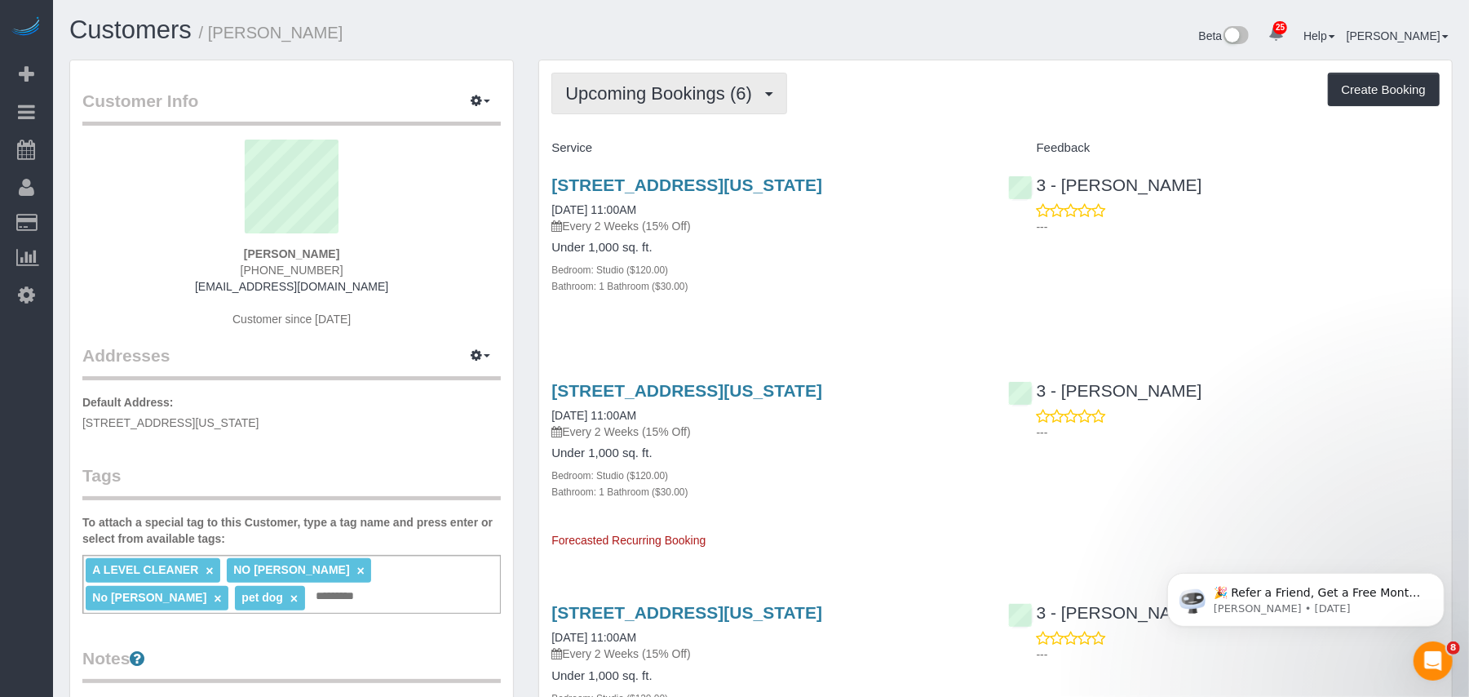
click at [758, 108] on button "Upcoming Bookings (6)" at bounding box center [669, 94] width 236 height 42
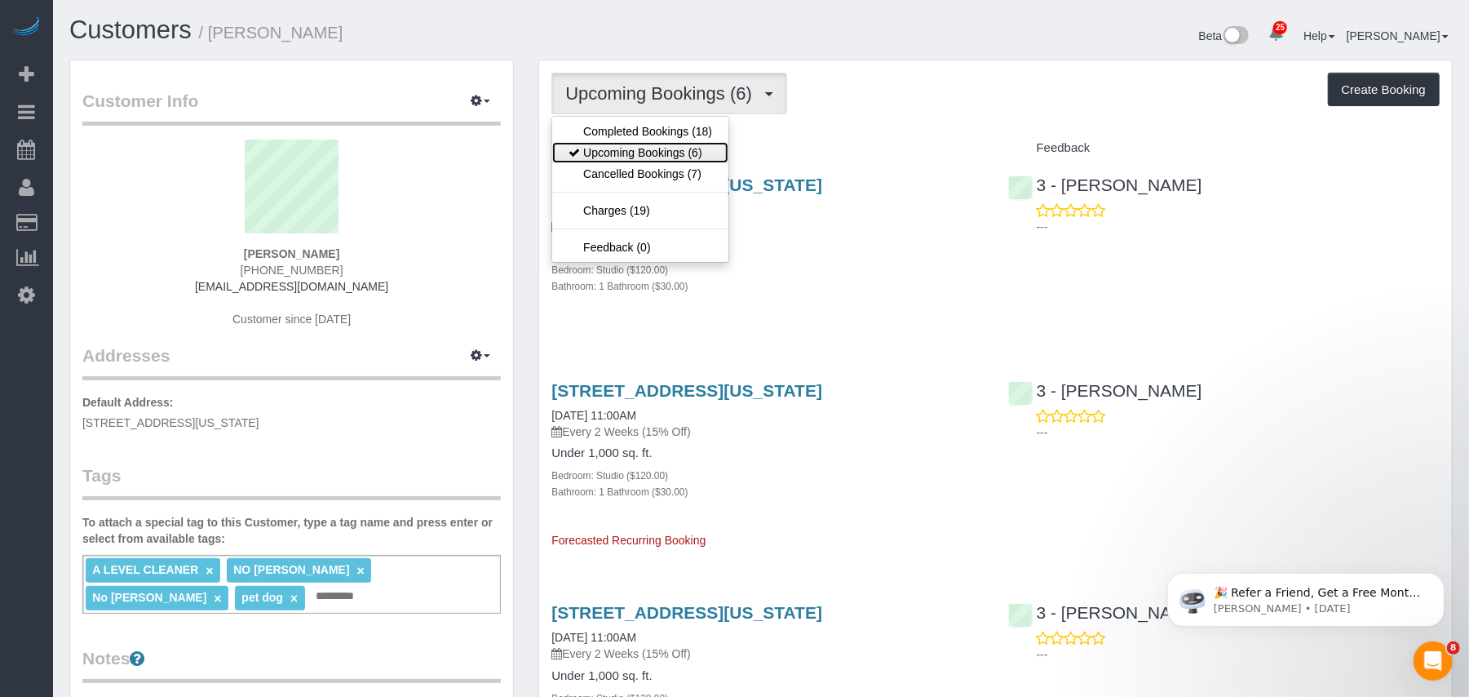
click at [709, 148] on link "Upcoming Bookings (6)" at bounding box center [640, 152] width 176 height 21
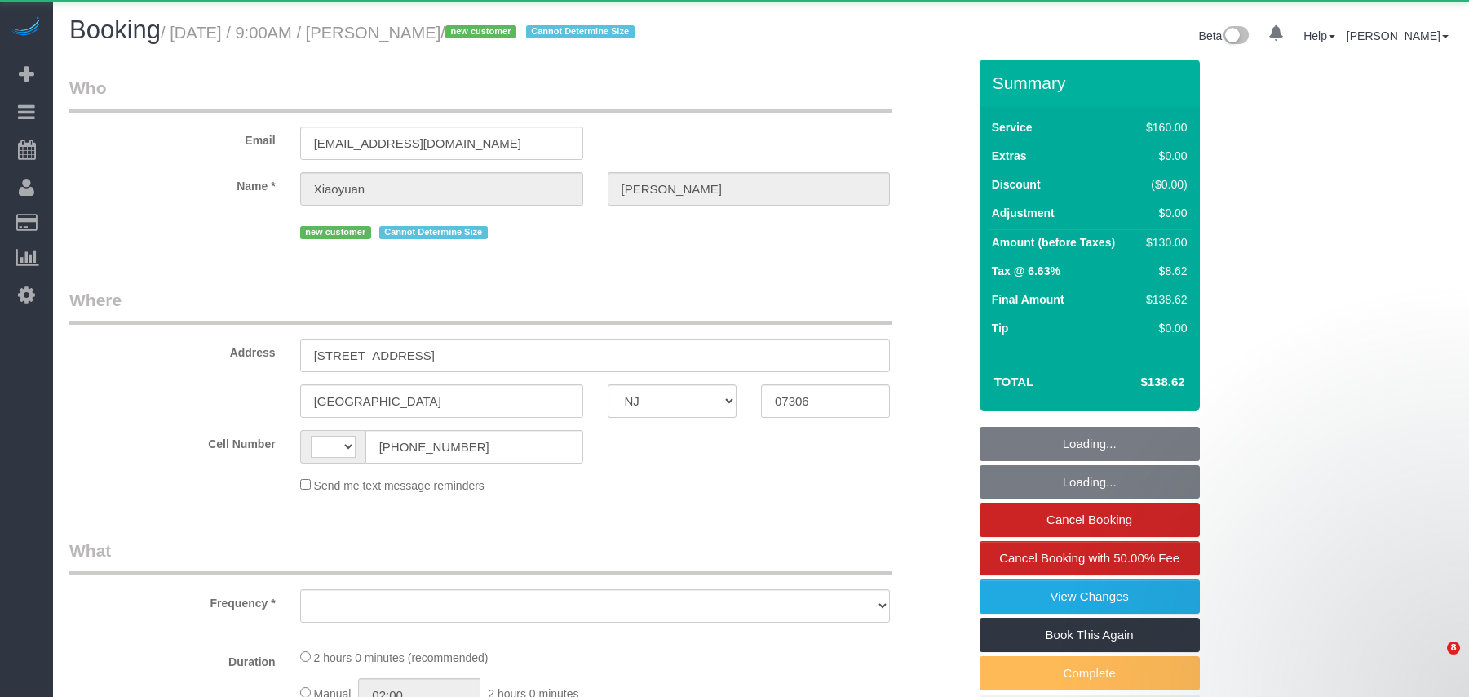
select select "NJ"
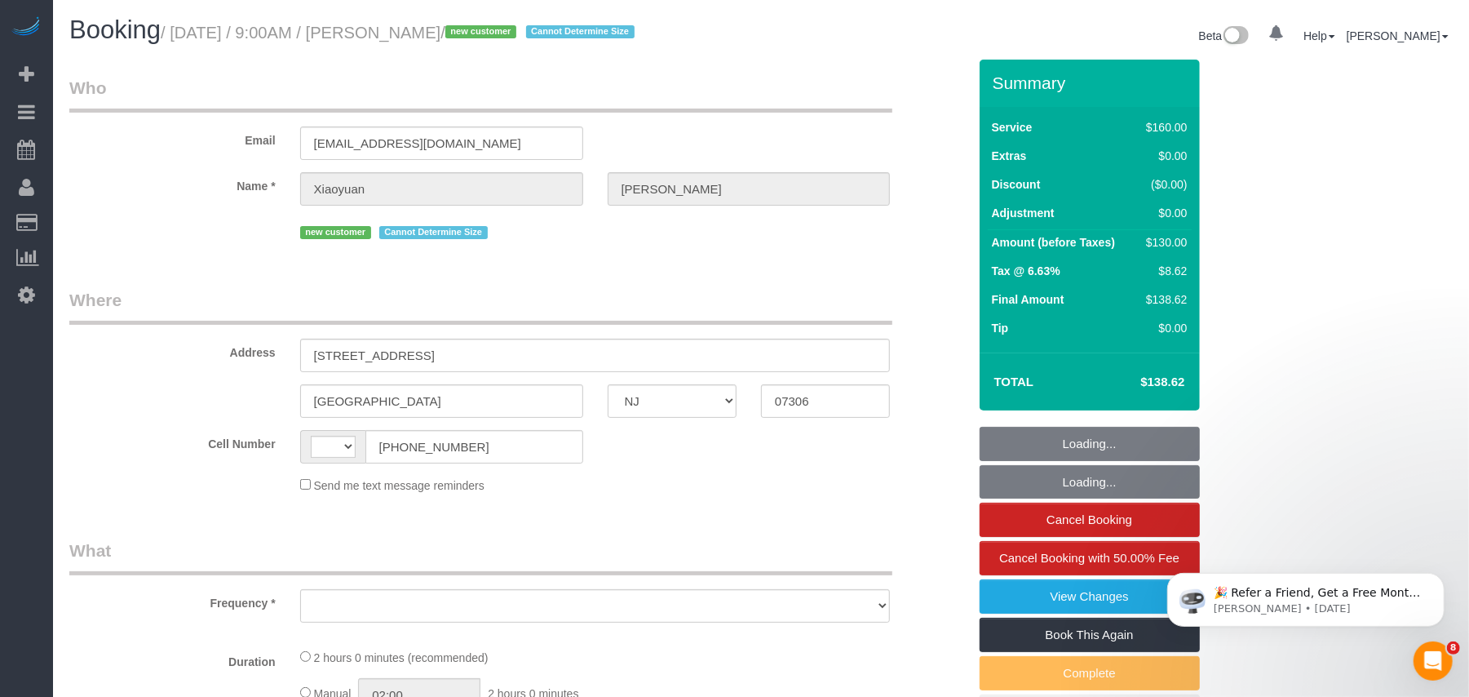
select select "object:570"
select select "spot1"
select select "number:56"
select select "number:76"
select select "number:15"
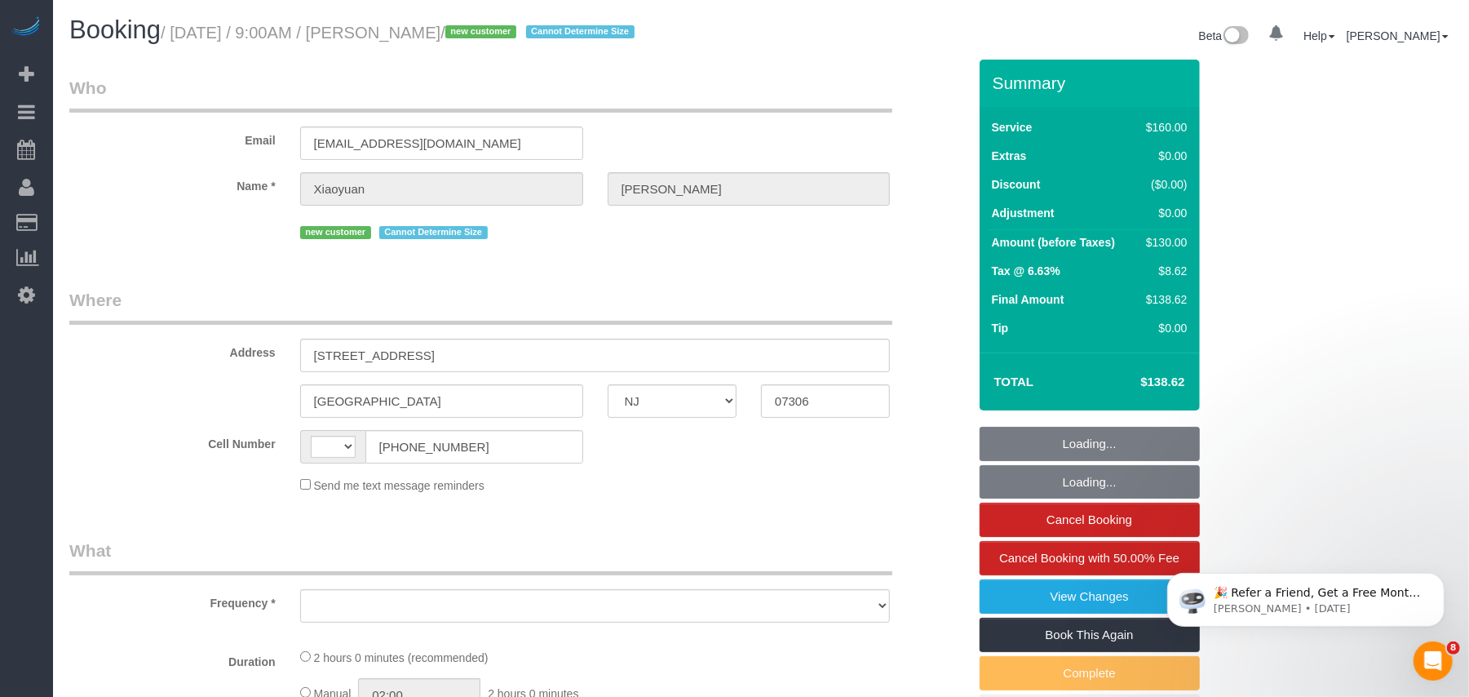
select select "number:5"
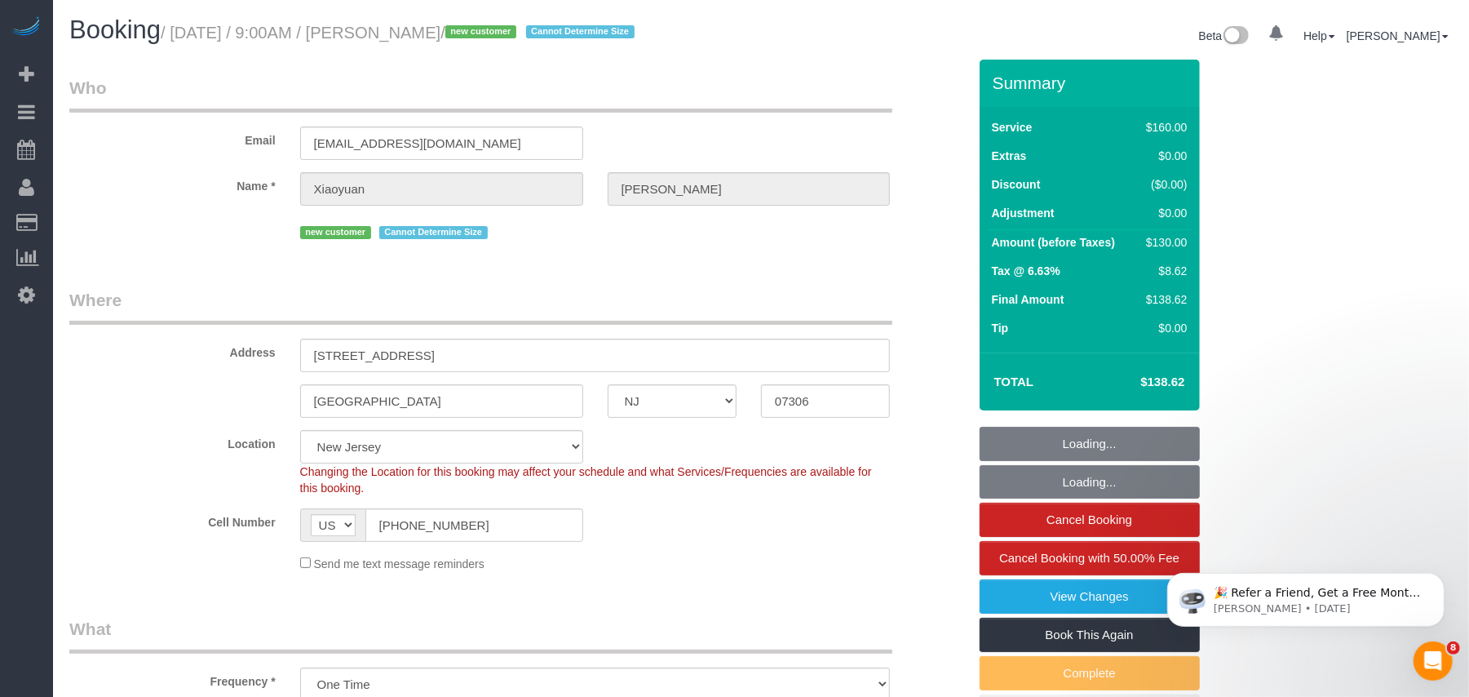
select select "string:[GEOGRAPHIC_DATA]"
select select "string:stripe-pm_1S9qHM4VGloSiKo7BFunjeaY"
select select "object:1095"
select select "spot39"
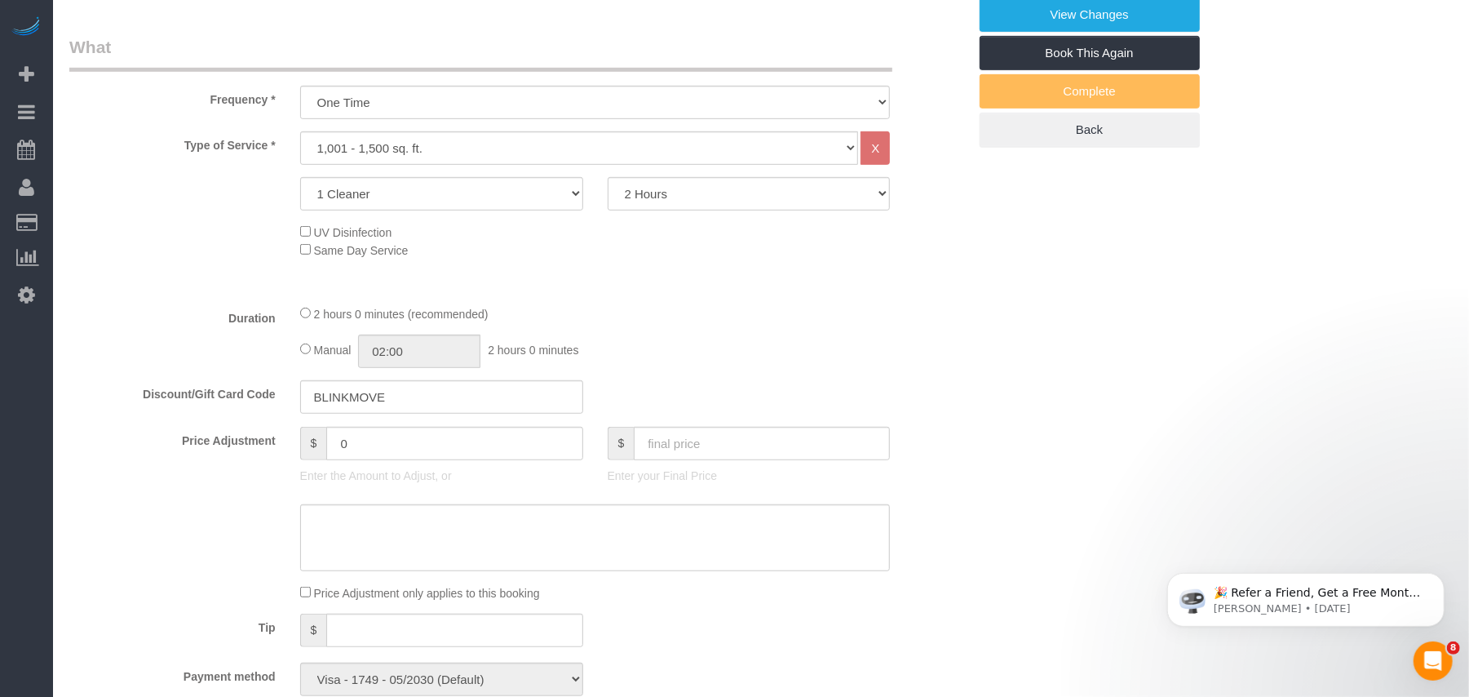
scroll to position [543, 0]
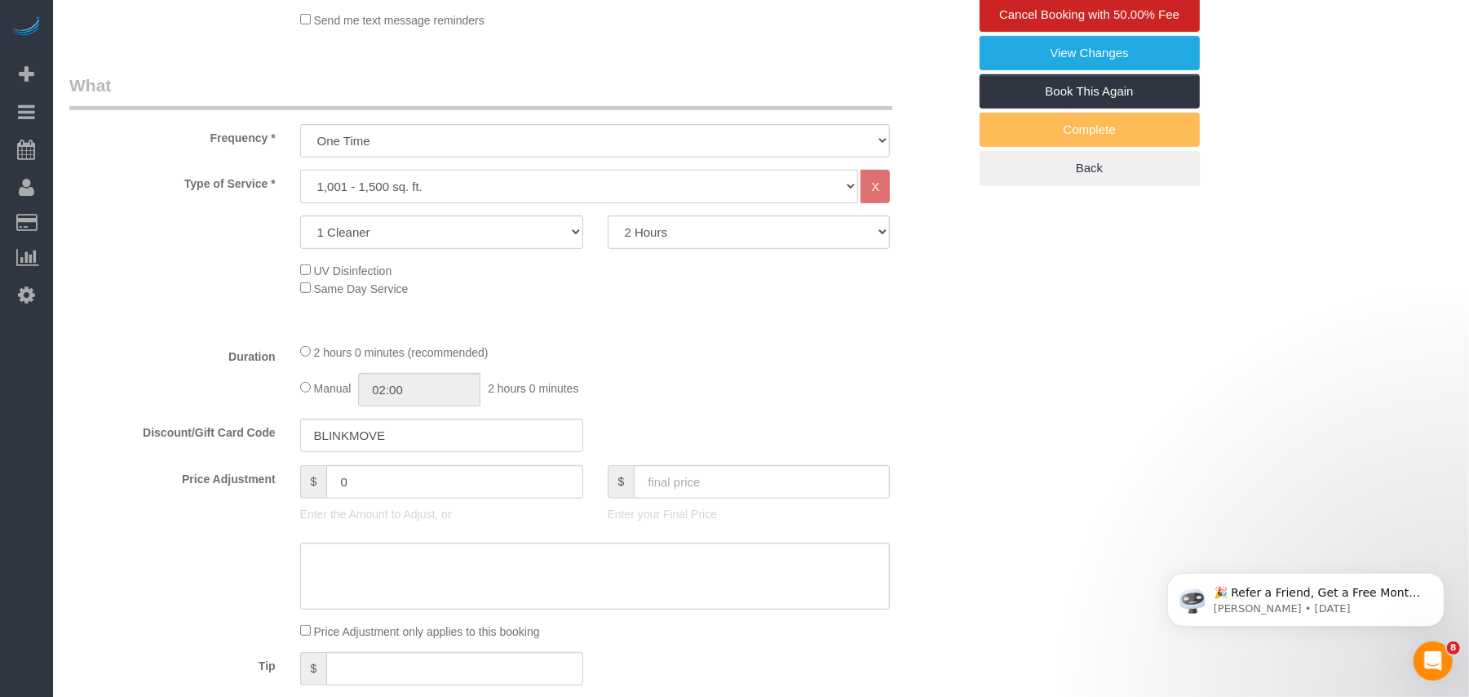
click at [419, 190] on select "Under 1,000 sq. ft. 1,001 - 1,500 sq. ft. 1,500+ sq. ft. Custom Cleaning Office…" at bounding box center [579, 186] width 559 height 33
select select "216"
click at [300, 170] on select "Under 1,000 sq. ft. 1,001 - 1,500 sq. ft. 1,500+ sq. ft. Custom Cleaning Office…" at bounding box center [579, 186] width 559 height 33
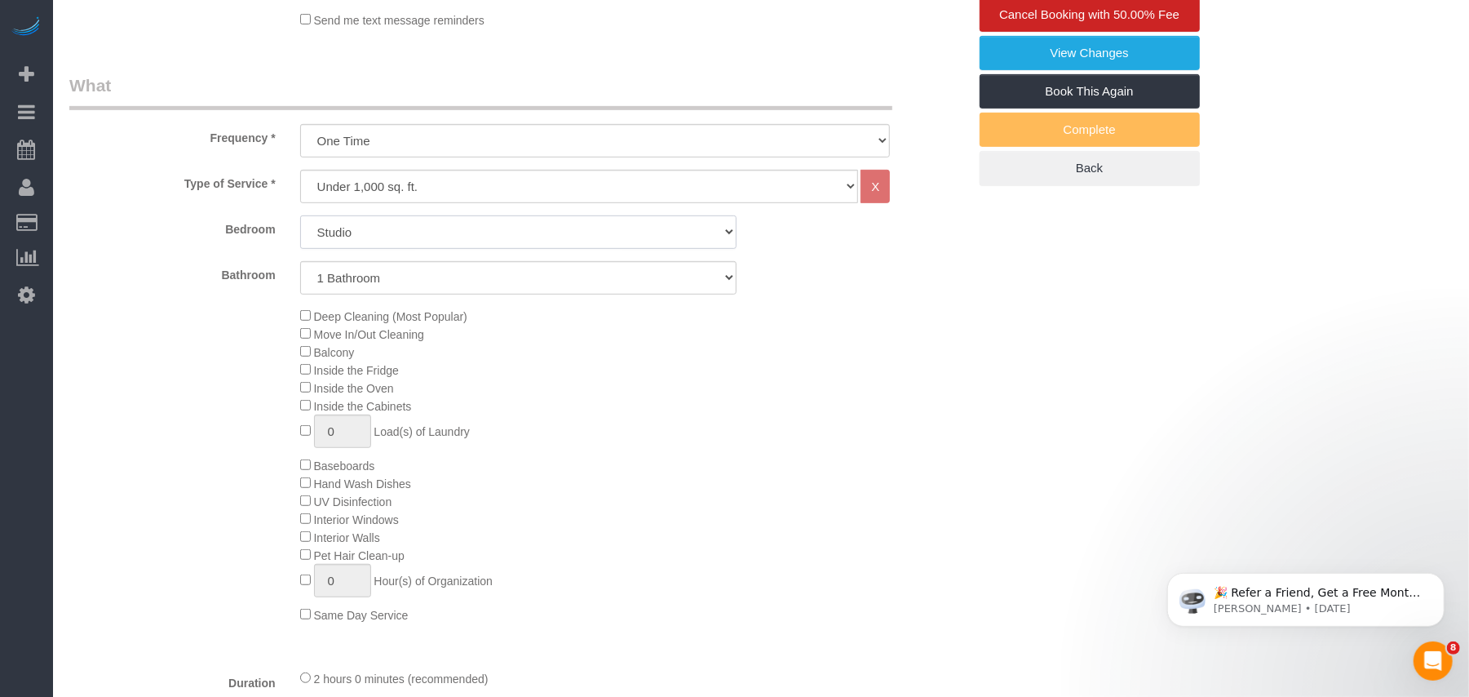
click at [374, 238] on select "Studio 1 Bedroom 2 Bedrooms 3 Bedrooms" at bounding box center [518, 231] width 436 height 33
select select "2"
click at [300, 215] on select "Studio 1 Bedroom 2 Bedrooms 3 Bedrooms" at bounding box center [518, 231] width 436 height 33
click at [372, 278] on select "1 Bathroom 2 Bathrooms" at bounding box center [518, 277] width 436 height 33
select select "2"
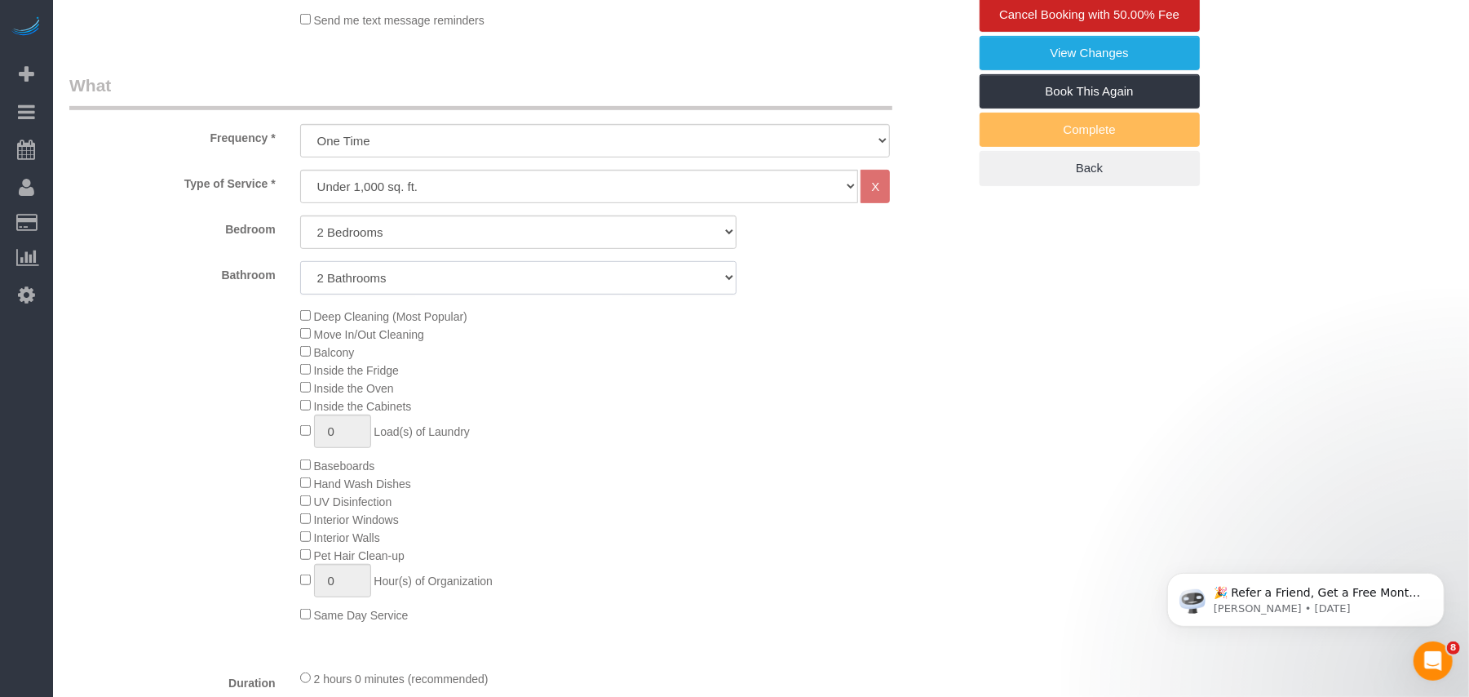
click at [300, 261] on select "1 Bathroom 2 Bathrooms" at bounding box center [518, 277] width 436 height 33
select select "spot77"
click at [419, 196] on select "Under 1,000 sq. ft. 1,001 - 1,500 sq. ft. 1,500+ sq. ft. Custom Cleaning Office…" at bounding box center [579, 186] width 559 height 33
select select "308"
click at [300, 170] on select "Under 1,000 sq. ft. 1,001 - 1,500 sq. ft. 1,500+ sq. ft. Custom Cleaning Office…" at bounding box center [579, 186] width 559 height 33
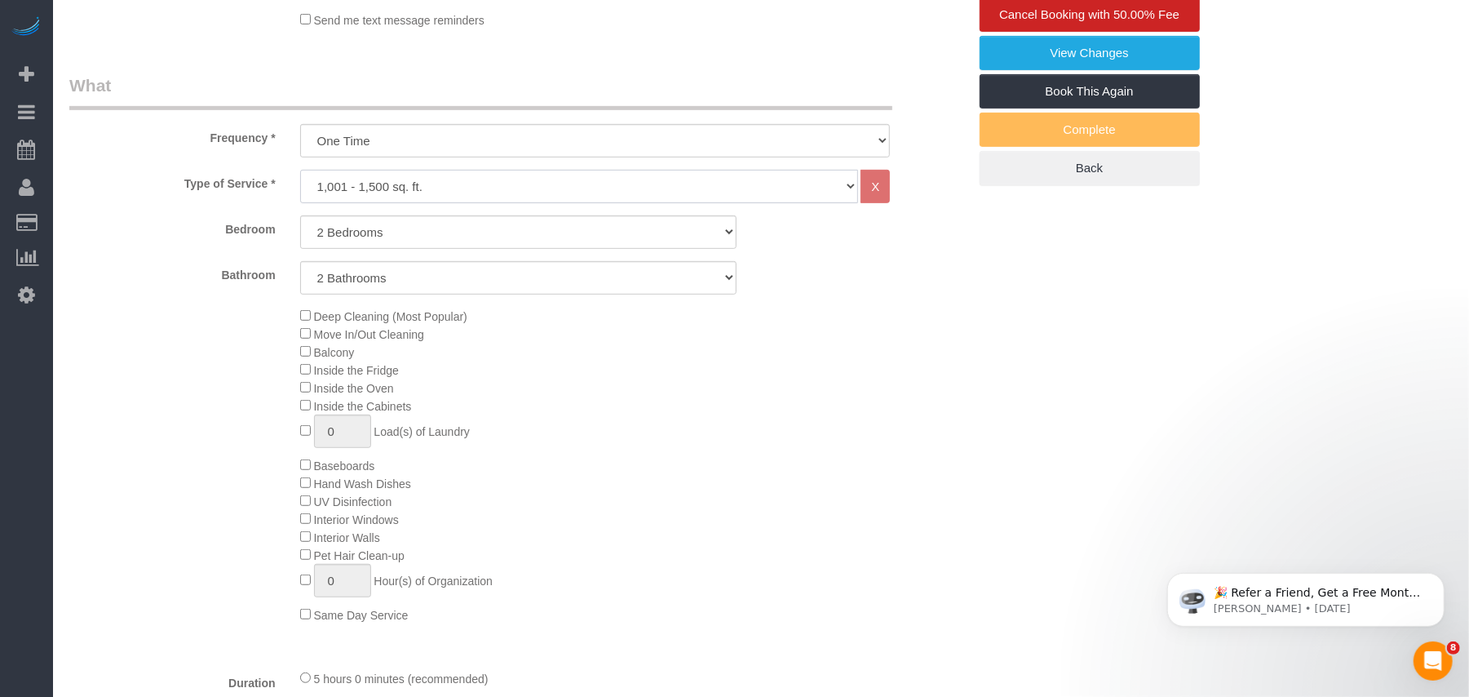
select select "1"
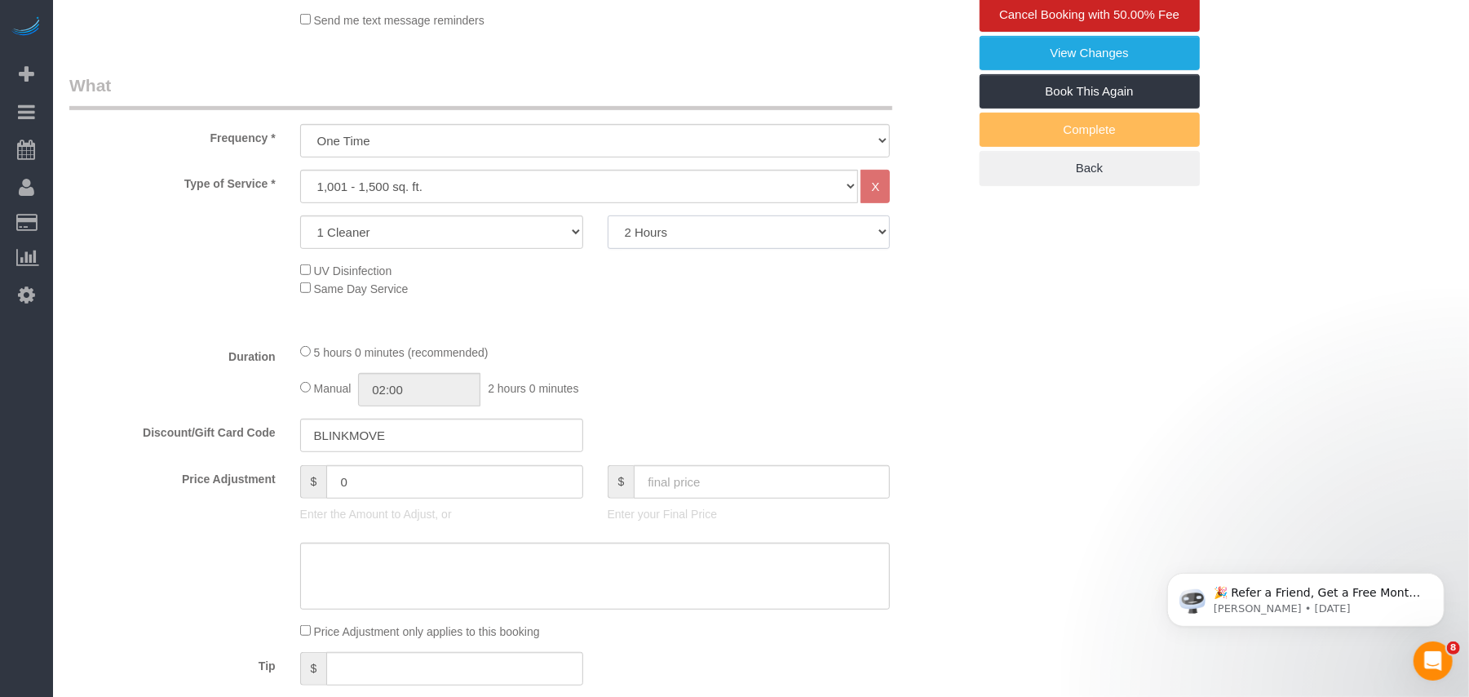
click at [693, 229] on select "2 Hours 2.5 Hours 3 Hours 3.5 Hours 4 Hours 4.5 Hours 5 Hours 5.5 Hours 6 Hours…" at bounding box center [749, 231] width 283 height 33
select select "300"
click at [608, 215] on select "2 Hours 2.5 Hours 3 Hours 3.5 Hours 4 Hours 4.5 Hours 5 Hours 5.5 Hours 6 Hours…" at bounding box center [749, 231] width 283 height 33
select select "spot115"
select select "spot153"
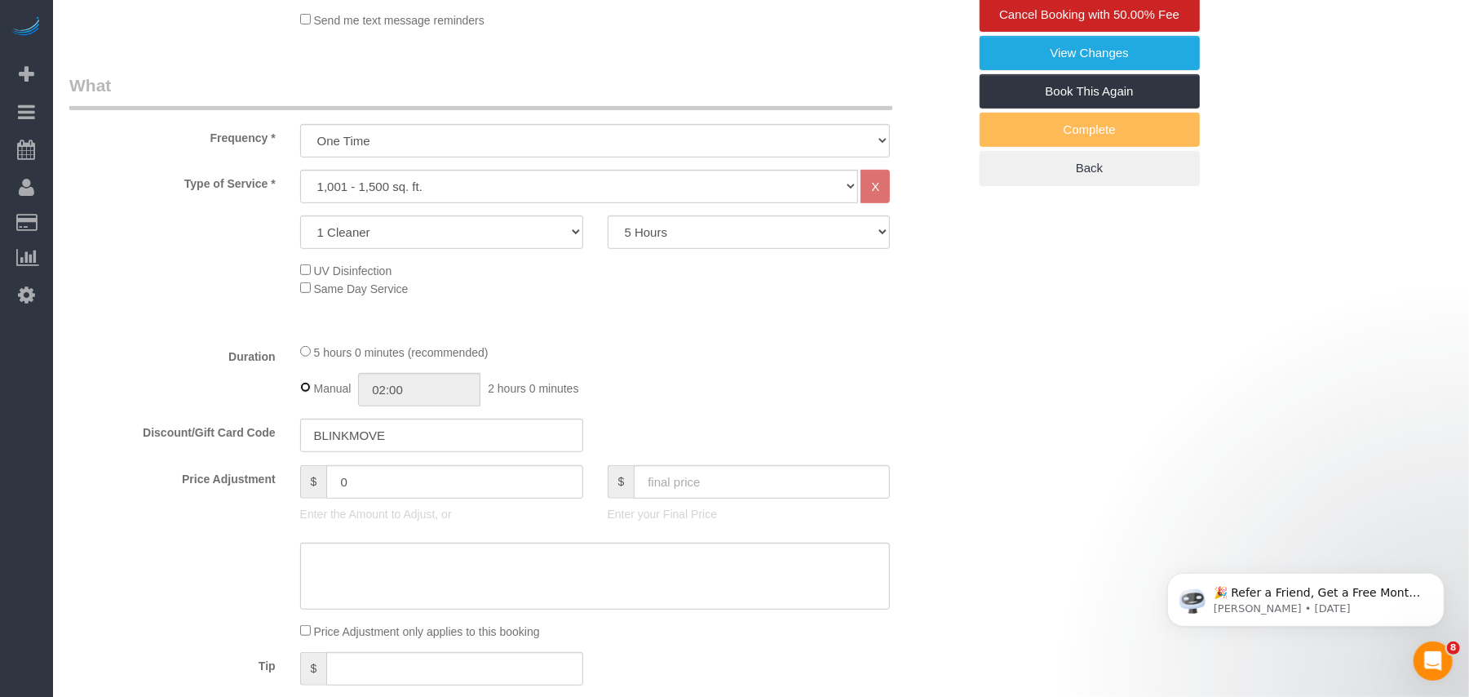
type input "05:00"
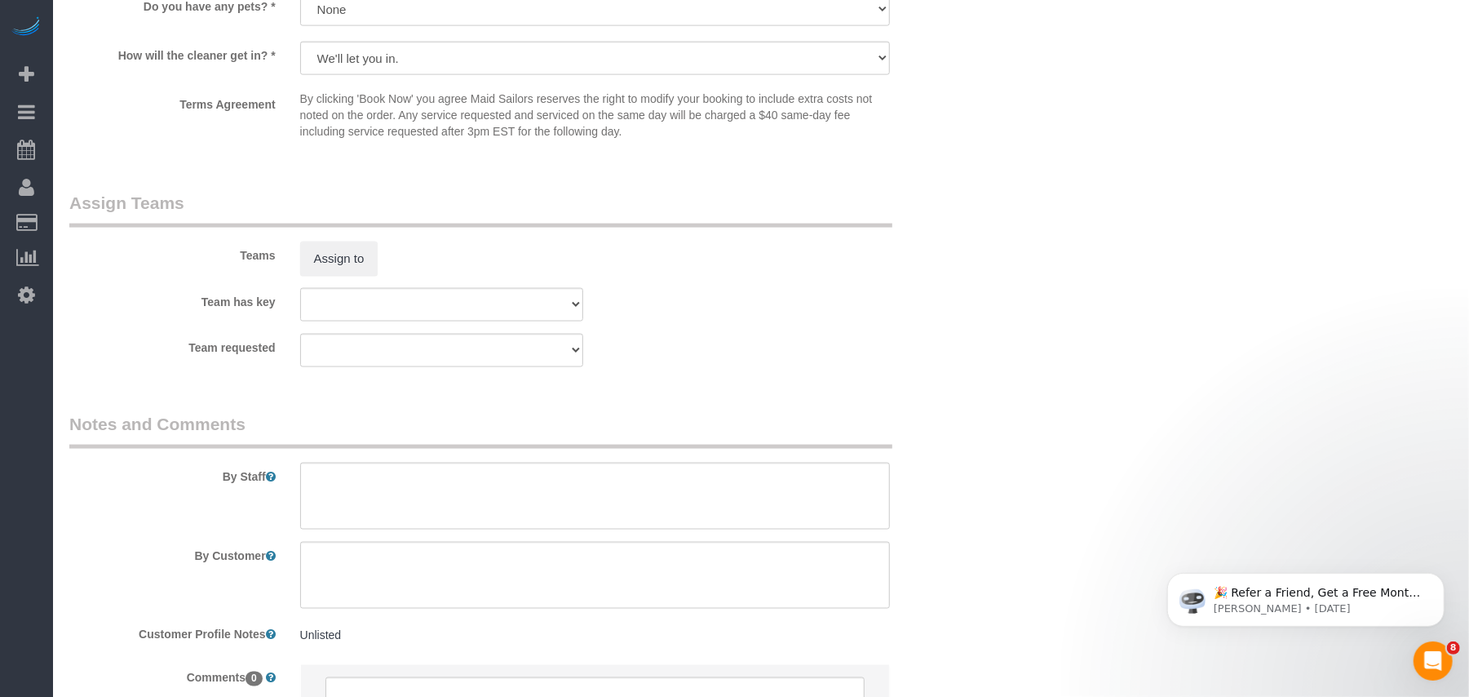
scroll to position [1697, 0]
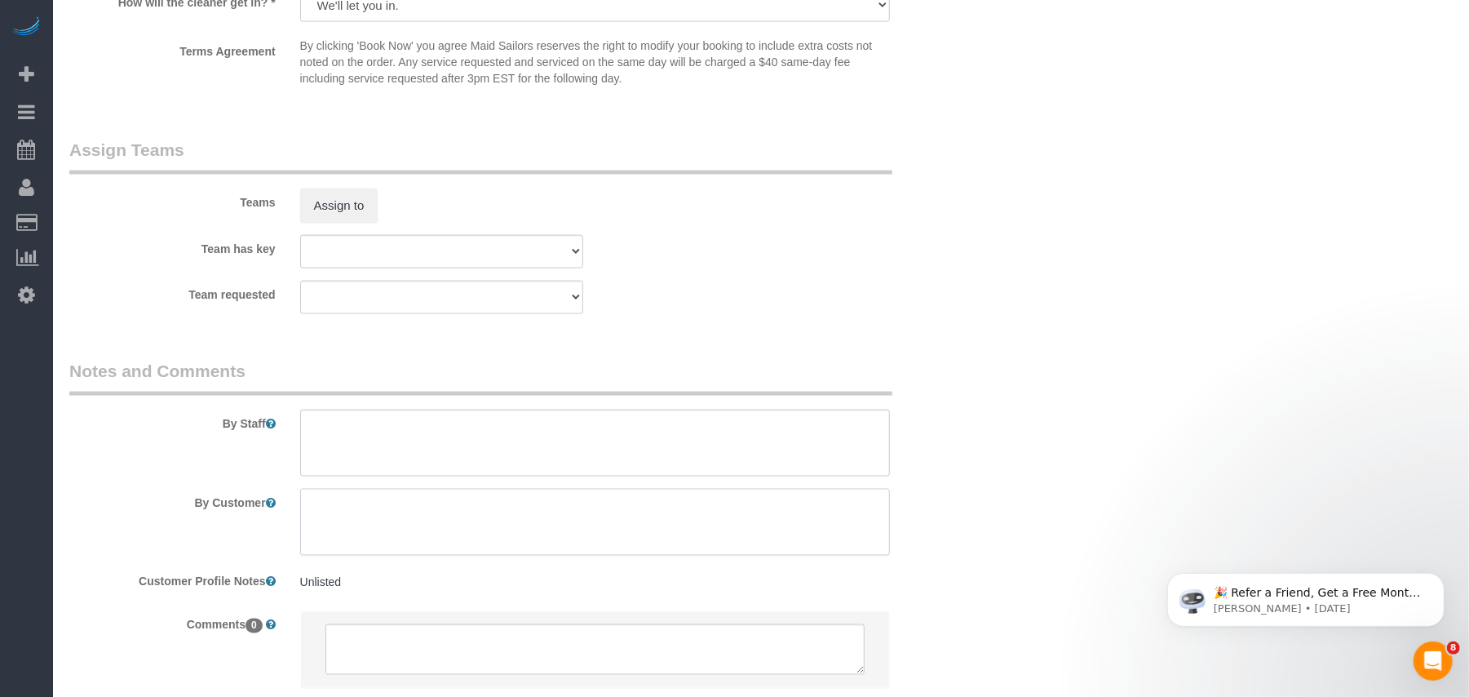
click at [380, 530] on textarea at bounding box center [595, 522] width 590 height 67
click at [388, 506] on textarea at bounding box center [595, 522] width 590 height 67
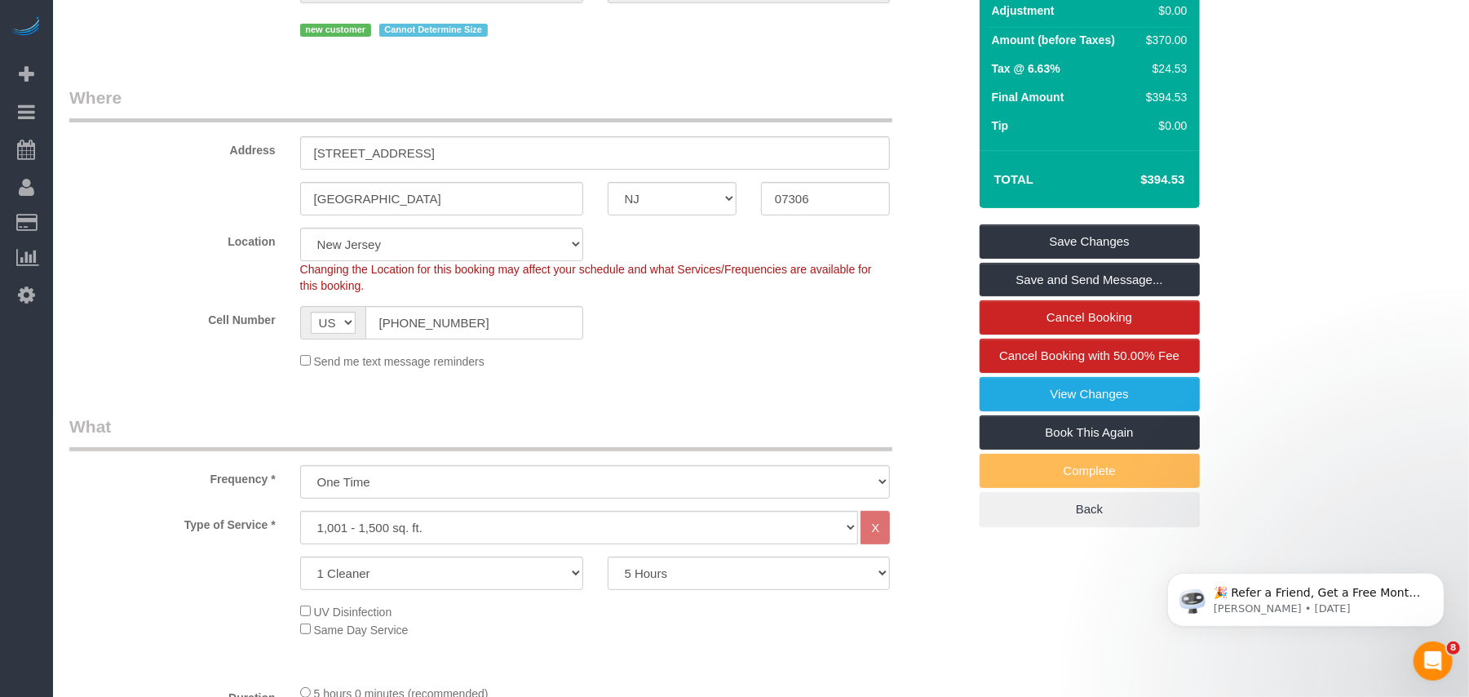
scroll to position [108, 0]
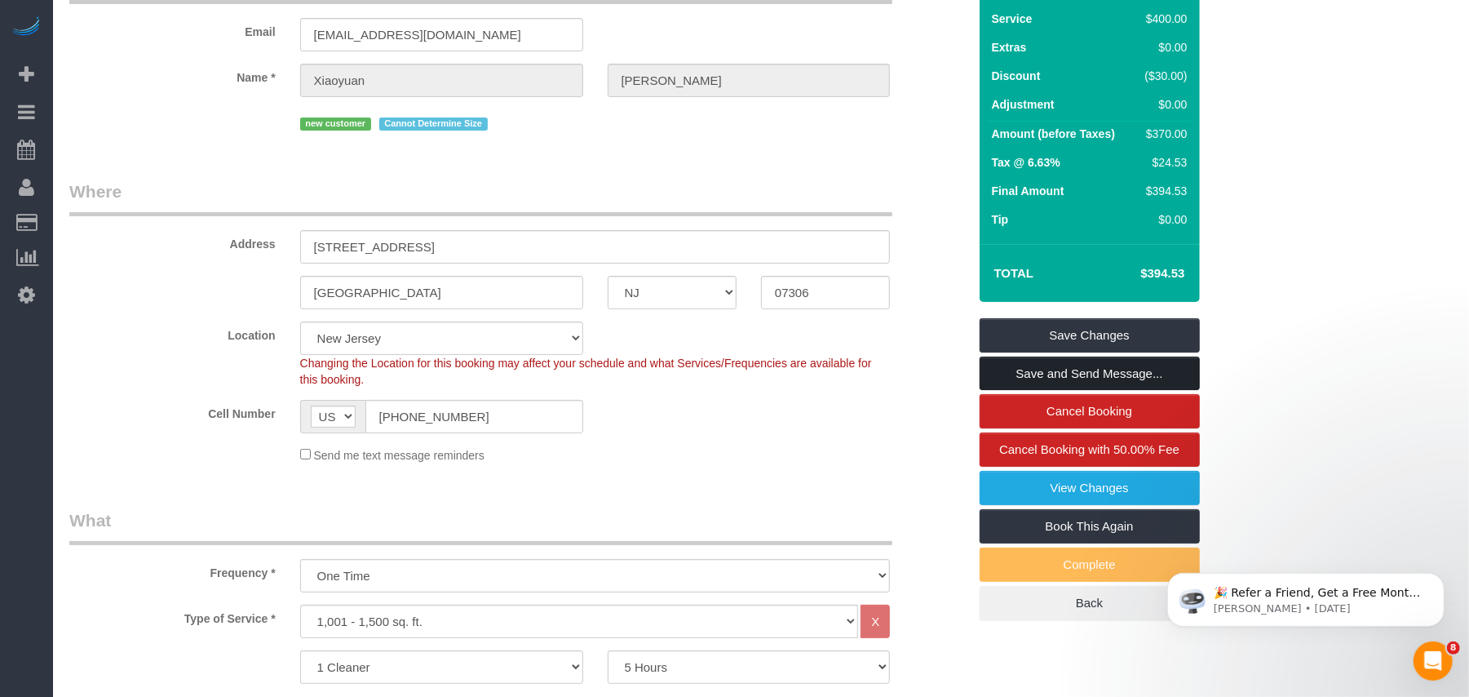
type textarea "Move out cleaning of a 2 bed 2 bath unit around 1100 sqft"
click at [1035, 373] on link "Save and Send Message..." at bounding box center [1090, 373] width 220 height 34
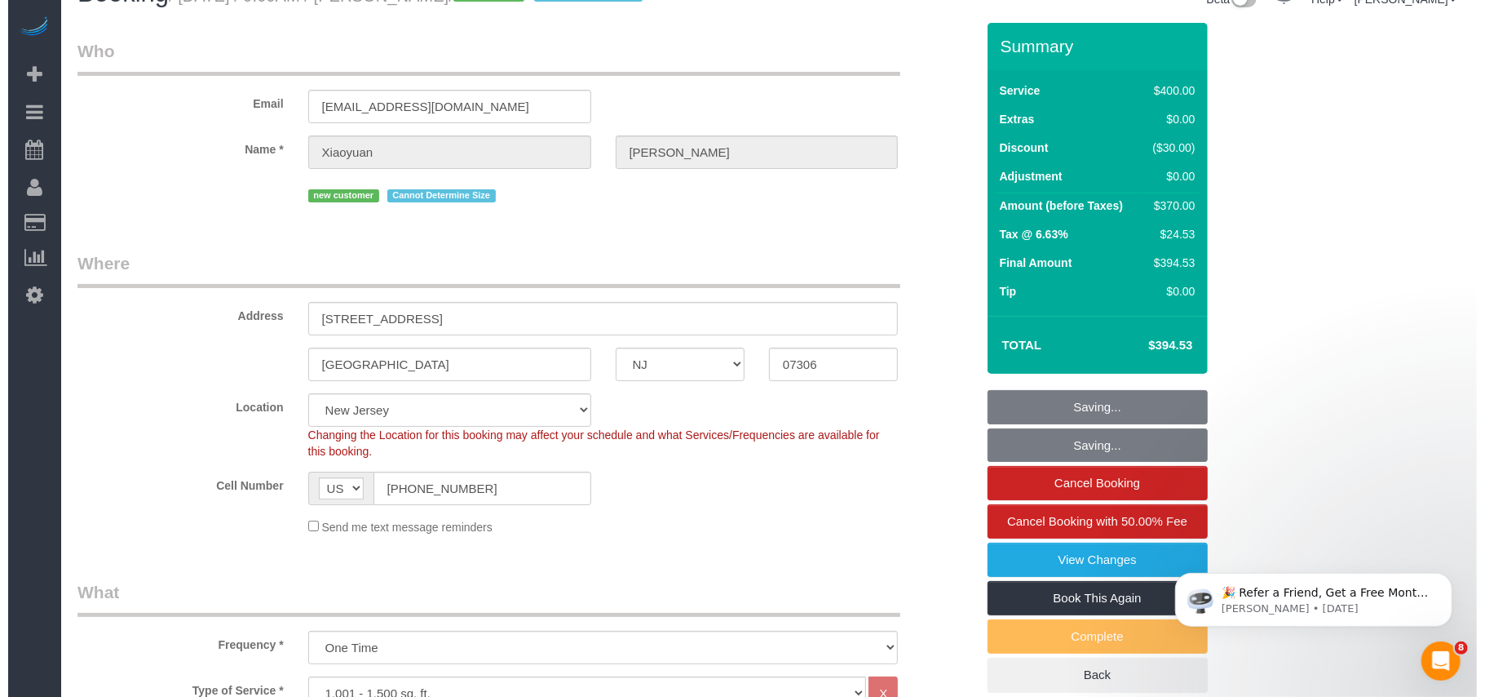
scroll to position [0, 0]
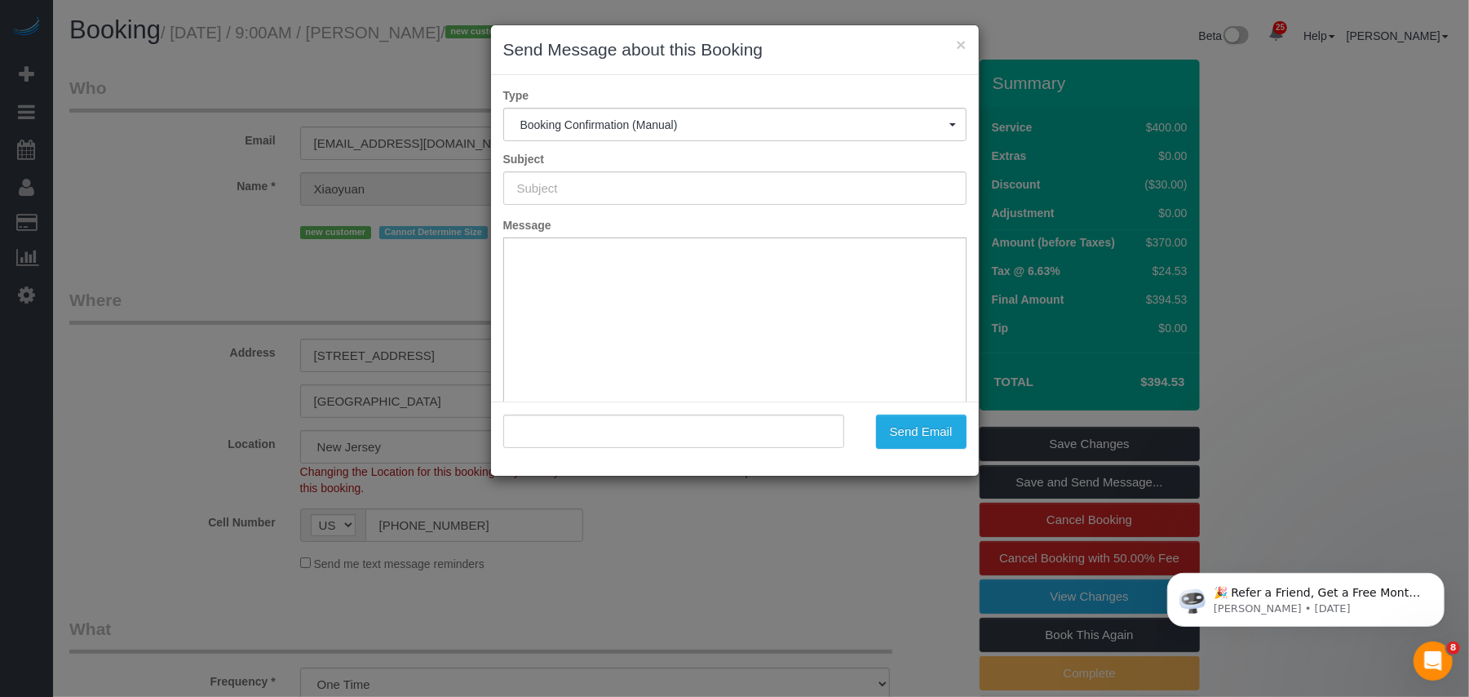
type input "Cleaning Confirmed for 09/24/2025 at 9:00am"
type input ""Xiaoyuan Zhang" <xz5116@nyu.edu>"
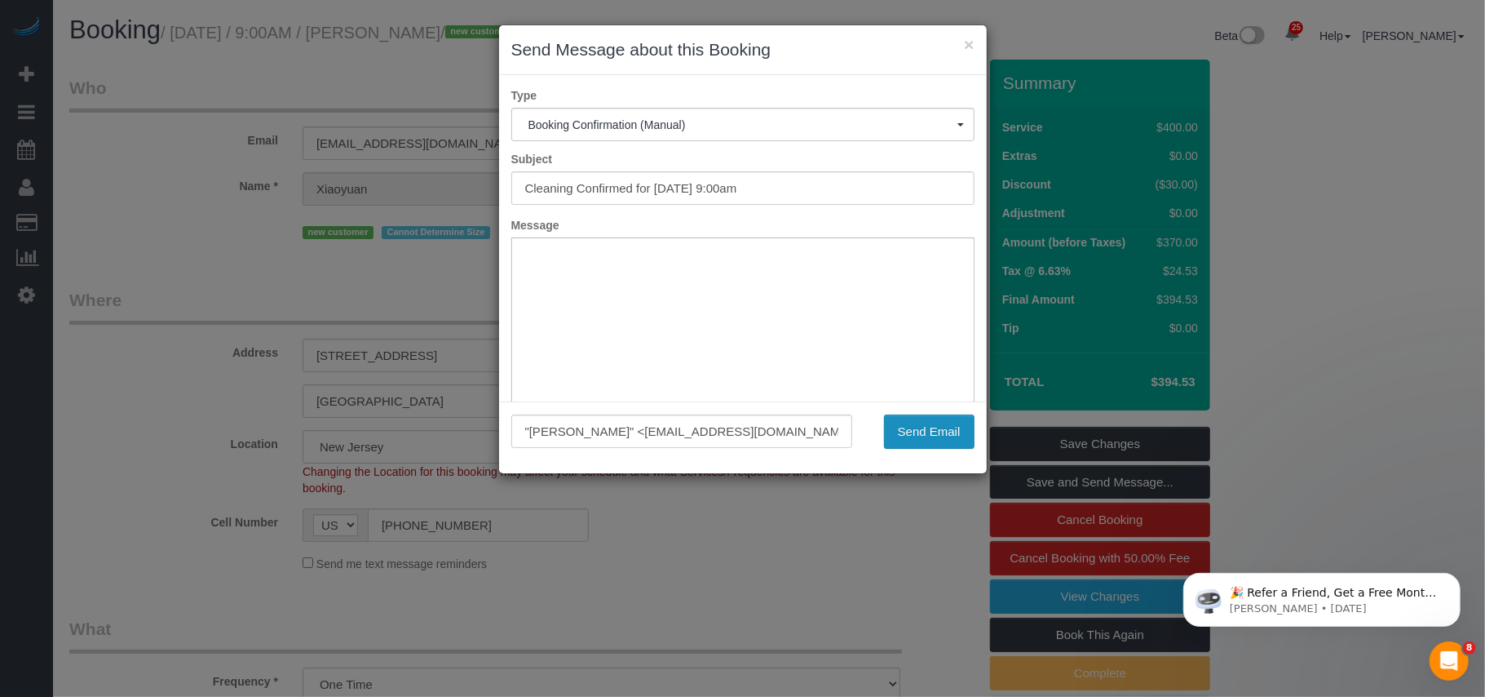
click at [927, 429] on button "Send Email" at bounding box center [929, 431] width 91 height 34
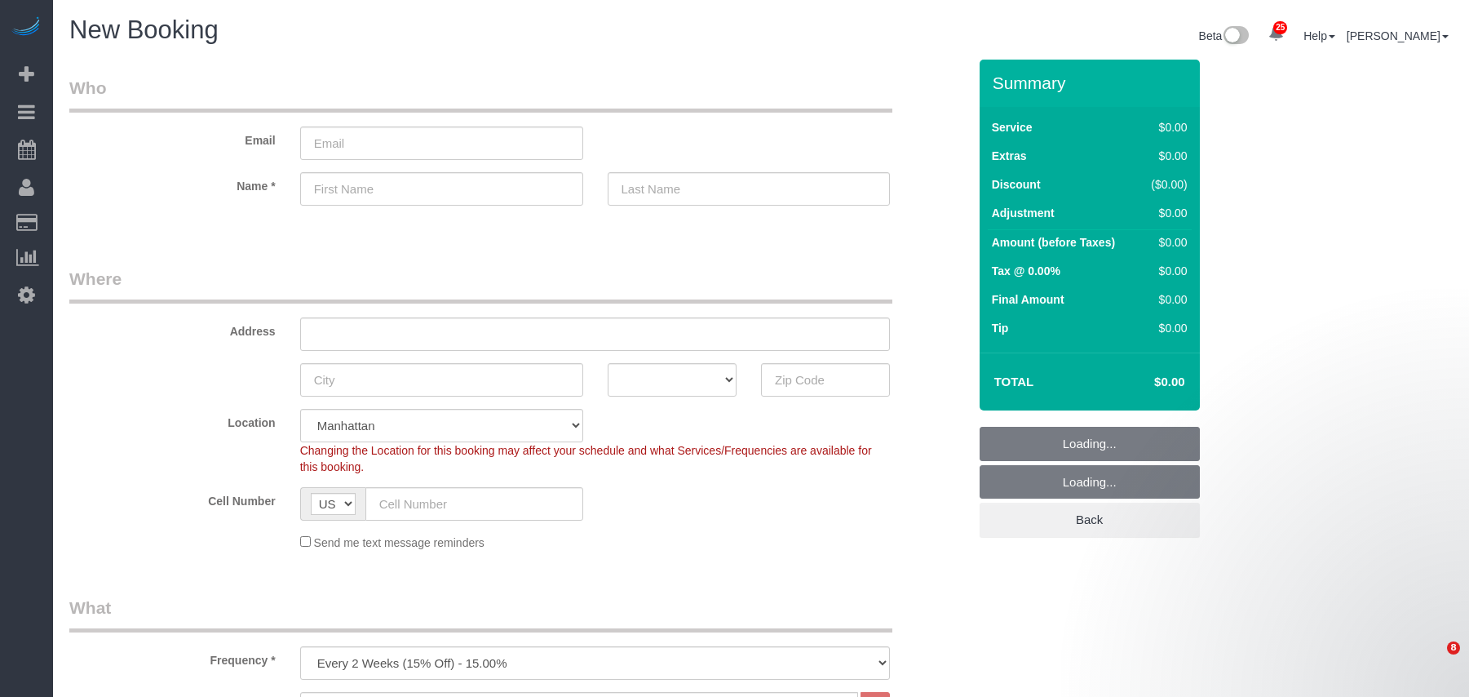
select select "number:89"
select select "number:90"
click at [419, 507] on input "text" at bounding box center [474, 503] width 218 height 33
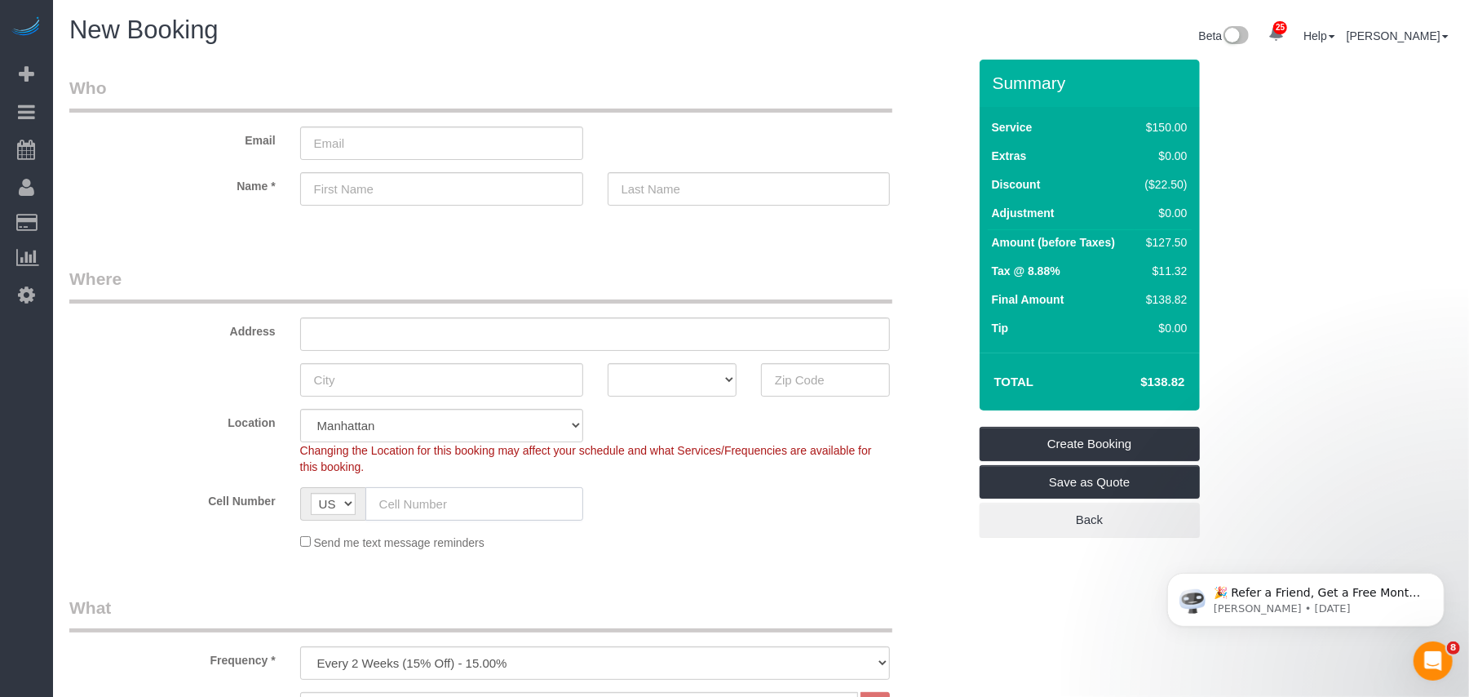
paste input "1 (347) 814-4577"
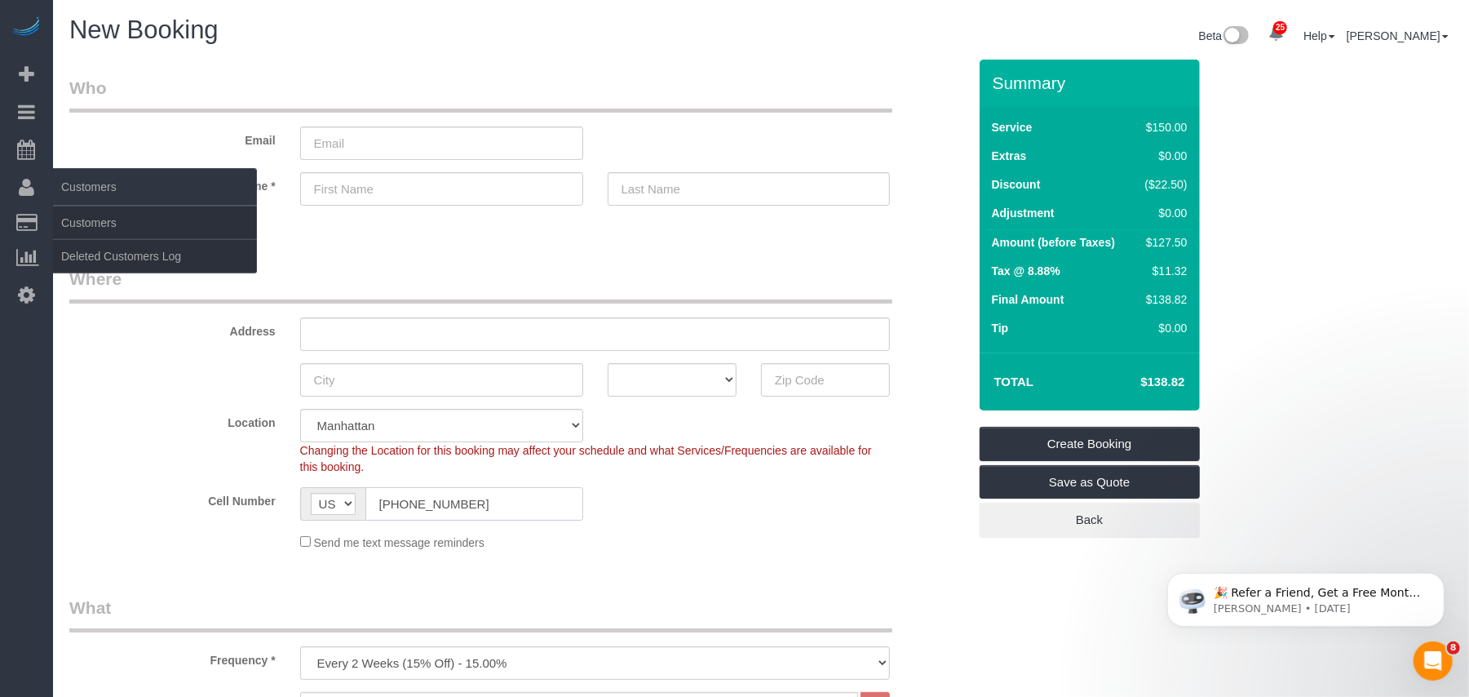
type input "1 (347) 814-4577"
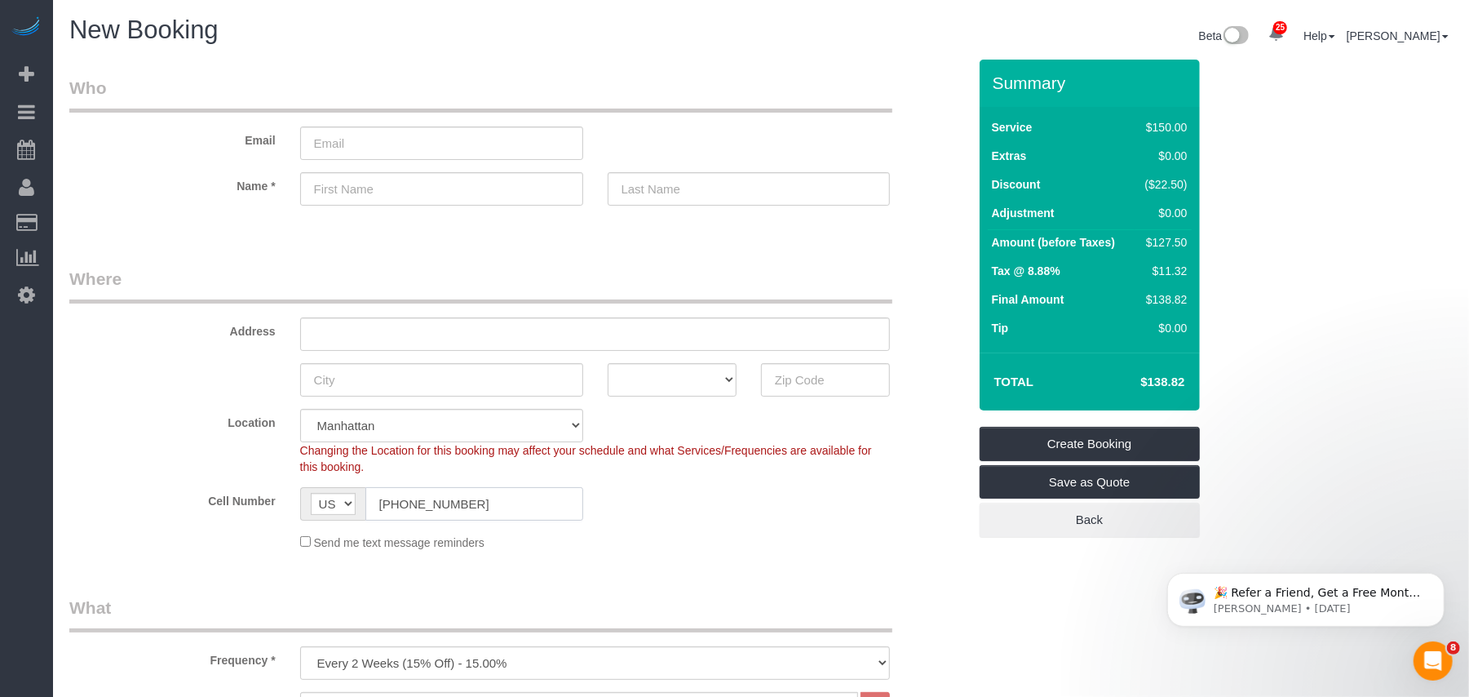
scroll to position [543, 0]
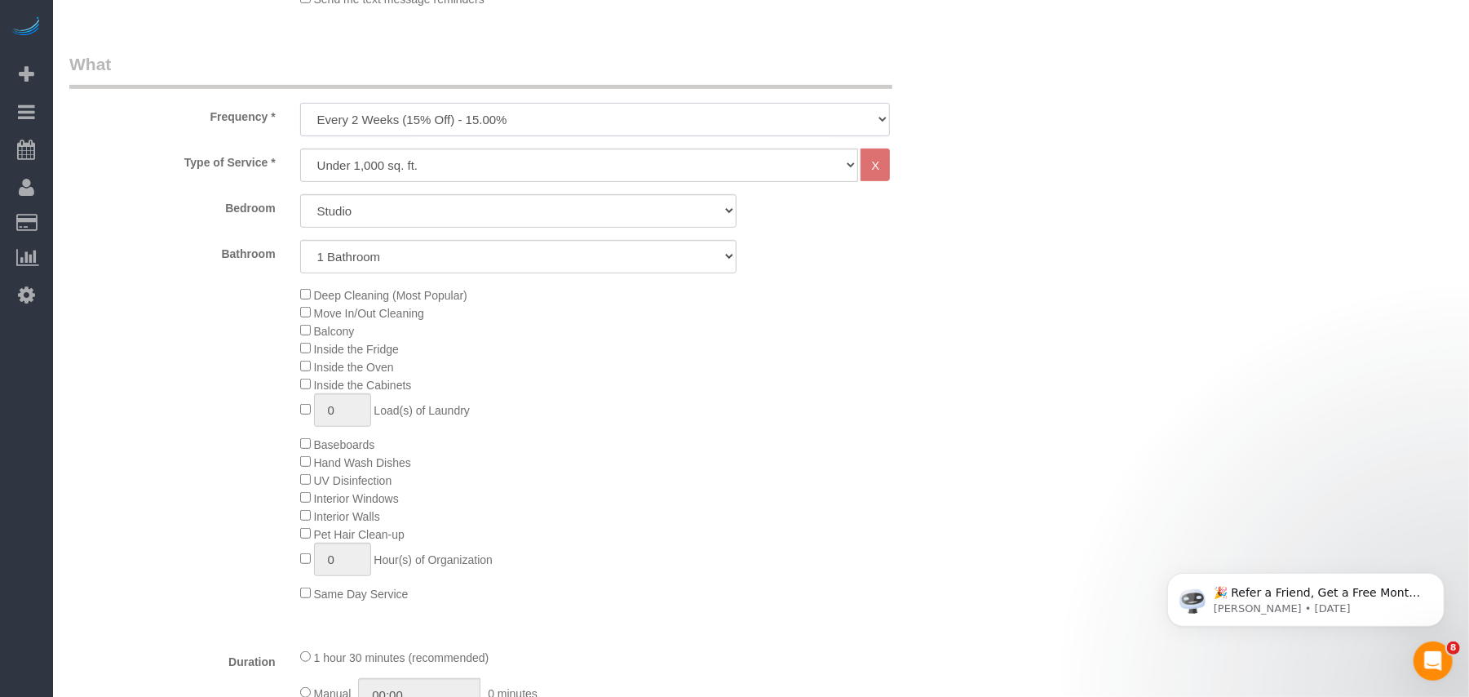
click at [421, 121] on select "One Time Weekly (20% Off) - 20.00% Every 2 Weeks (15% Off) - 15.00% Every 4 Wee…" at bounding box center [595, 119] width 590 height 33
select select "object:4602"
click at [300, 103] on select "One Time Weekly (20% Off) - 20.00% Every 2 Weeks (15% Off) - 15.00% Every 4 Wee…" at bounding box center [595, 119] width 590 height 33
click at [376, 173] on select "Under 1,000 sq. ft. 1,001 - 1,500 sq. ft. 1,500+ sq. ft. Custom Cleaning Office…" at bounding box center [579, 164] width 559 height 33
select select "213"
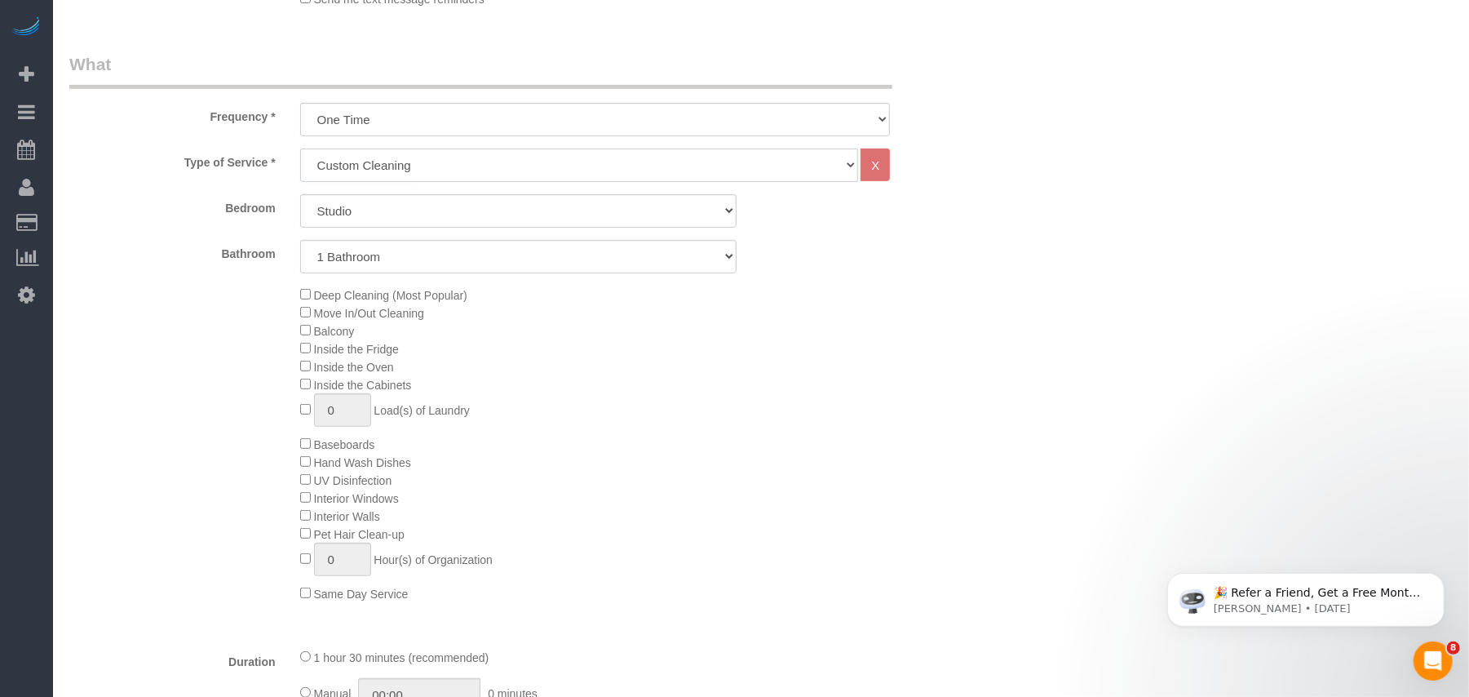
click at [300, 148] on select "Under 1,000 sq. ft. 1,001 - 1,500 sq. ft. 1,500+ sq. ft. Custom Cleaning Office…" at bounding box center [579, 164] width 559 height 33
select select "1"
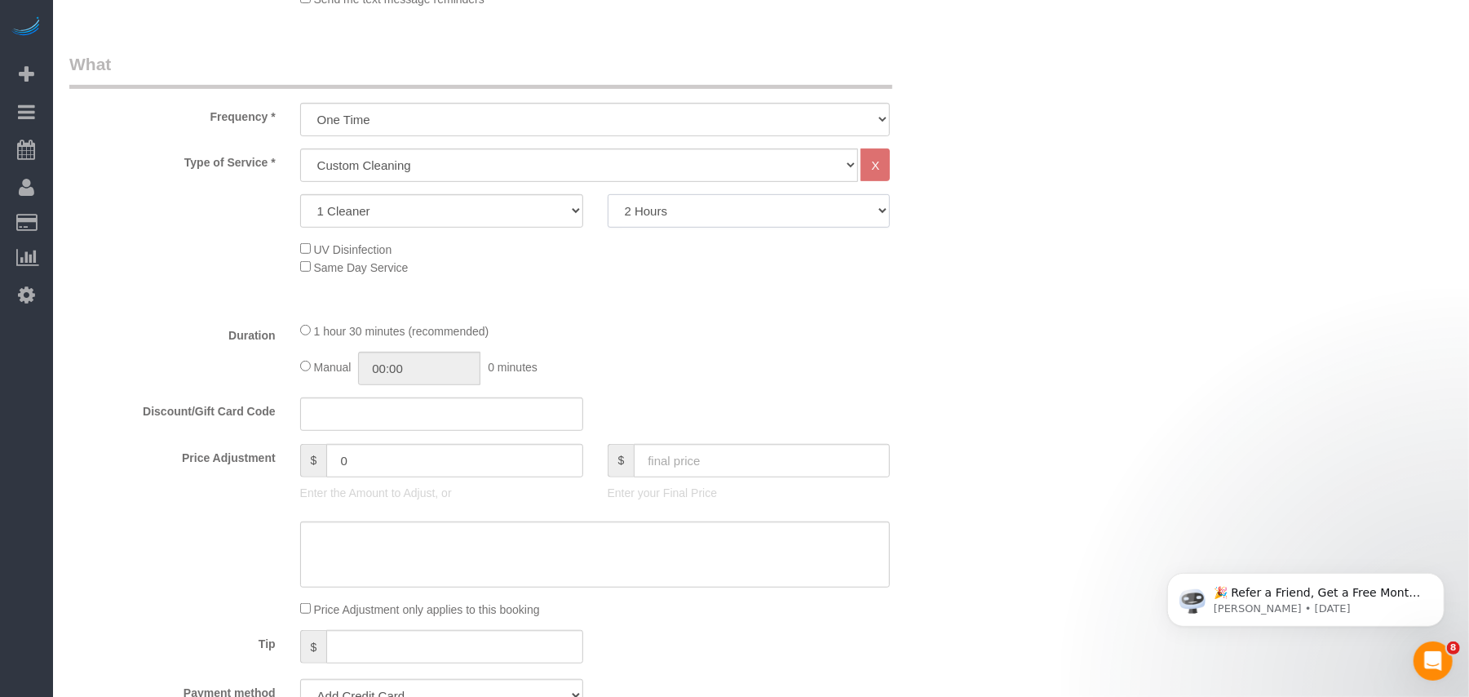
click at [674, 202] on select "2 Hours 2.5 Hours 3 Hours 3.5 Hours 4 Hours 4.5 Hours 5 Hours 5.5 Hours 6 Hours…" at bounding box center [749, 210] width 283 height 33
select select "300"
click at [608, 194] on select "2 Hours 2.5 Hours 3 Hours 3.5 Hours 4 Hours 4.5 Hours 5 Hours 5.5 Hours 6 Hours…" at bounding box center [749, 210] width 283 height 33
click at [427, 431] on div at bounding box center [595, 431] width 615 height 1
click at [427, 418] on input "text" at bounding box center [441, 413] width 283 height 33
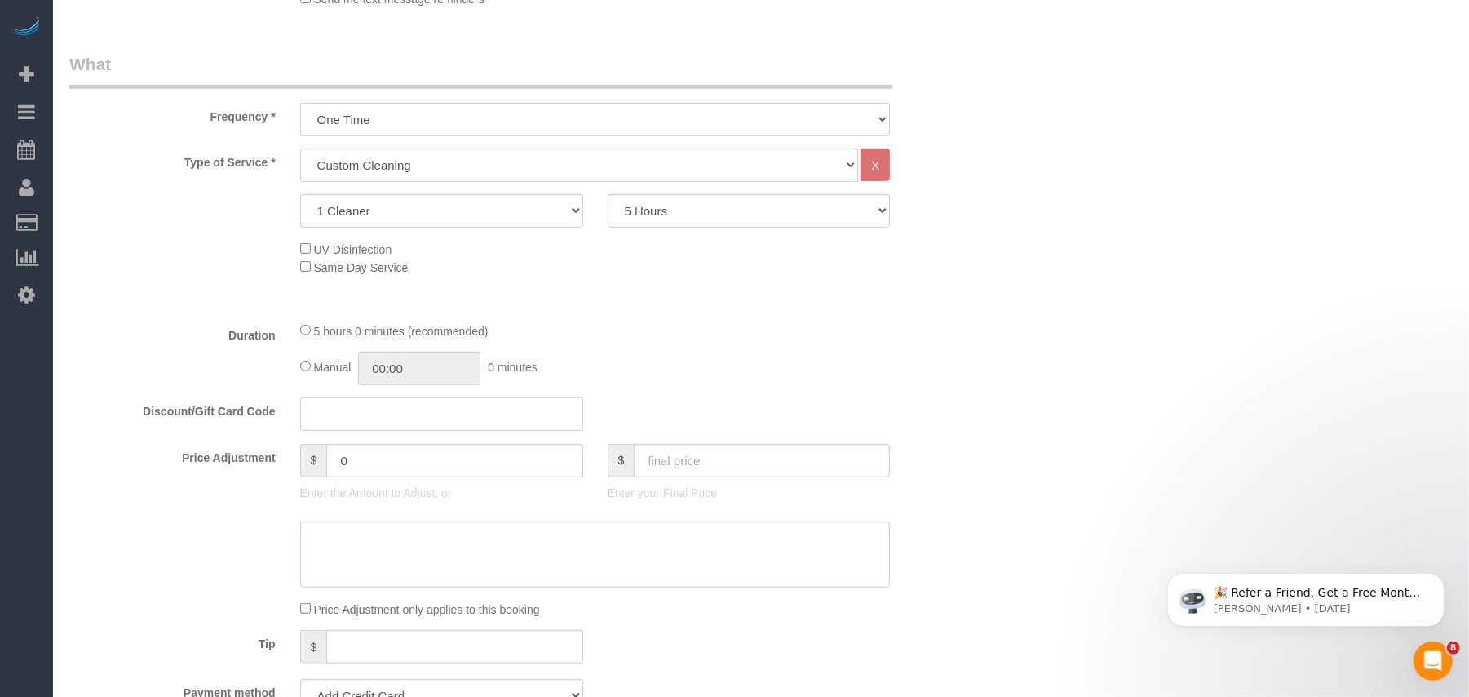
paste input "CAFEMADDY20"
type input "CAFEMADDY20"
click at [699, 347] on div "5 hours 0 minutes (recommended) Manual 00:00 0 minutes" at bounding box center [595, 353] width 615 height 64
click at [491, 411] on input "CAFEMADDY20" at bounding box center [441, 413] width 283 height 33
click at [882, 364] on div "Manual 00:00 0 minutes" at bounding box center [595, 368] width 590 height 33
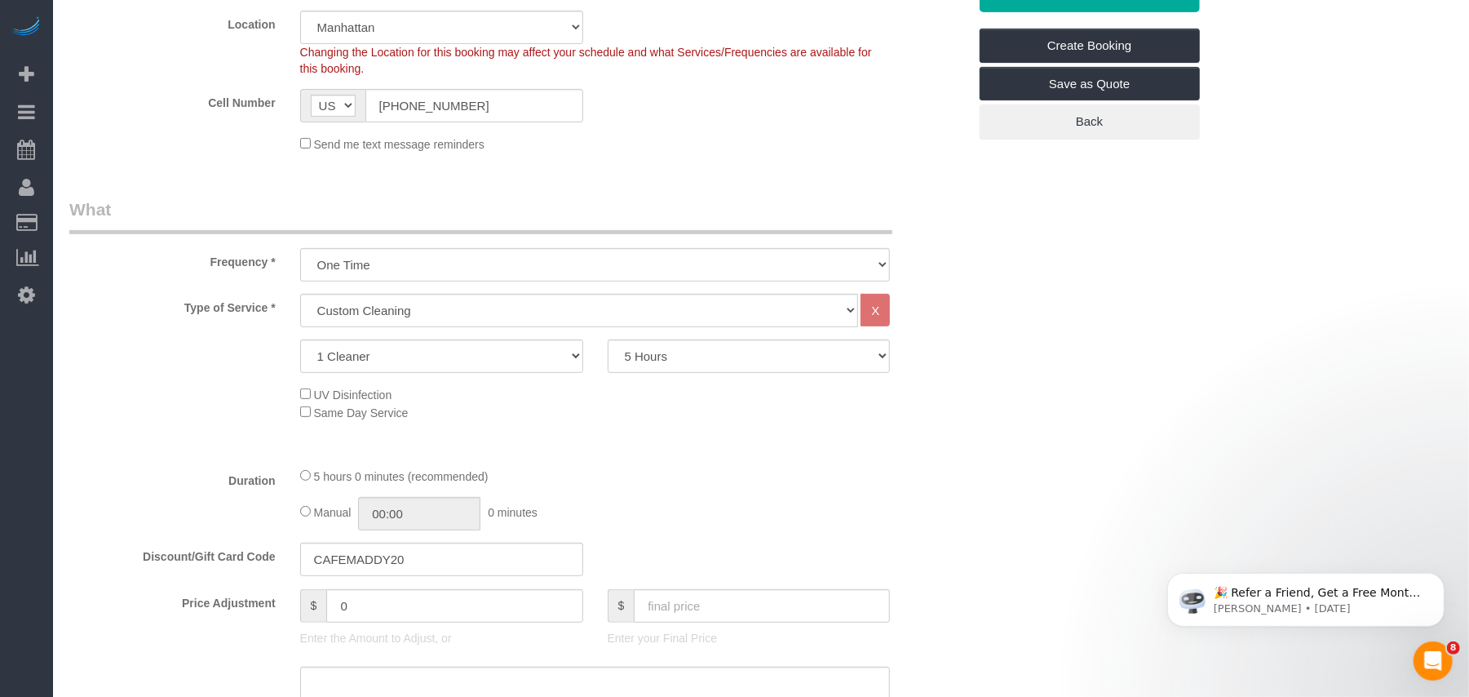
scroll to position [435, 0]
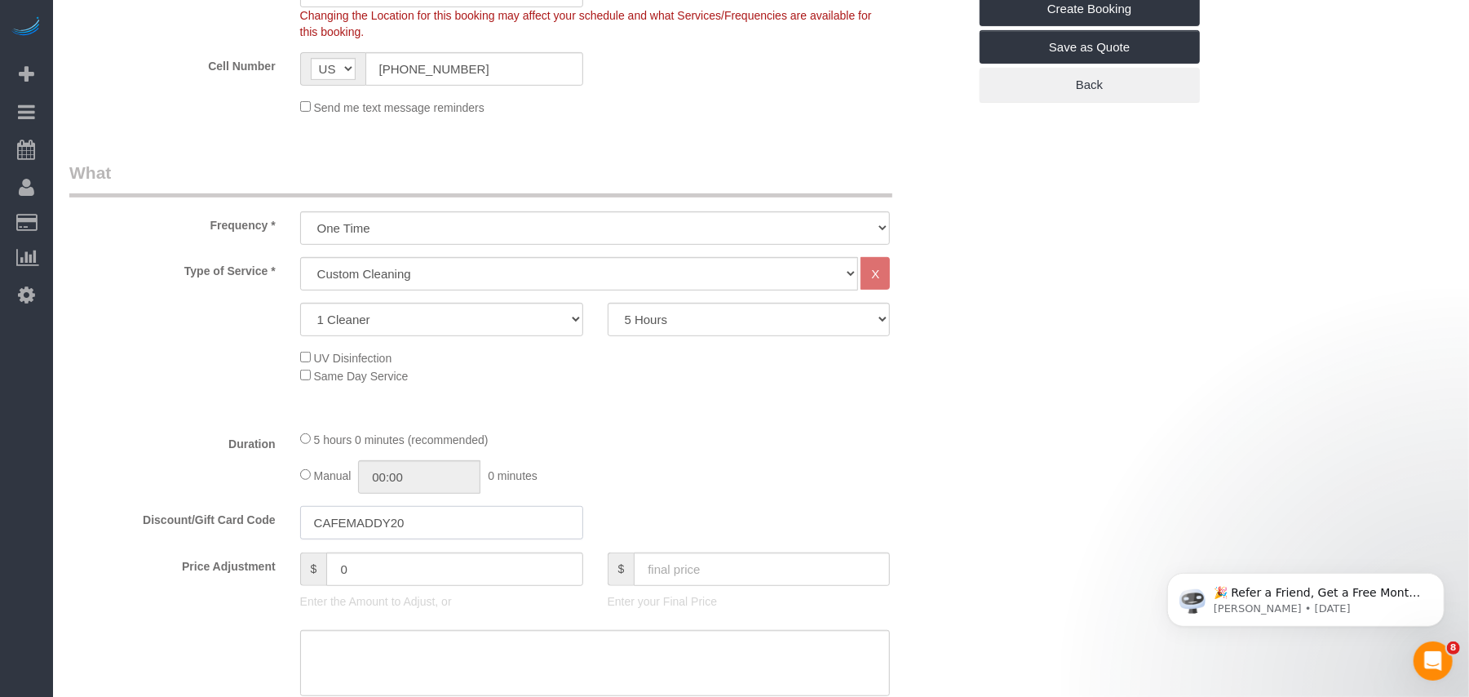
click at [428, 529] on input "CAFEMADDY20" at bounding box center [441, 522] width 283 height 33
click at [317, 523] on input "CAFEMADDY20" at bounding box center [441, 522] width 283 height 33
click at [480, 540] on fieldset "What Frequency * One Time Weekly (20% Off) - 20.00% Every 2 Weeks (15% Off) - 1…" at bounding box center [518, 549] width 898 height 777
click at [494, 523] on input "CAFEMADDY20" at bounding box center [441, 522] width 283 height 33
click at [869, 399] on div "Type of Service * Under 1,000 sq. ft. 1,001 - 1,500 sq. ft. 1,500+ sq. ft. Cust…" at bounding box center [518, 337] width 898 height 160
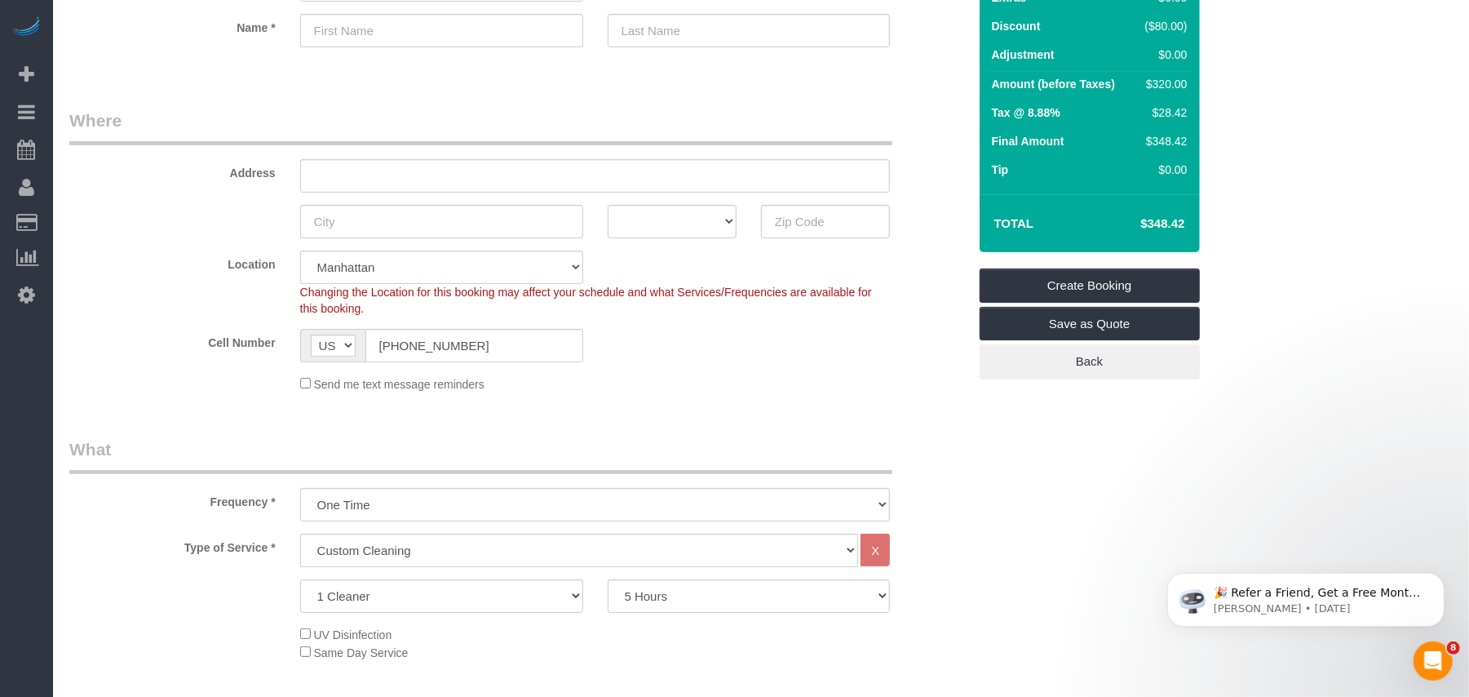
scroll to position [0, 0]
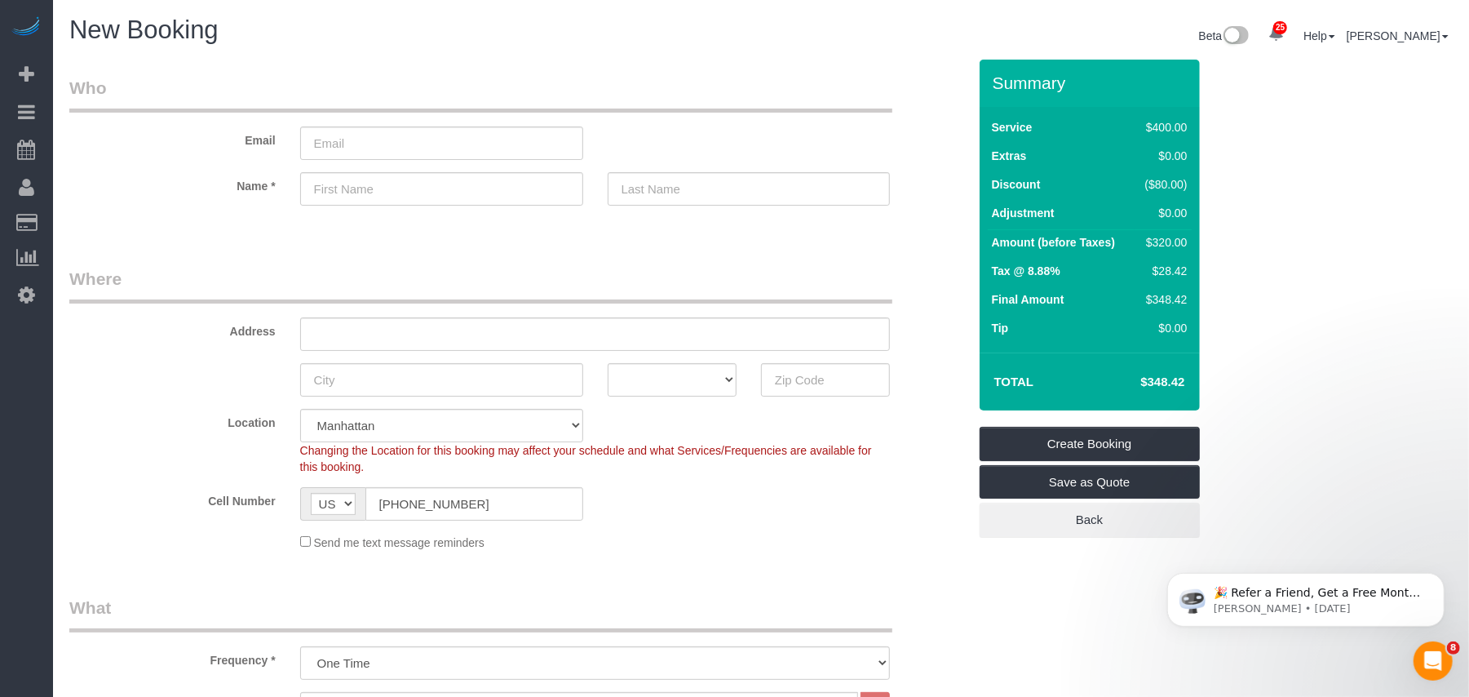
drag, startPoint x: 800, startPoint y: 520, endPoint x: 794, endPoint y: 539, distance: 19.6
click at [800, 522] on sui-booking-location "Location Manhattan Austin Boston Bronx Brooklyn Charlotte Denver New Jersey Por…" at bounding box center [518, 480] width 898 height 142
click at [711, 553] on fieldset "Where Address AK AL AR AZ CA CO CT DC DE FL GA HI IA ID IL IN KS KY LA MA MD ME…" at bounding box center [518, 415] width 898 height 296
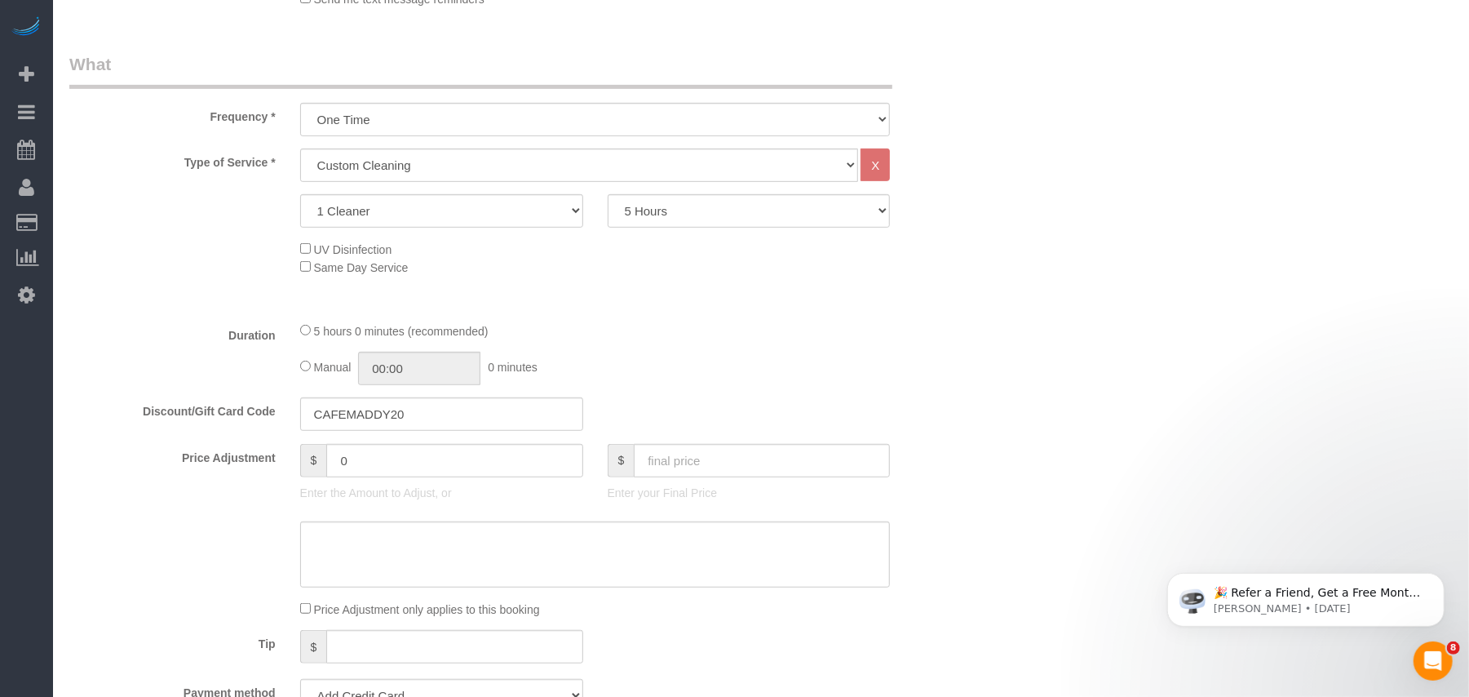
scroll to position [652, 0]
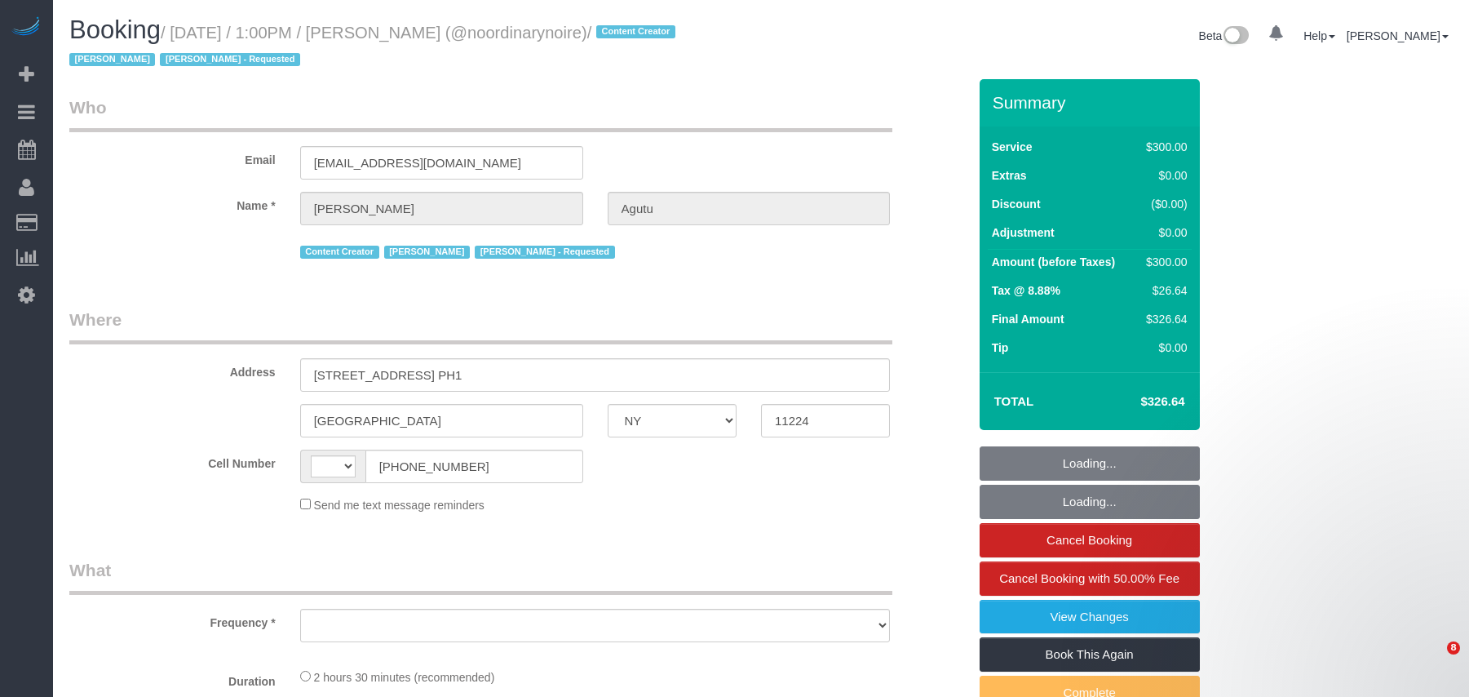
select select "NY"
select select "spot1"
select select "2"
select select "150"
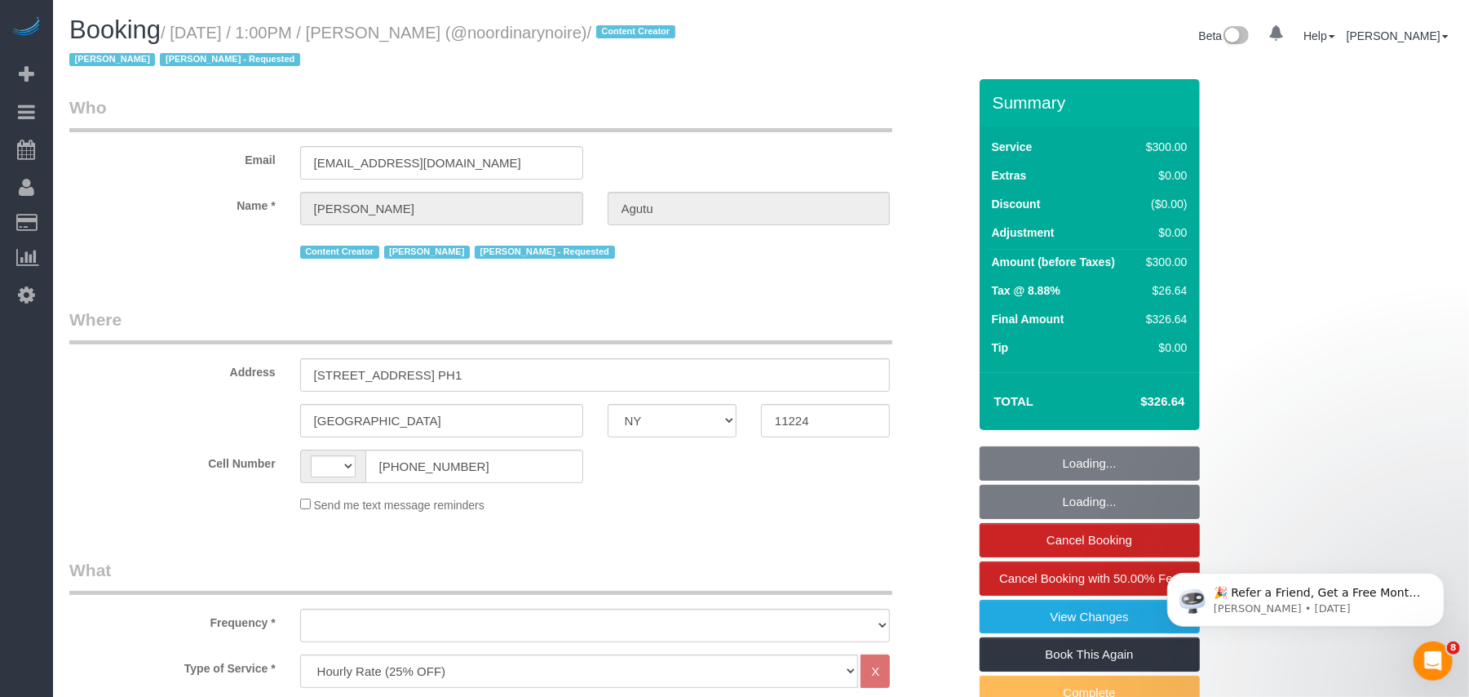
select select "string:stripe-pm_1Qtlp64VGloSiKo733NsjsRb"
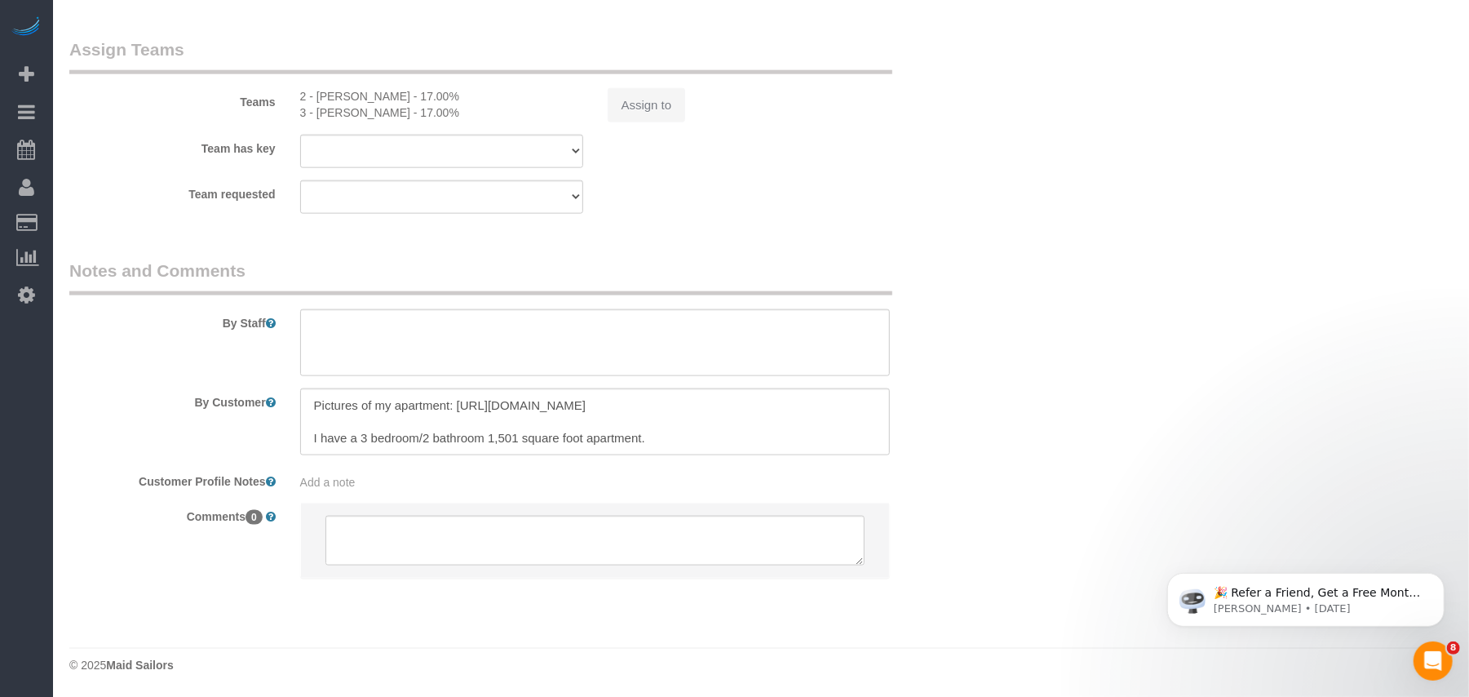
scroll to position [96, 0]
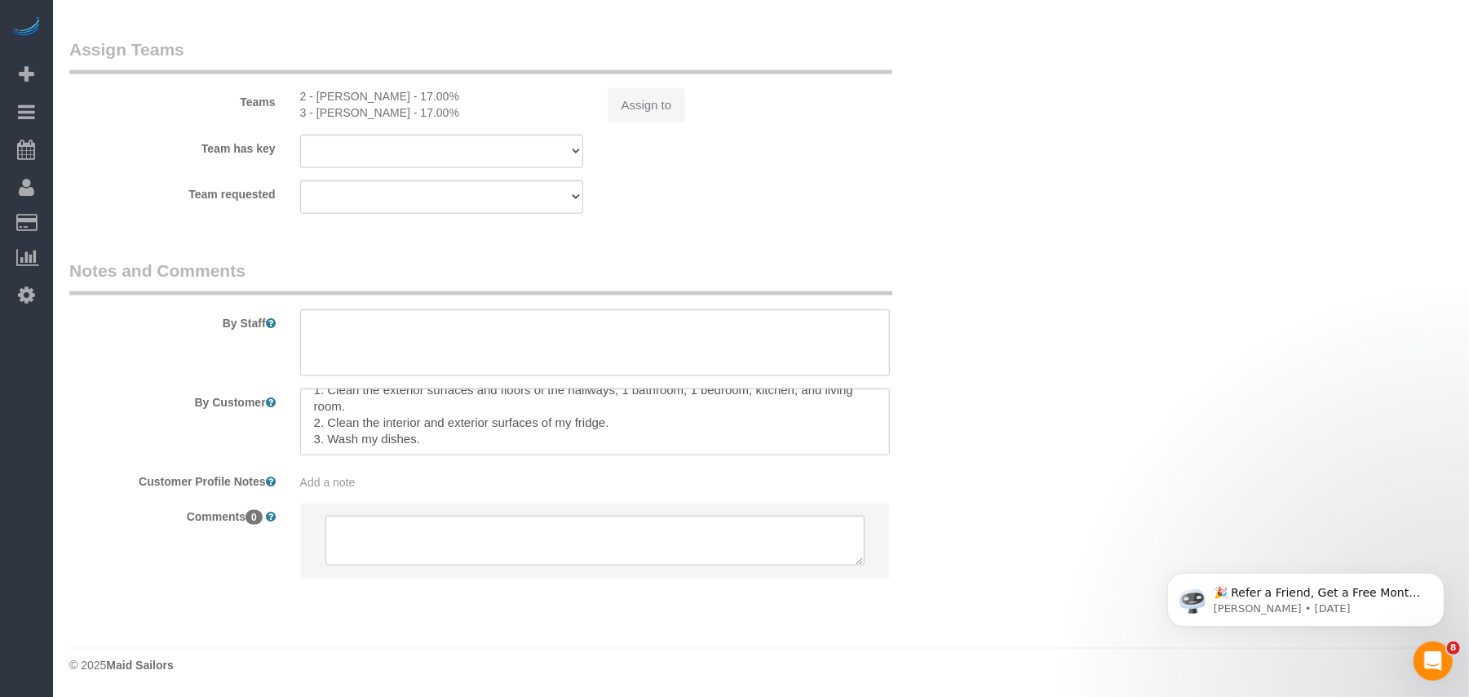
select select "string:[GEOGRAPHIC_DATA]"
select select "number:61"
select select "number:74"
select select "number:15"
select select "number:5"
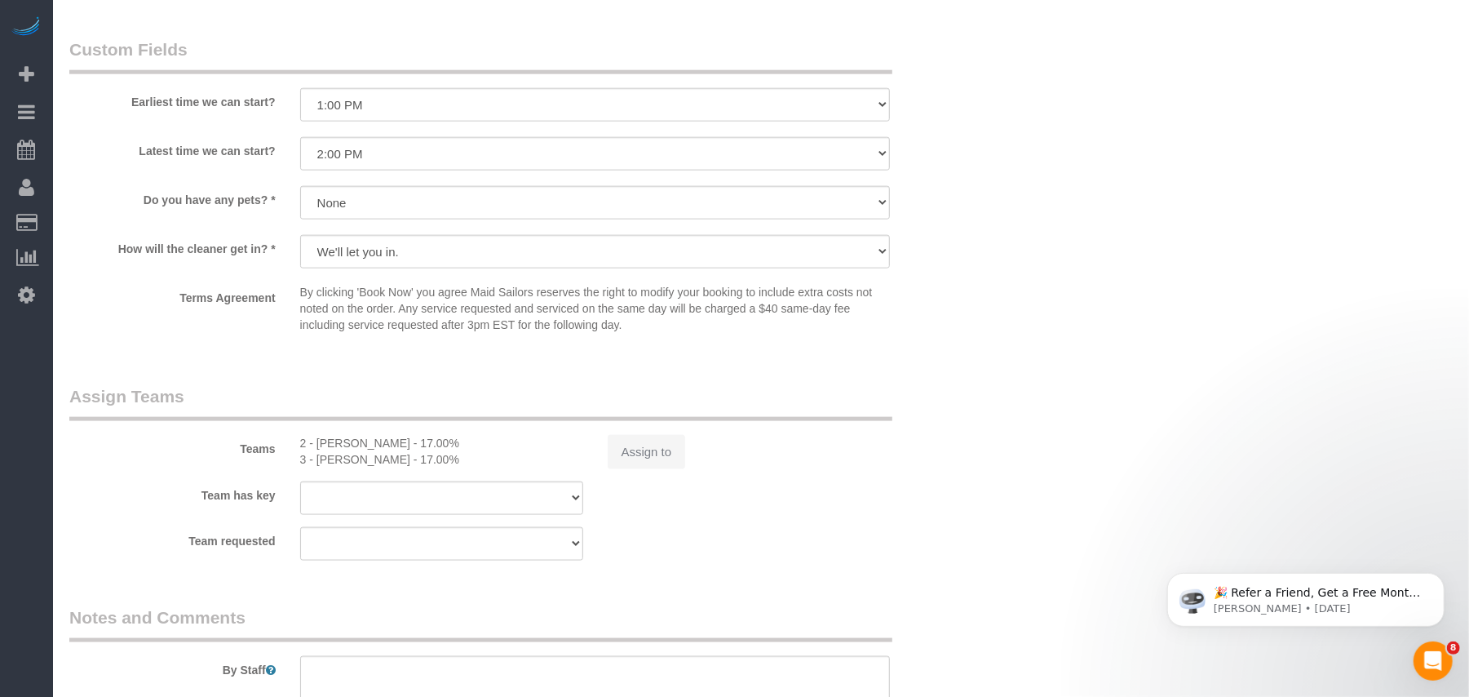
select select "object:1178"
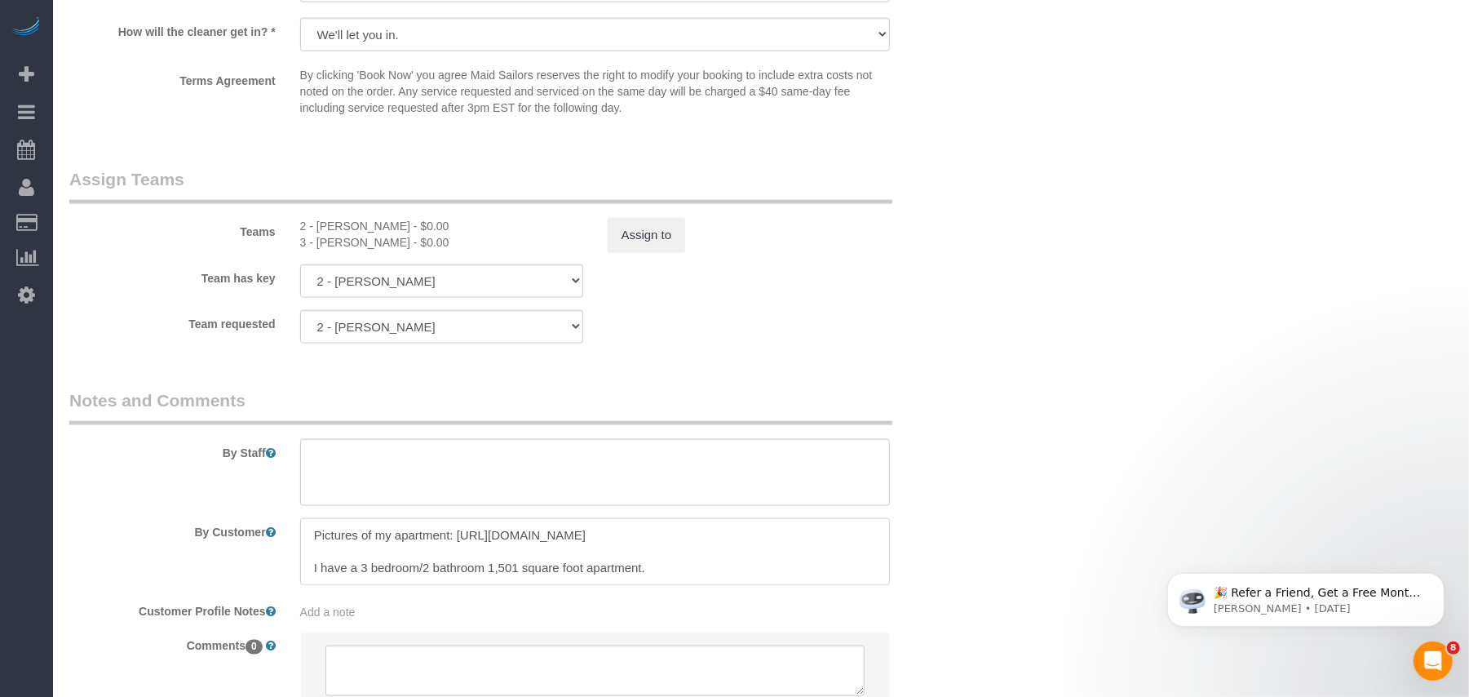
scroll to position [1652, 0]
drag, startPoint x: 431, startPoint y: 565, endPoint x: 313, endPoint y: 558, distance: 118.5
click at [313, 558] on textarea at bounding box center [595, 551] width 590 height 67
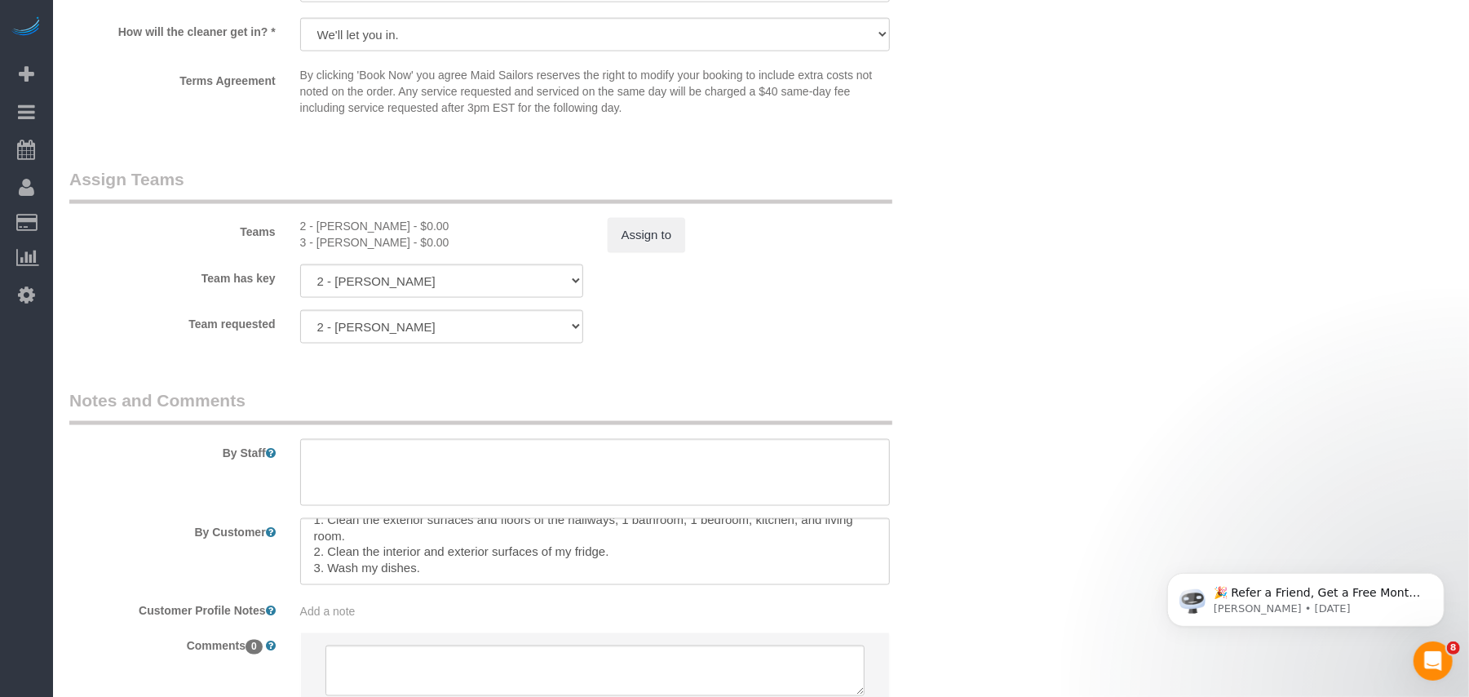
select select
select select "object:2087"
select select "spot46"
